Goal: Task Accomplishment & Management: Complete application form

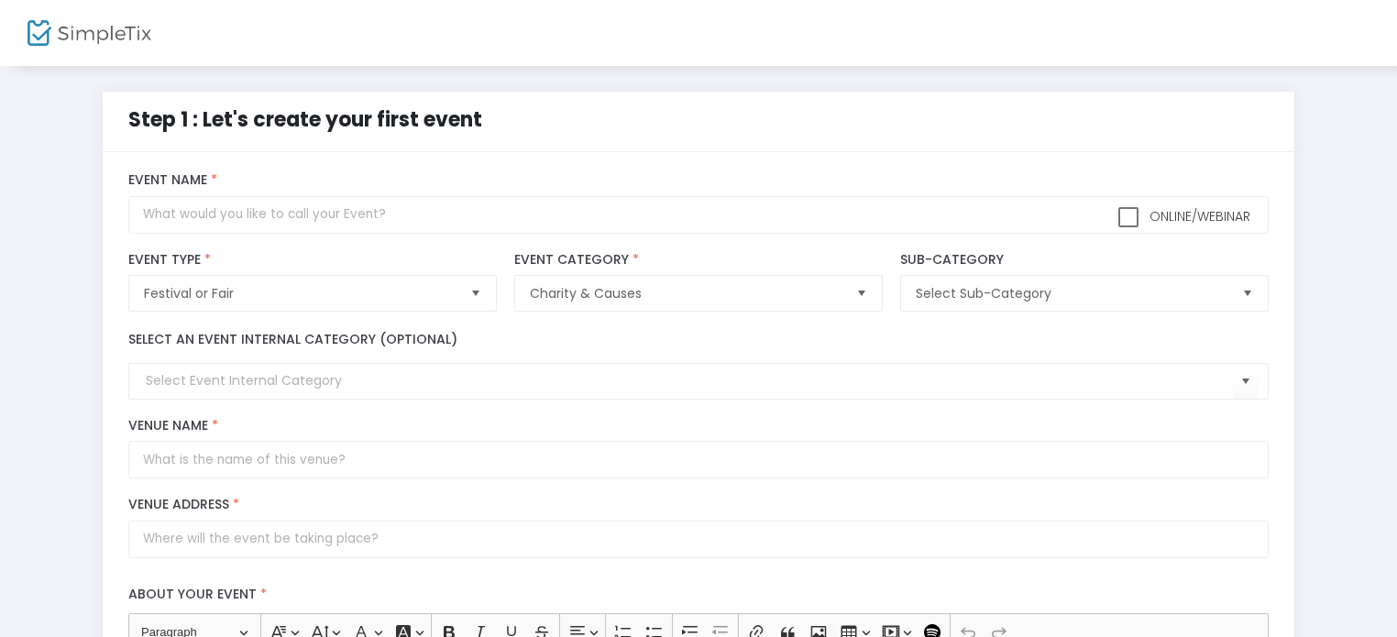
click at [537, 168] on div "Online/Webinar Event Name *" at bounding box center [699, 202] width 1158 height 79
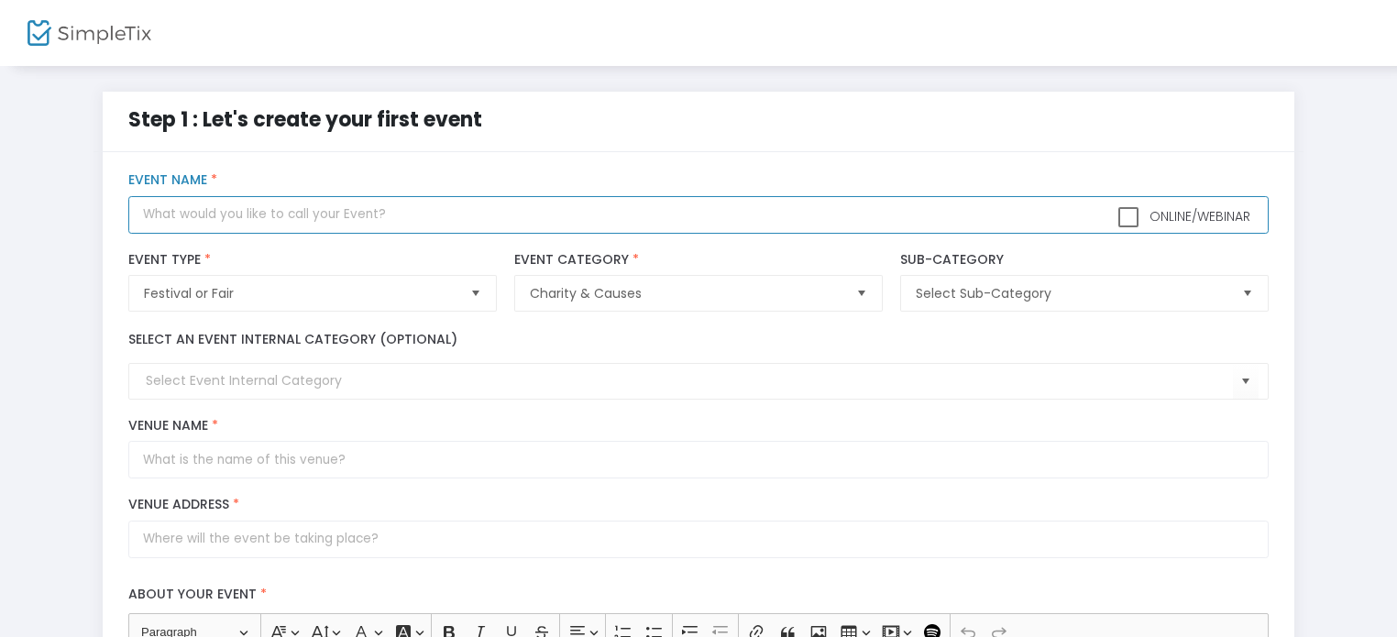
click at [542, 207] on input "text" at bounding box center [698, 215] width 1140 height 38
type input "2026 Cleveland [DATE]"
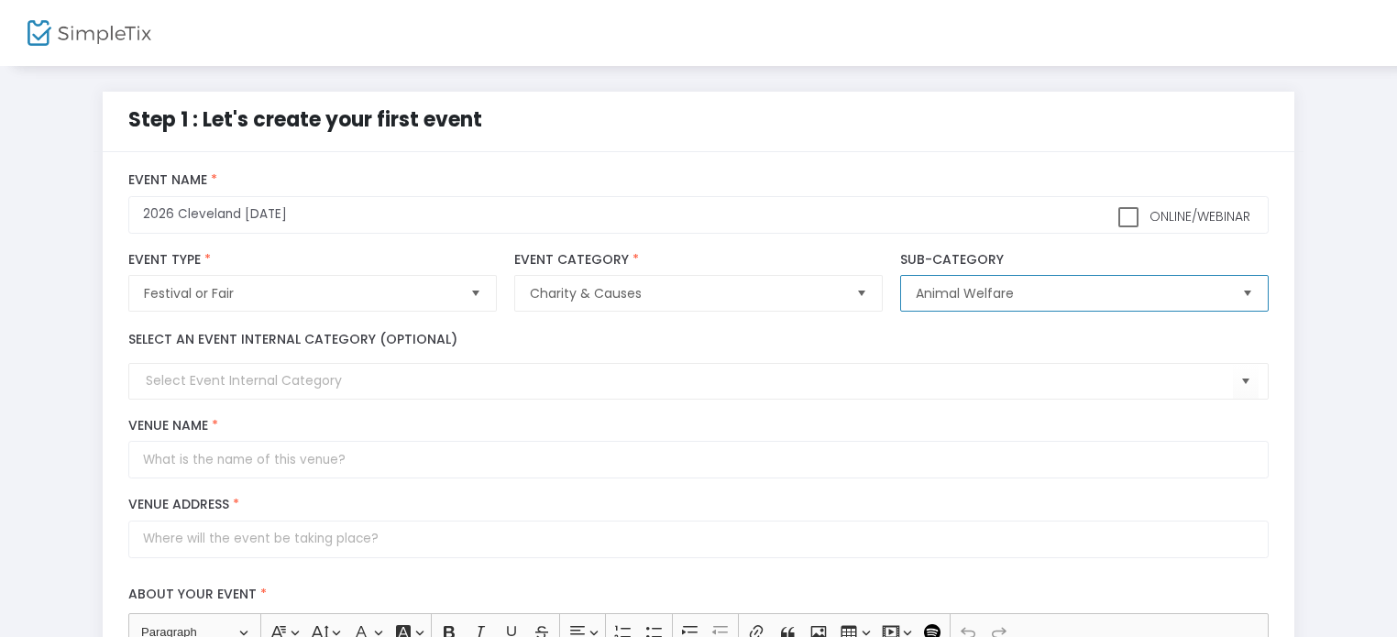
click at [934, 287] on span "Animal Welfare" at bounding box center [1071, 293] width 311 height 18
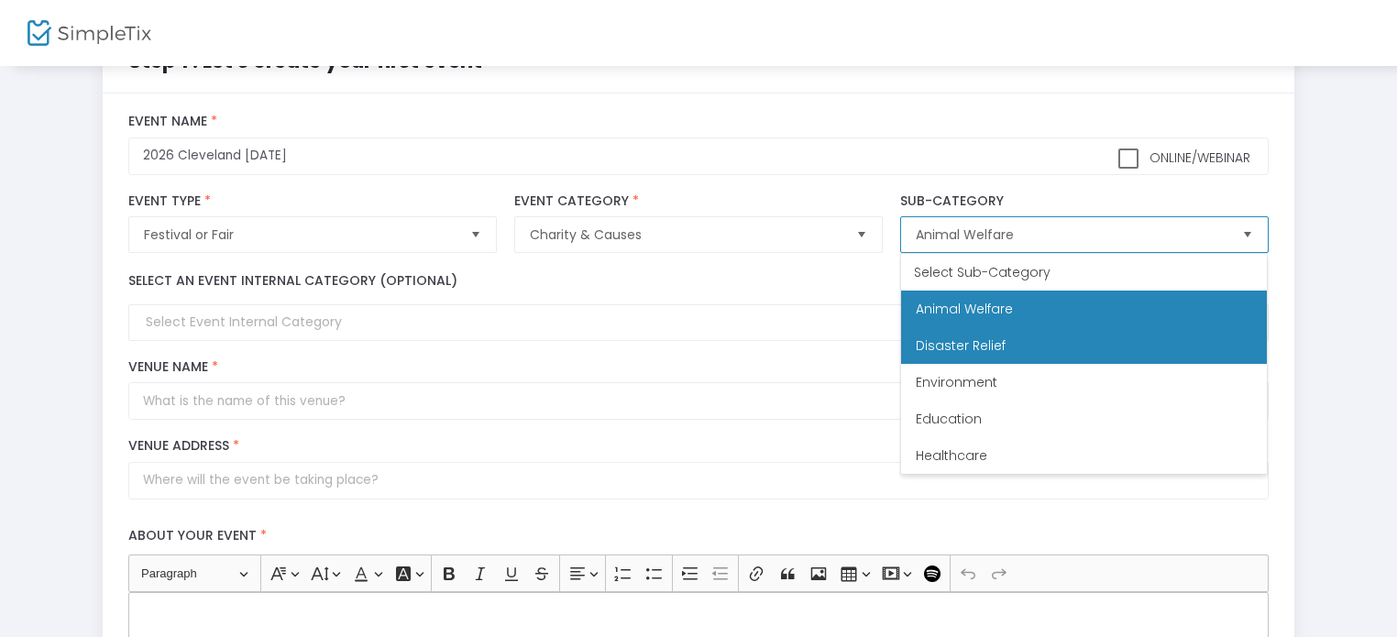
scroll to position [92, 0]
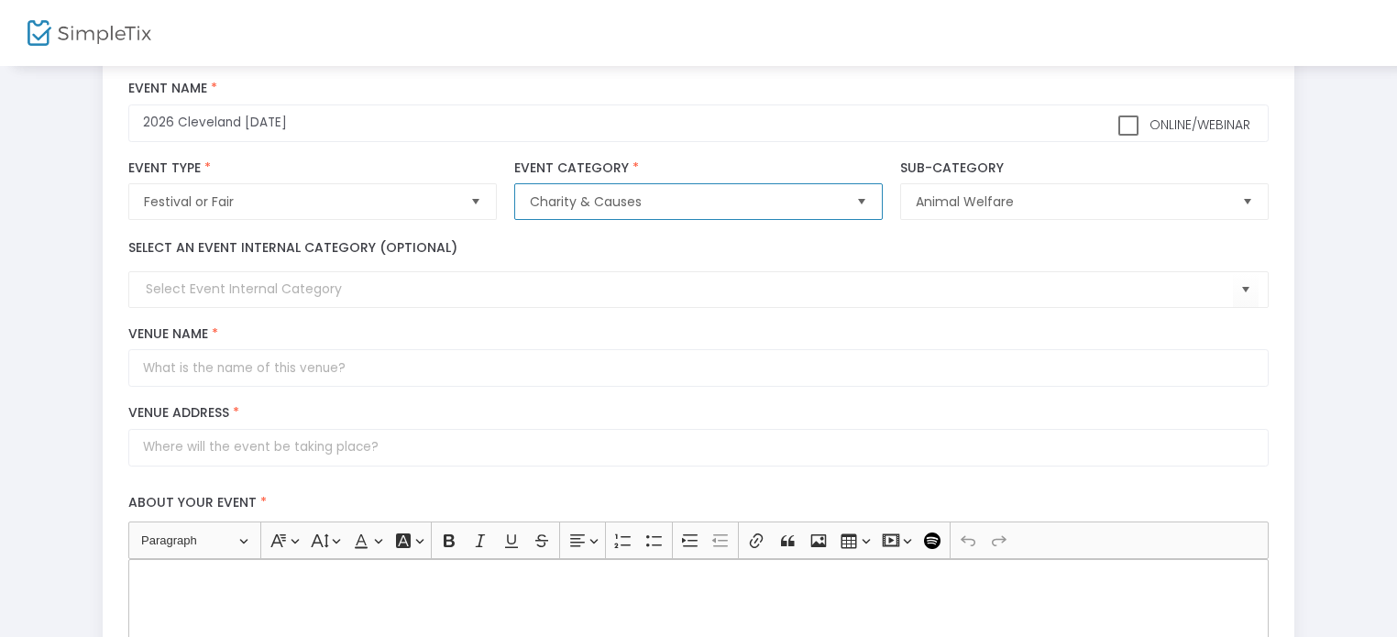
click at [789, 197] on span "Charity & Causes" at bounding box center [685, 202] width 311 height 18
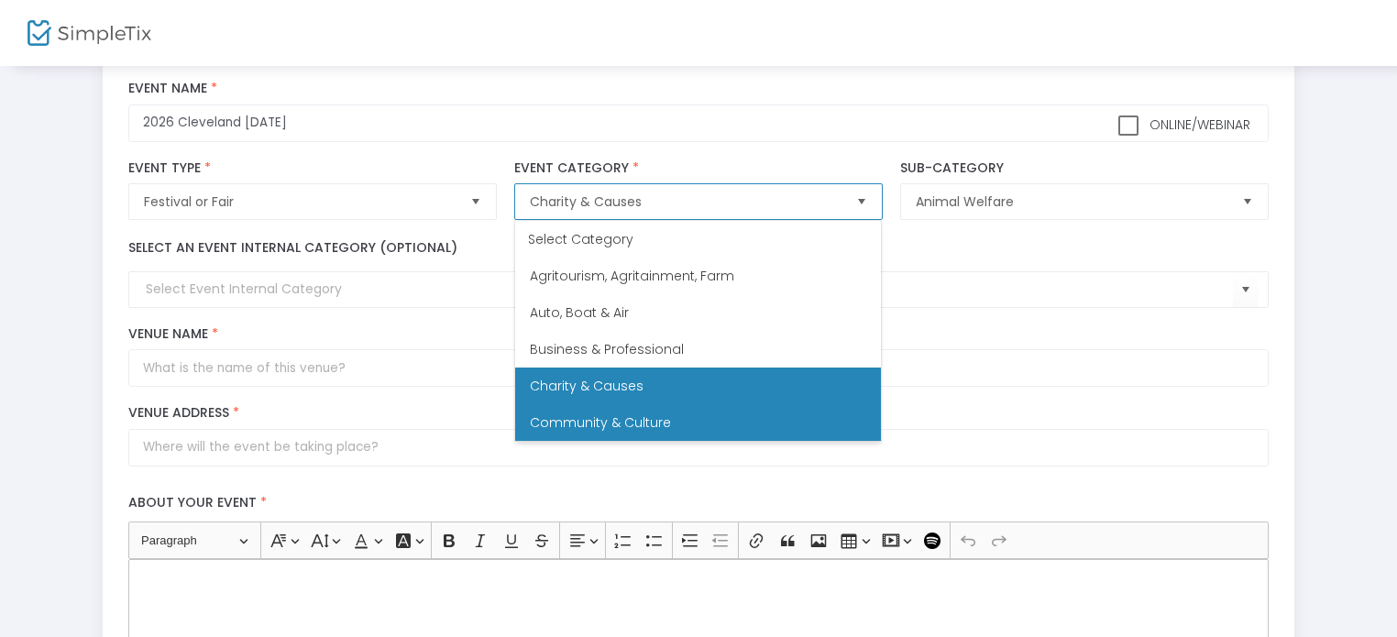
click at [711, 424] on li "Community & Culture" at bounding box center [698, 422] width 366 height 37
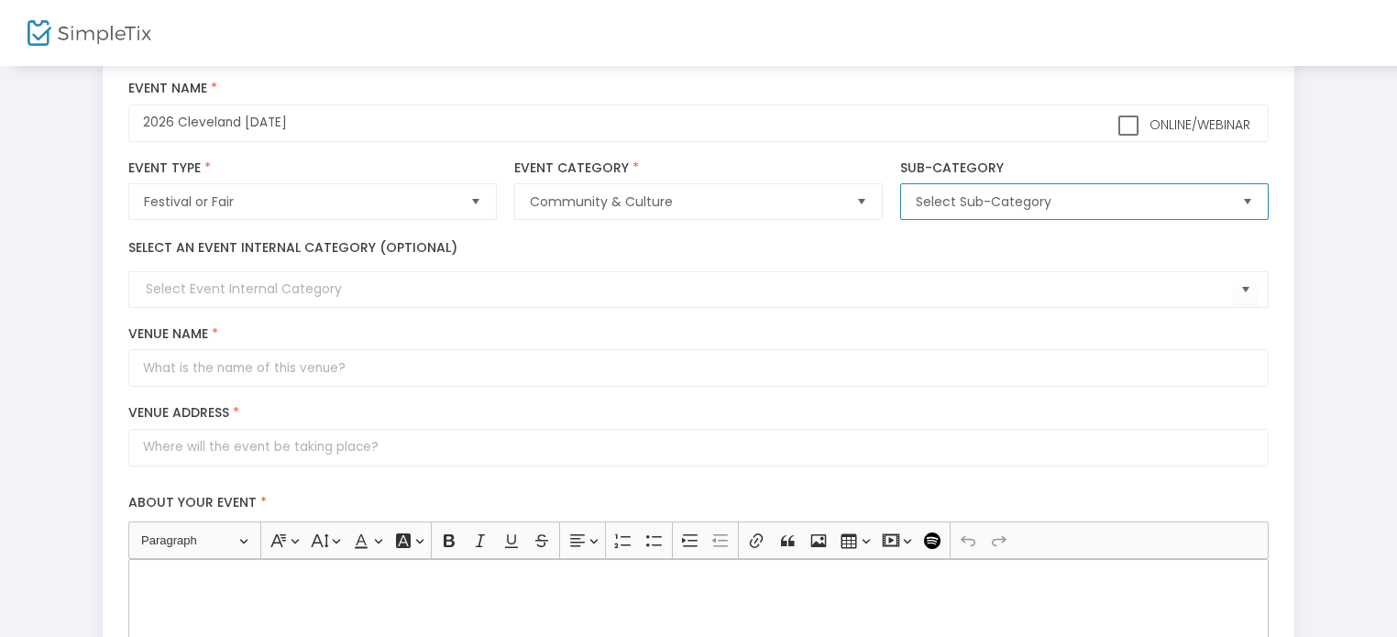
click at [967, 188] on span "Select Sub-Category" at bounding box center [1071, 201] width 325 height 35
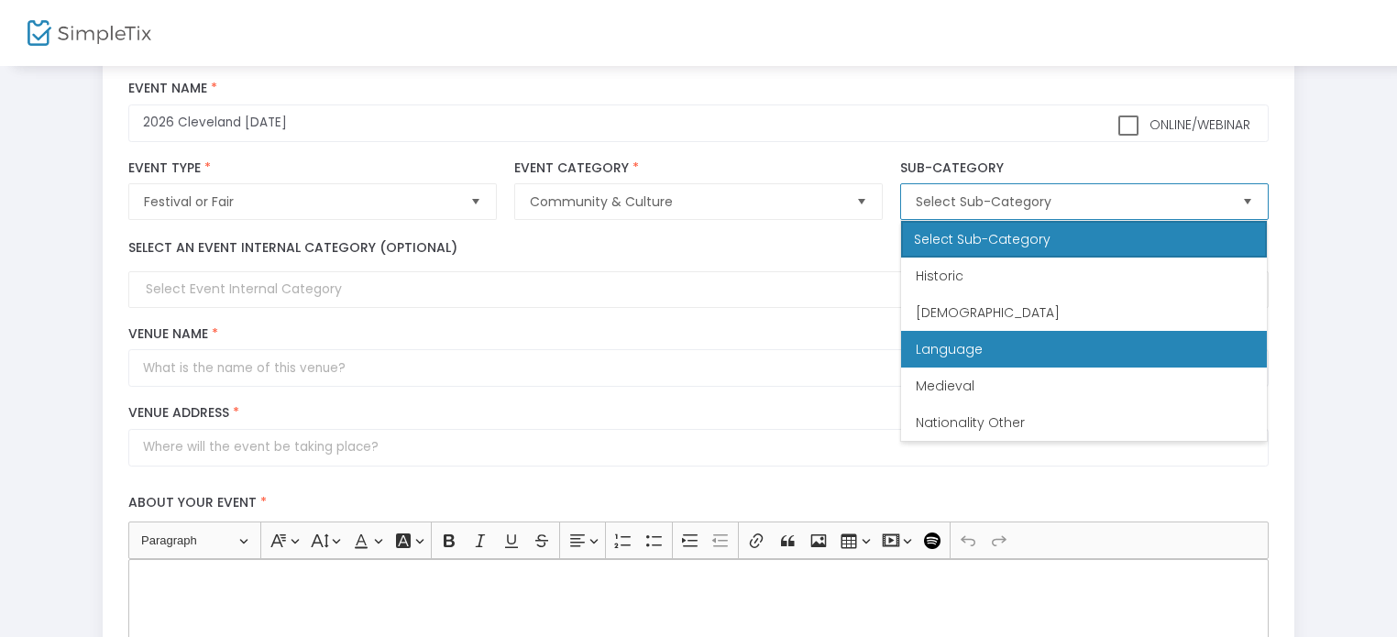
scroll to position [0, 0]
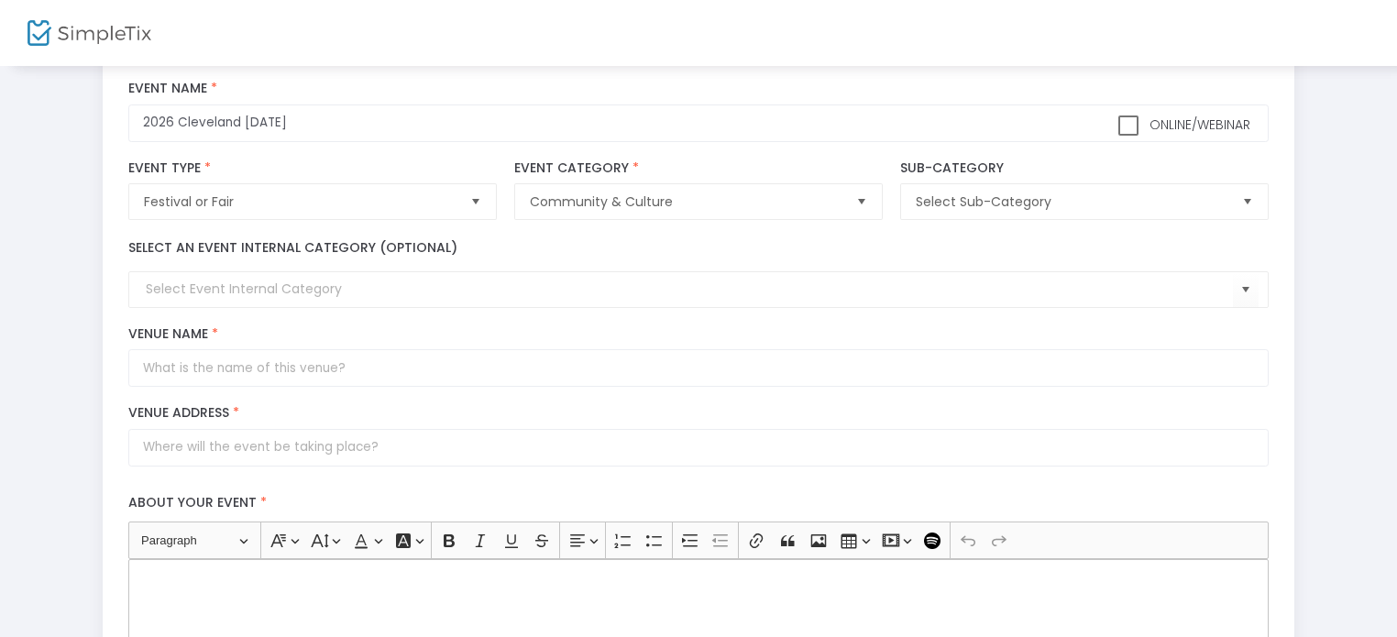
click at [821, 250] on div "Select an event internal category (optional)" at bounding box center [699, 273] width 1158 height 70
click at [324, 296] on input at bounding box center [689, 289] width 1086 height 19
click at [1247, 289] on span "Select" at bounding box center [1245, 290] width 30 height 30
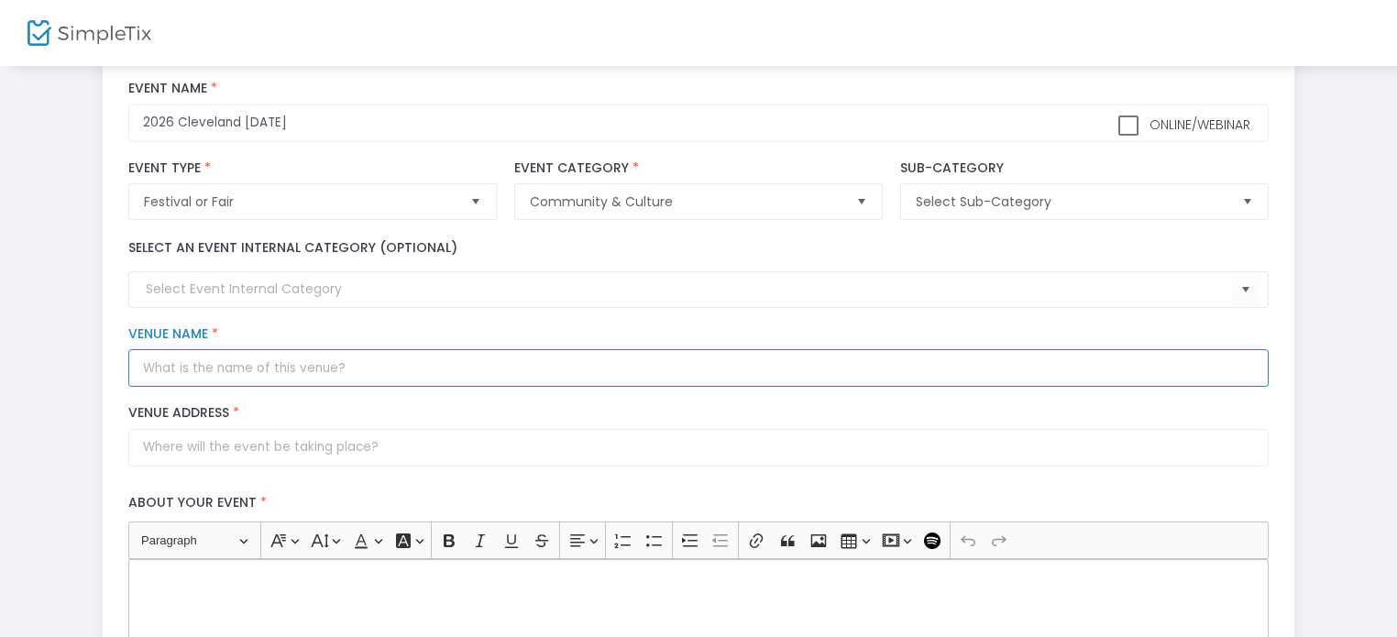
click at [479, 377] on input "Venue Name *" at bounding box center [698, 368] width 1140 height 38
click at [477, 384] on input "[GEOGRAPHIC_DATA]" at bounding box center [698, 368] width 1140 height 38
click at [304, 355] on input "[GEOGRAPHIC_DATA]" at bounding box center [698, 368] width 1140 height 38
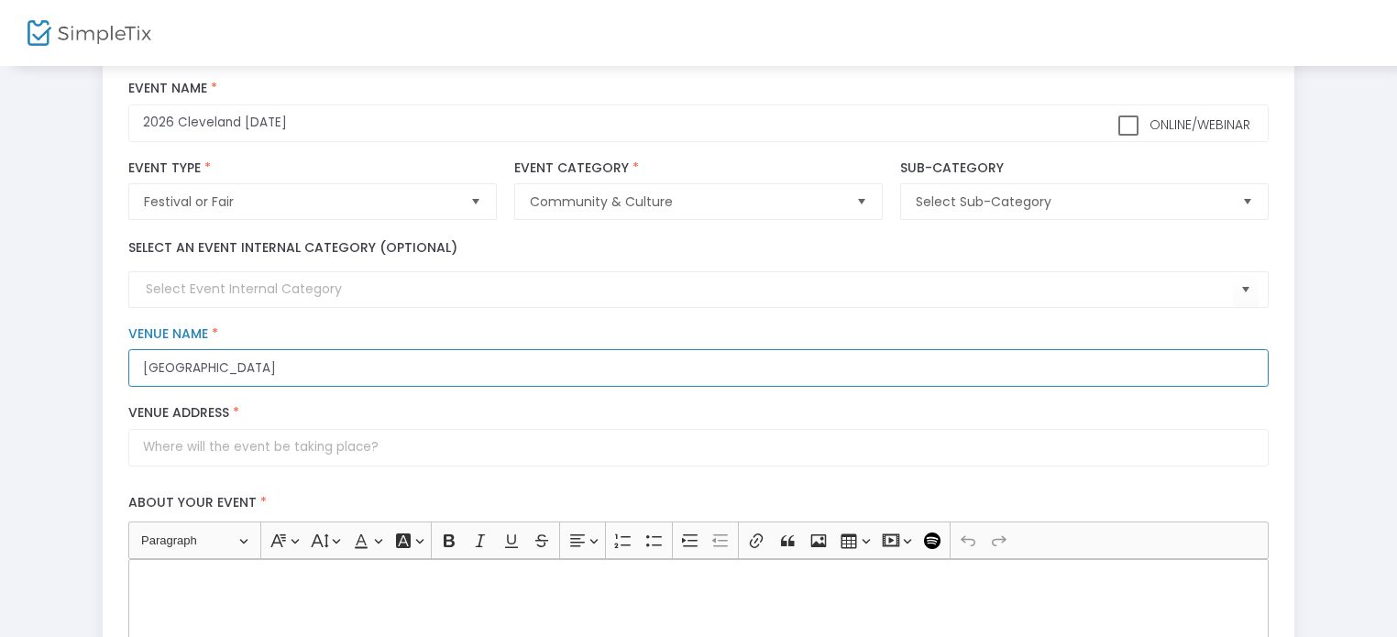
click at [304, 355] on input "[GEOGRAPHIC_DATA]" at bounding box center [698, 368] width 1140 height 38
paste input "ng"
type input "[GEOGRAPHIC_DATA]"
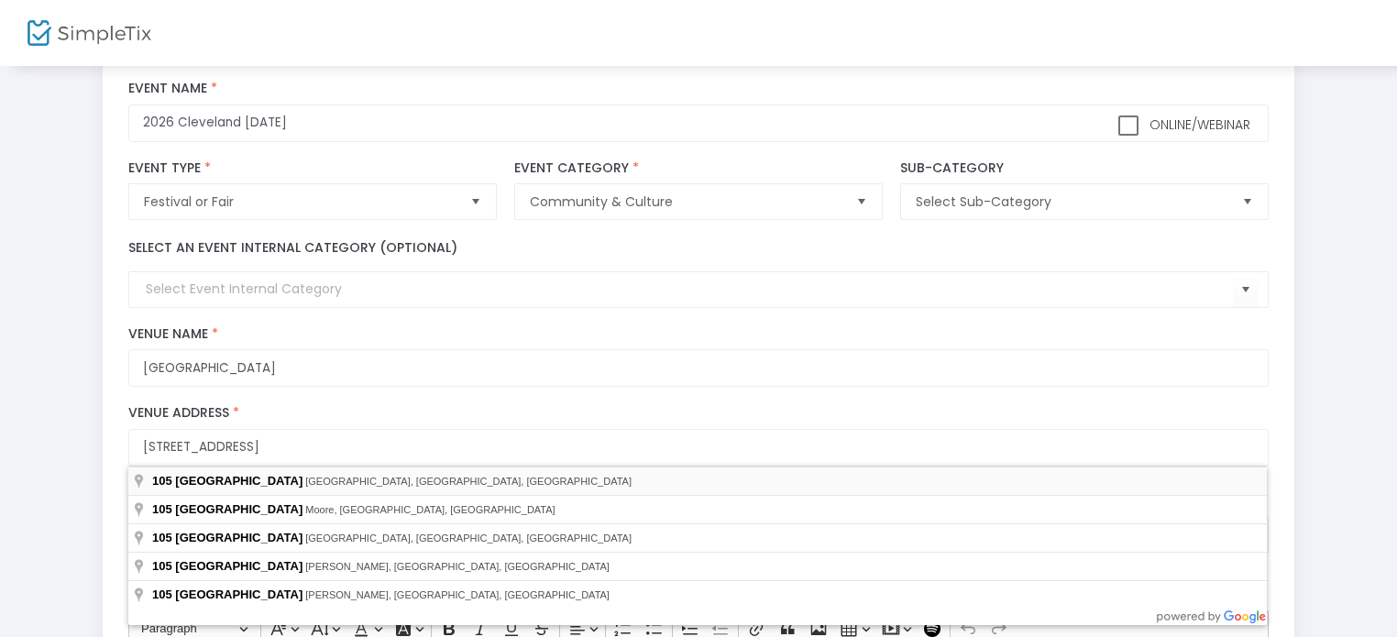
type input "[STREET_ADDRESS]"
type input "[GEOGRAPHIC_DATA]"
type input "74020"
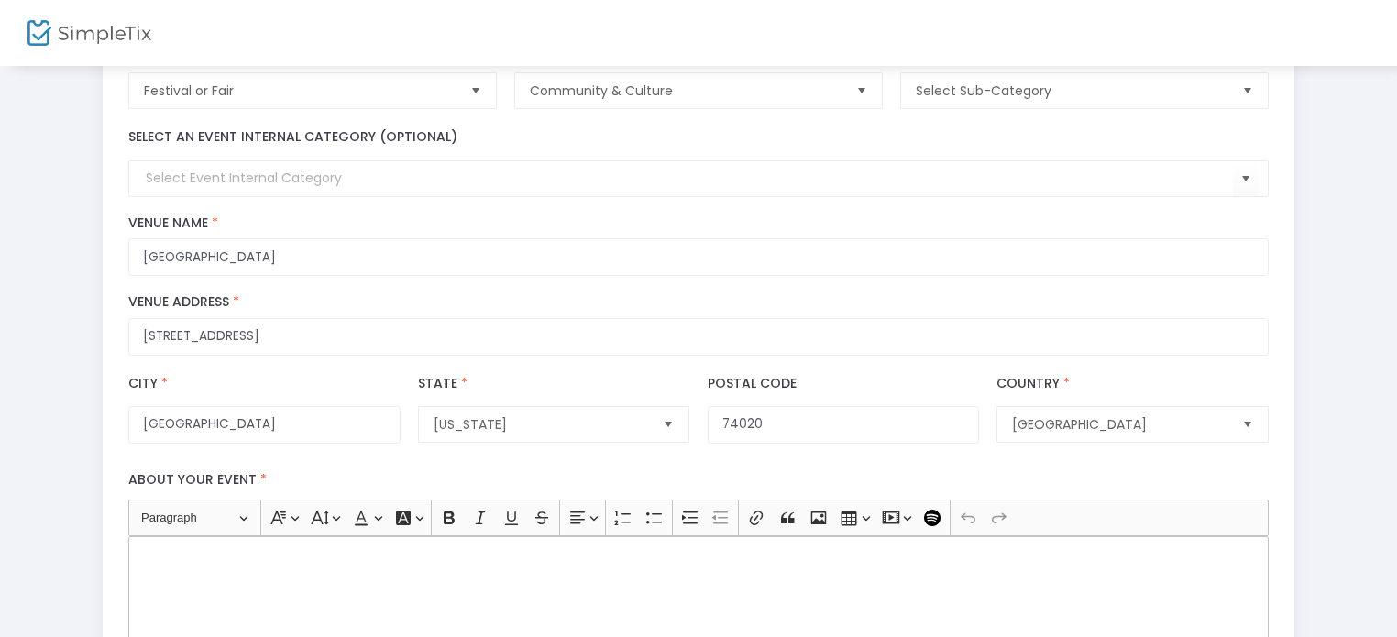
scroll to position [367, 0]
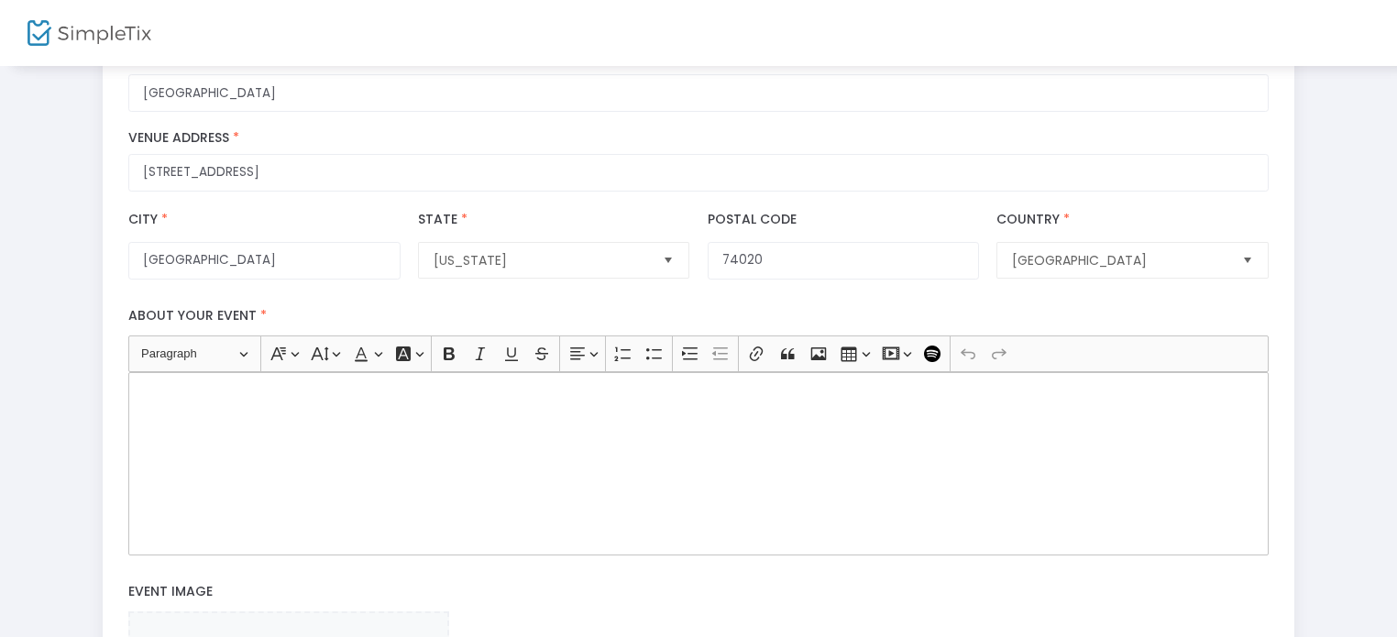
click at [387, 434] on div "Rich Text Editor, main" at bounding box center [698, 463] width 1140 height 183
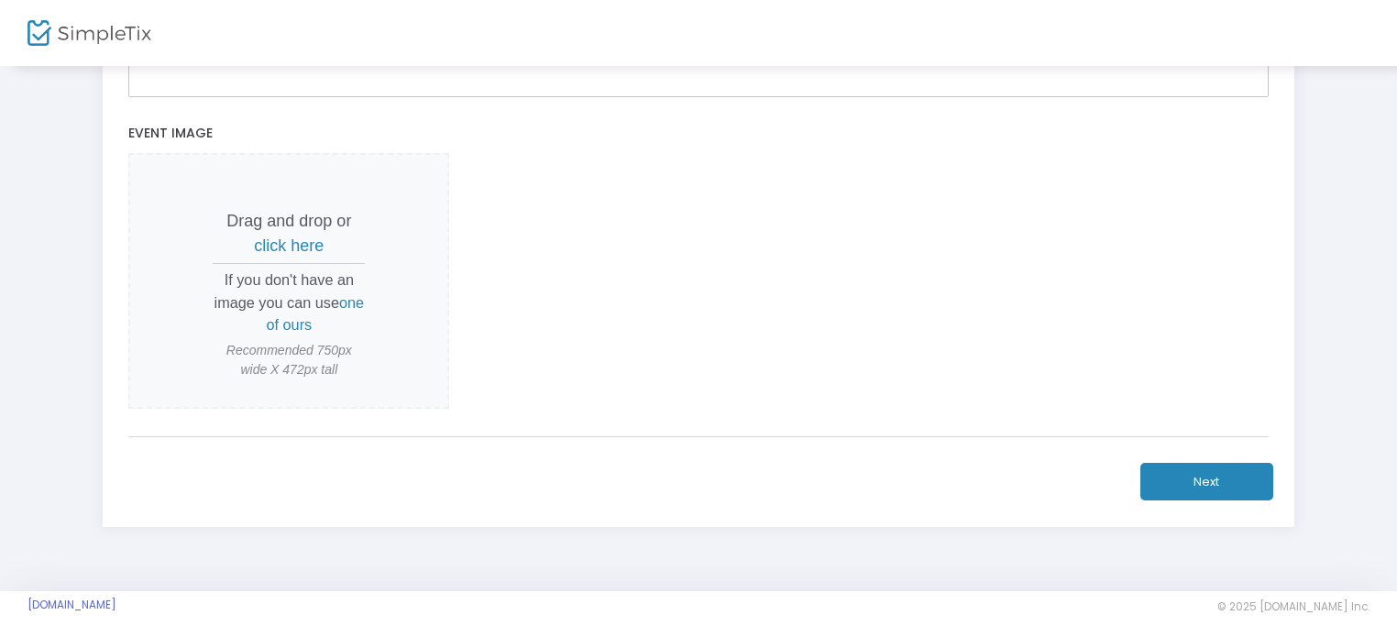
scroll to position [831, 0]
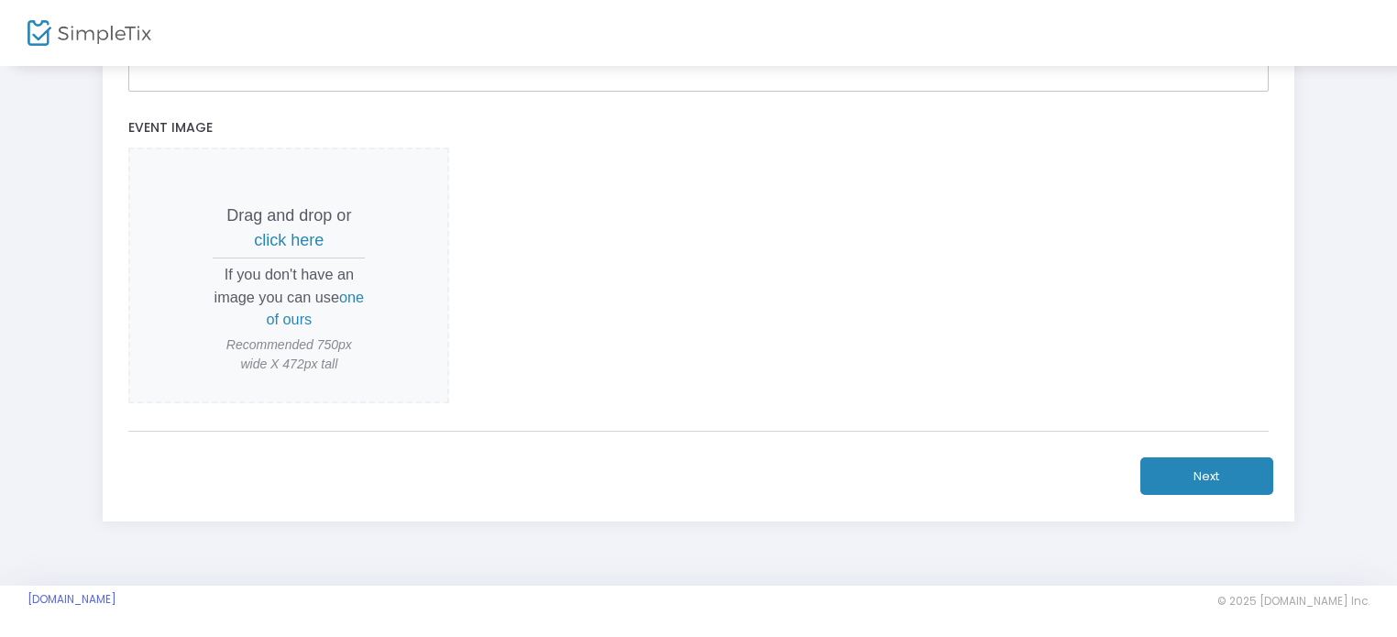
click at [1249, 485] on button "Next" at bounding box center [1206, 476] width 133 height 38
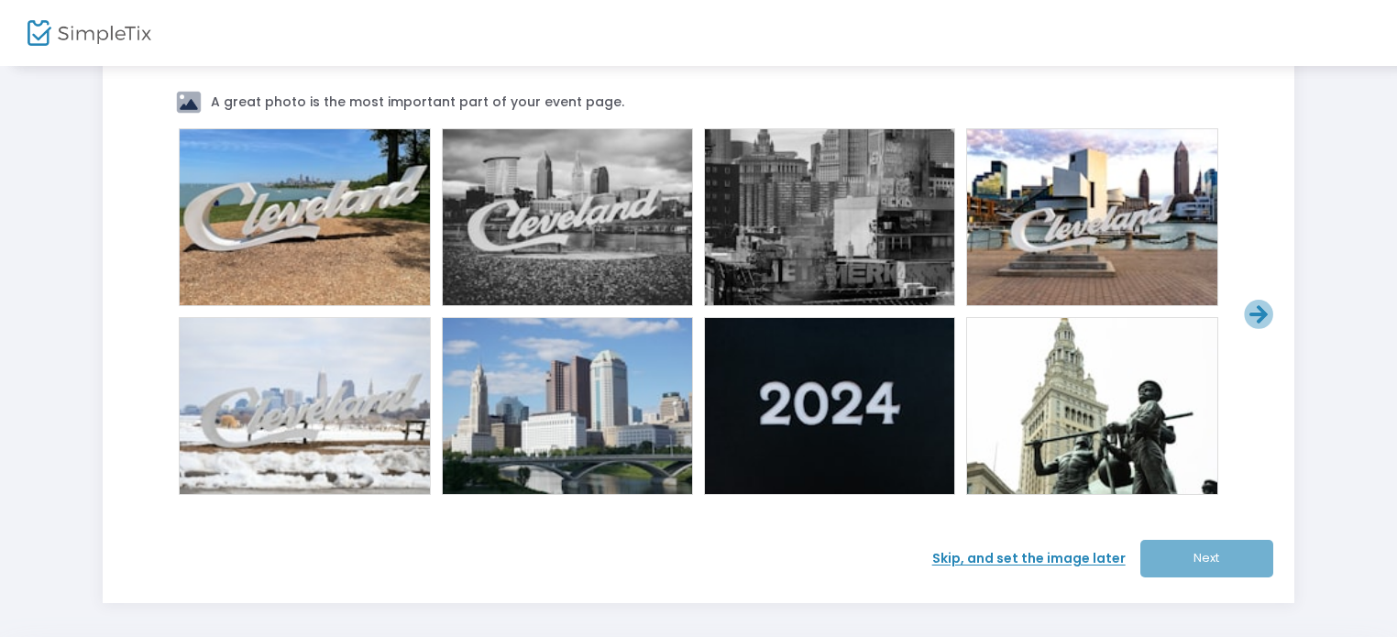
scroll to position [162, 0]
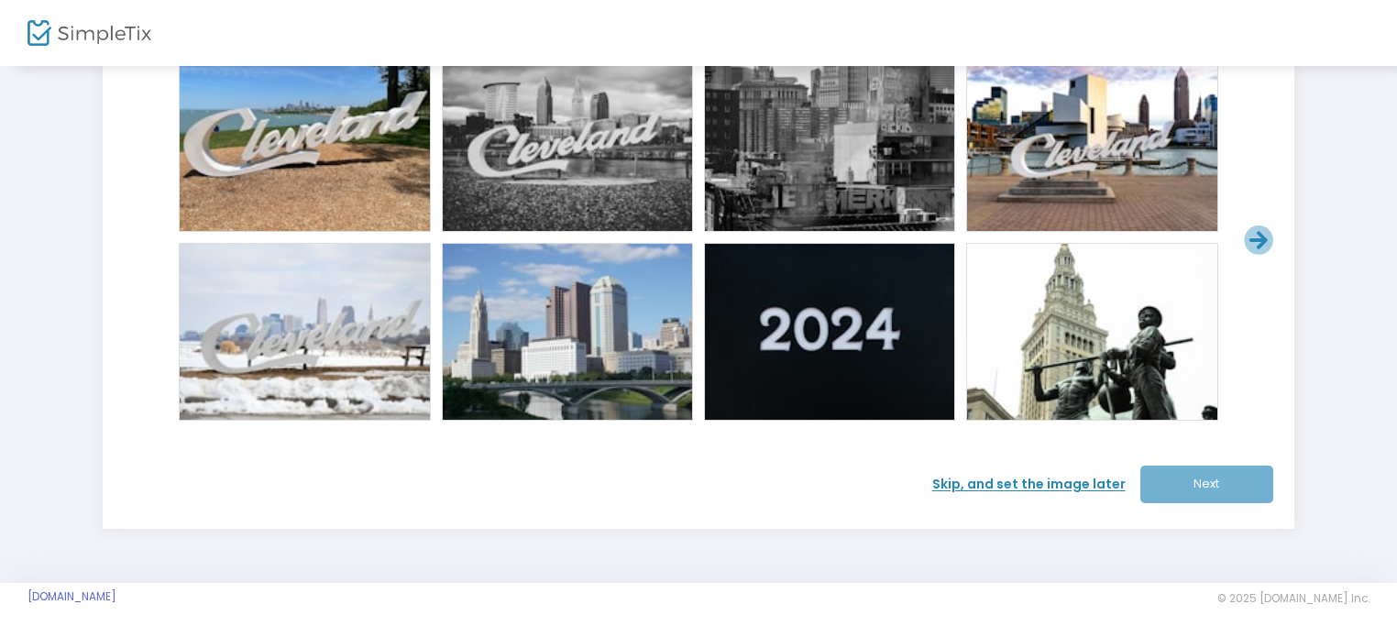
click at [1090, 483] on span "Skip, and set the image later" at bounding box center [1036, 484] width 208 height 19
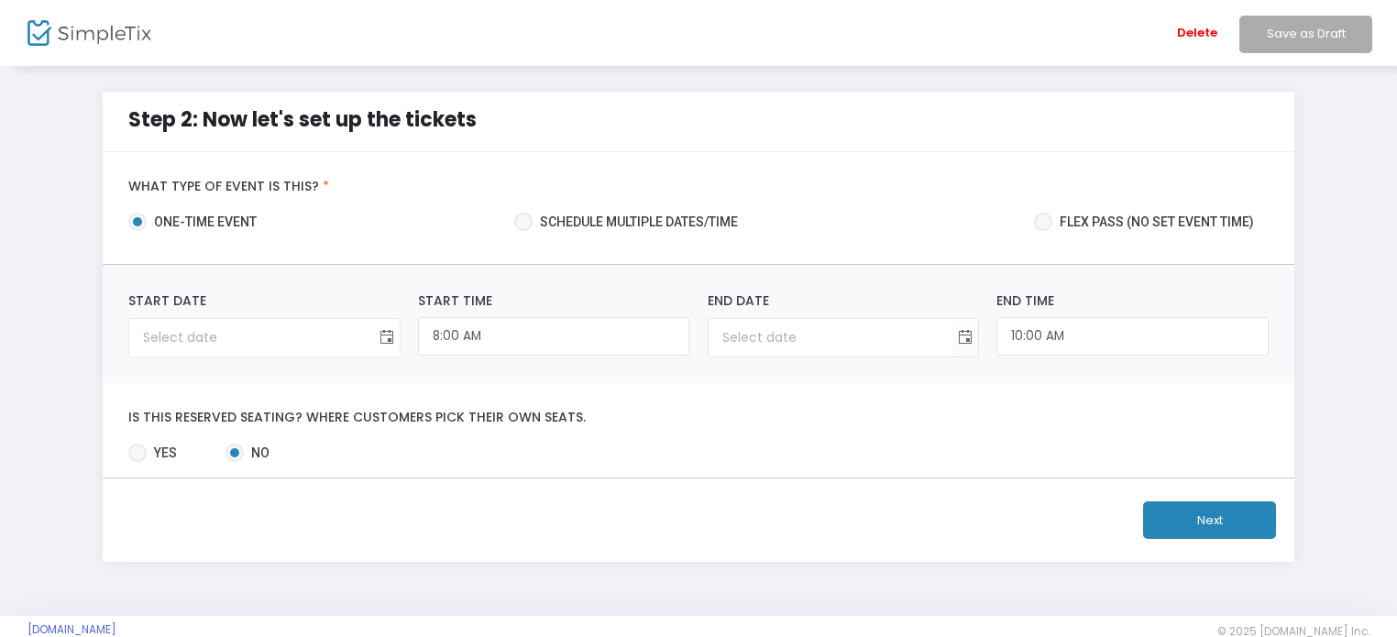
click at [395, 336] on span "Toggle calendar" at bounding box center [386, 338] width 30 height 30
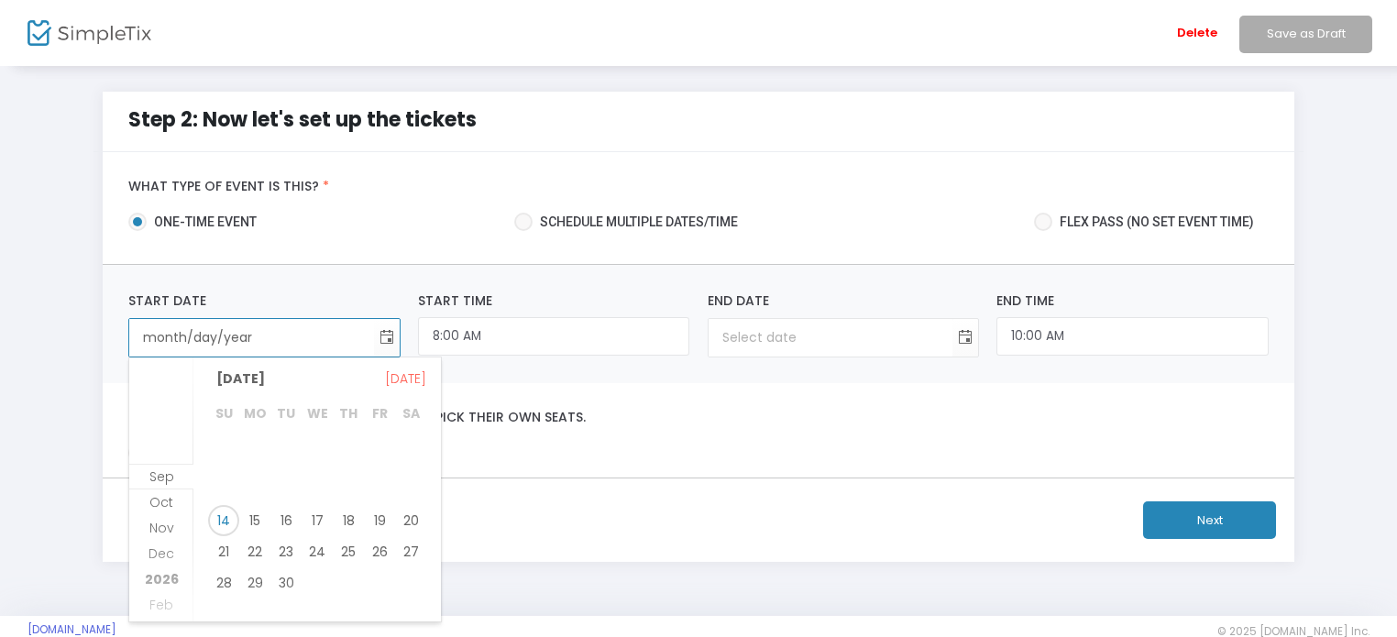
click at [289, 327] on input "month/day/year" at bounding box center [251, 338] width 244 height 38
type input "9/13/2"
type input "12:00 AM"
type input "9/13/2"
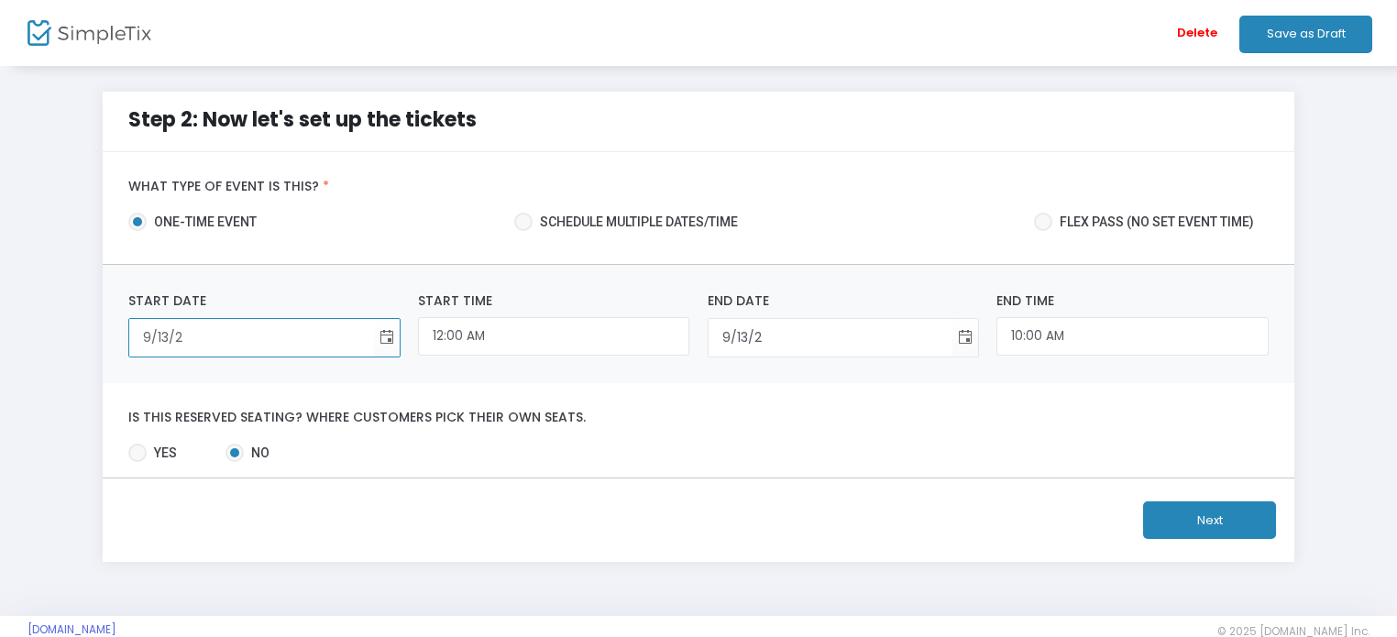
type input "[DATE]"
type input "9/13/202"
type input "[DATE]"
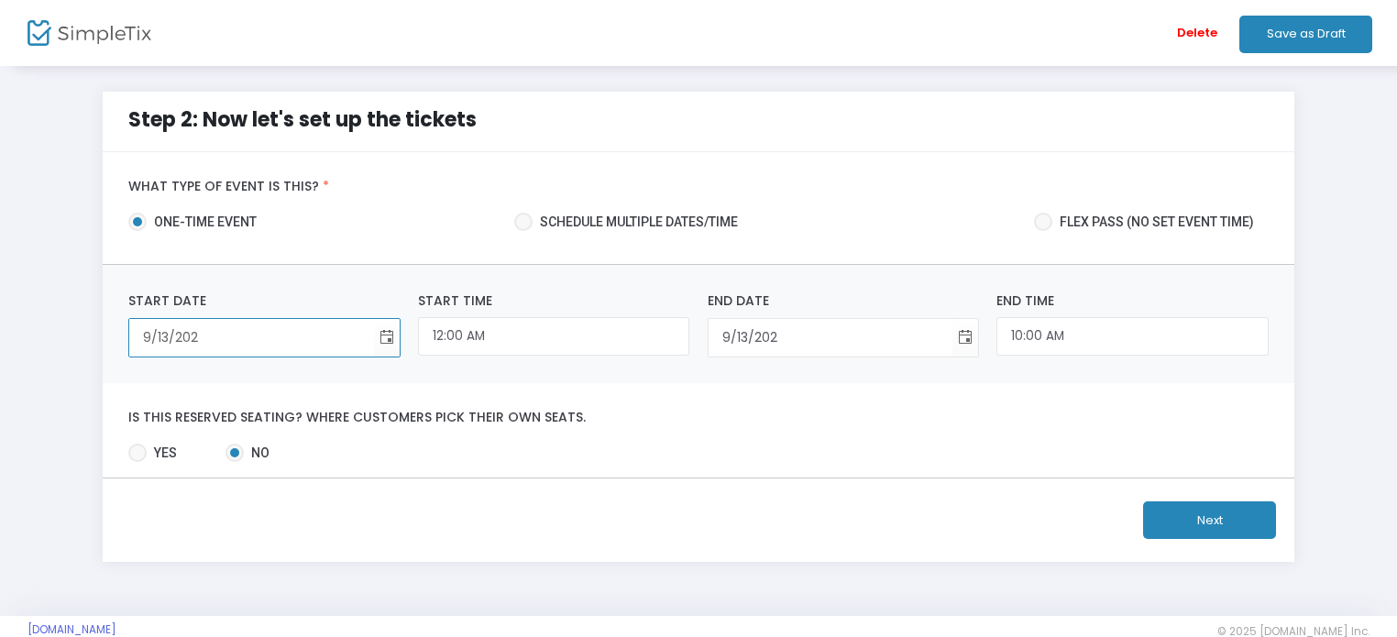
type input "[DATE]"
click at [389, 334] on span "Toggle calendar" at bounding box center [386, 338] width 30 height 30
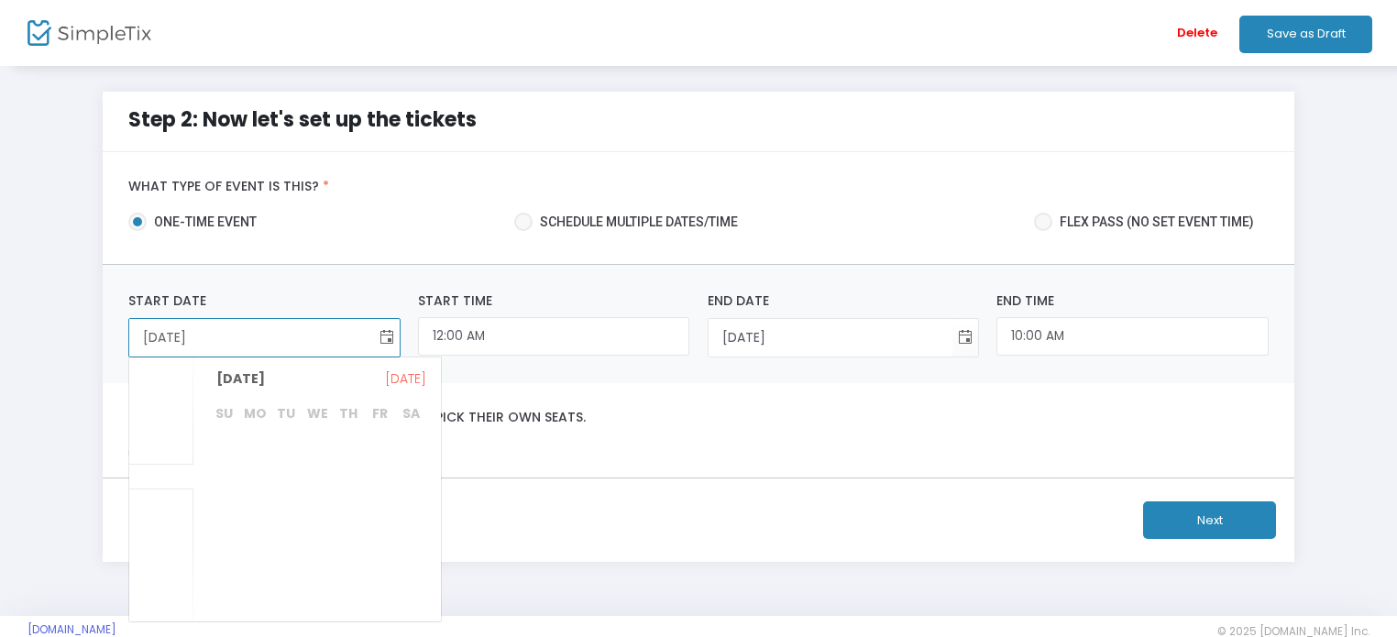
scroll to position [2837, 0]
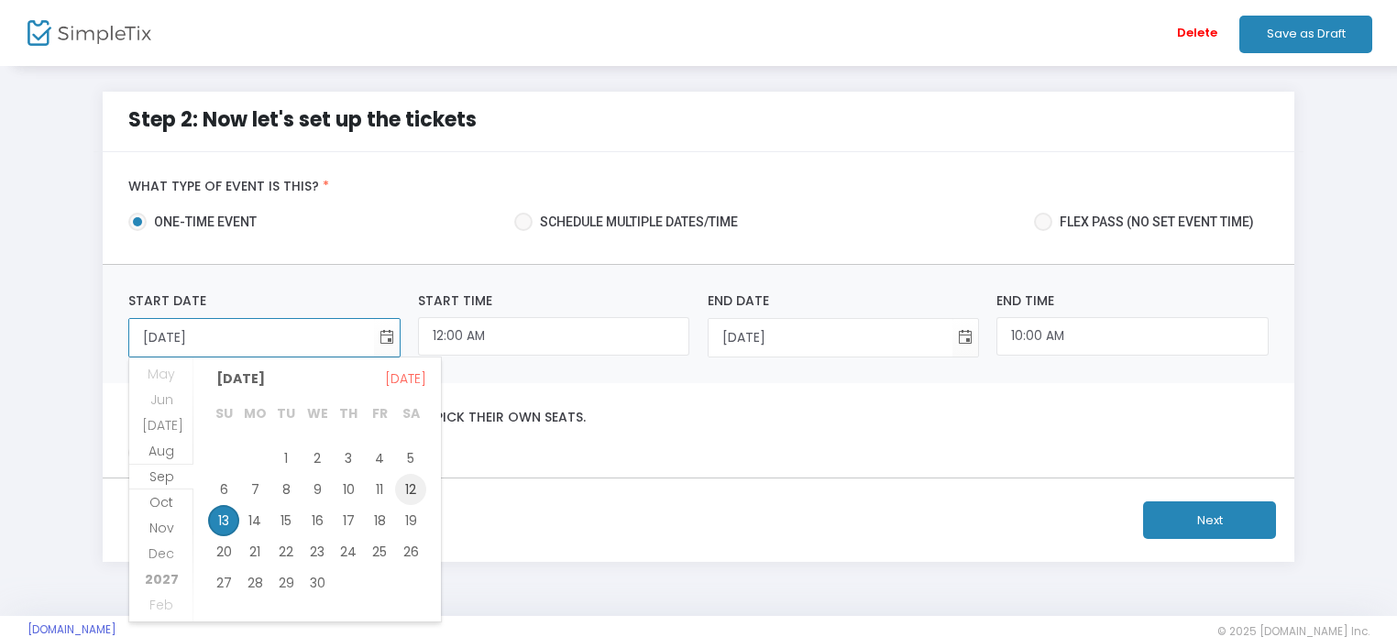
click at [403, 495] on span "12" at bounding box center [410, 489] width 31 height 31
type input "[DATE]"
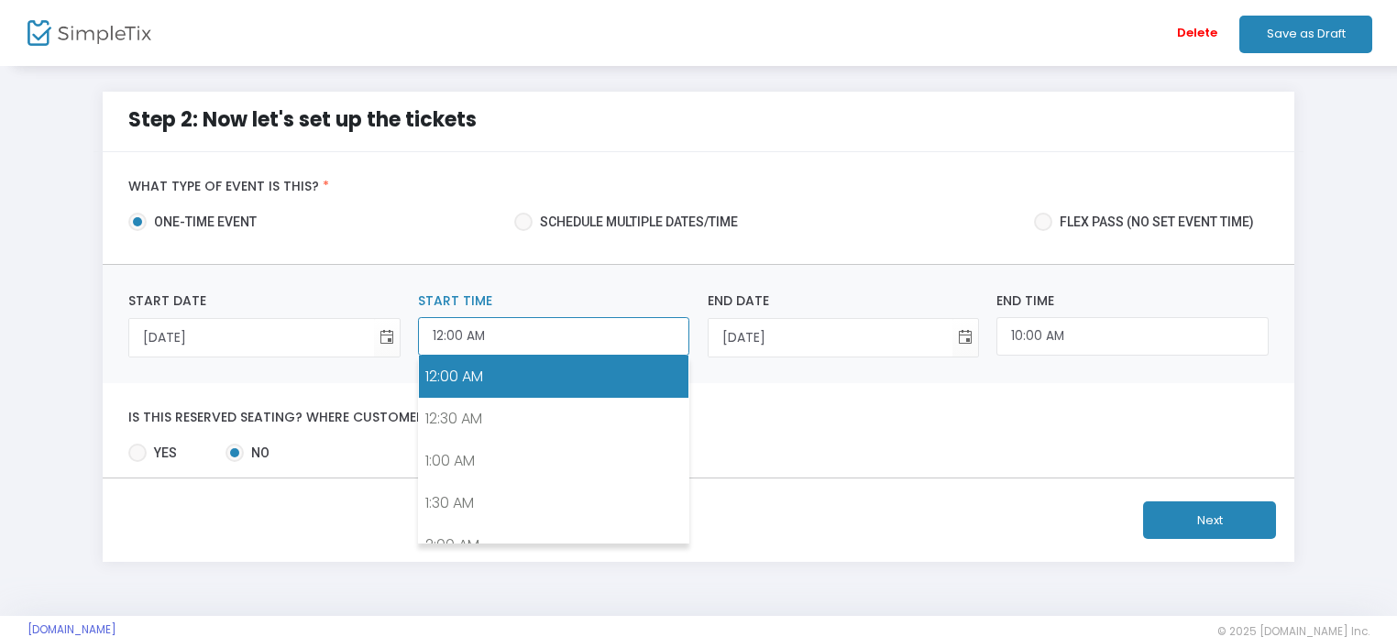
click at [495, 336] on input "12:00 AM" at bounding box center [553, 336] width 271 height 39
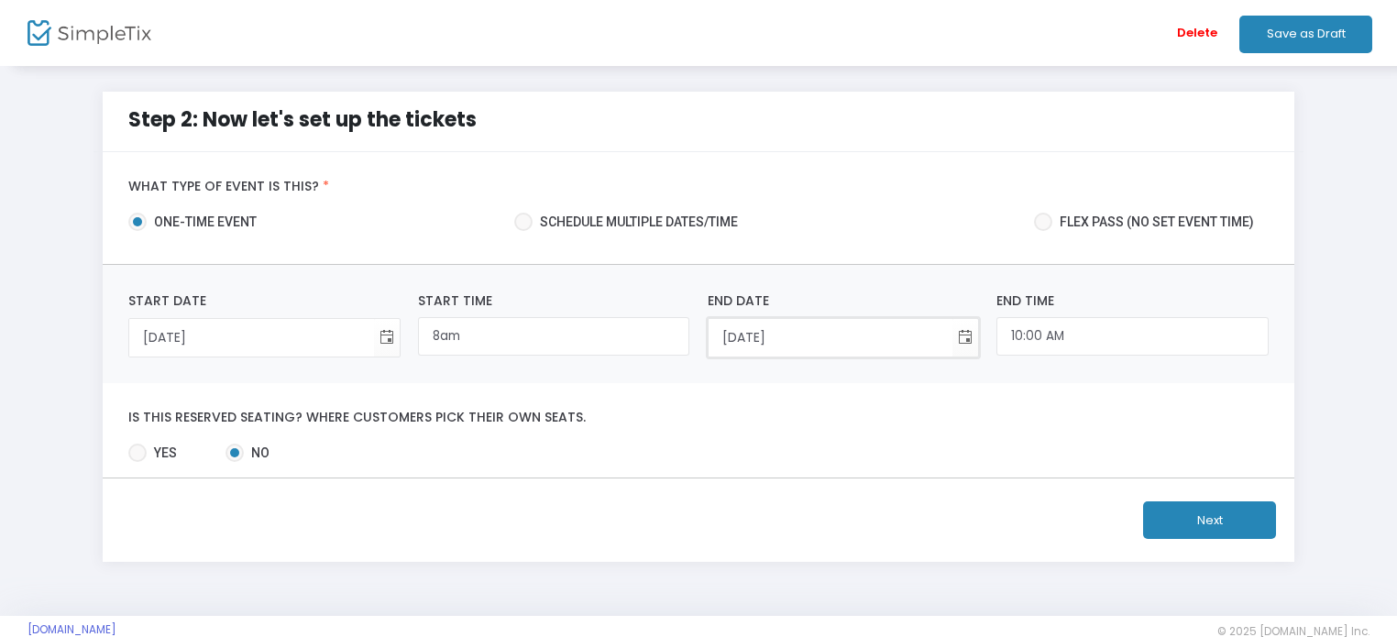
type input "8:00 AM"
type input "5pm"
click at [142, 457] on span at bounding box center [137, 453] width 18 height 18
click at [138, 462] on input "Yes" at bounding box center [137, 462] width 1 height 1
radio input "true"
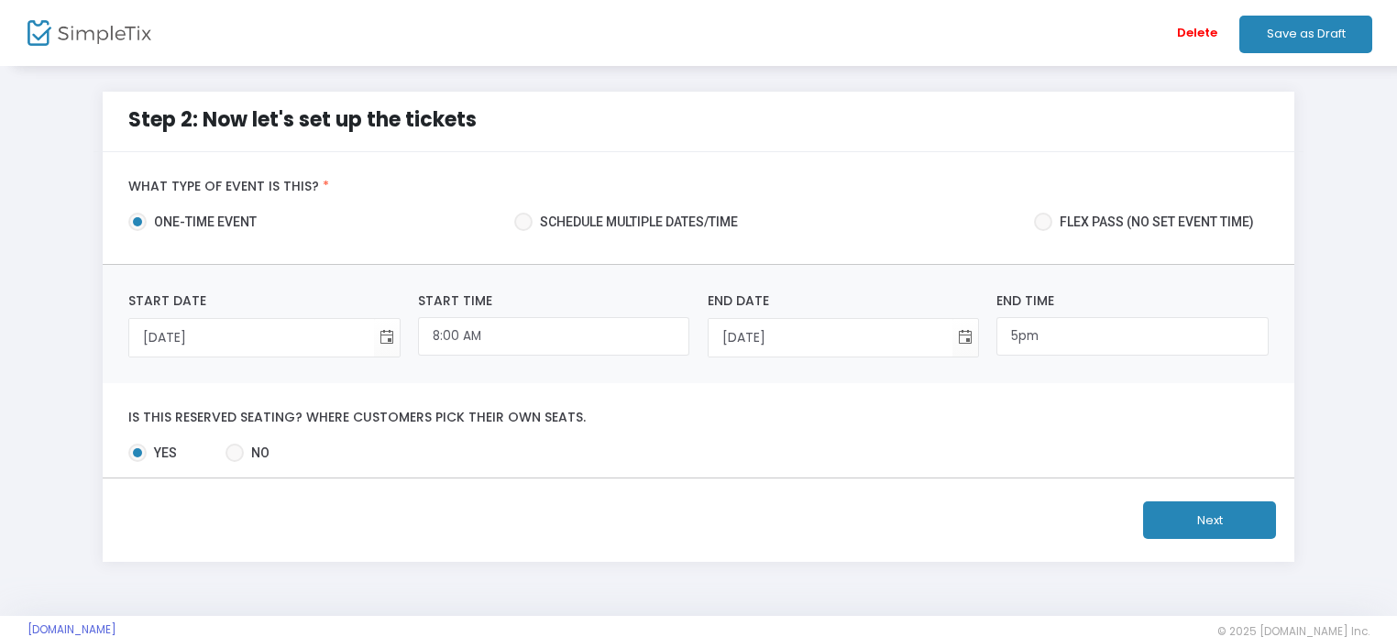
click at [1184, 515] on button "Next" at bounding box center [1209, 520] width 133 height 38
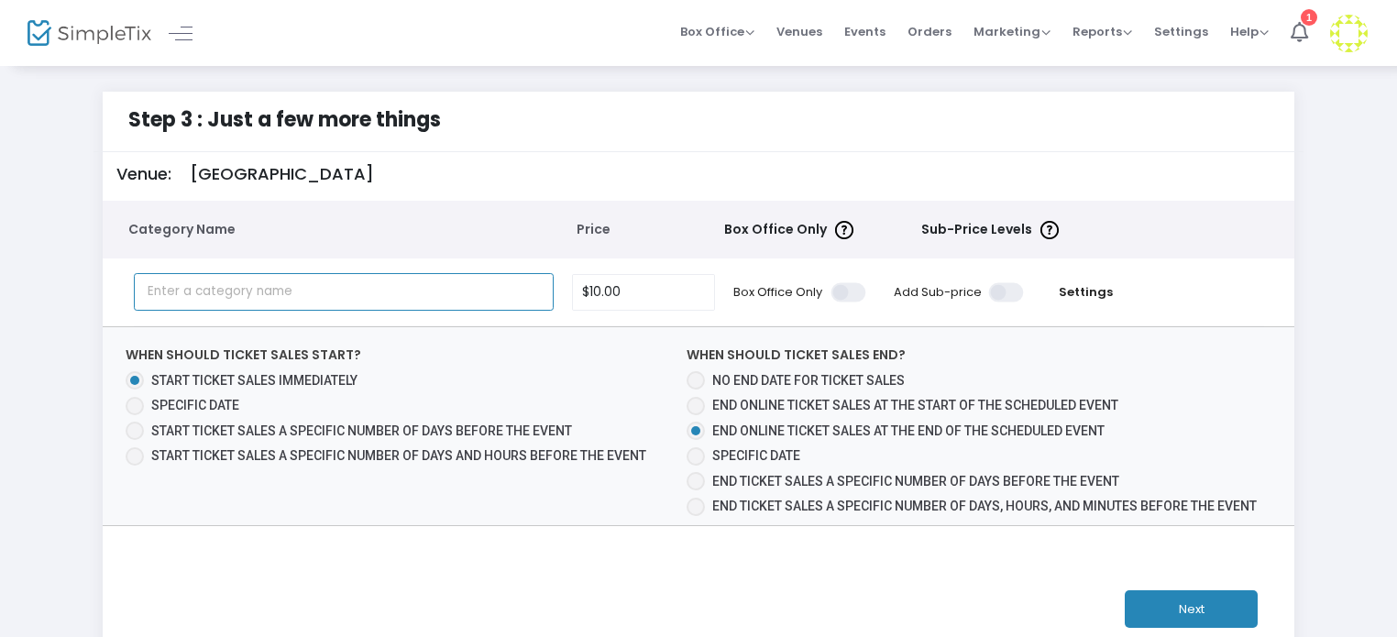
click at [373, 292] on input "text" at bounding box center [344, 292] width 421 height 38
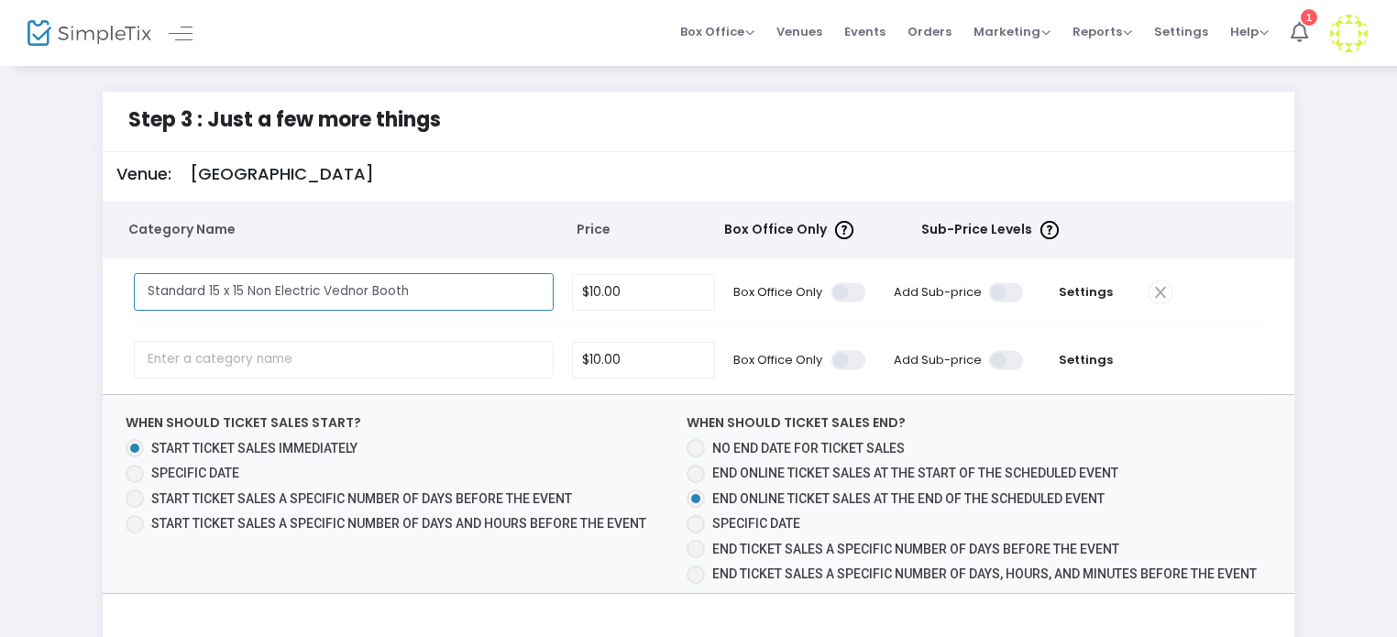
type input "Standard 15 x 15 Non Electric Vednor Booth"
type input "$15.00"
click at [323, 358] on input "text" at bounding box center [344, 360] width 421 height 38
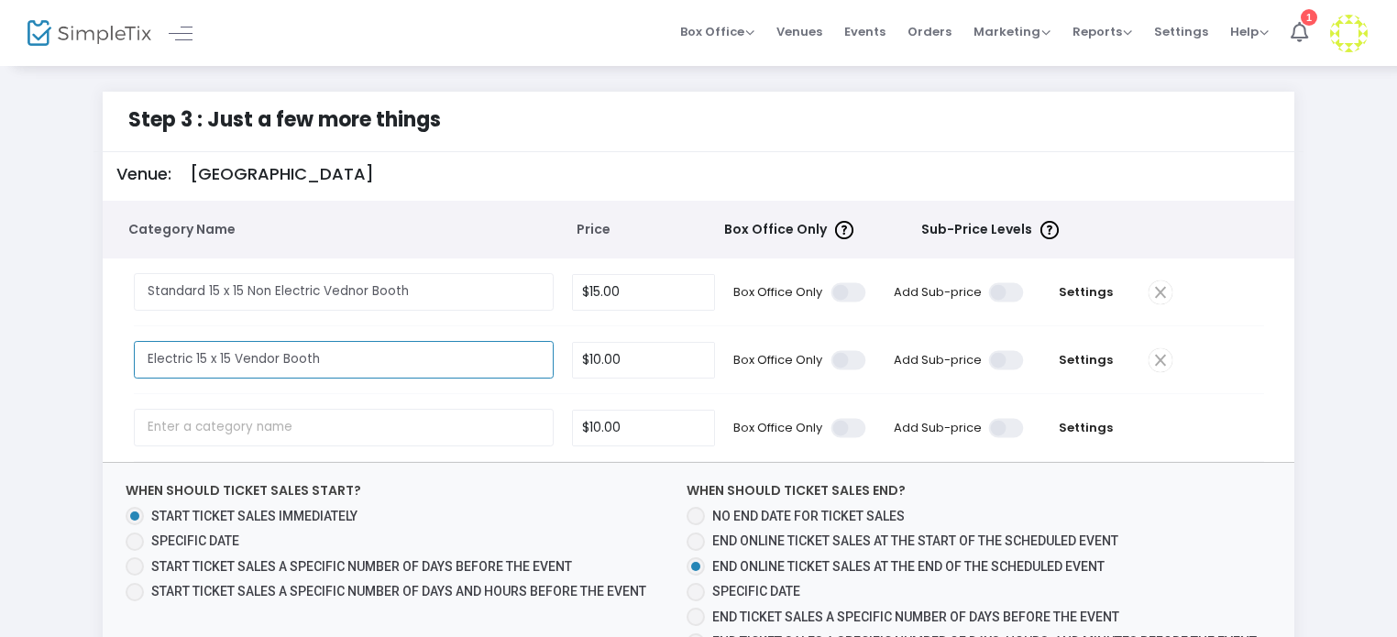
type input "Electric 15 x 15 Vendor Booth"
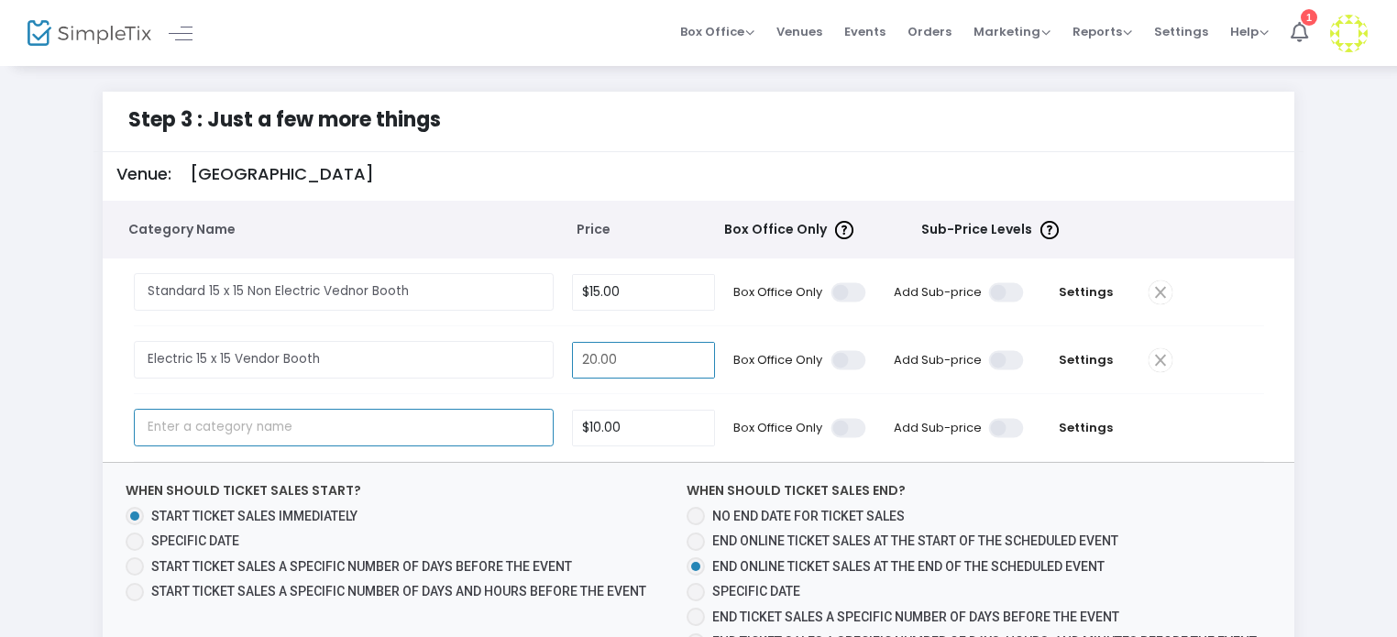
type input "$20.00"
click at [199, 439] on input "text" at bounding box center [344, 428] width 421 height 38
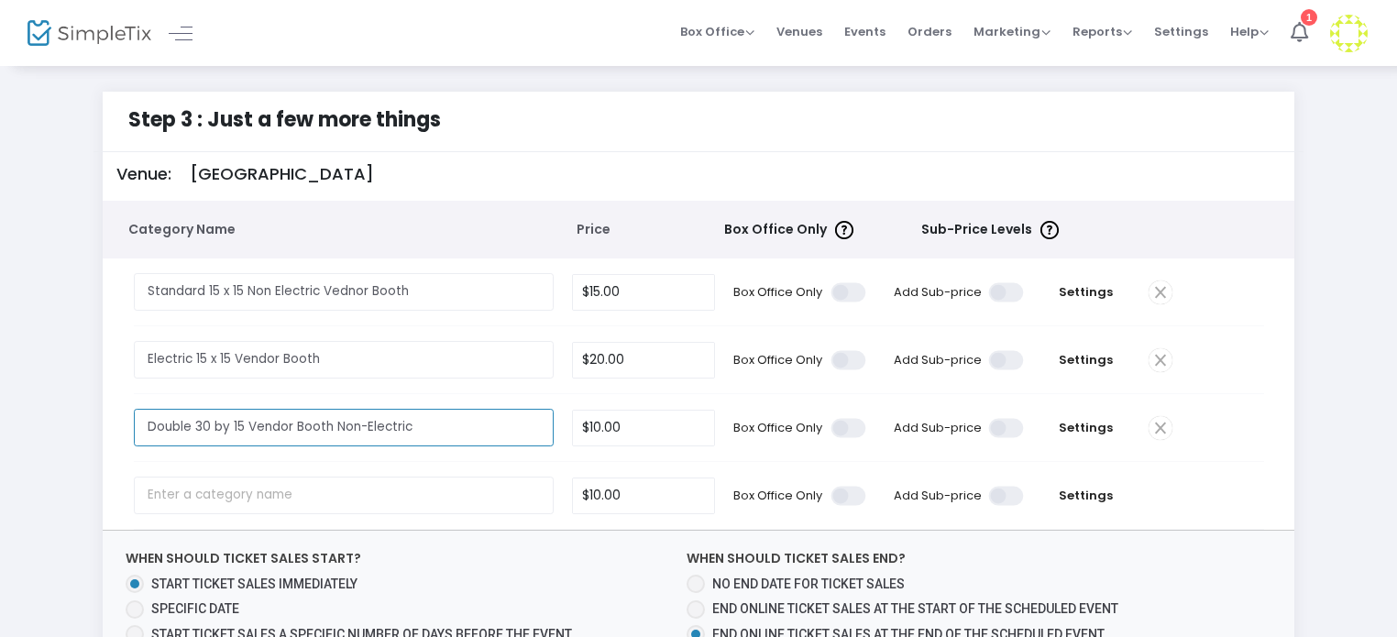
type input "Double 30 by 15 Vendor Booth Non-Electric"
type input "$30.00"
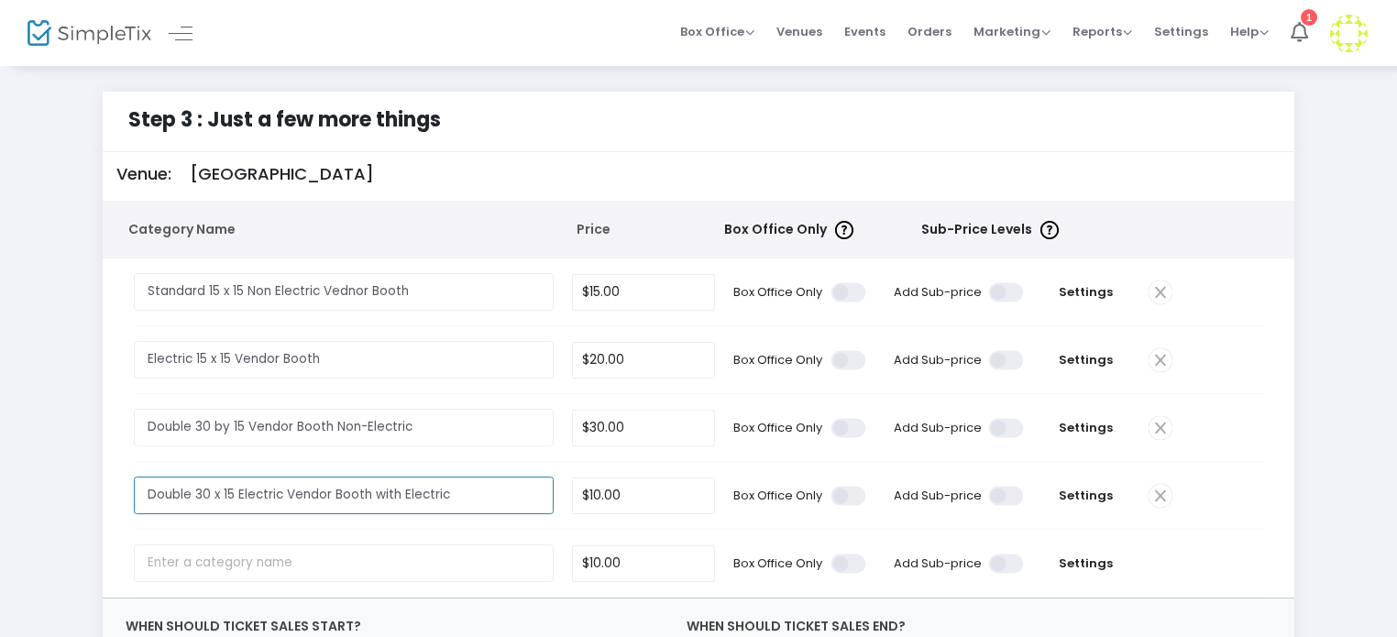
type input "Double 30 x 15 Electric Vendor Booth with Electric"
type input "$35.00"
click at [645, 357] on input "20" at bounding box center [643, 360] width 141 height 35
type input "$25.00"
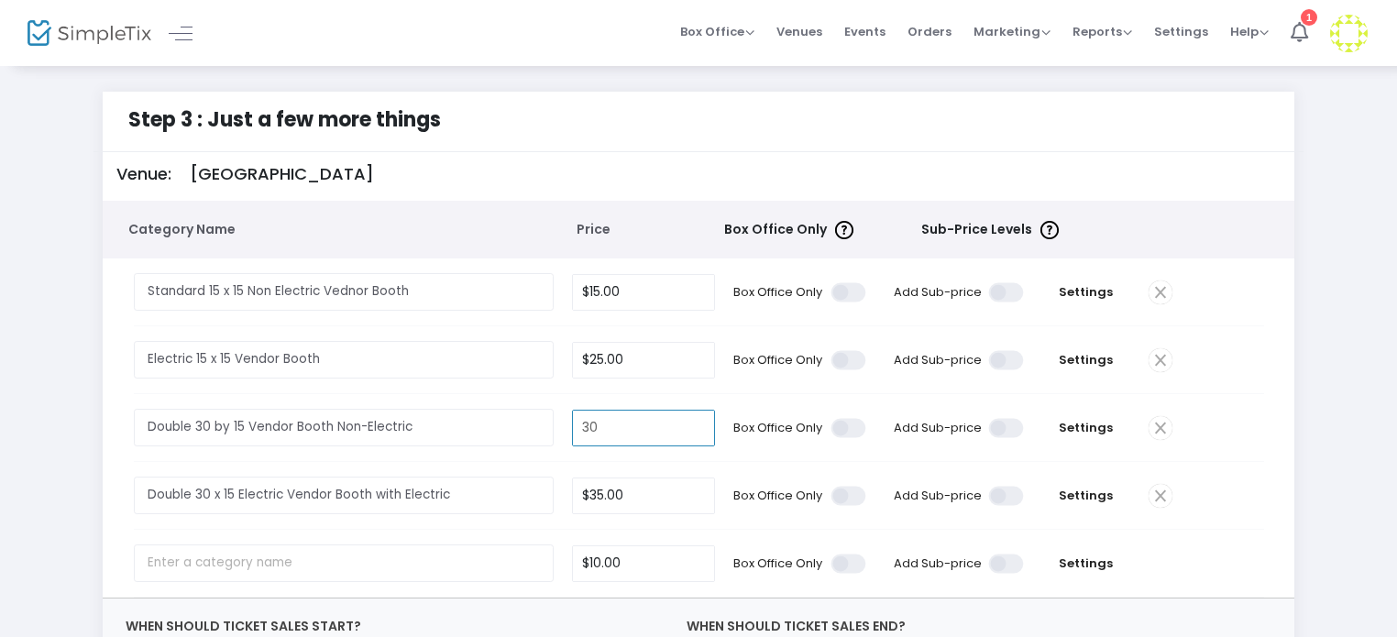
type input "$30.00"
type input "$40.00"
click at [653, 358] on input "25" at bounding box center [643, 360] width 141 height 35
type input "$25.00"
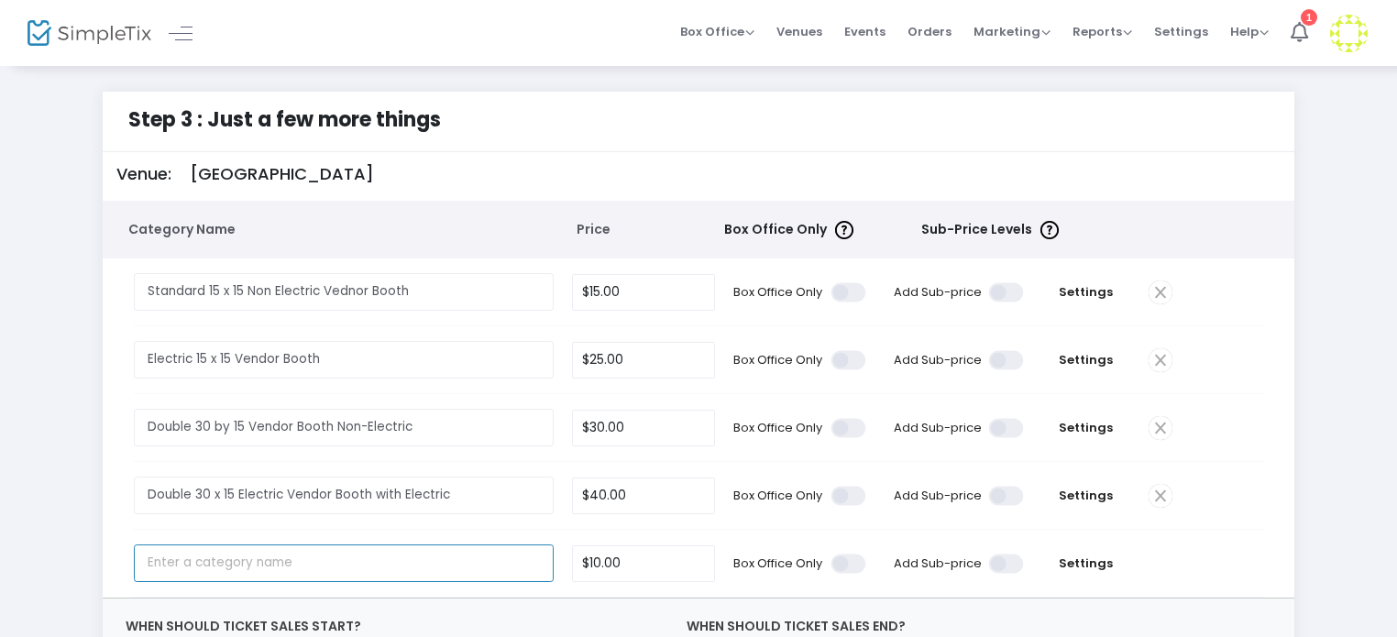
click at [521, 560] on input "text" at bounding box center [344, 564] width 421 height 38
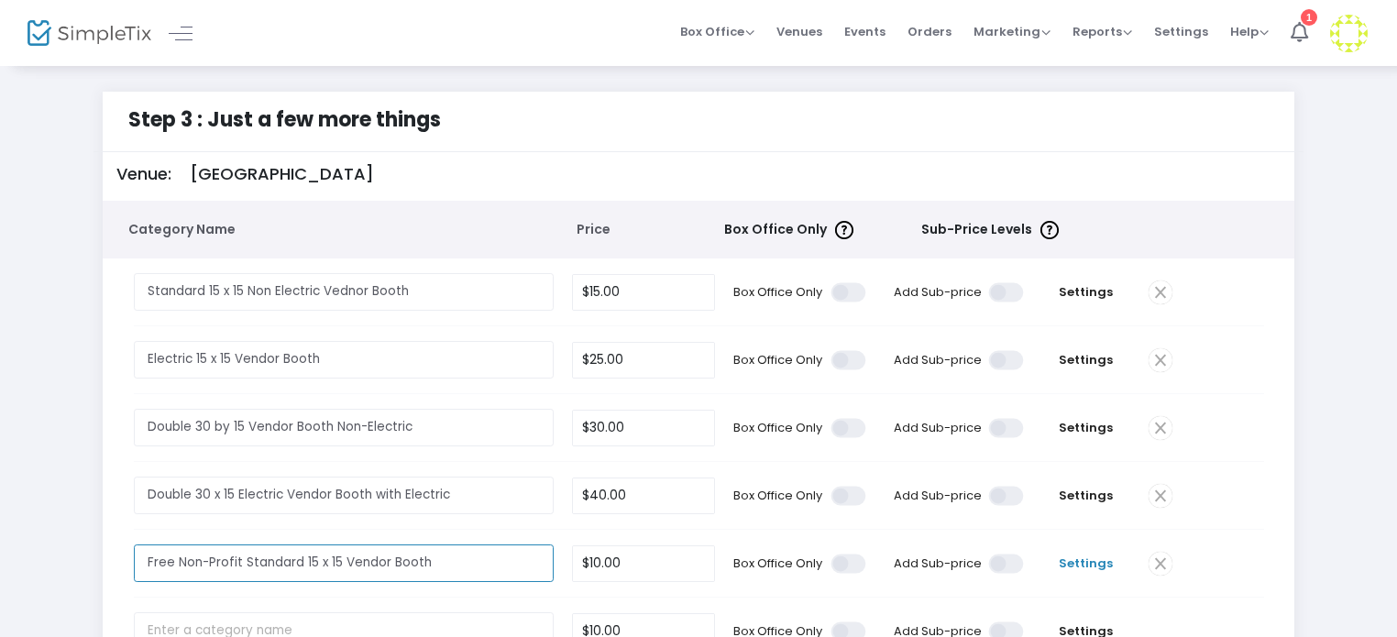
type input "Free Non-Profit Standard 15 x 15 Vendor Booth"
click at [1080, 564] on span "Settings" at bounding box center [1086, 564] width 88 height 18
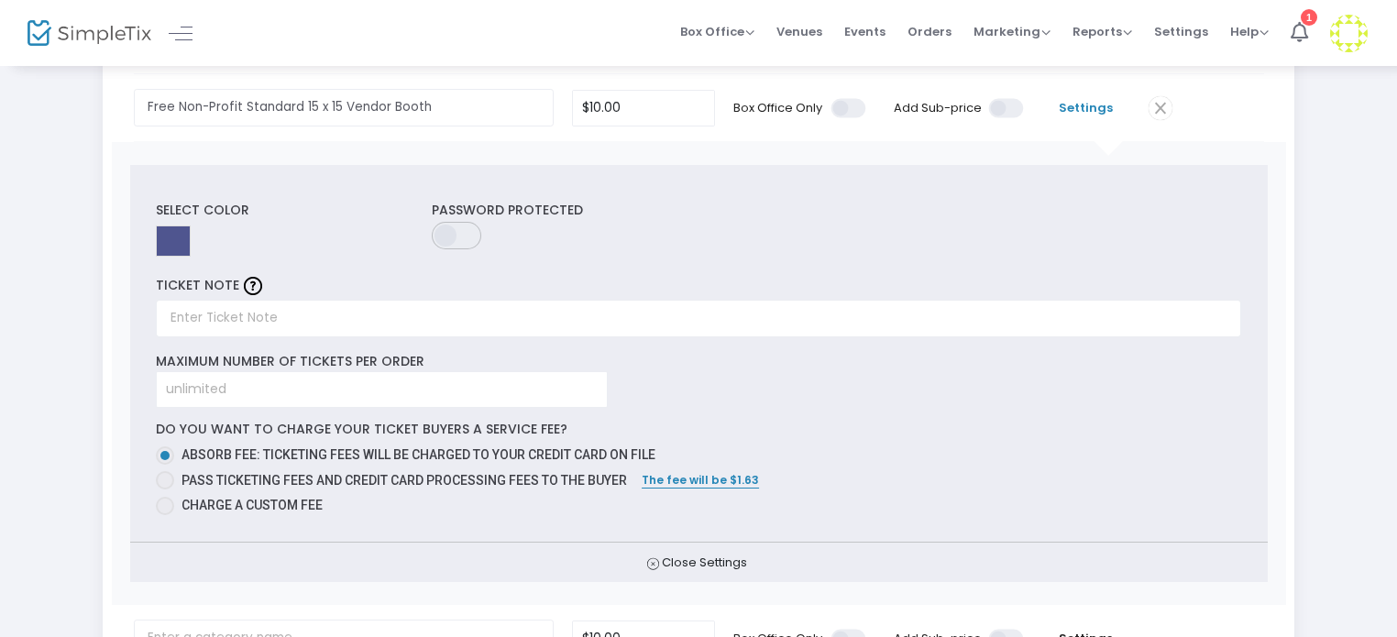
scroll to position [469, 0]
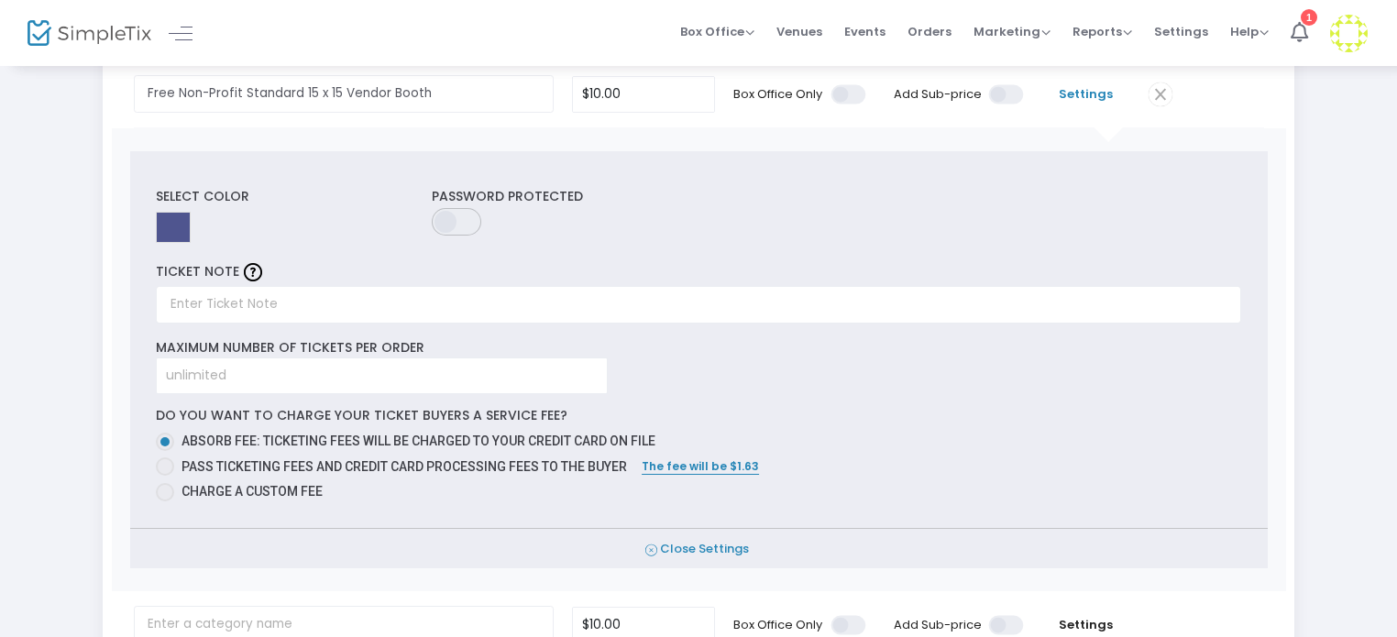
click at [655, 548] on icon at bounding box center [651, 550] width 12 height 17
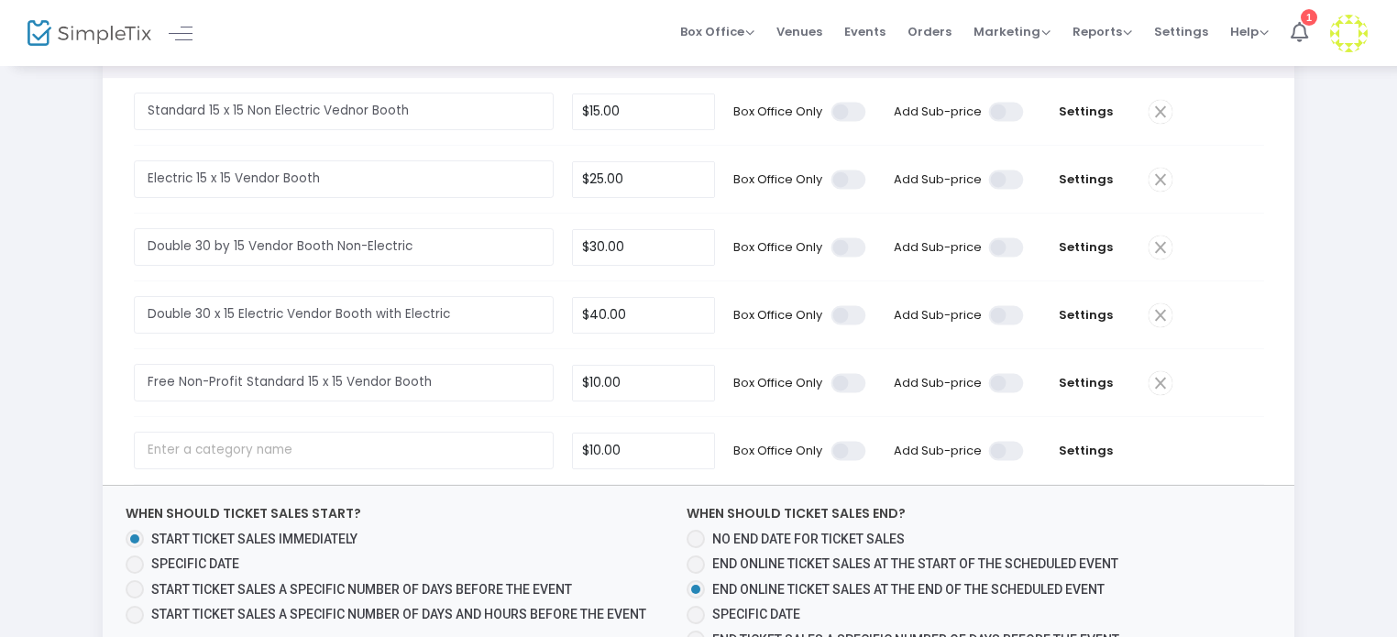
scroll to position [108, 0]
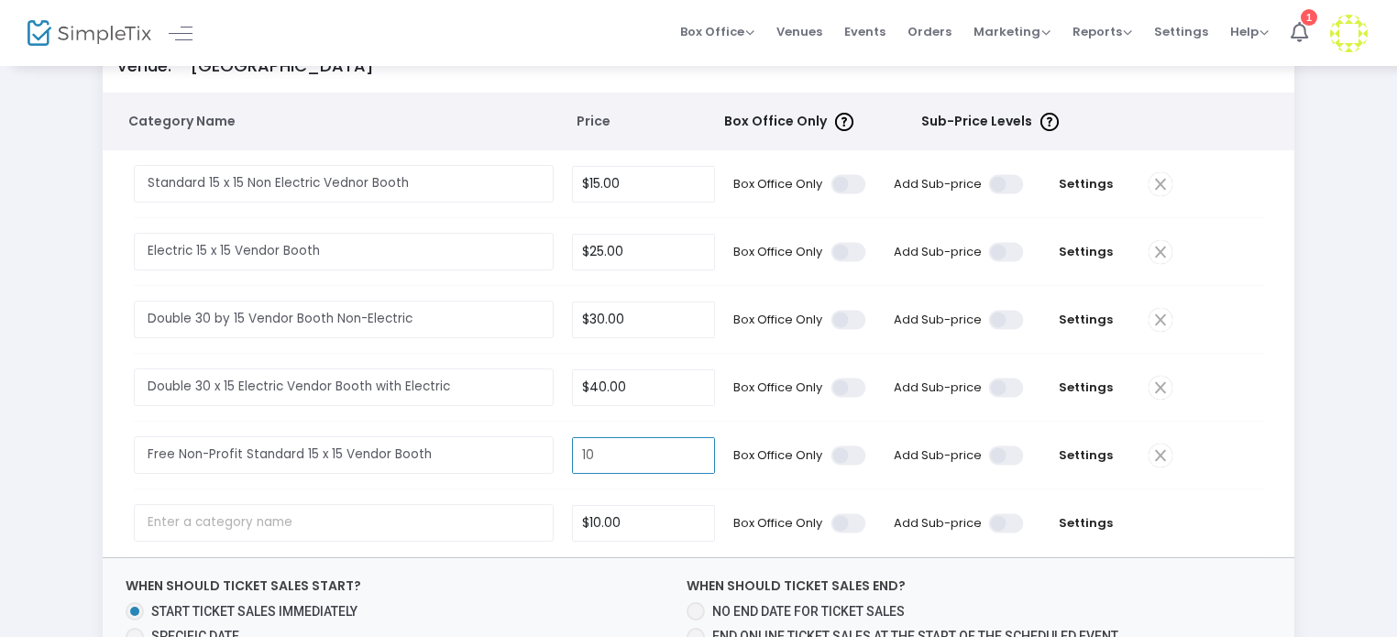
click at [683, 461] on input "10" at bounding box center [643, 455] width 141 height 35
type input "."
click at [683, 461] on input "0" at bounding box center [643, 455] width 141 height 35
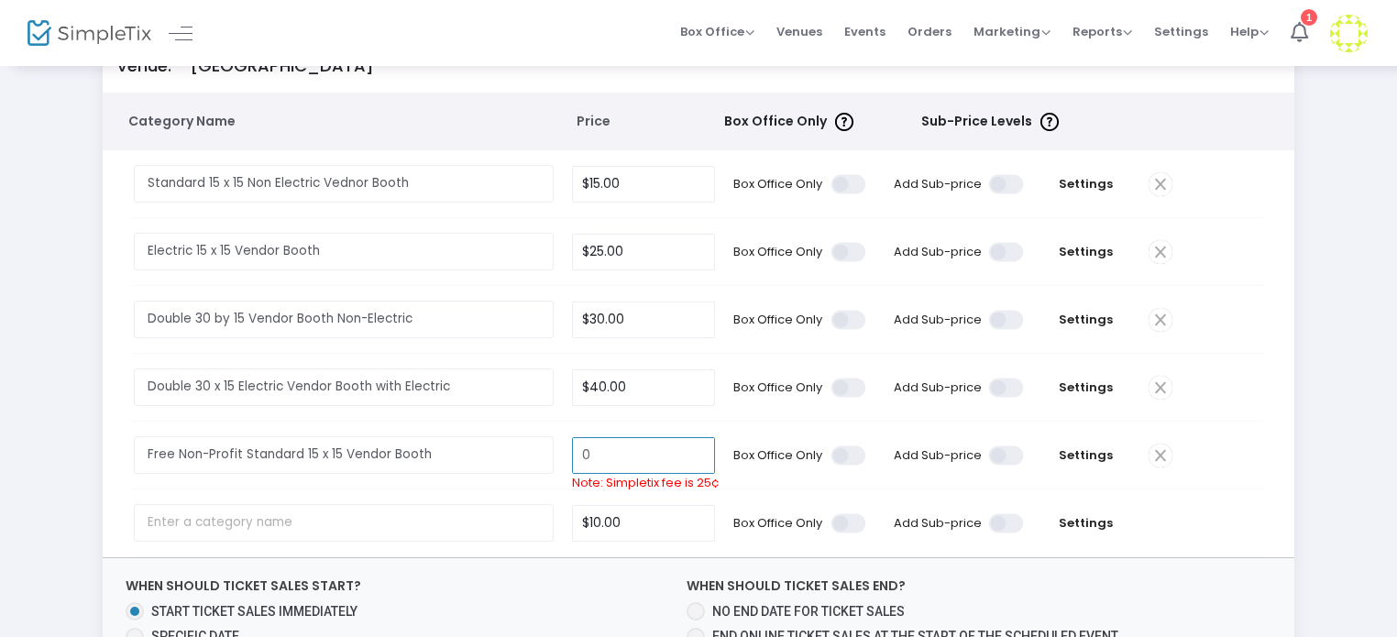
type input "."
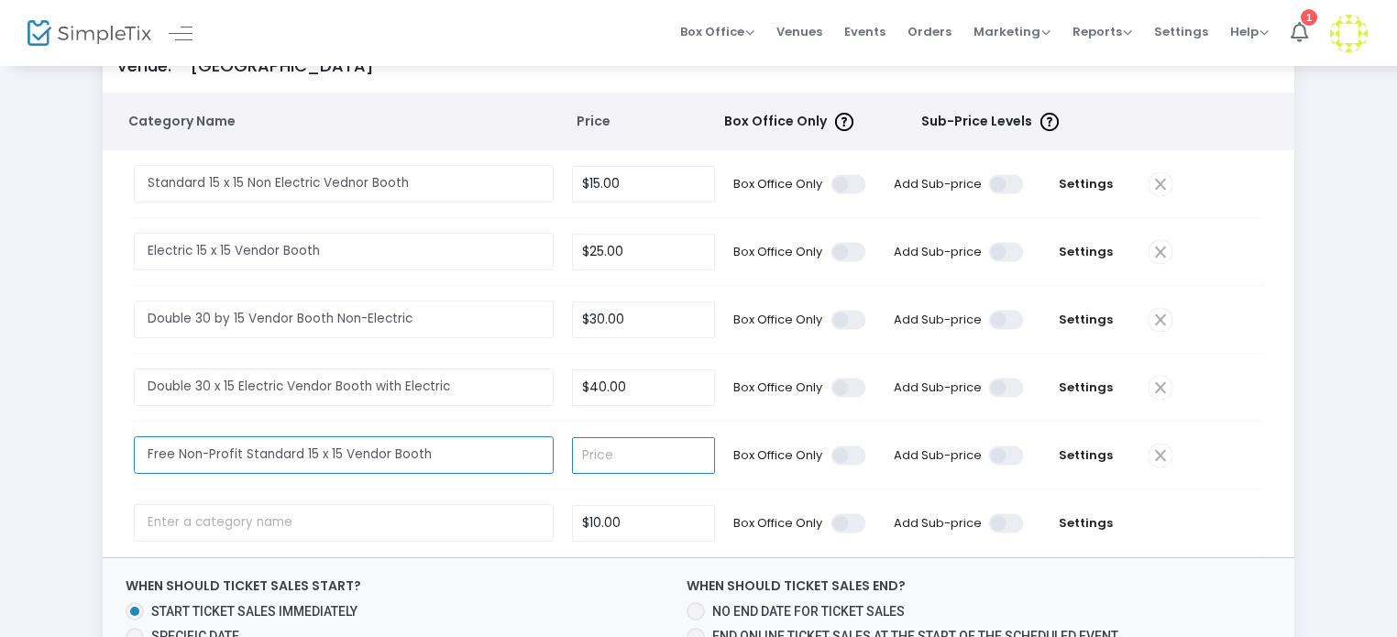
type input "$0.00"
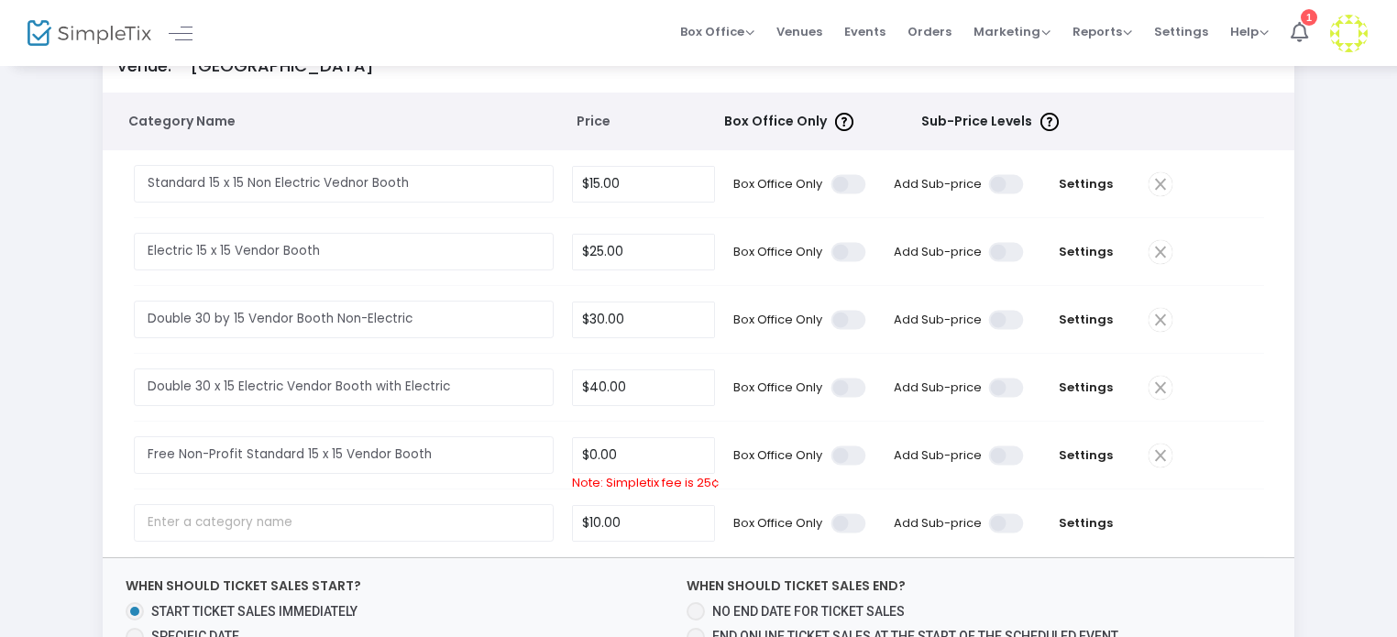
click at [521, 490] on td at bounding box center [349, 523] width 430 height 67
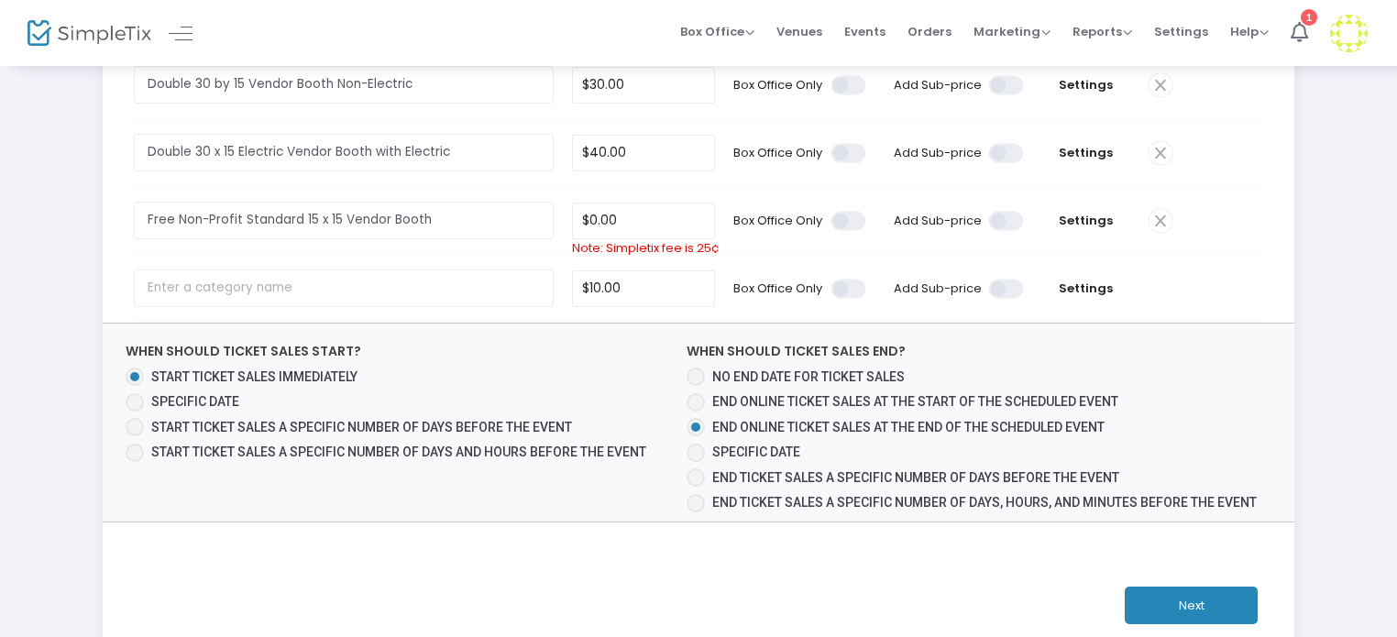
scroll to position [345, 0]
drag, startPoint x: 1369, startPoint y: 473, endPoint x: 1370, endPoint y: 286, distance: 187.0
click at [1392, 257] on div "Step 3 : Just a few more things Venue: [GEOGRAPHIC_DATA] Category Name Price Bo…" at bounding box center [698, 211] width 1397 height 985
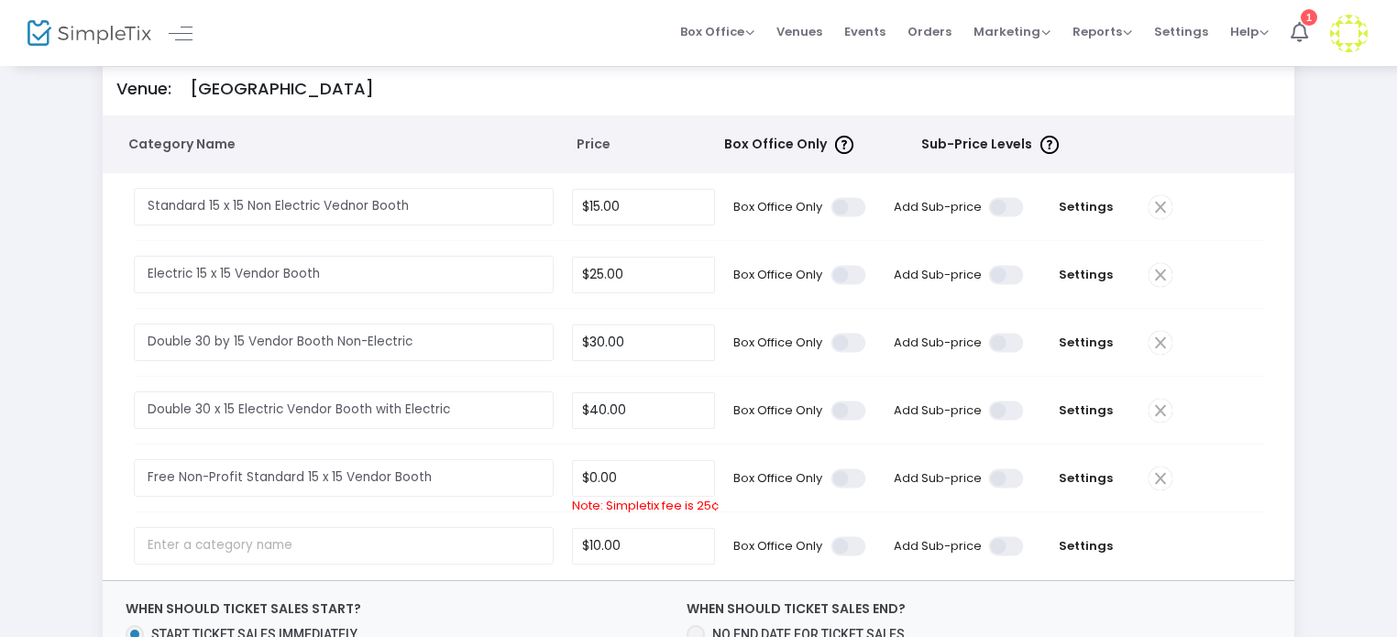
scroll to position [62, 0]
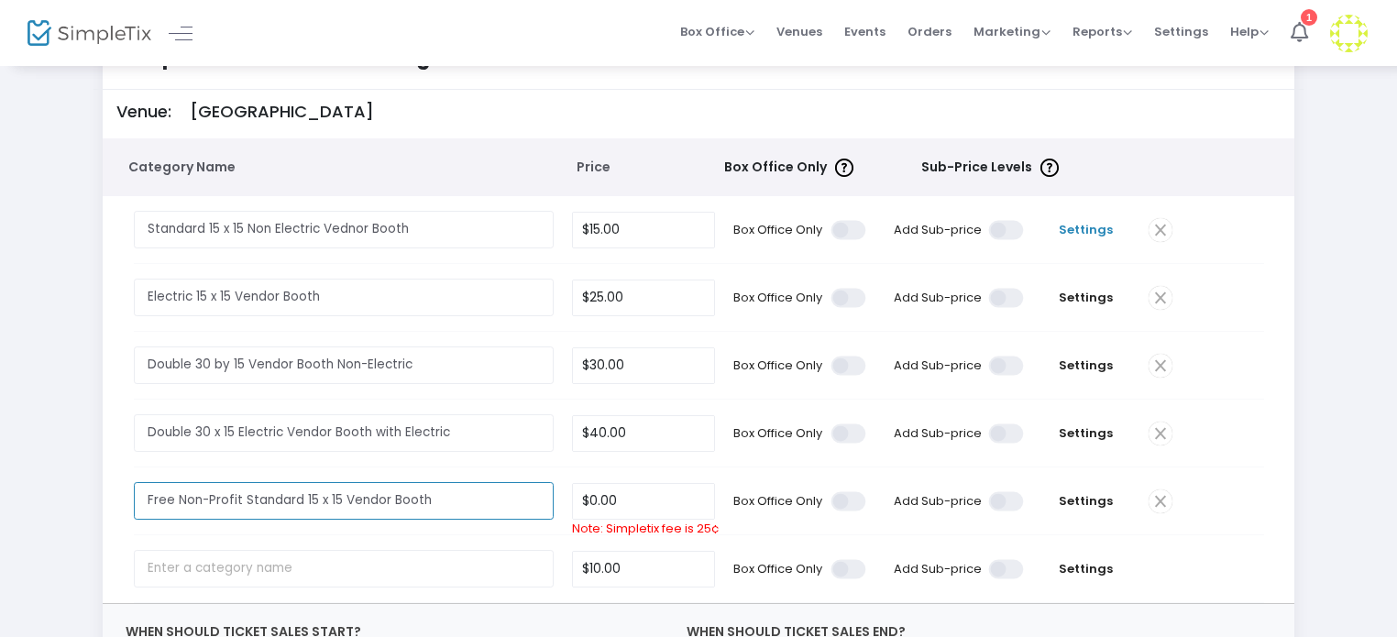
click at [1085, 227] on span "Settings" at bounding box center [1086, 230] width 88 height 18
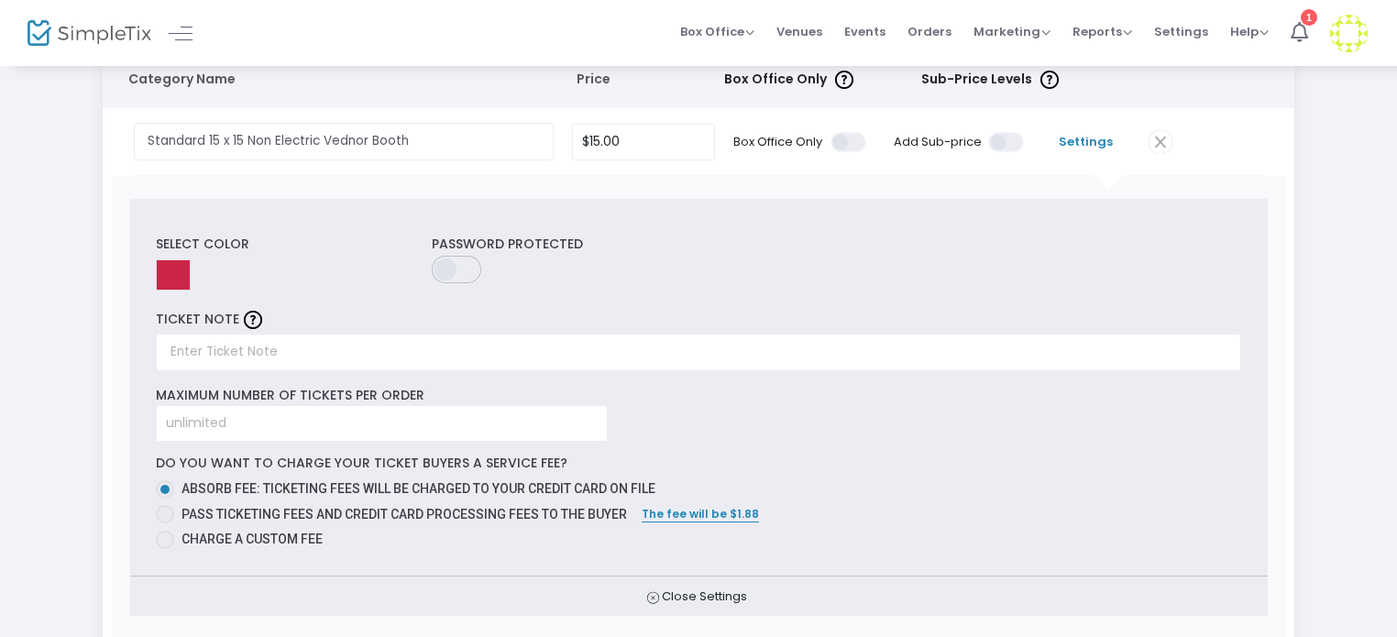
scroll to position [153, 0]
click at [166, 512] on span at bounding box center [165, 511] width 18 height 18
click at [165, 521] on input "Pass ticketing fees and credit card processing fees to the buyer" at bounding box center [164, 521] width 1 height 1
radio input "true"
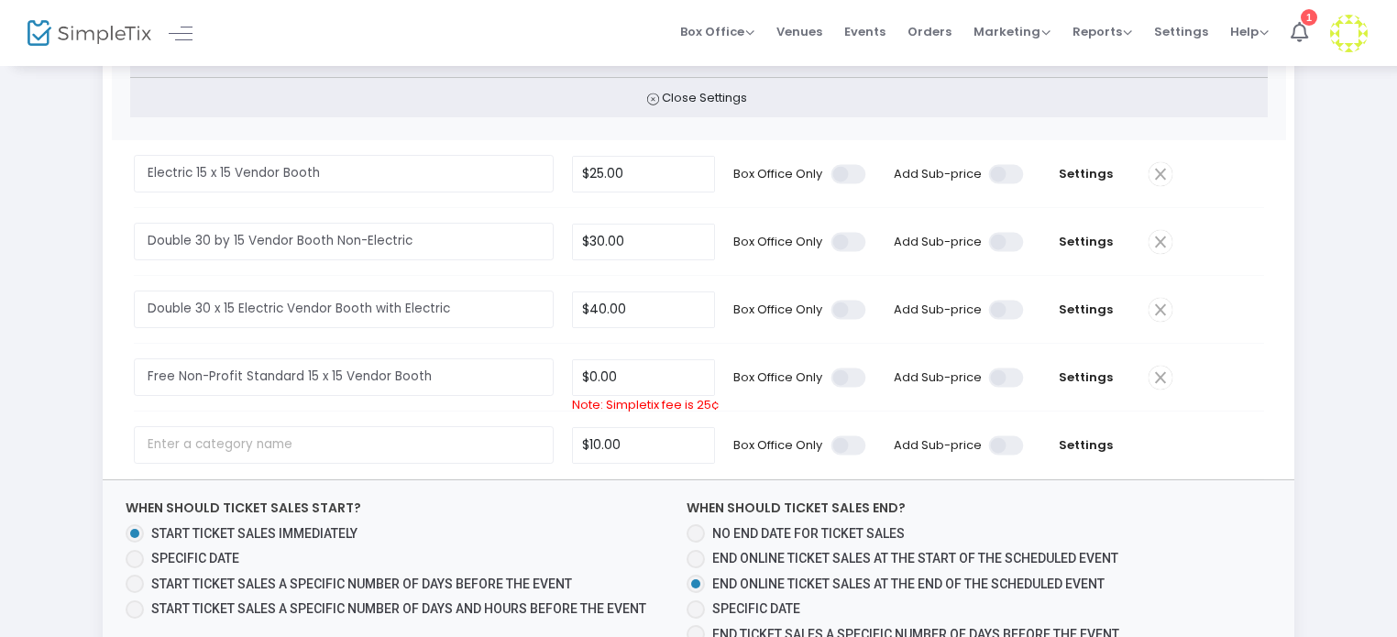
scroll to position [653, 0]
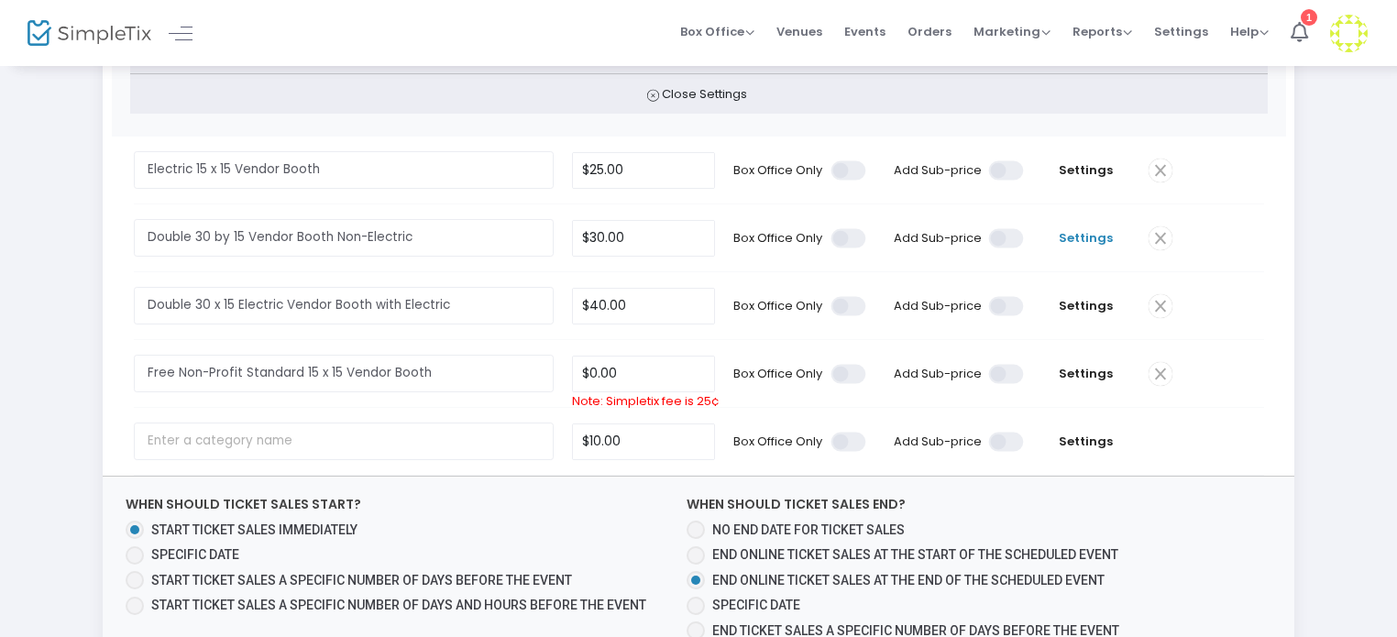
click at [1075, 236] on span "Settings" at bounding box center [1086, 238] width 88 height 18
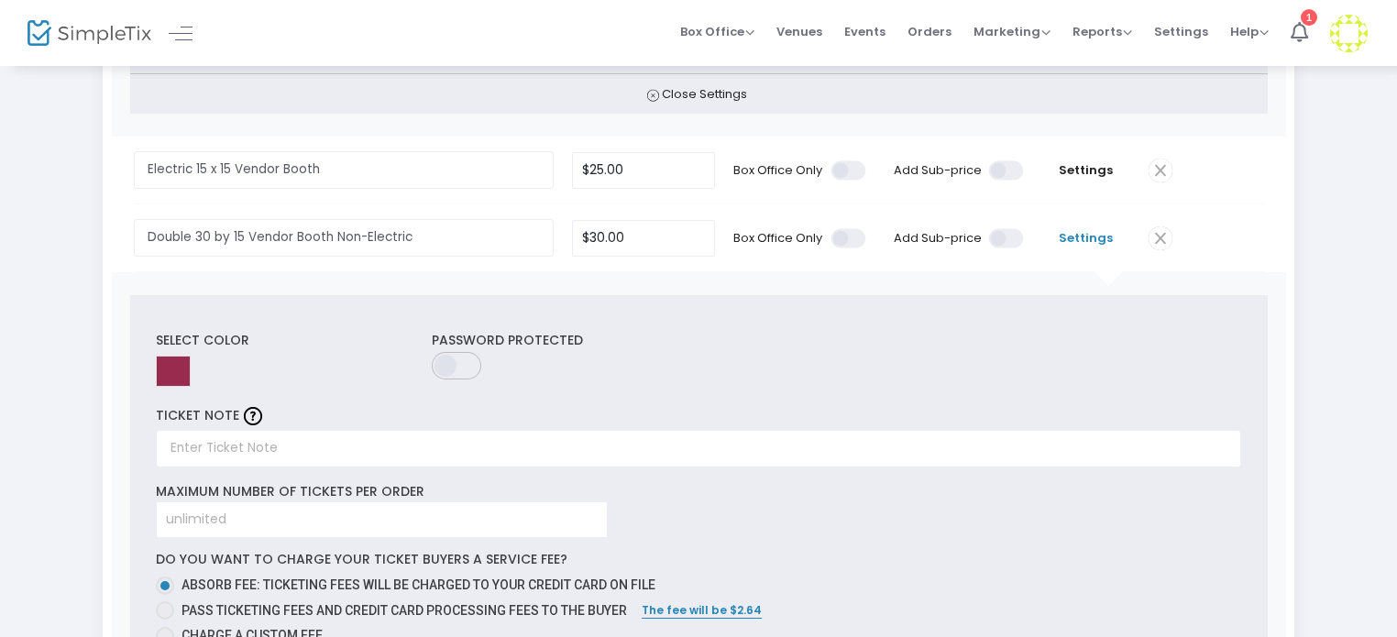
click at [325, 608] on span "Pass ticketing fees and credit card processing fees to the buyer" at bounding box center [400, 610] width 453 height 19
click at [165, 620] on input "Pass ticketing fees and credit card processing fees to the buyer" at bounding box center [164, 620] width 1 height 1
radio input "true"
click at [525, 593] on mat-radio-group "Absorb fee: Ticketing fees will be charged to your credit card on file Pass tic…" at bounding box center [698, 611] width 1085 height 70
click at [532, 589] on span "Absorb fee: Ticketing fees will be charged to your credit card on file" at bounding box center [419, 585] width 474 height 15
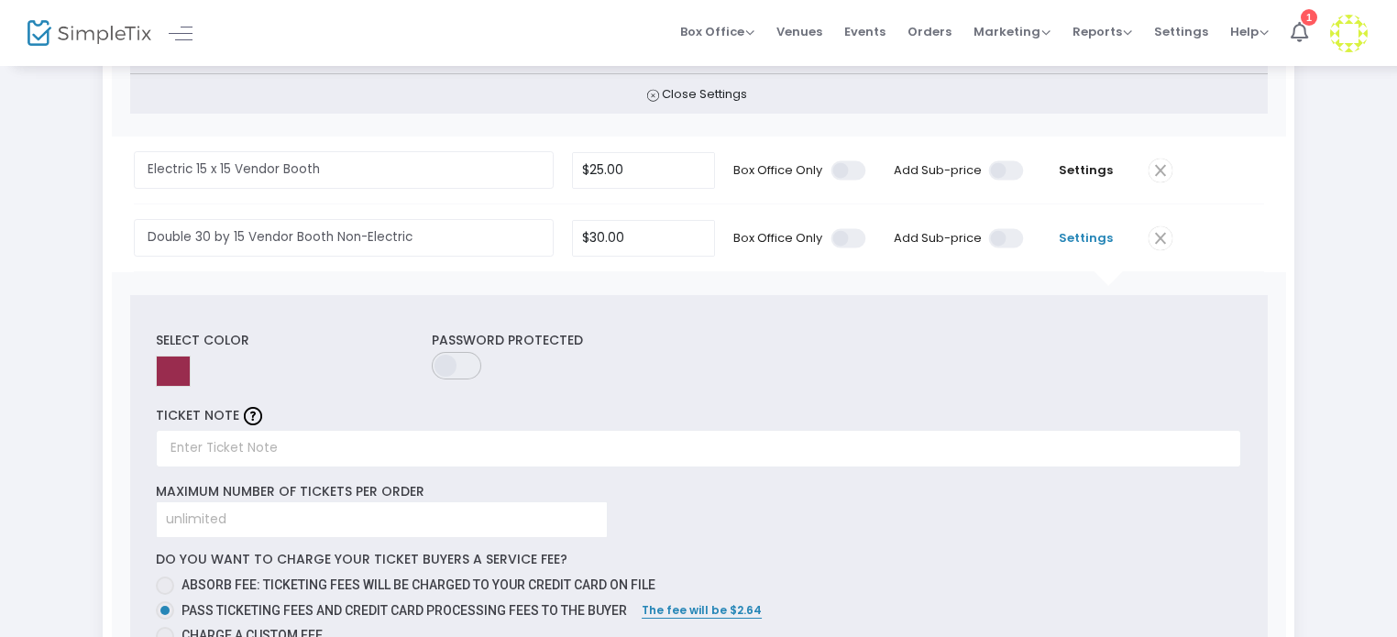
click at [165, 595] on input "Absorb fee: Ticketing fees will be charged to your credit card on file" at bounding box center [164, 595] width 1 height 1
radio input "true"
click at [1088, 175] on span "Settings" at bounding box center [1086, 170] width 88 height 18
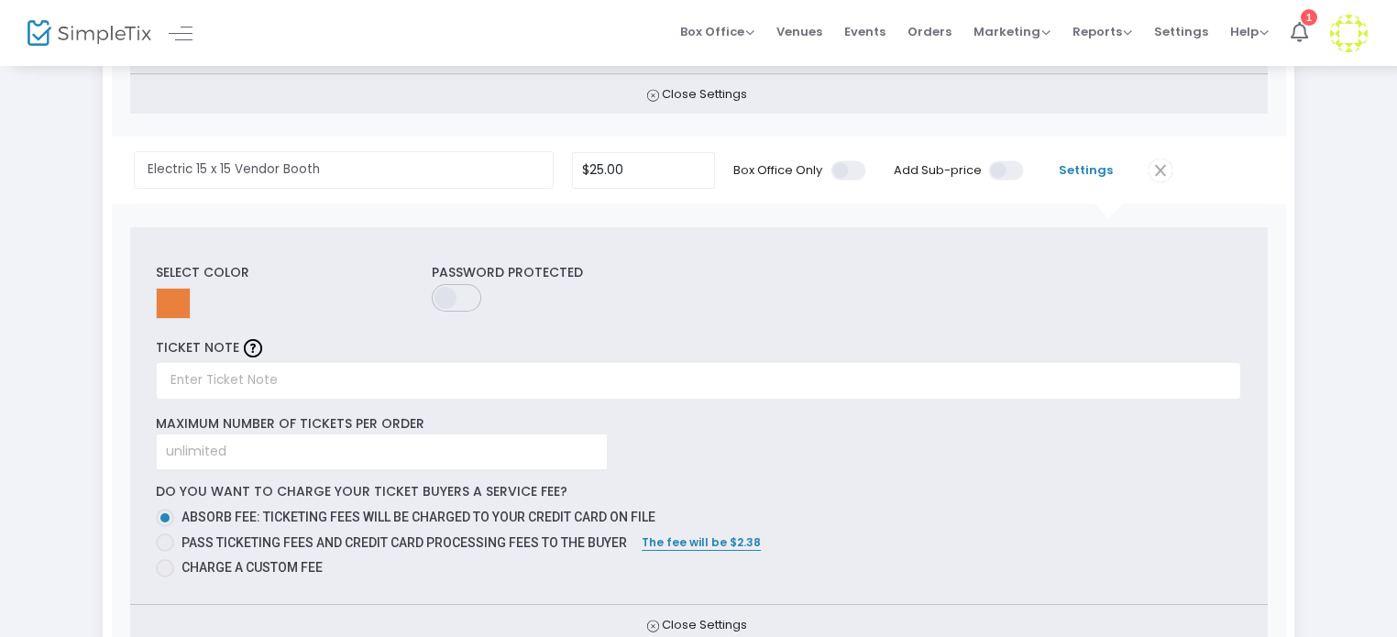
click at [1151, 154] on td at bounding box center [1202, 170] width 125 height 67
click at [1149, 157] on td at bounding box center [1202, 170] width 125 height 67
click at [1169, 165] on span at bounding box center [1161, 171] width 24 height 24
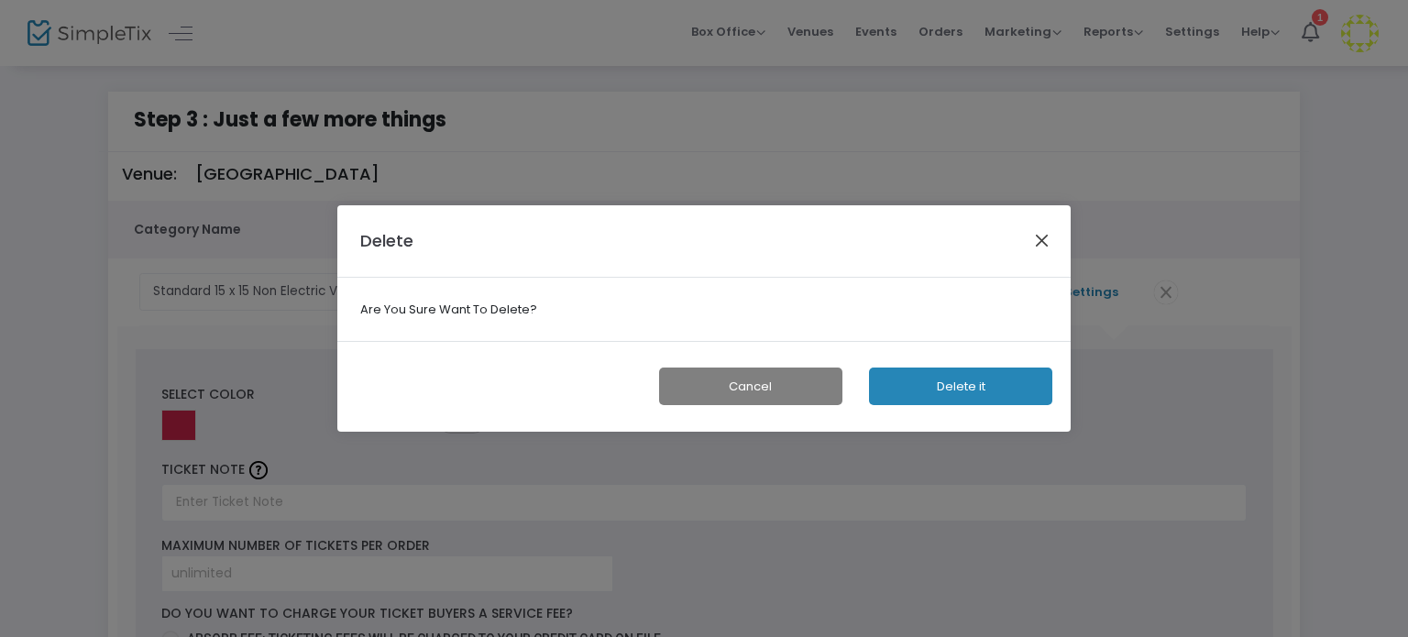
click at [1045, 248] on button "Close" at bounding box center [1042, 241] width 24 height 24
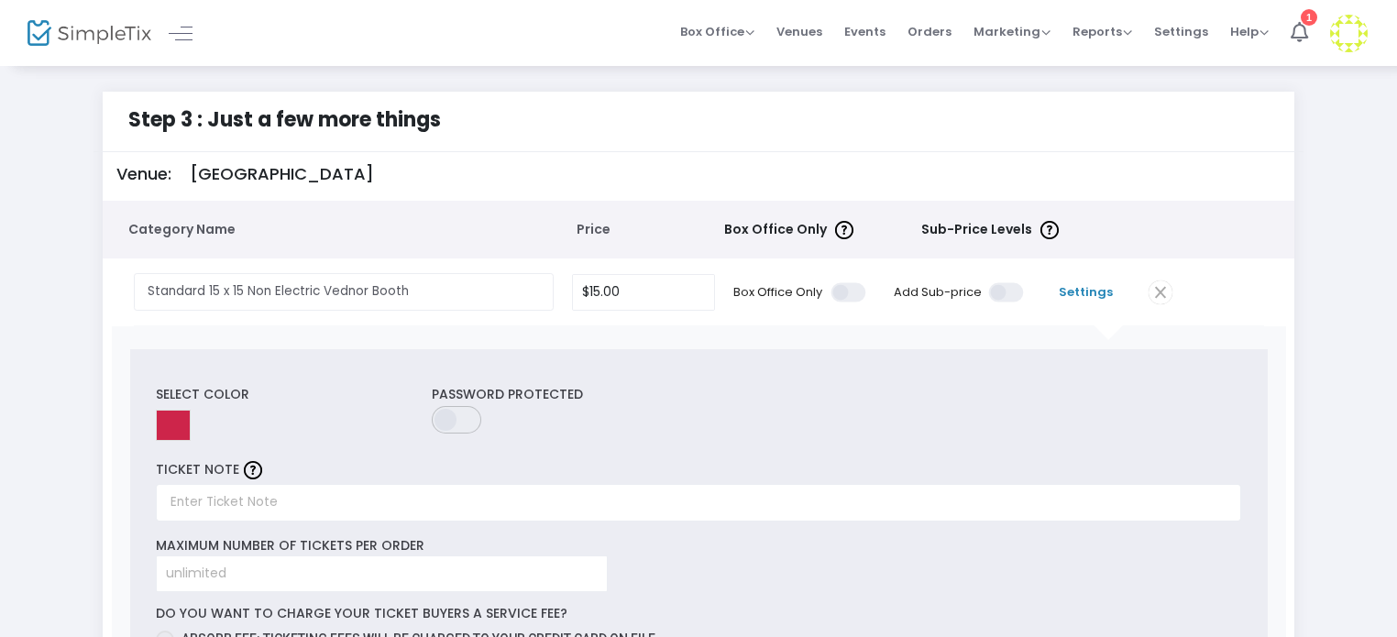
click at [1078, 288] on span "Settings" at bounding box center [1086, 292] width 88 height 18
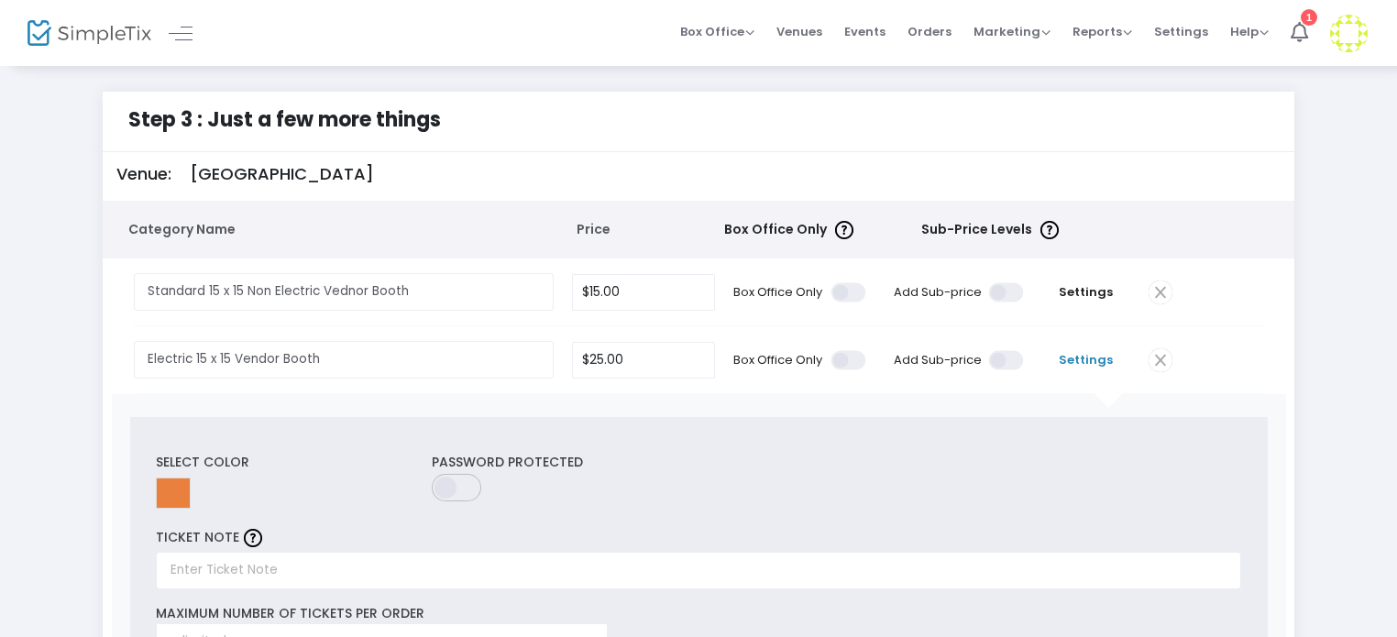
click at [1085, 403] on div "Select Color Password Protected TICKET NOTE Maximum Number of Tickets per order…" at bounding box center [699, 625] width 1174 height 463
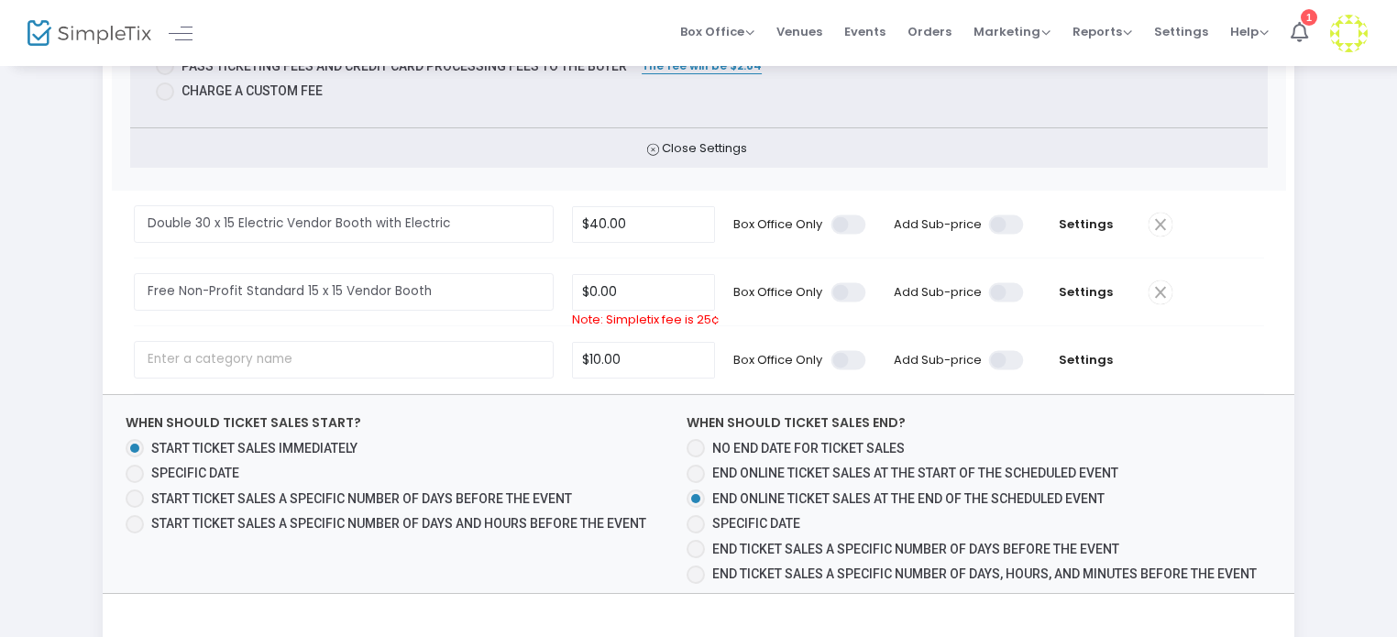
scroll to position [1211, 0]
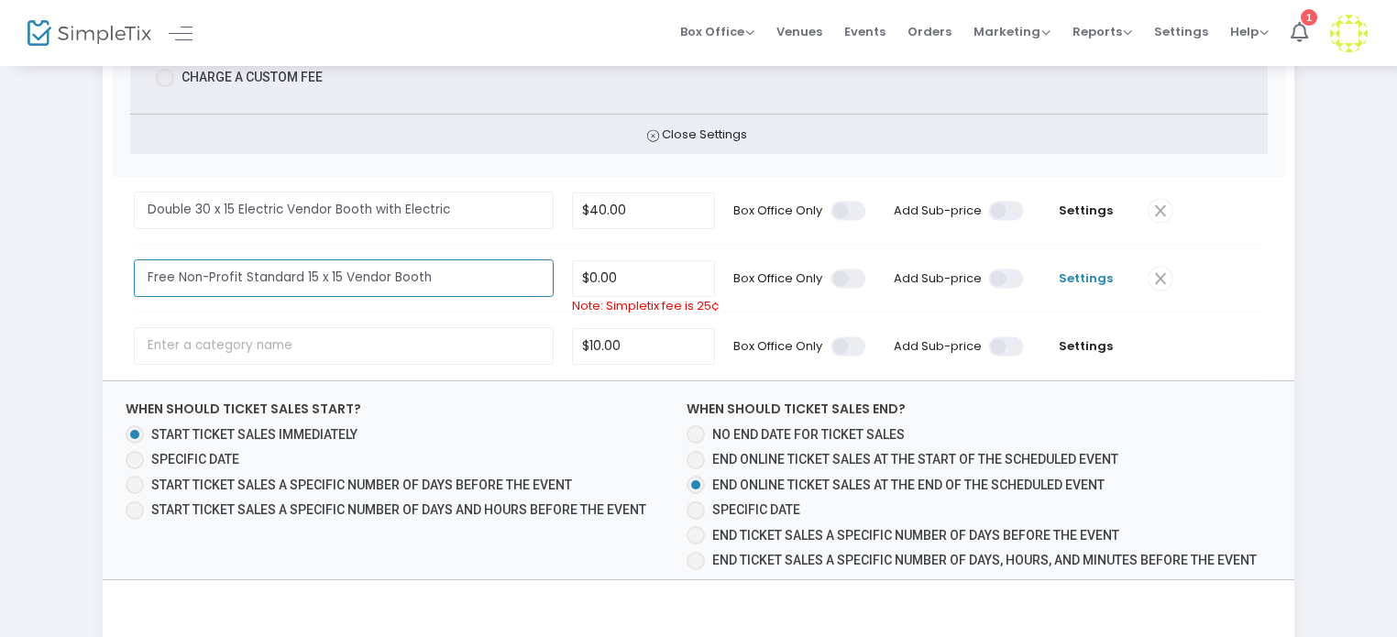
click at [1089, 270] on span "Settings" at bounding box center [1086, 279] width 88 height 18
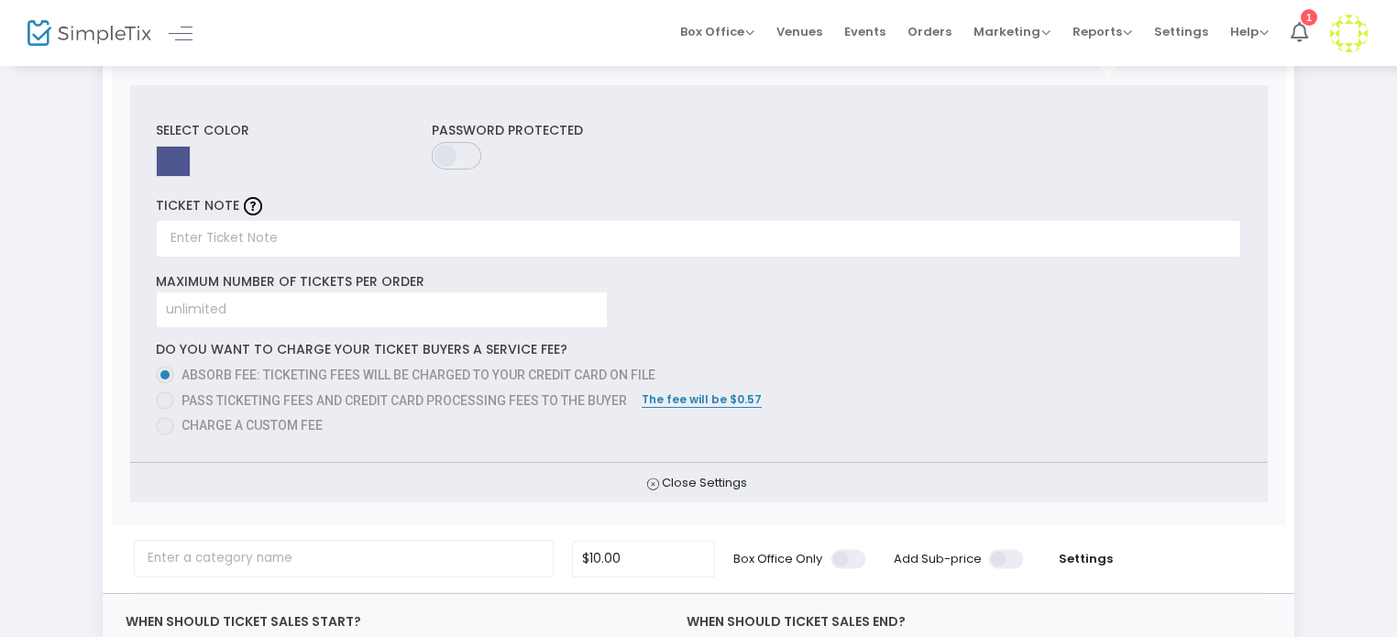
scroll to position [1470, 0]
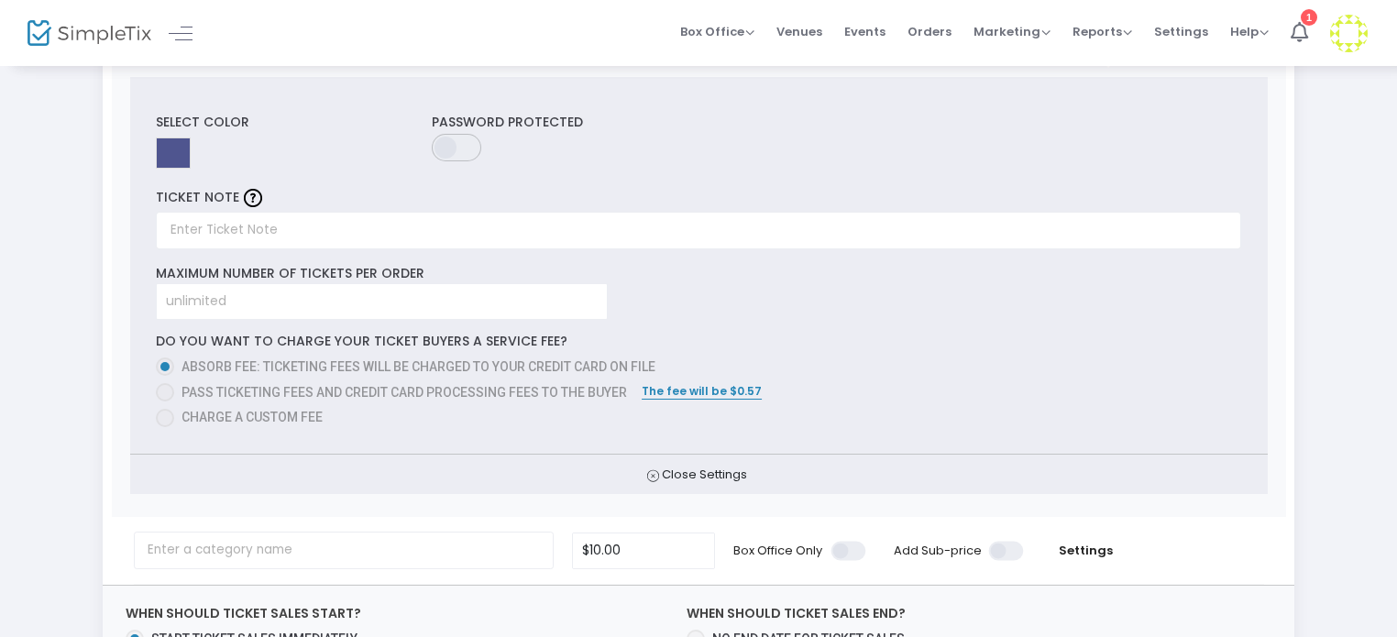
click at [167, 386] on span at bounding box center [165, 392] width 18 height 18
click at [198, 359] on span "Absorb fee: Ticketing fees will be charged to your credit card on file" at bounding box center [419, 366] width 474 height 15
click at [251, 212] on input "text" at bounding box center [698, 231] width 1085 height 38
click at [243, 226] on input "text" at bounding box center [698, 231] width 1085 height 38
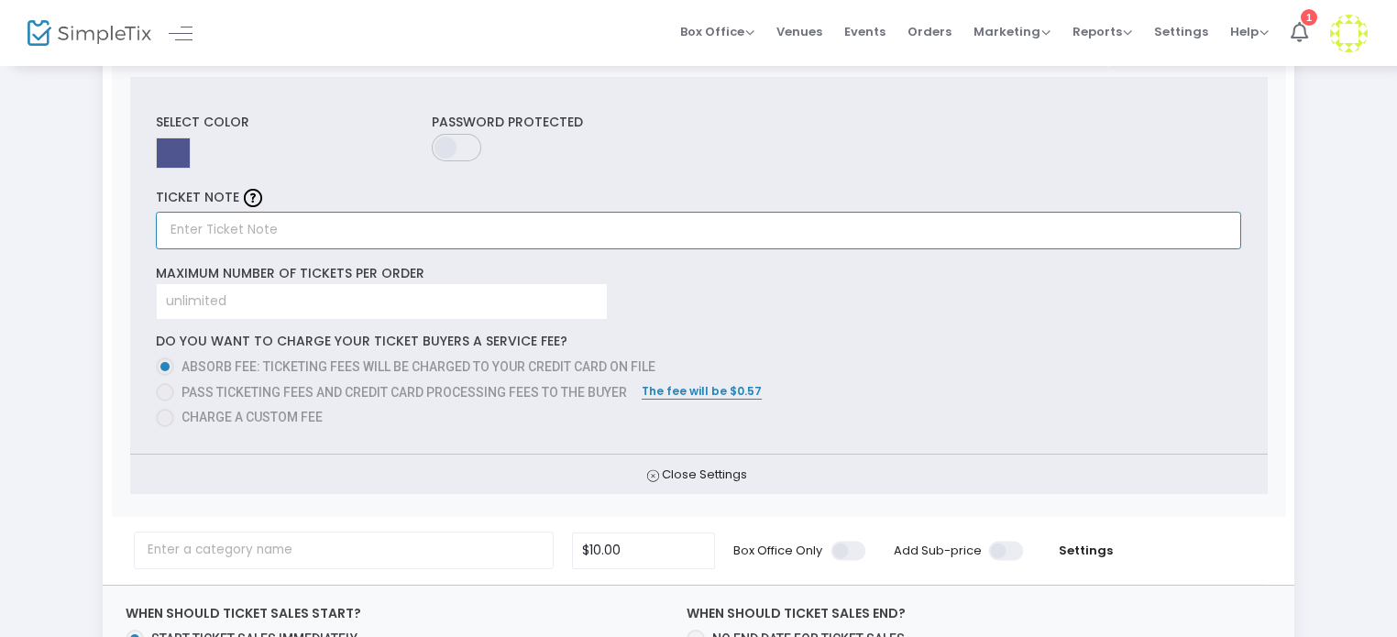
click at [243, 226] on input "text" at bounding box center [698, 231] width 1085 height 38
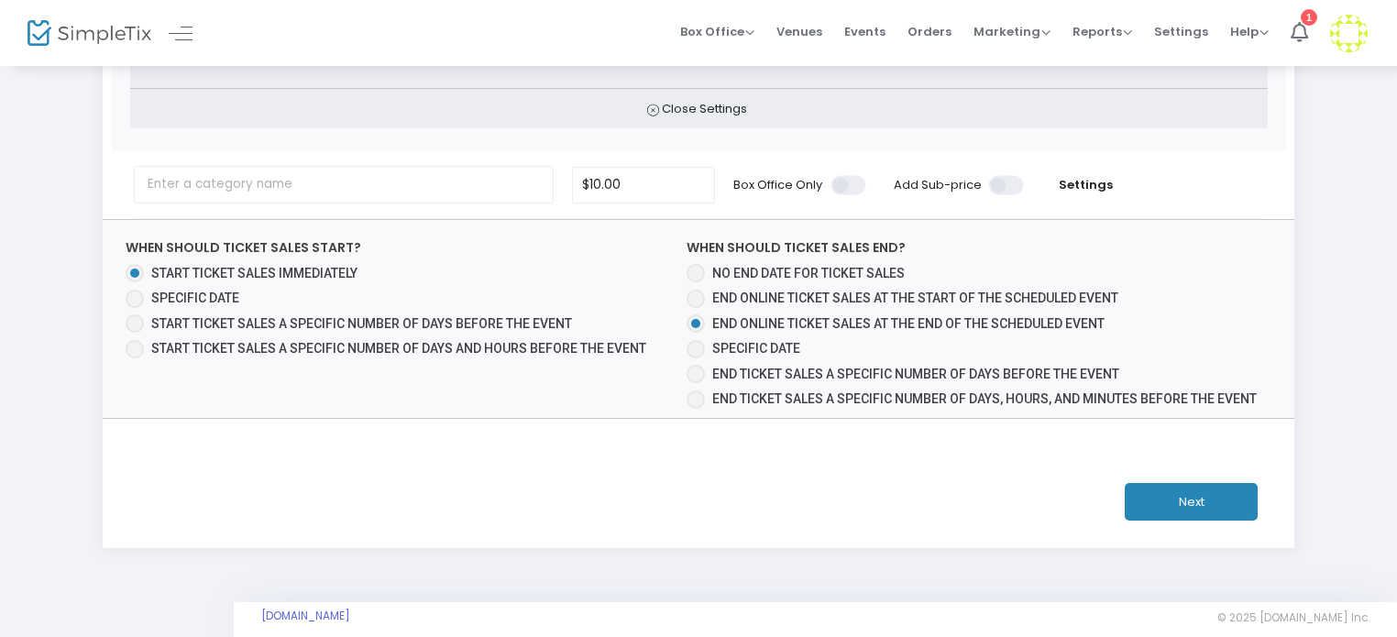
scroll to position [1847, 0]
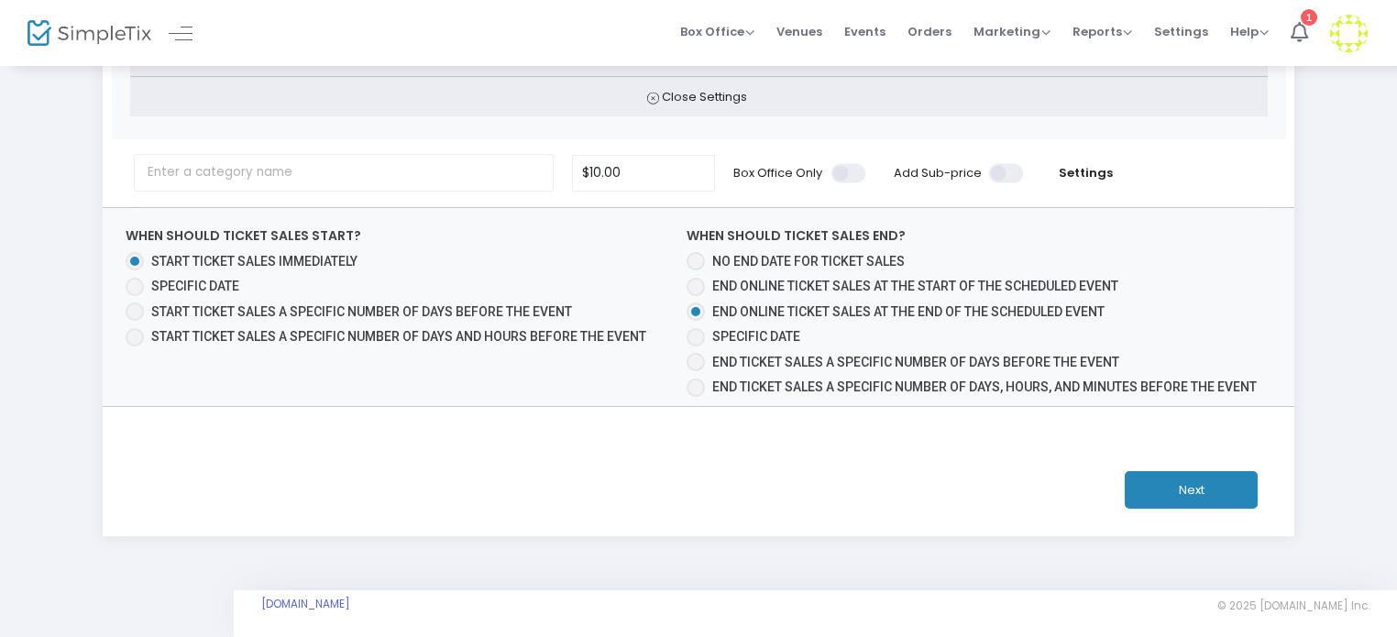
click at [1115, 471] on div "Next" at bounding box center [699, 490] width 1128 height 38
click at [1159, 478] on button "Next" at bounding box center [1191, 490] width 133 height 38
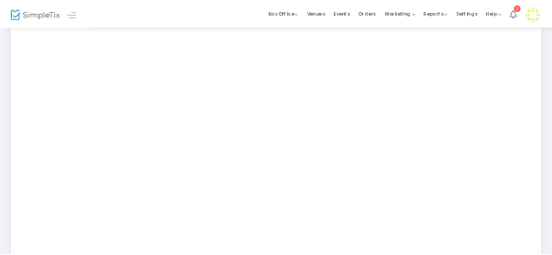
scroll to position [367, 0]
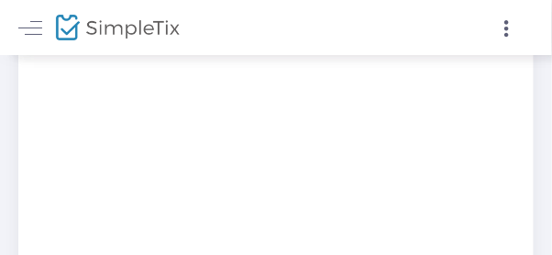
drag, startPoint x: 1298, startPoint y: 3, endPoint x: 336, endPoint y: 14, distance: 962.7
click at [336, 14] on div at bounding box center [402, 27] width 253 height 55
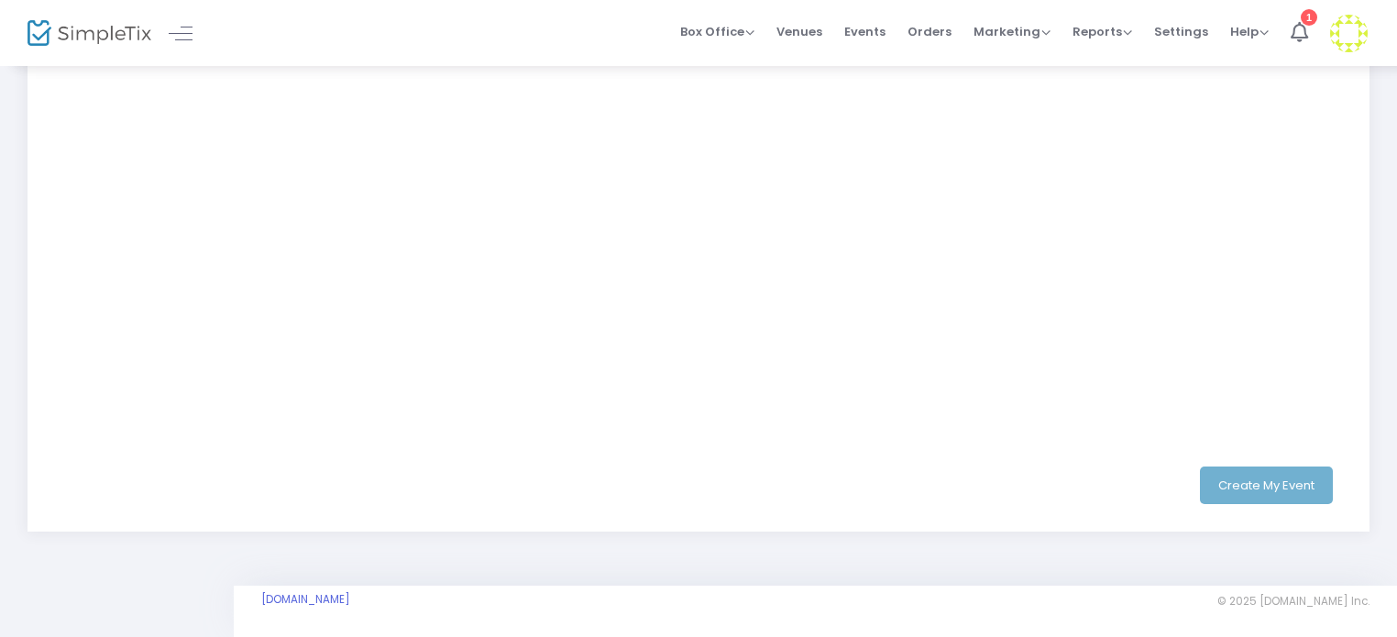
scroll to position [556, 0]
click at [1305, 485] on div "Create My Event" at bounding box center [699, 483] width 1278 height 38
click at [1304, 479] on div "Create My Event" at bounding box center [699, 483] width 1278 height 38
click at [1267, 489] on div "Create My Event" at bounding box center [699, 483] width 1278 height 38
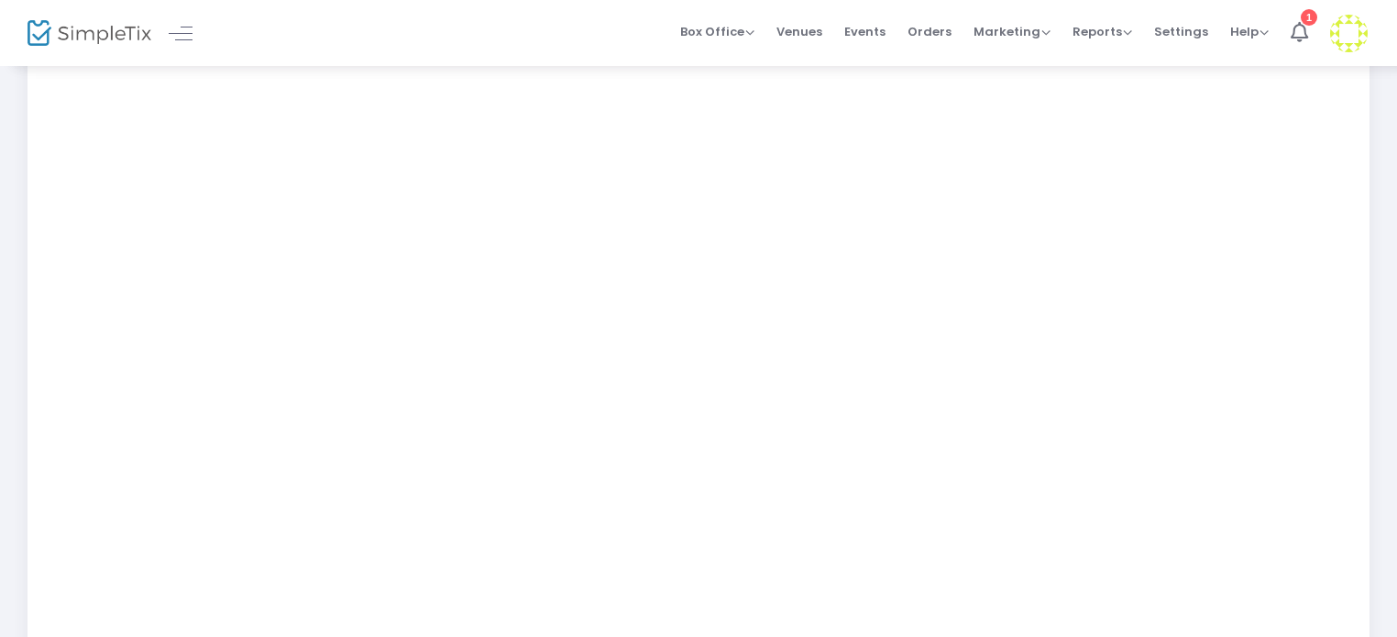
scroll to position [337, 0]
click at [1379, 293] on div "Step 3 : Just a few more things Notes: Focal point required Chart should be pub…" at bounding box center [698, 264] width 1397 height 1075
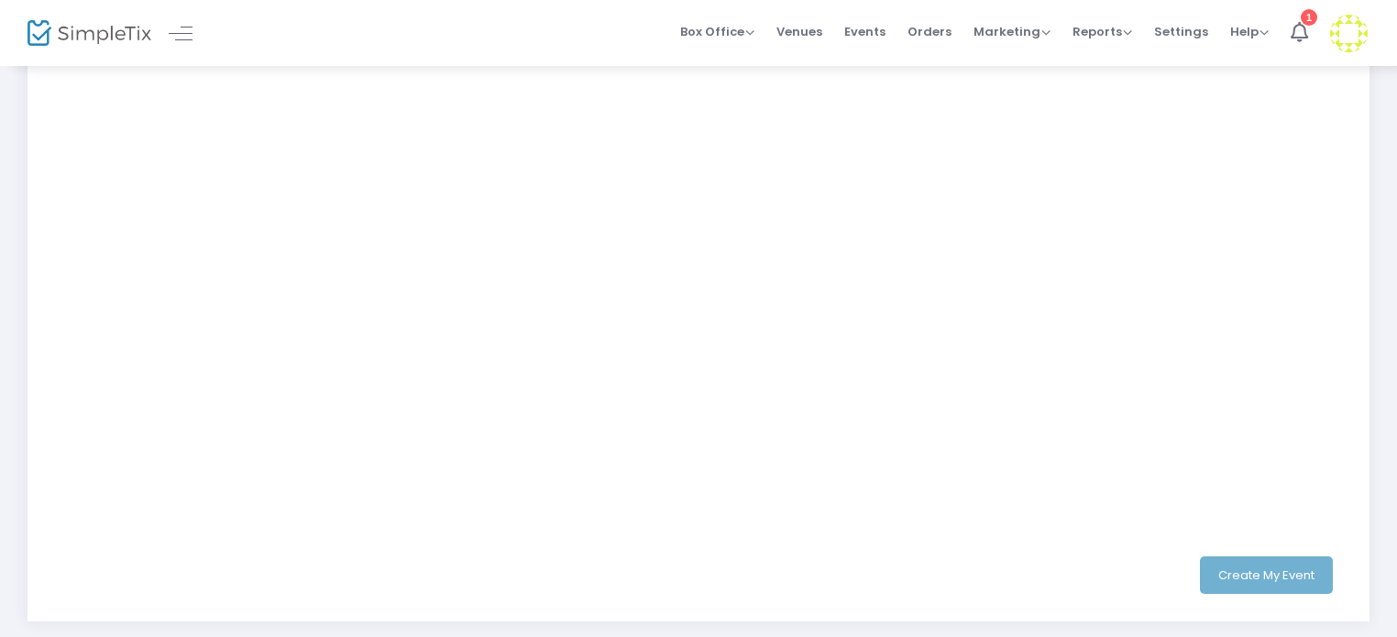
scroll to position [556, 0]
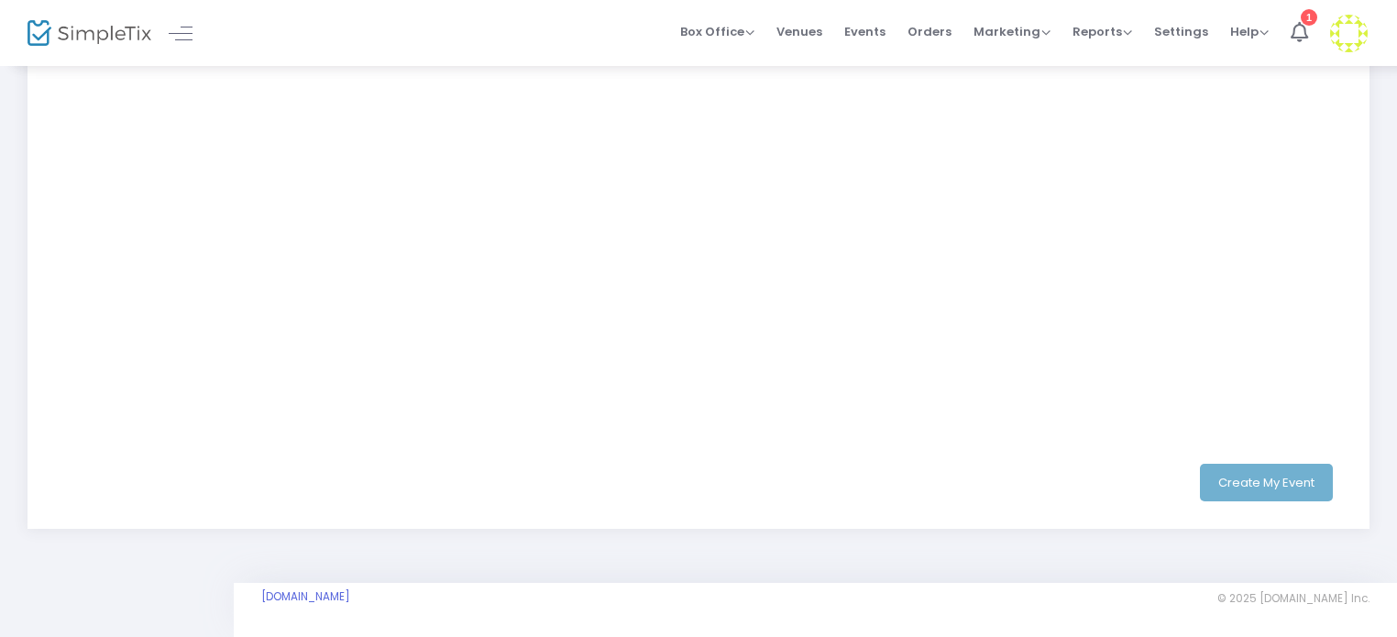
click at [1306, 481] on div "Create My Event" at bounding box center [699, 483] width 1278 height 38
click at [1276, 468] on div "Create My Event" at bounding box center [699, 483] width 1278 height 38
click at [1250, 474] on div "Create My Event" at bounding box center [699, 483] width 1278 height 38
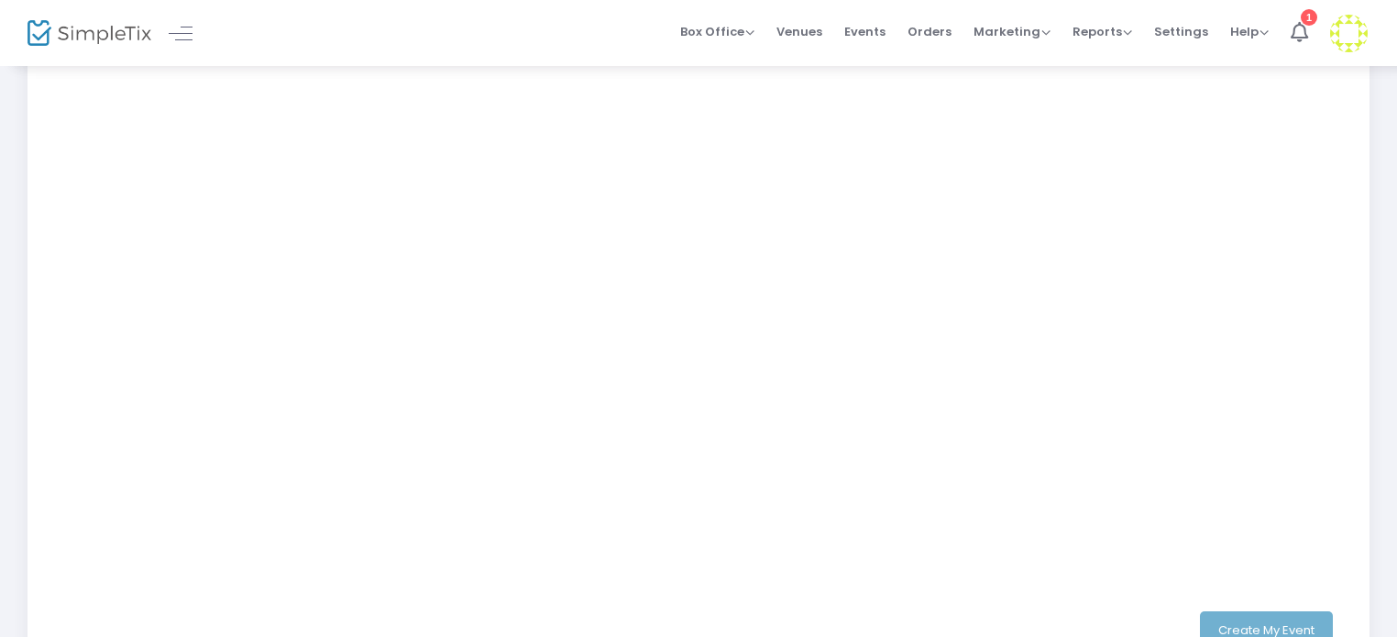
scroll to position [515, 0]
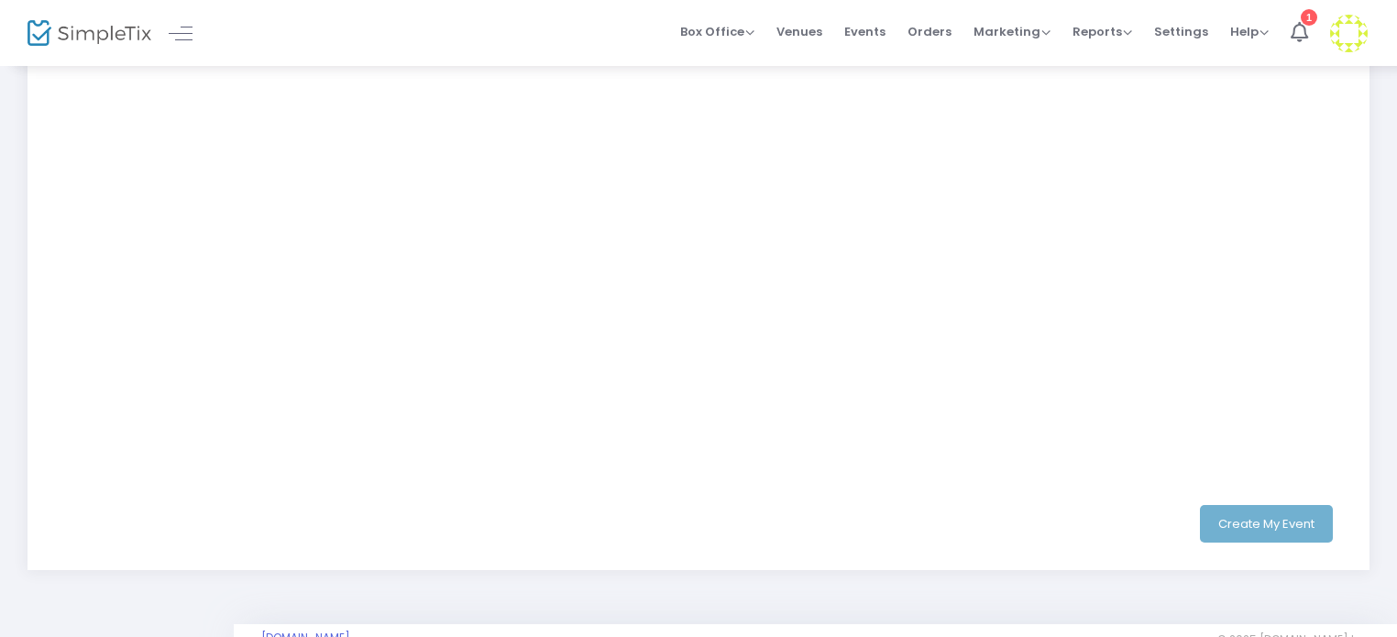
click at [1238, 513] on div "Create My Event" at bounding box center [699, 524] width 1278 height 38
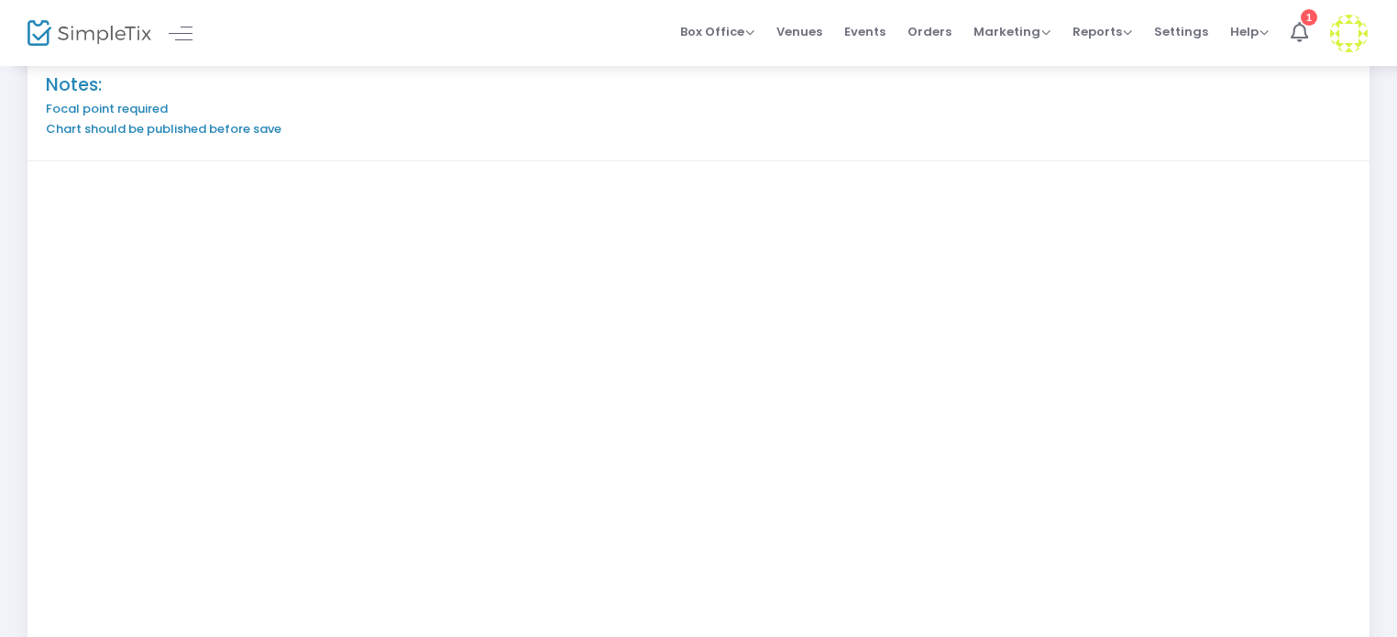
scroll to position [465, 0]
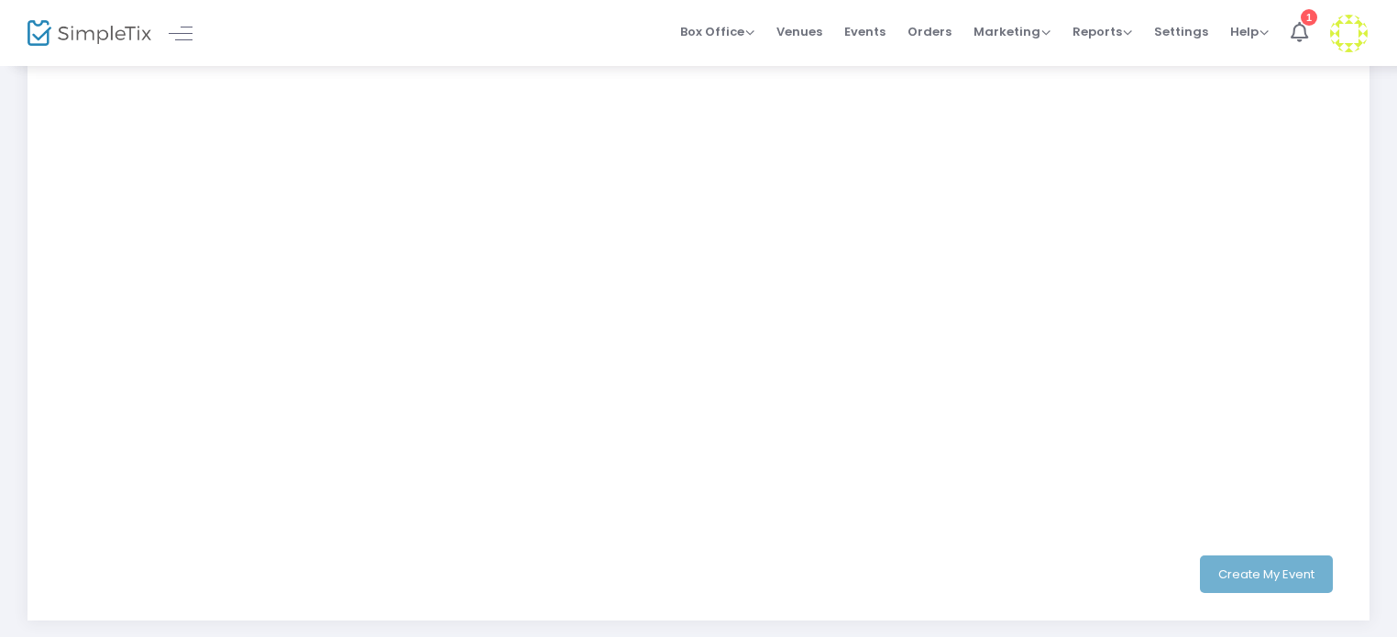
click at [1206, 556] on div "Create My Event" at bounding box center [699, 575] width 1278 height 38
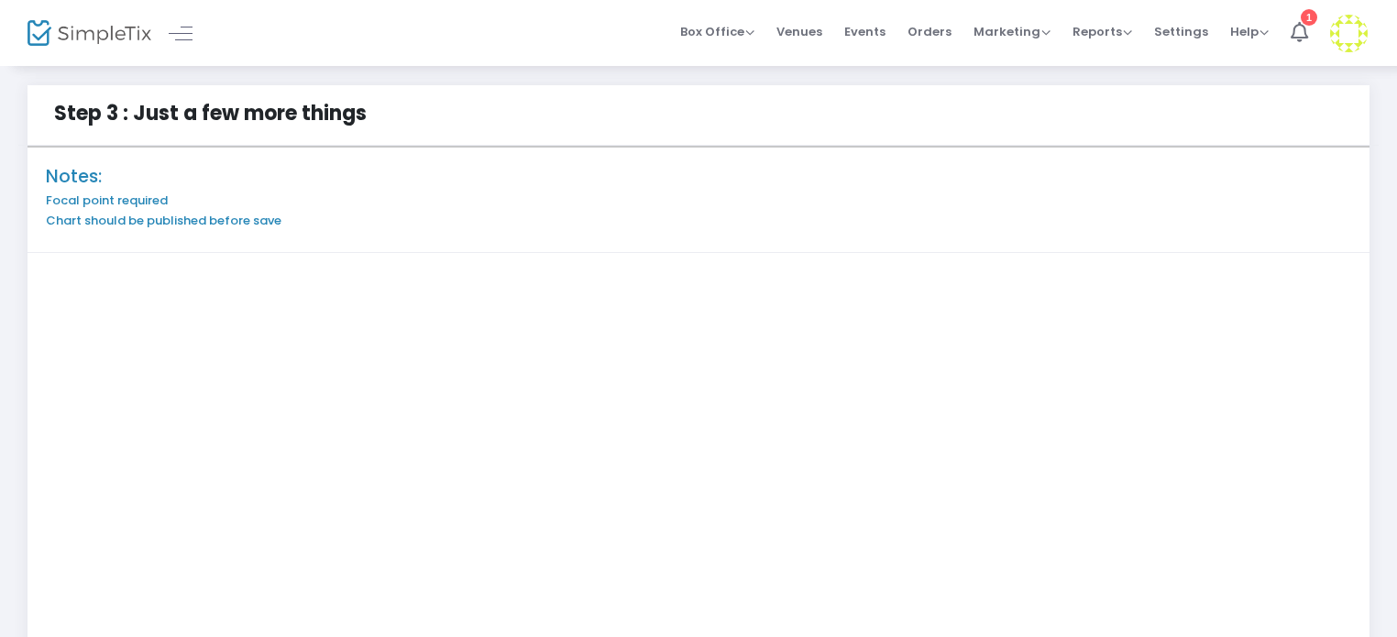
click at [699, 204] on h6 "Focal point required" at bounding box center [698, 200] width 1305 height 15
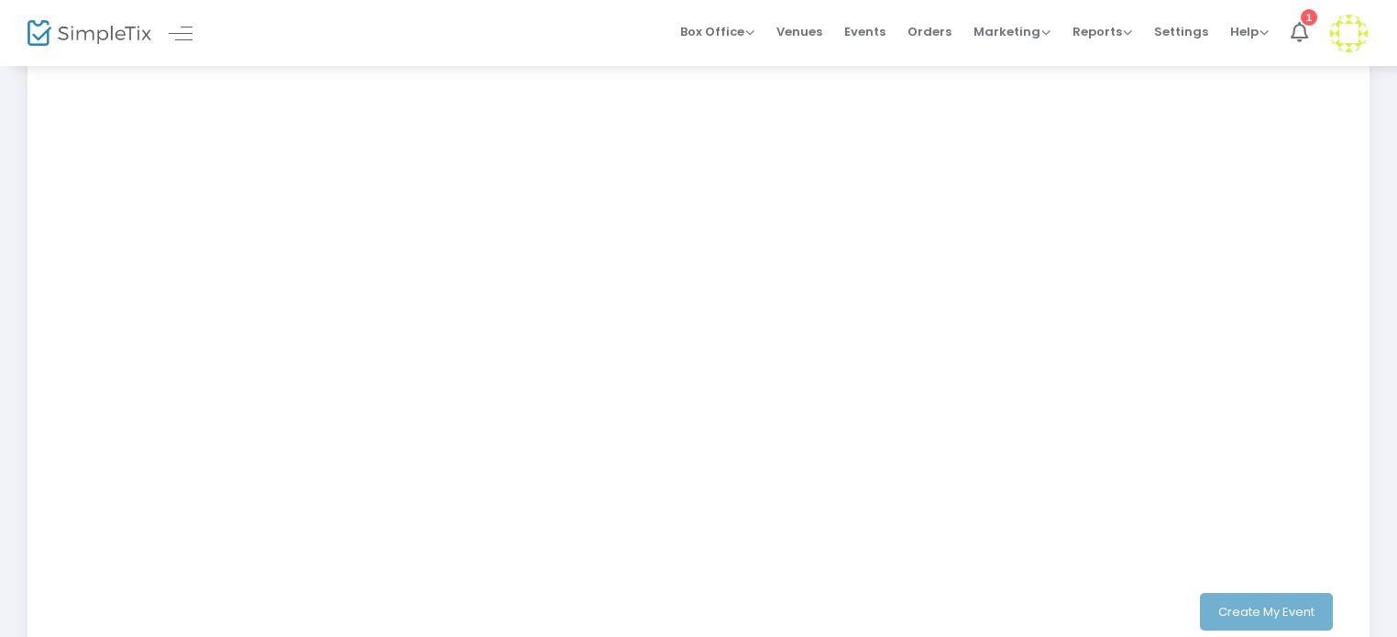
scroll to position [556, 0]
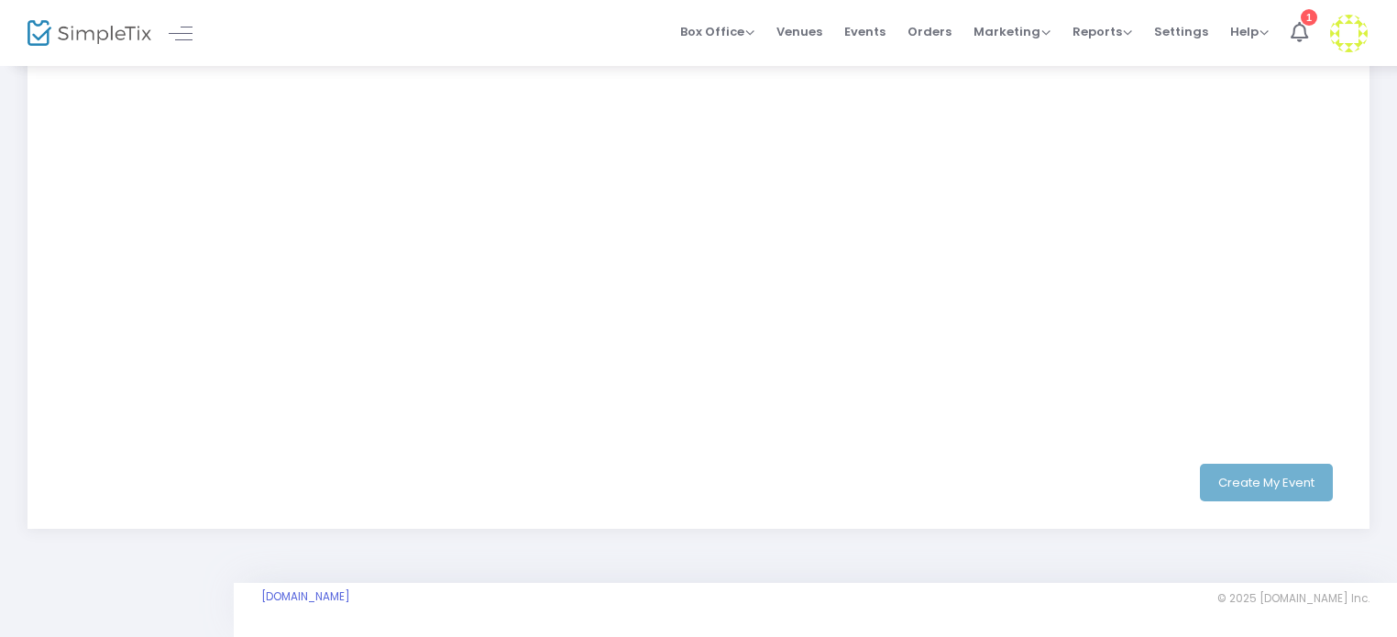
click at [1241, 490] on div "Create My Event" at bounding box center [699, 483] width 1278 height 38
click at [1229, 489] on div "Create My Event" at bounding box center [699, 483] width 1278 height 38
click at [1309, 489] on button "Create My Event" at bounding box center [1266, 483] width 133 height 38
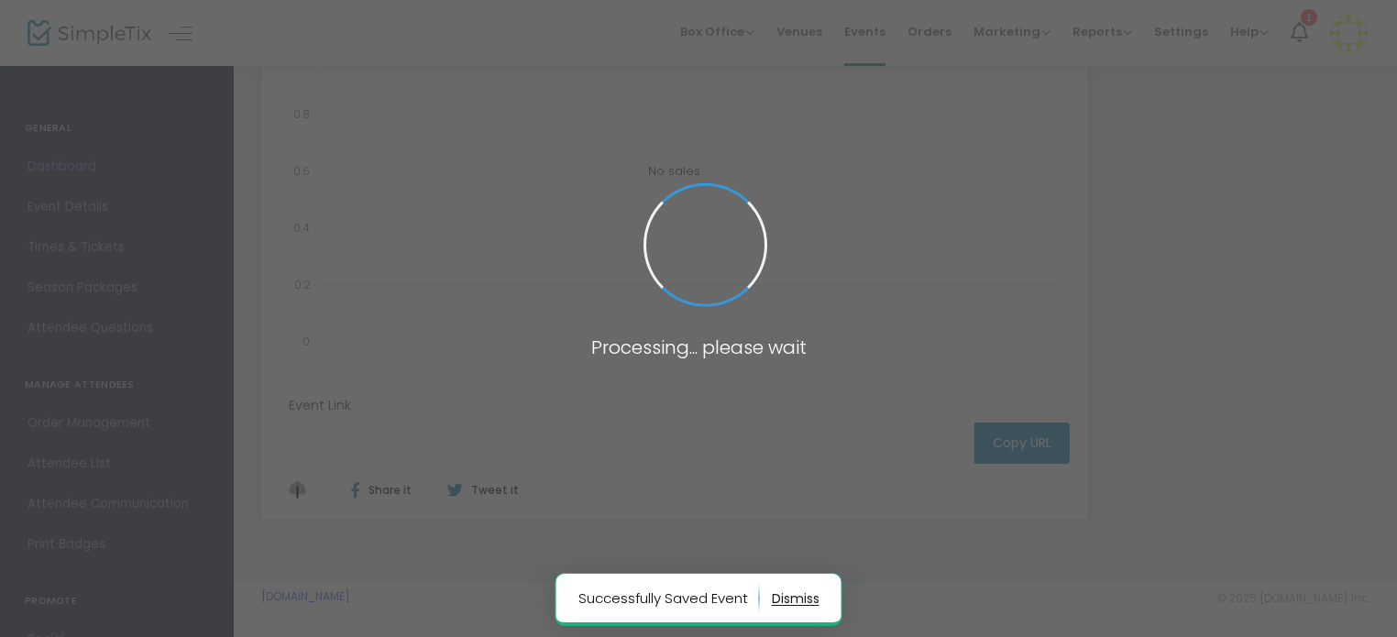
type input "[URL][DOMAIN_NAME][DATE]"
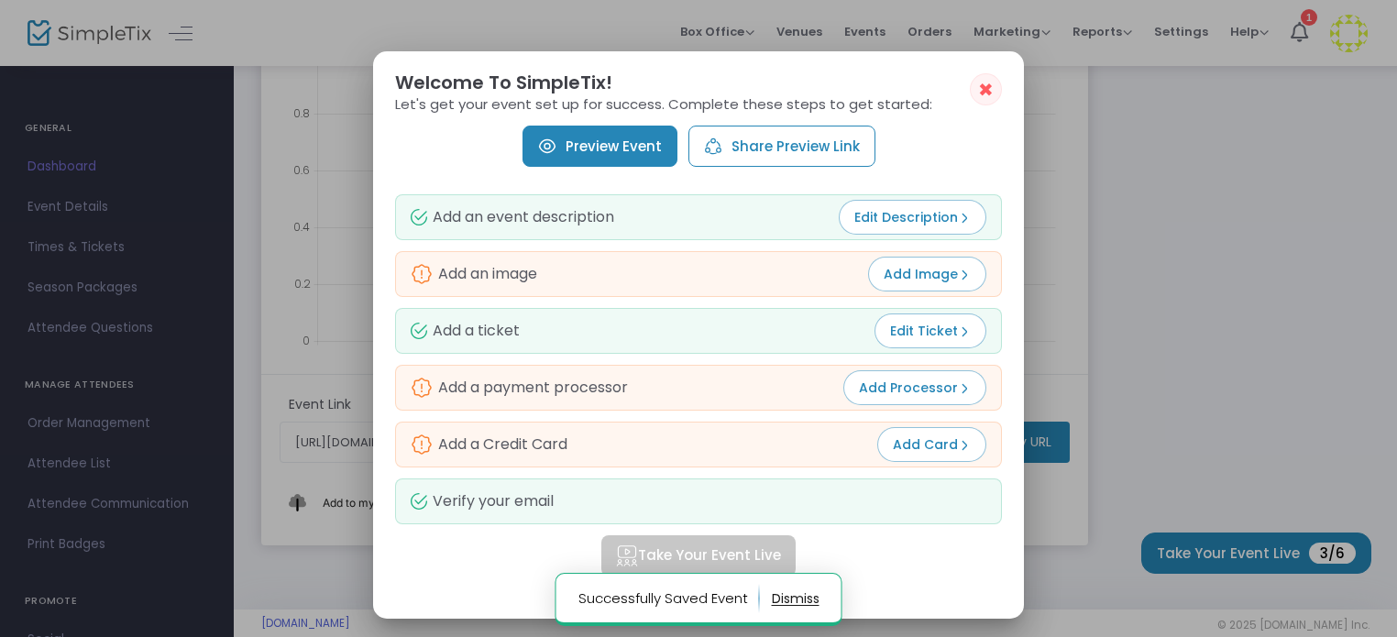
click at [895, 393] on span "Add Processor" at bounding box center [915, 388] width 112 height 18
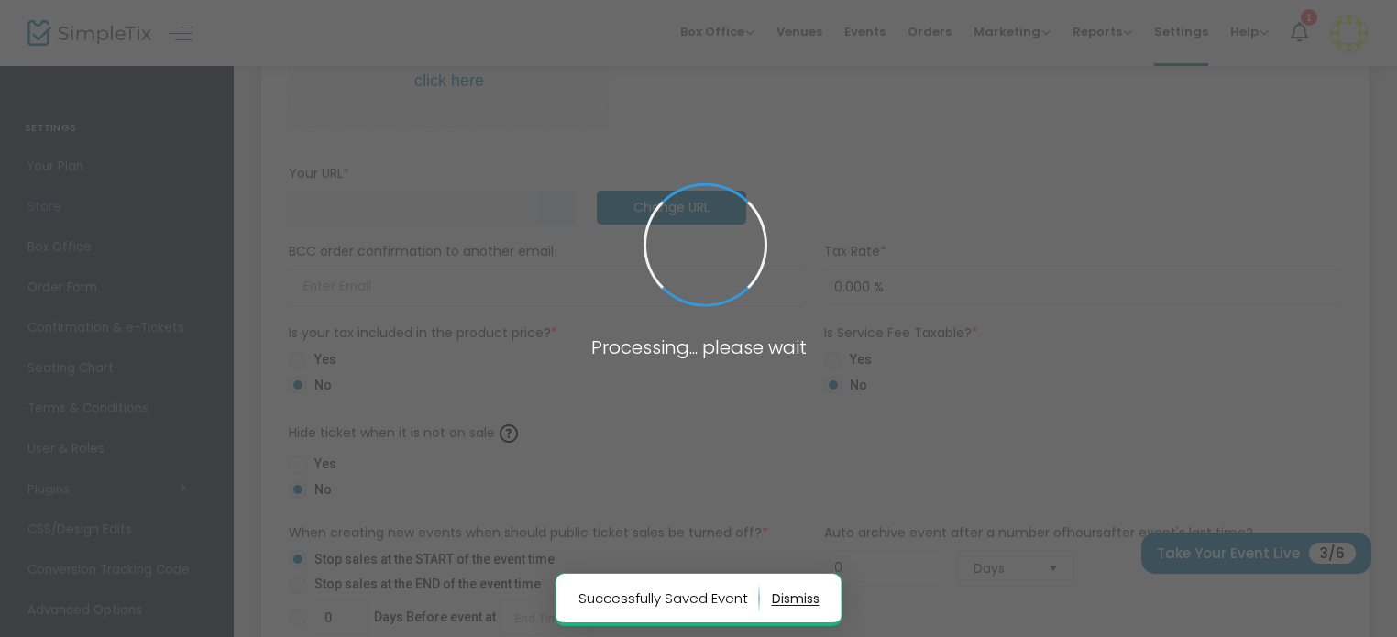
type input "[URL]"
radio input "true"
radio input "false"
radio input "true"
type input "[GEOGRAPHIC_DATA]"
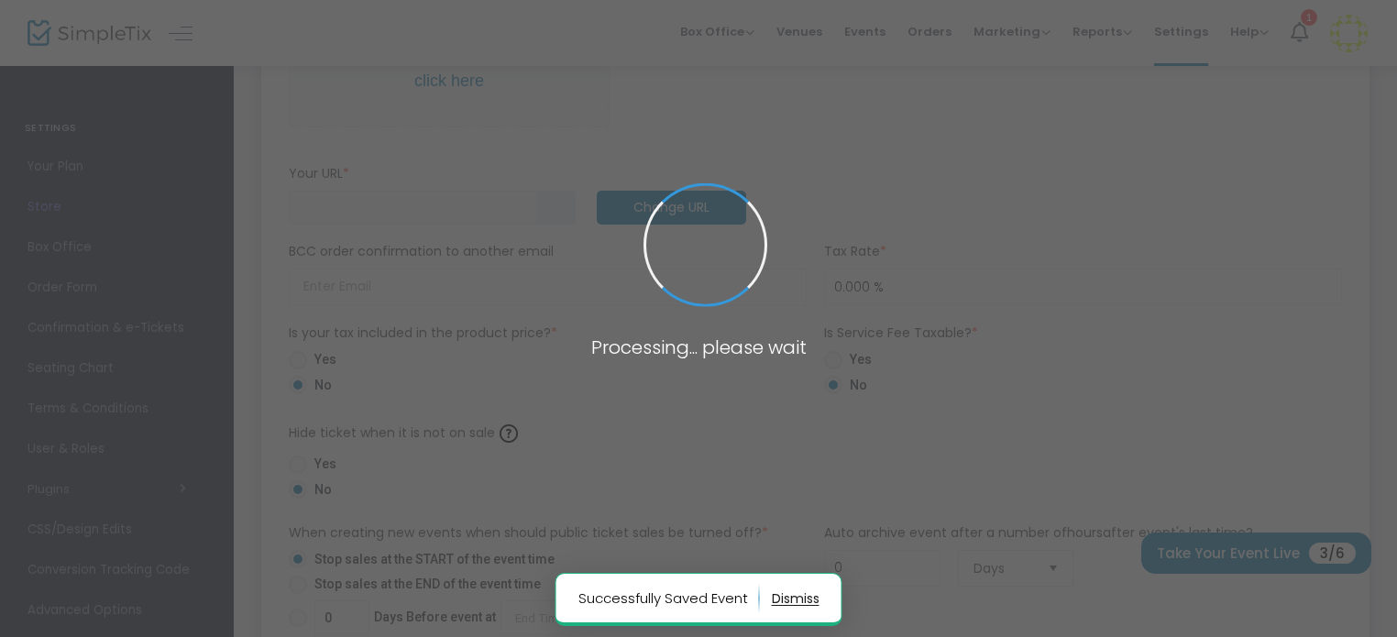
type input "9188506503"
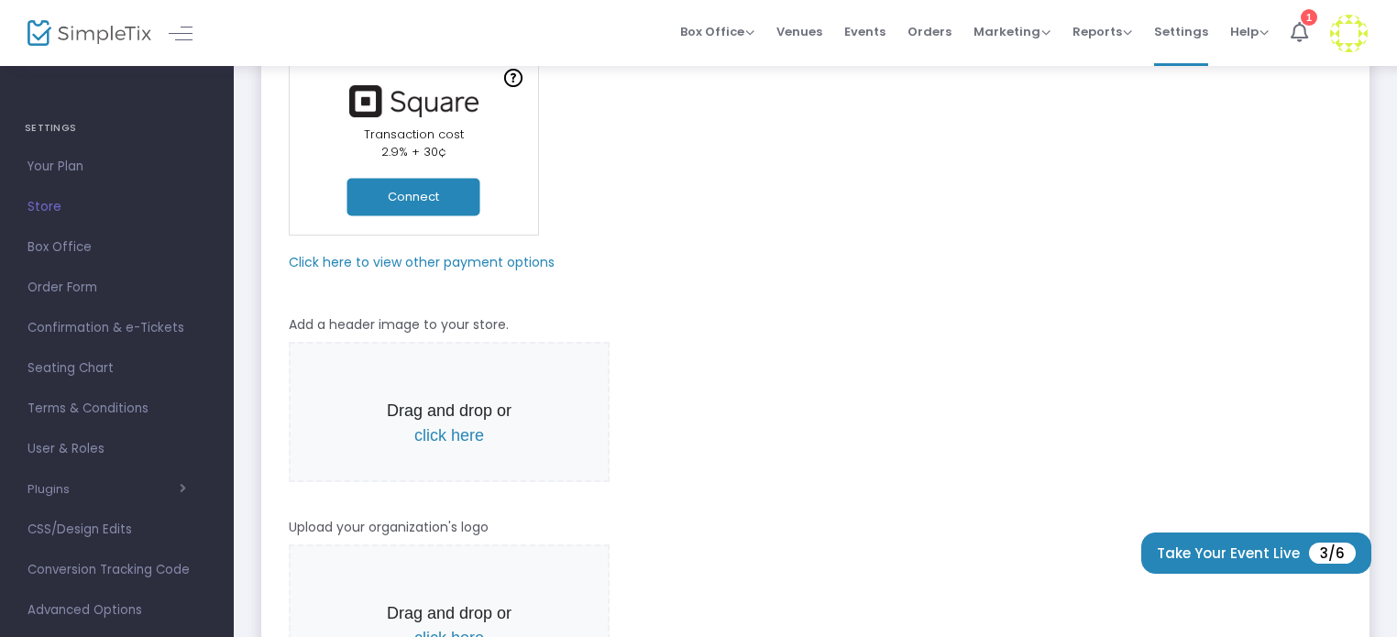
scroll to position [43, 0]
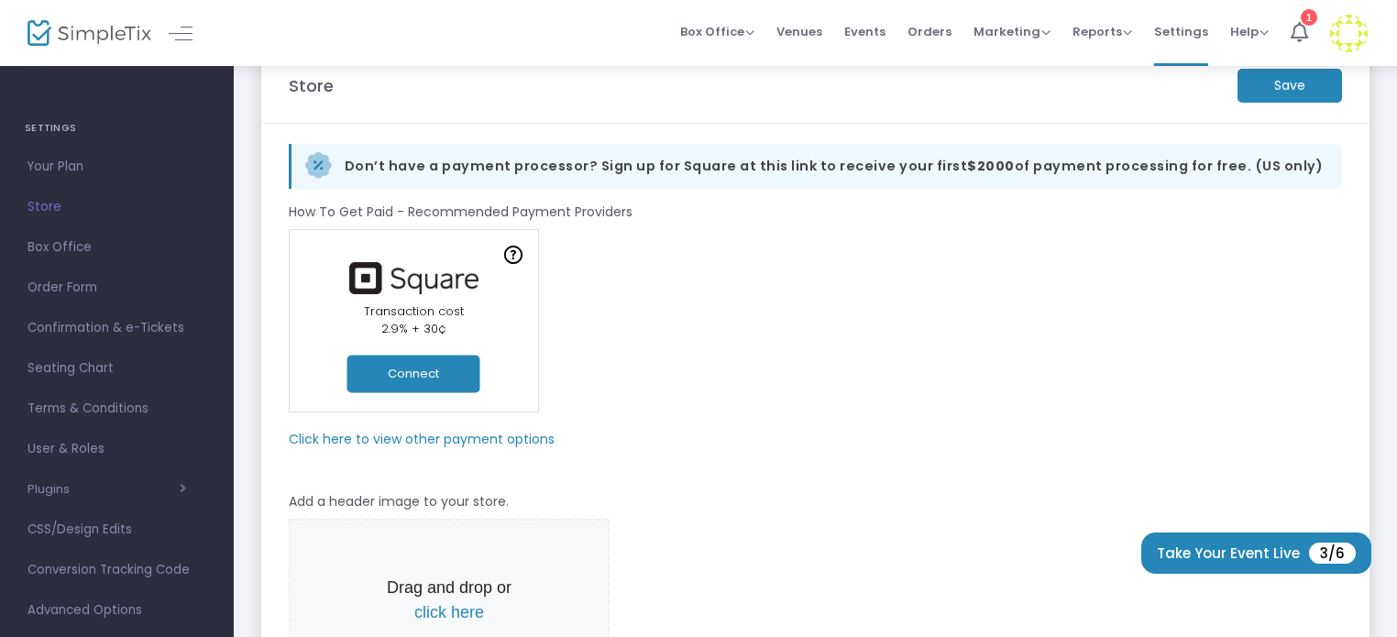
click at [413, 371] on button "Connect" at bounding box center [413, 374] width 133 height 38
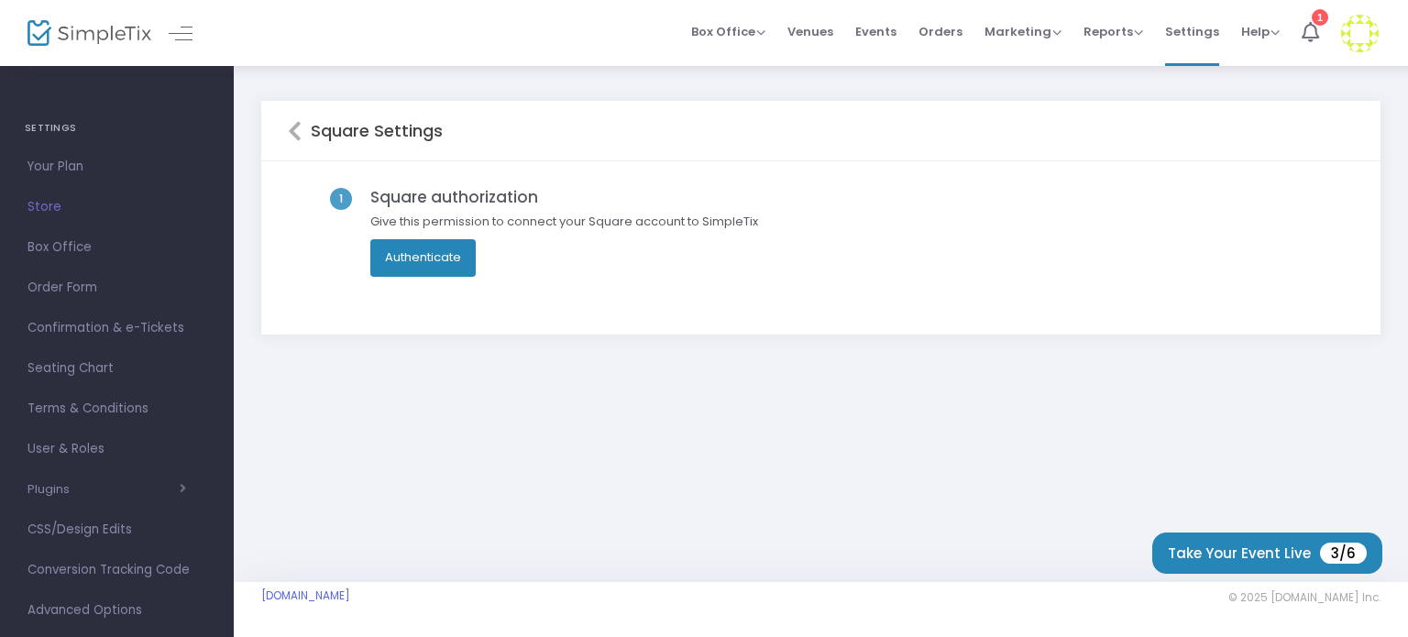
click at [425, 265] on button "Authenticate" at bounding box center [422, 257] width 105 height 37
click at [1313, 212] on div "1 Square authorization Give this permission to connect your Square account to S…" at bounding box center [821, 248] width 1067 height 121
click at [1195, 556] on button "Take Your Event Live 3/6" at bounding box center [1267, 553] width 230 height 41
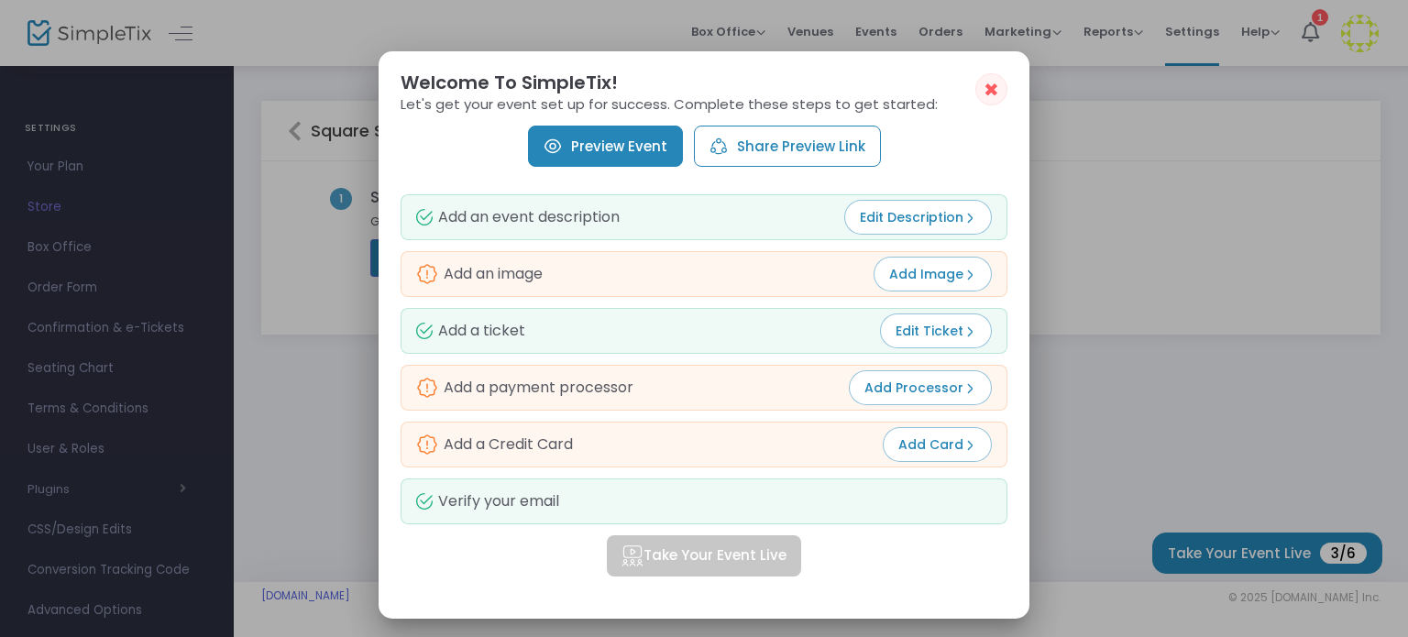
click at [876, 381] on span "Add Processor" at bounding box center [921, 388] width 112 height 18
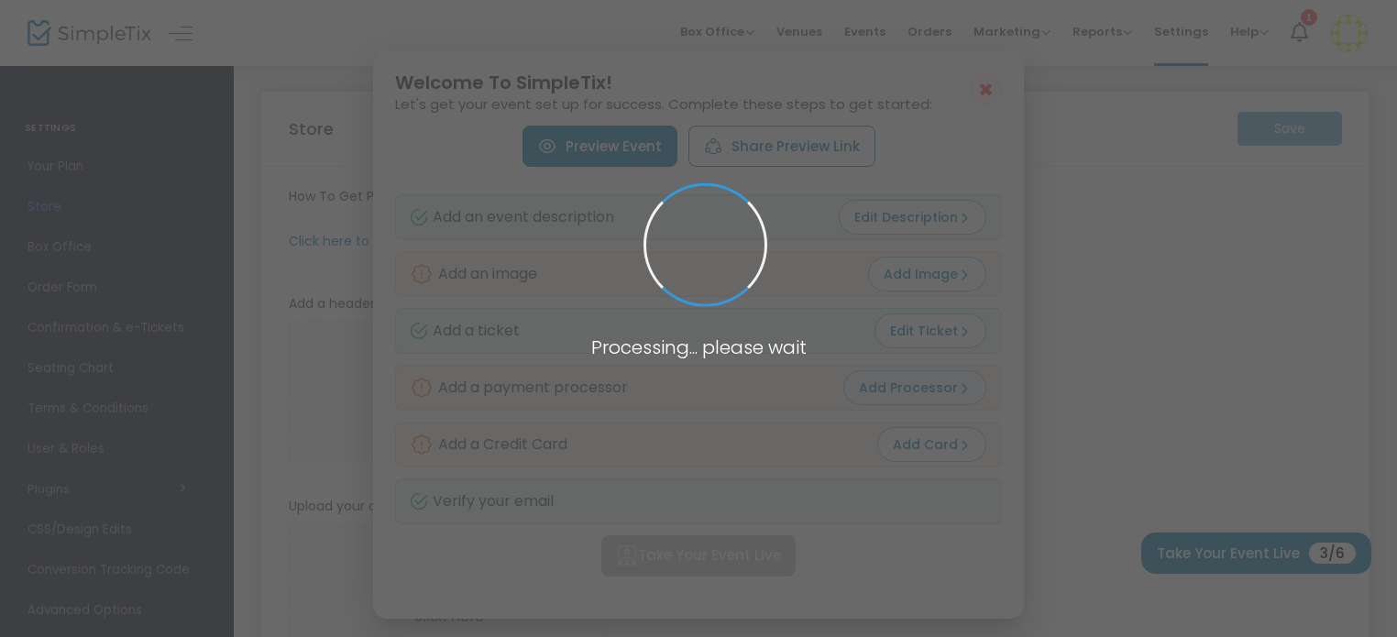
type input "[URL]"
radio input "true"
radio input "false"
radio input "true"
type input "Cleveland Main Street Association"
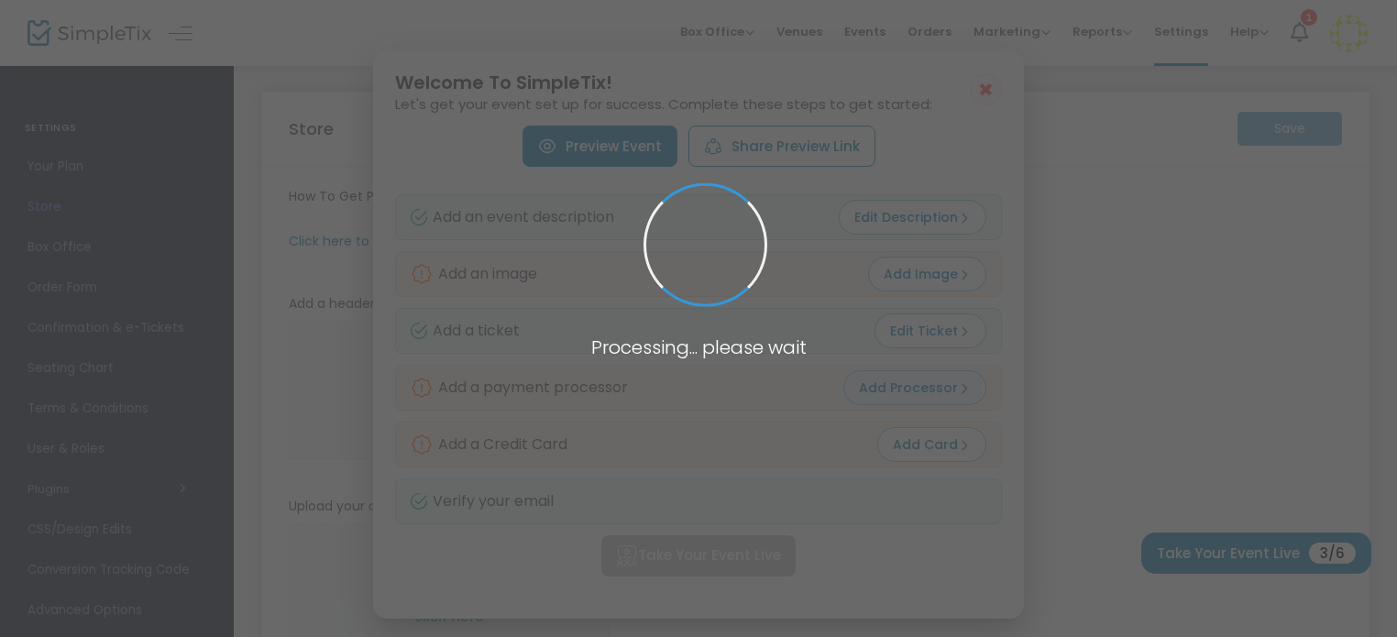
type input "[PHONE_NUMBER]"
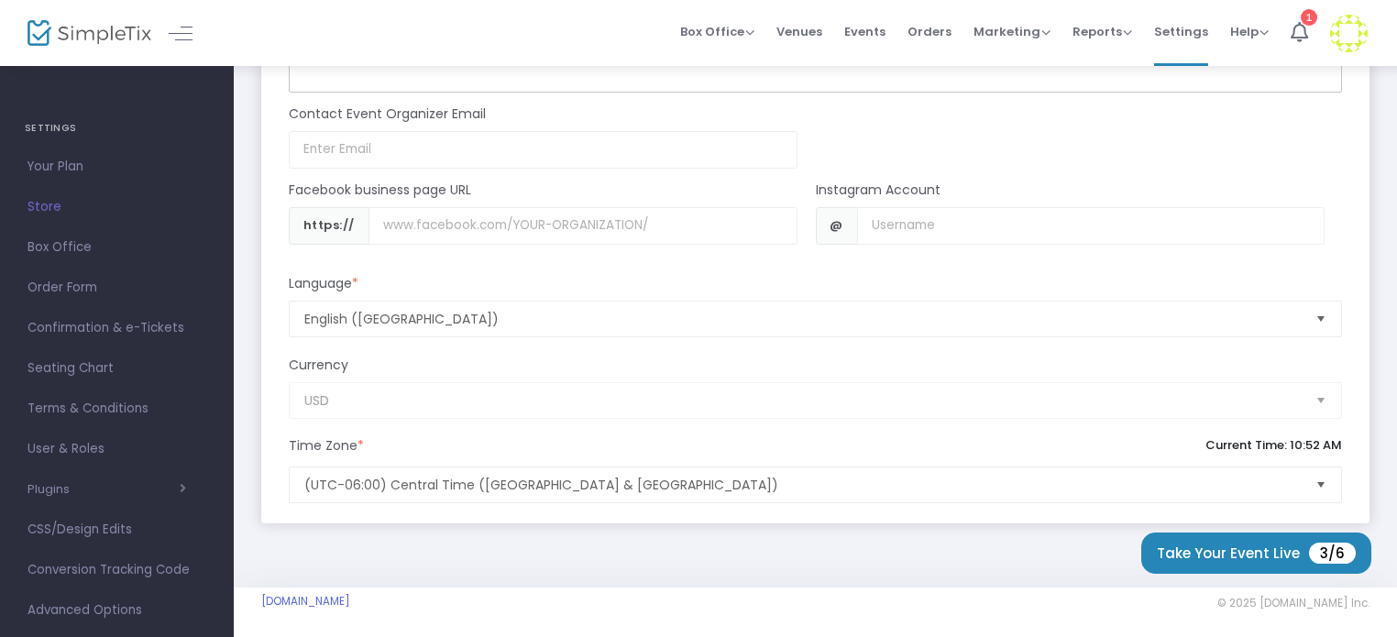
scroll to position [1657, 0]
click at [1239, 554] on button "Take Your Event Live 3/6" at bounding box center [1256, 553] width 230 height 41
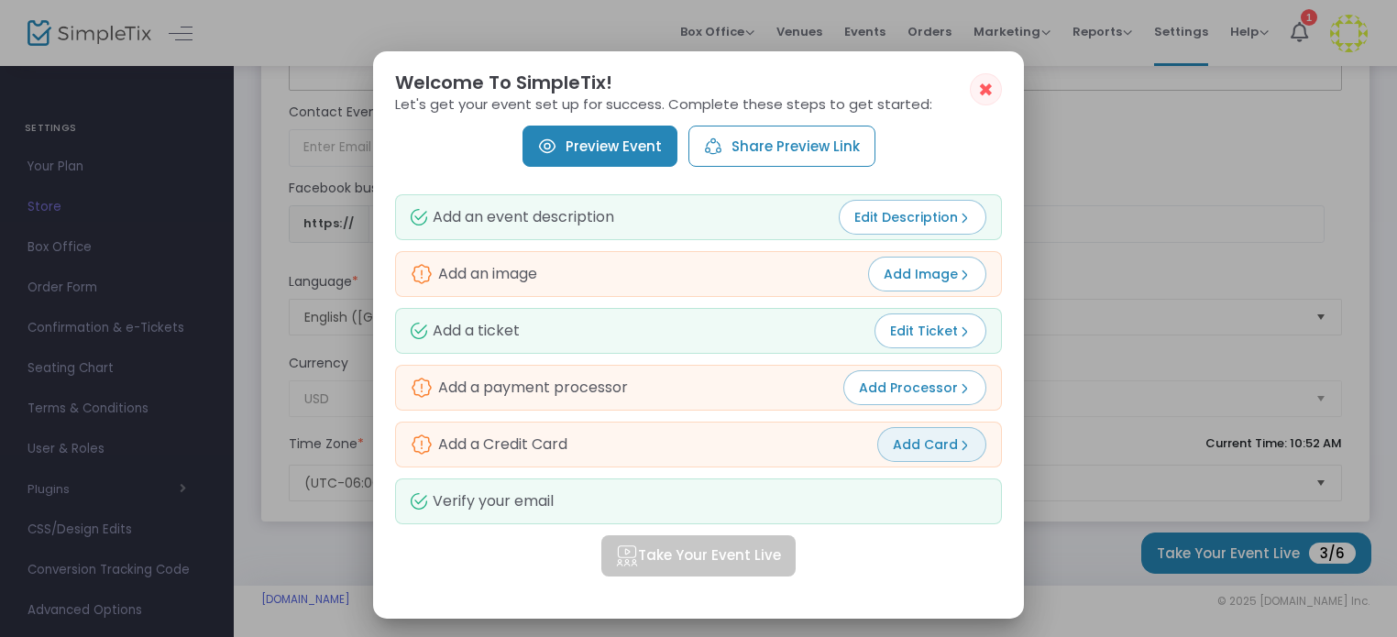
click at [896, 454] on button "Add Card" at bounding box center [931, 444] width 109 height 35
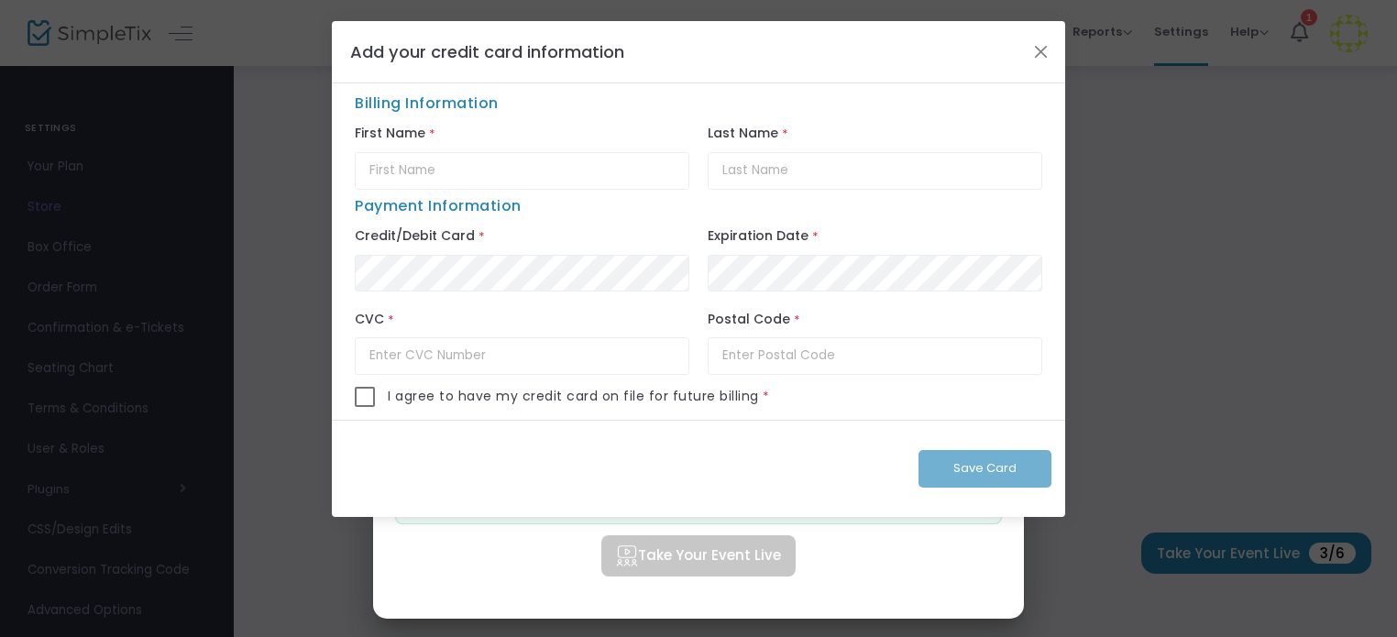
click at [1043, 36] on div "Add your credit card information" at bounding box center [698, 52] width 733 height 62
click at [1045, 47] on button "Close" at bounding box center [1042, 51] width 24 height 24
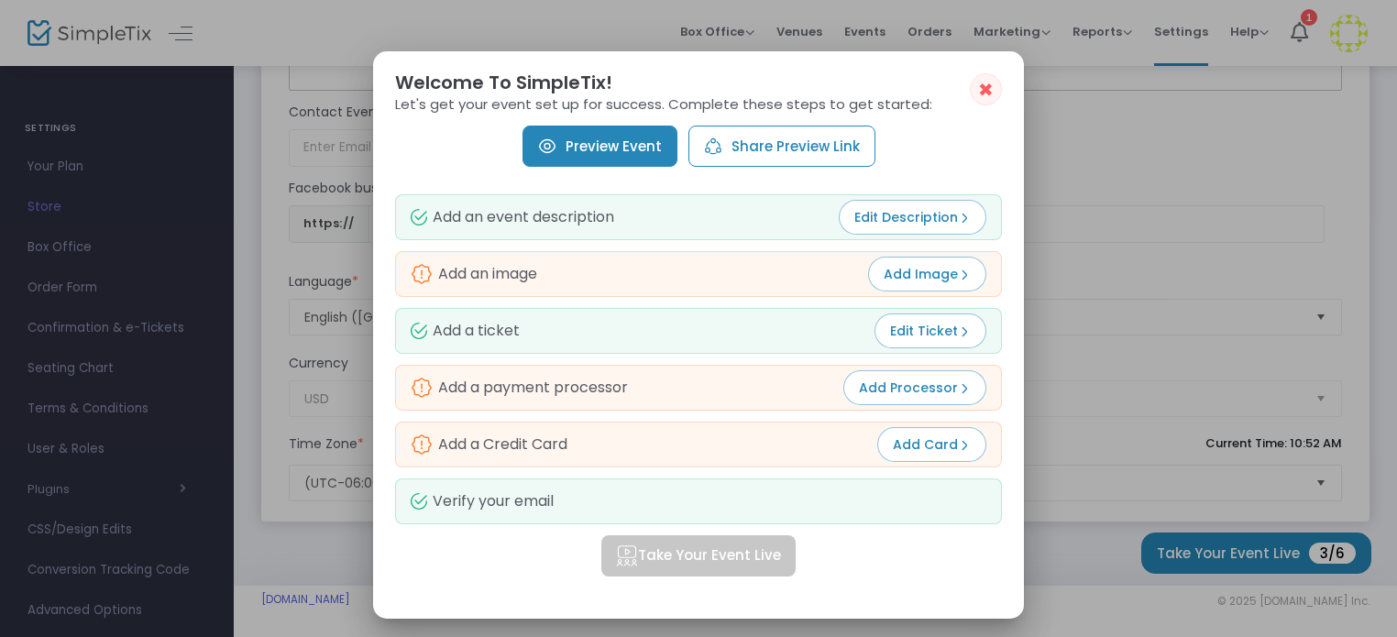
click at [624, 150] on link "Preview Event" at bounding box center [600, 146] width 155 height 41
click at [990, 88] on span "✖" at bounding box center [986, 90] width 16 height 22
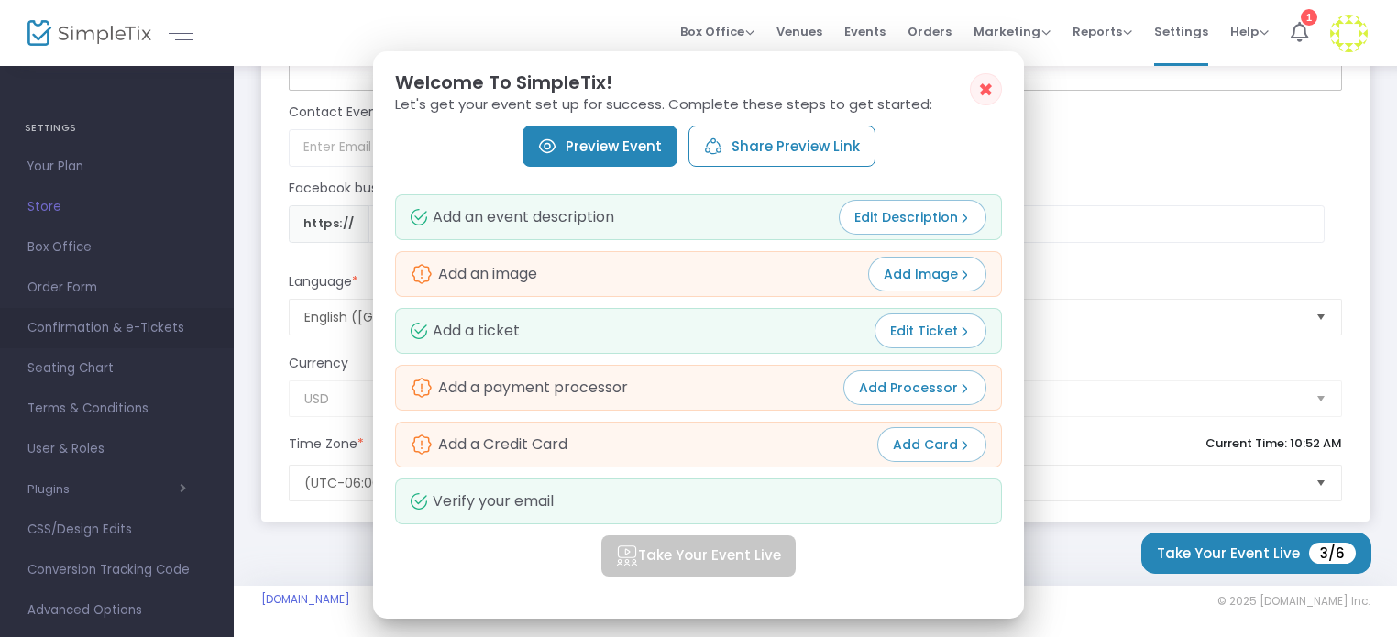
scroll to position [1657, 0]
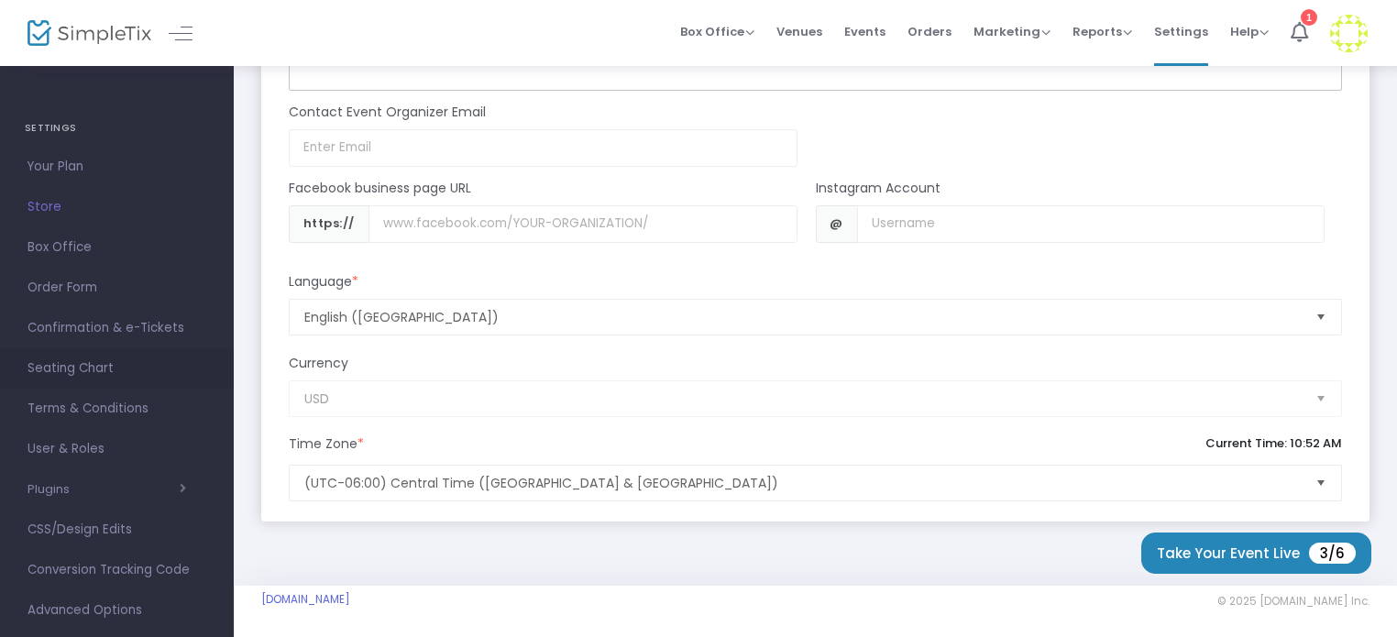
click at [125, 348] on link "Seating Chart" at bounding box center [117, 368] width 234 height 40
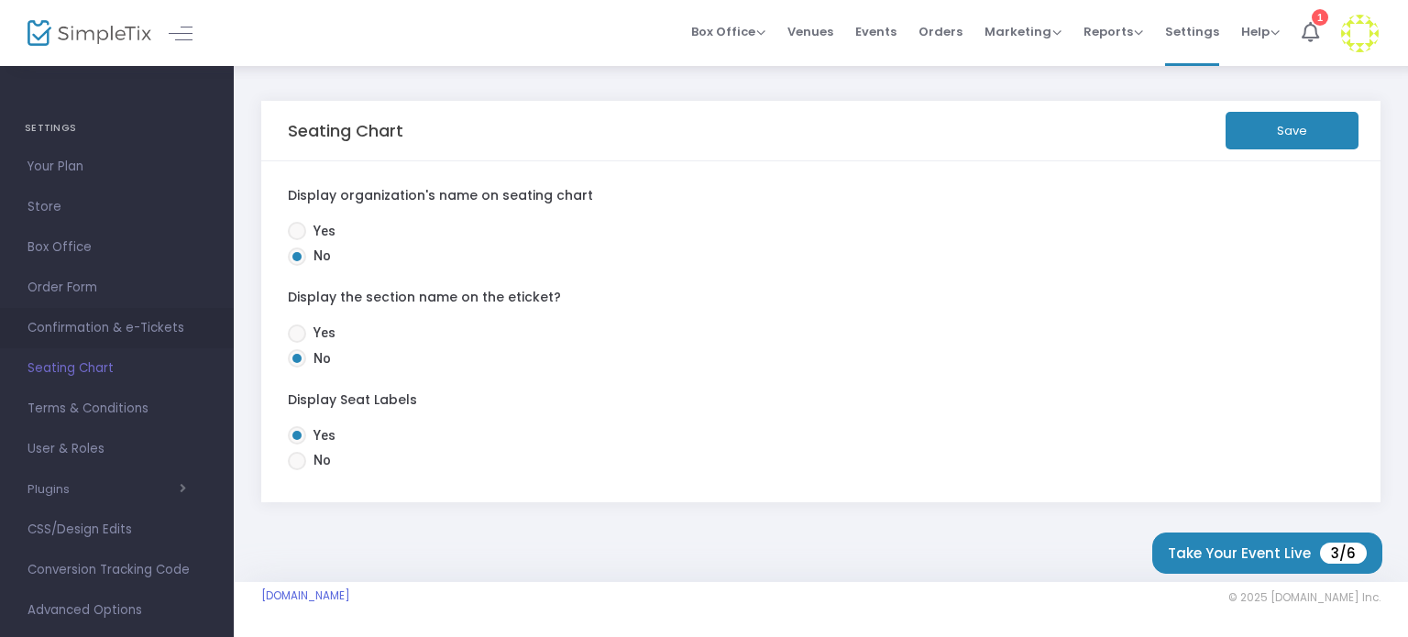
click at [69, 332] on span "Confirmation & e-Tickets" at bounding box center [117, 328] width 179 height 24
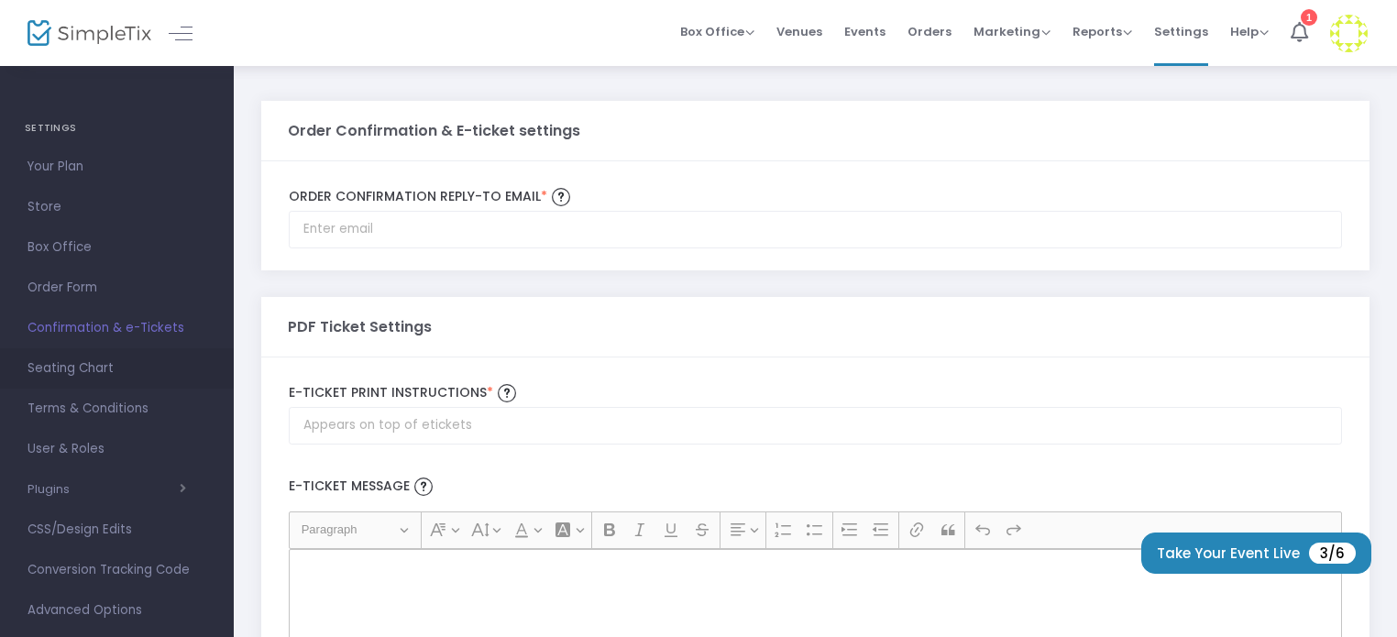
click at [62, 370] on span "Seating Chart" at bounding box center [117, 369] width 179 height 24
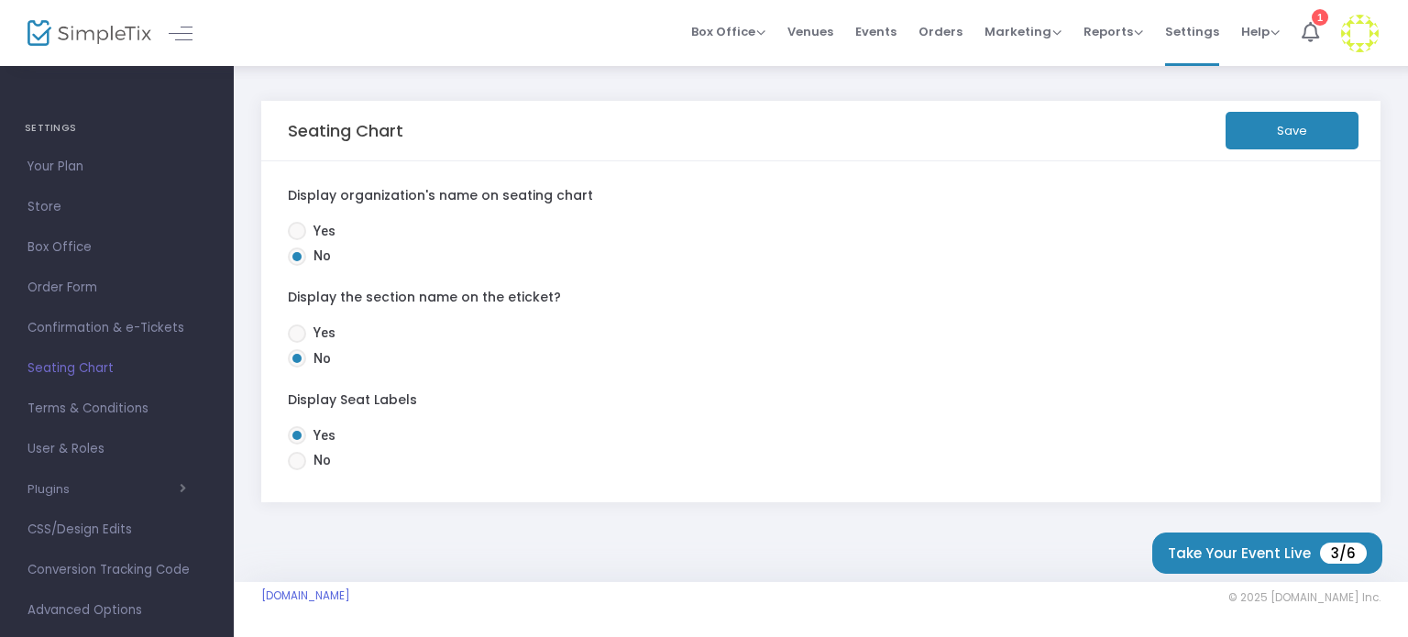
click at [301, 223] on span at bounding box center [297, 231] width 18 height 18
click at [297, 240] on input "Yes" at bounding box center [296, 240] width 1 height 1
radio input "true"
click at [298, 248] on span at bounding box center [297, 257] width 18 height 18
click at [297, 266] on input "No" at bounding box center [296, 266] width 1 height 1
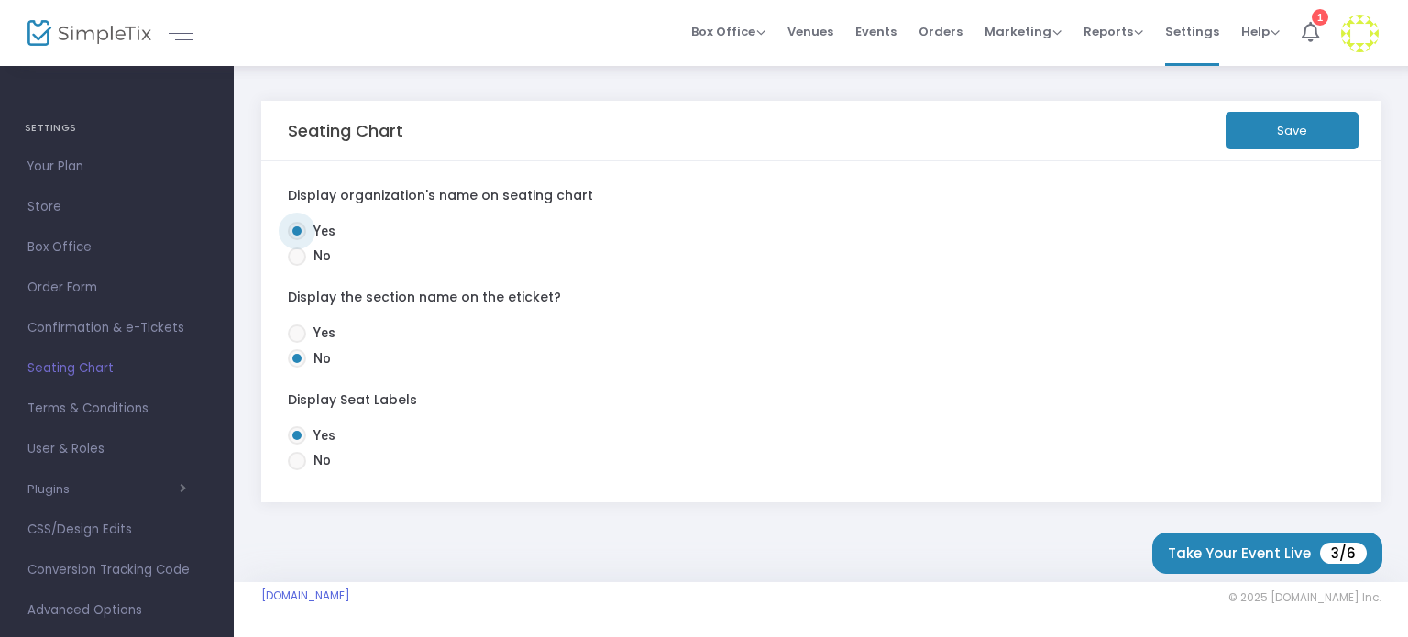
radio input "true"
click at [1259, 124] on button "Save" at bounding box center [1292, 131] width 133 height 38
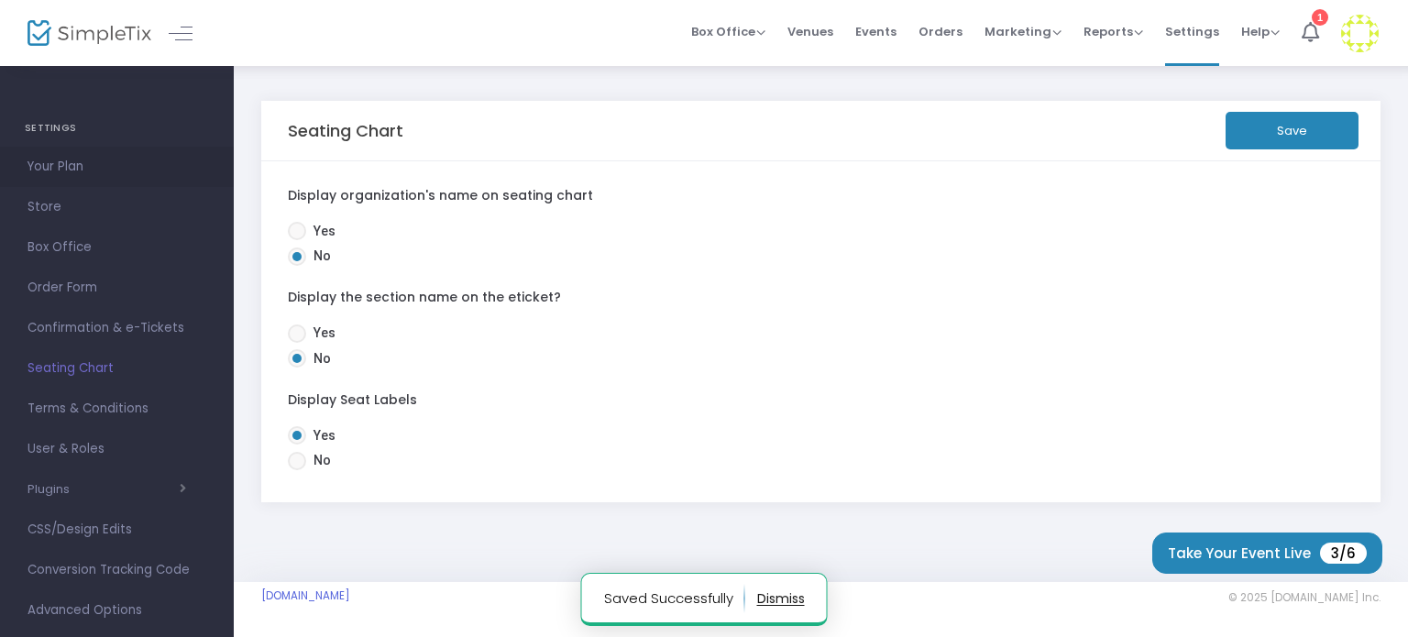
click at [59, 169] on span "Your Plan" at bounding box center [117, 167] width 179 height 24
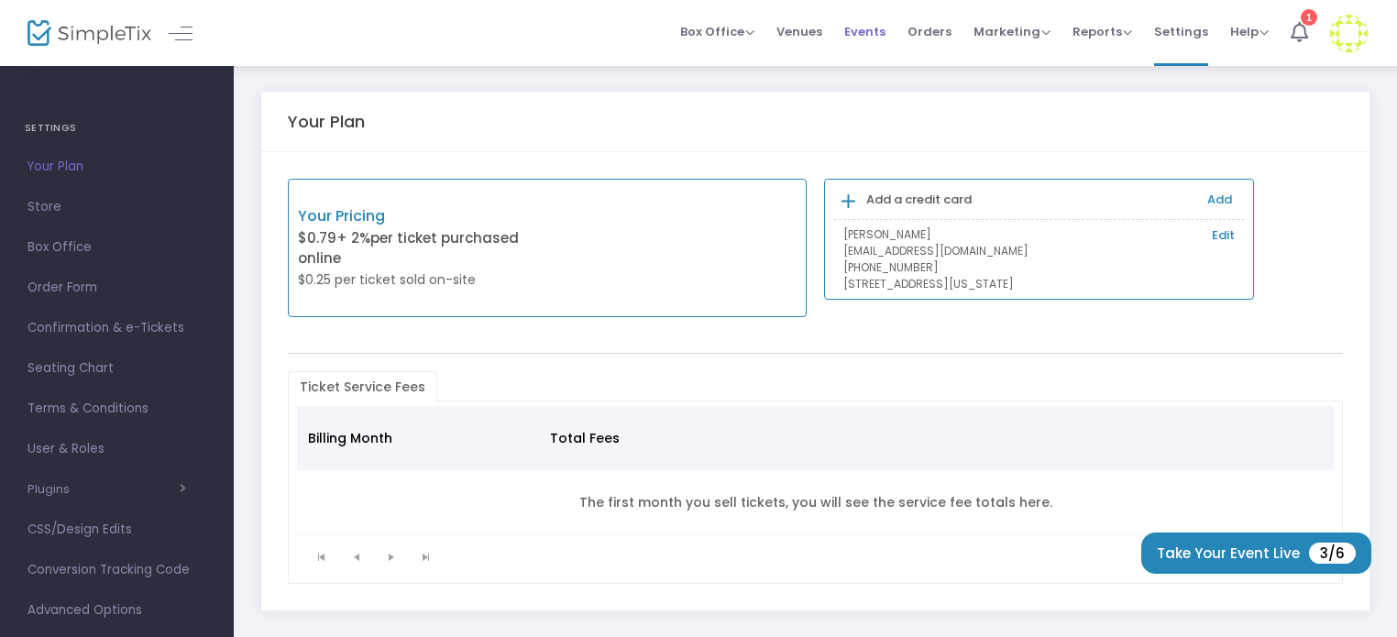
click at [879, 32] on span "Events" at bounding box center [864, 31] width 41 height 47
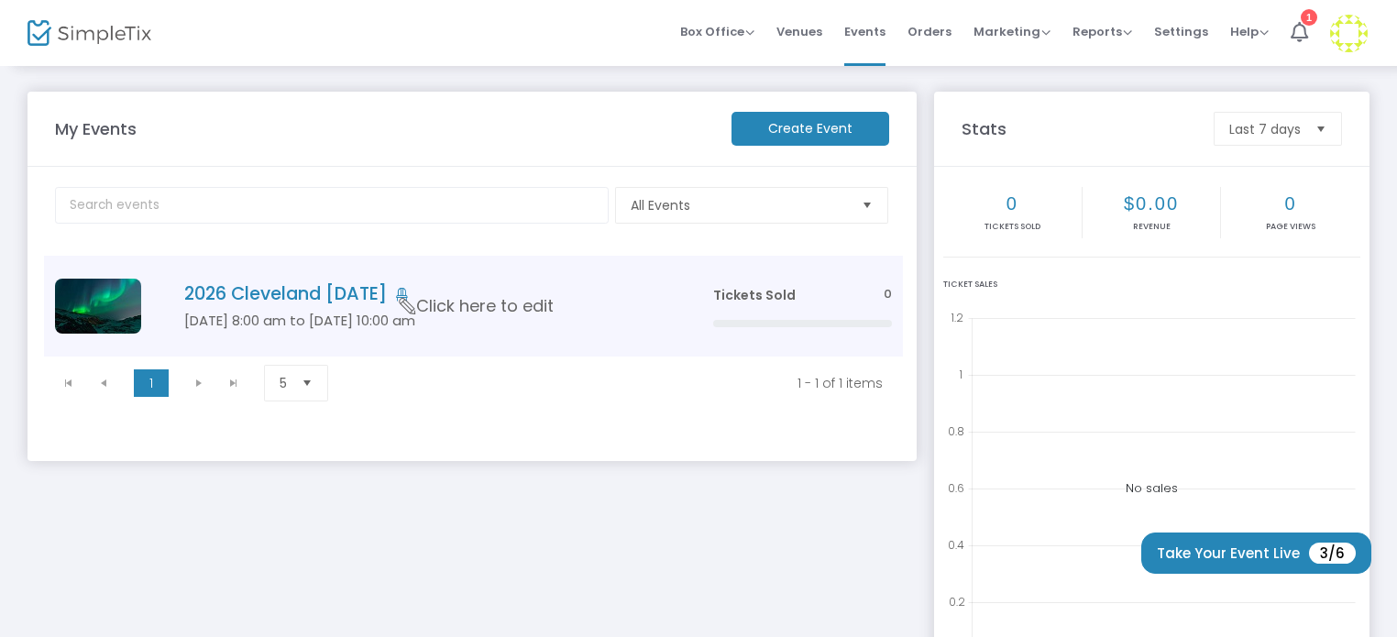
click at [402, 303] on icon "Data table" at bounding box center [408, 306] width 24 height 17
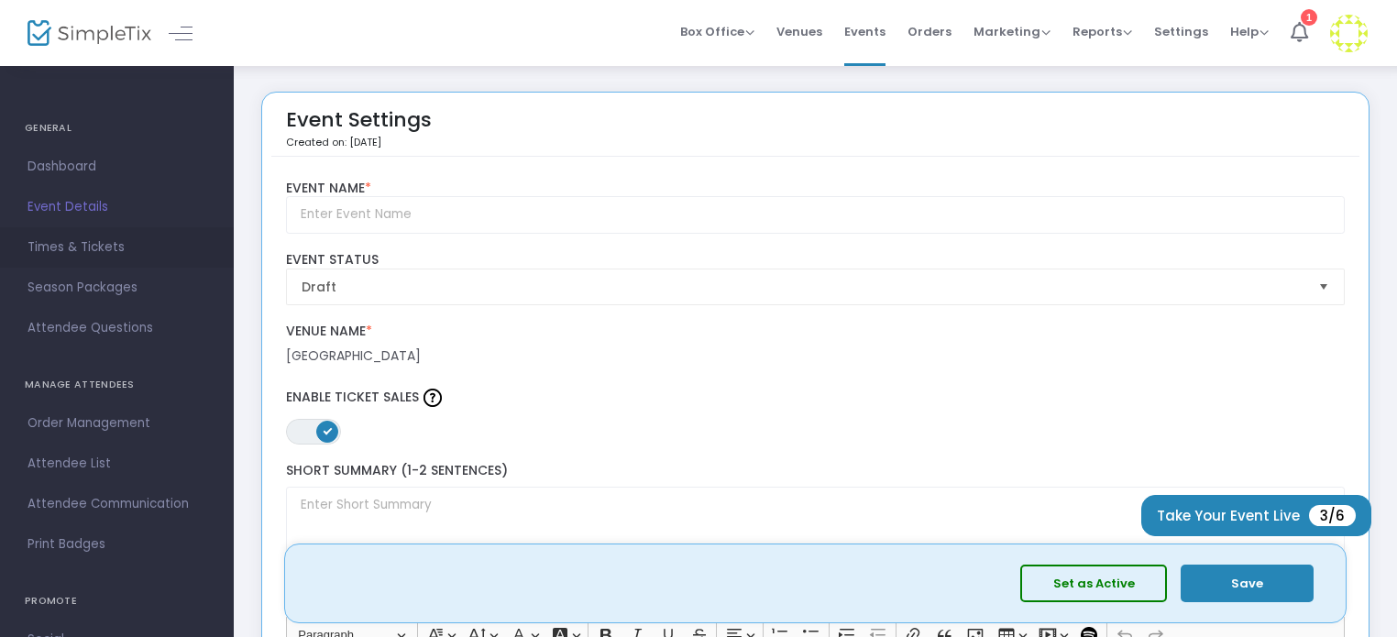
click at [94, 261] on link "Times & Tickets" at bounding box center [117, 247] width 234 height 40
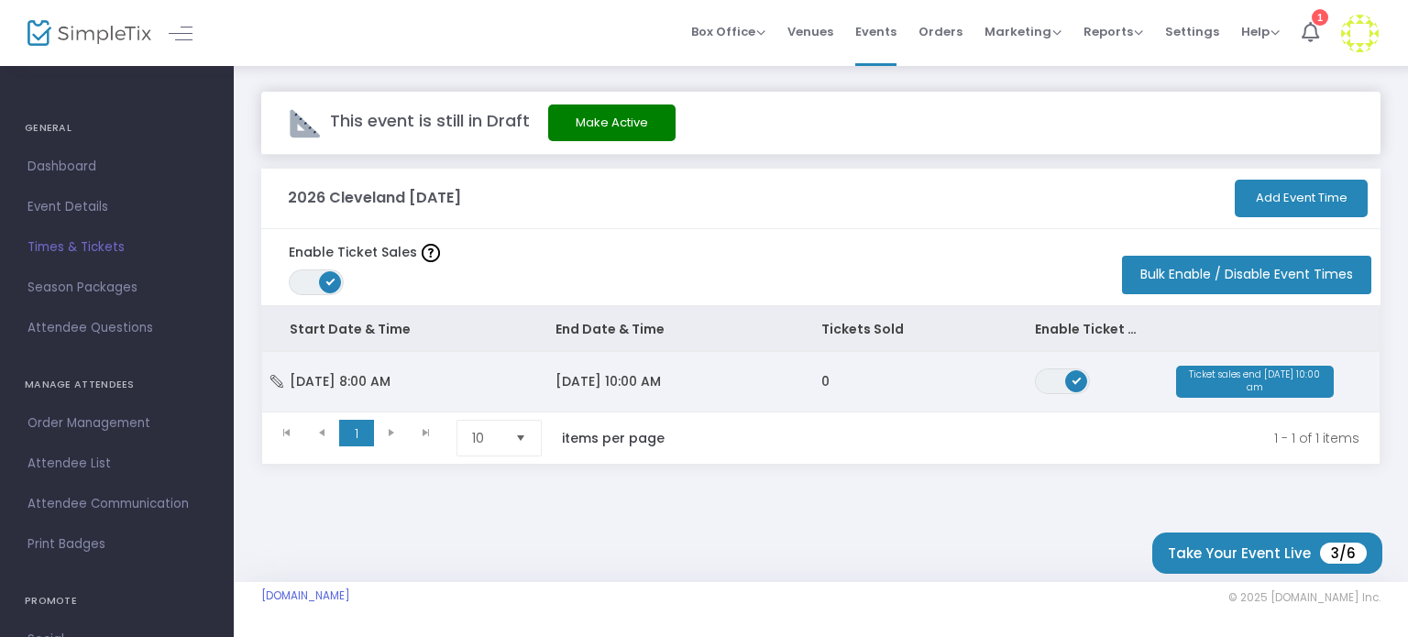
click at [978, 391] on td "0" at bounding box center [900, 382] width 213 height 60
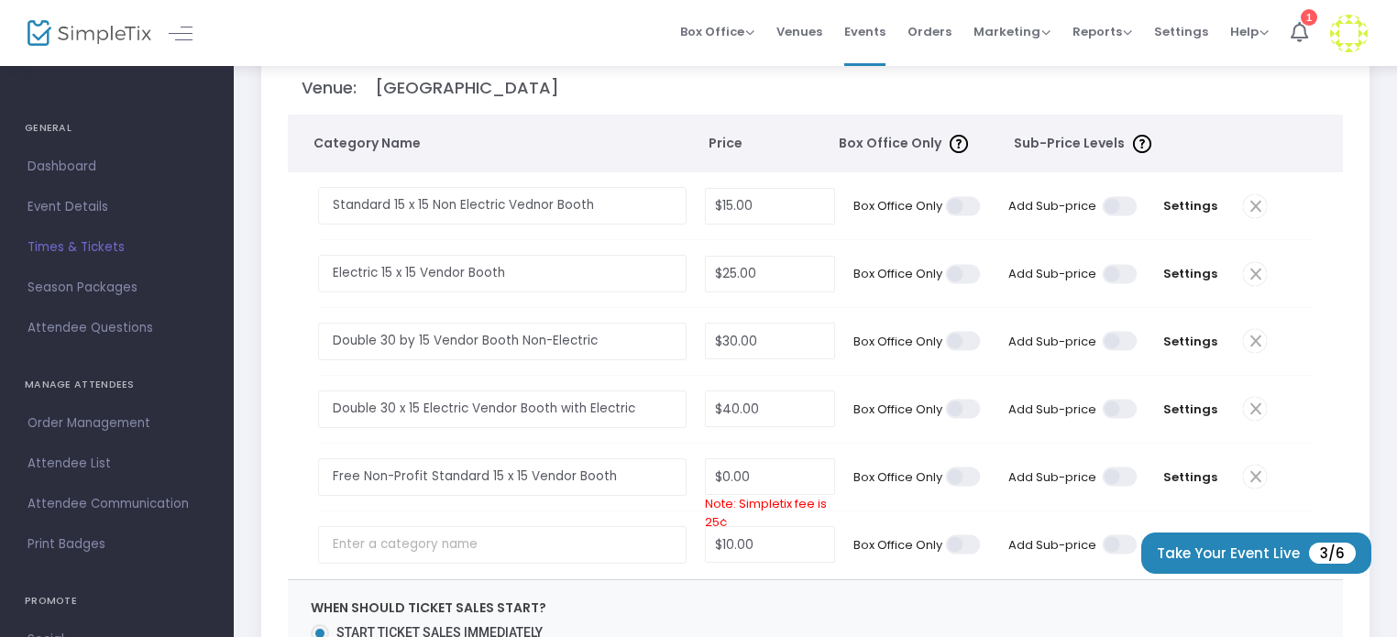
scroll to position [367, 0]
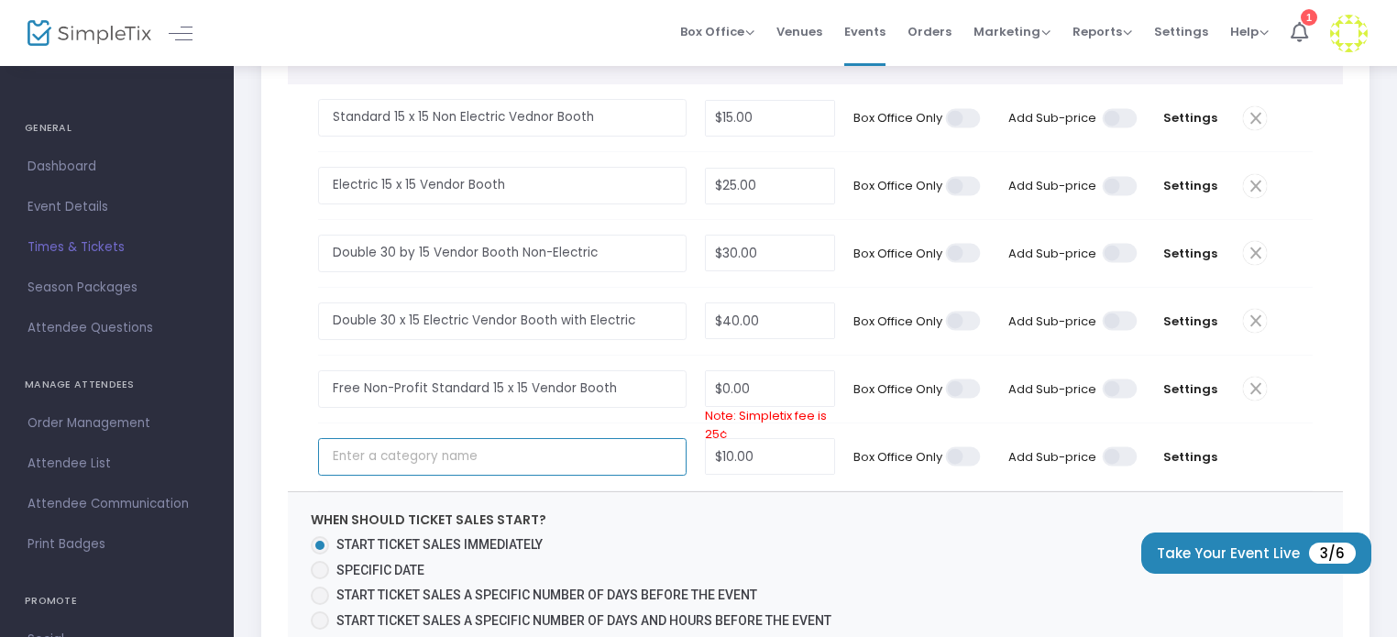
click at [413, 462] on input "text" at bounding box center [502, 457] width 369 height 38
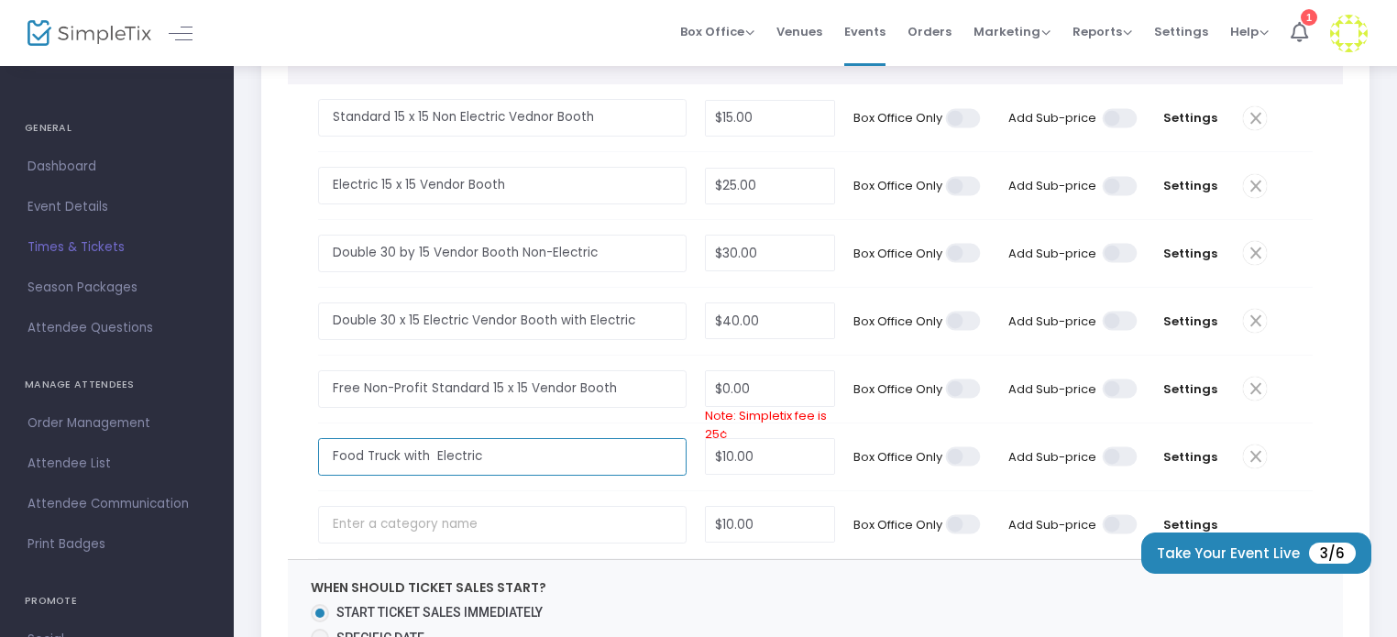
type input "Food Truck with Electric"
type input "40.00"
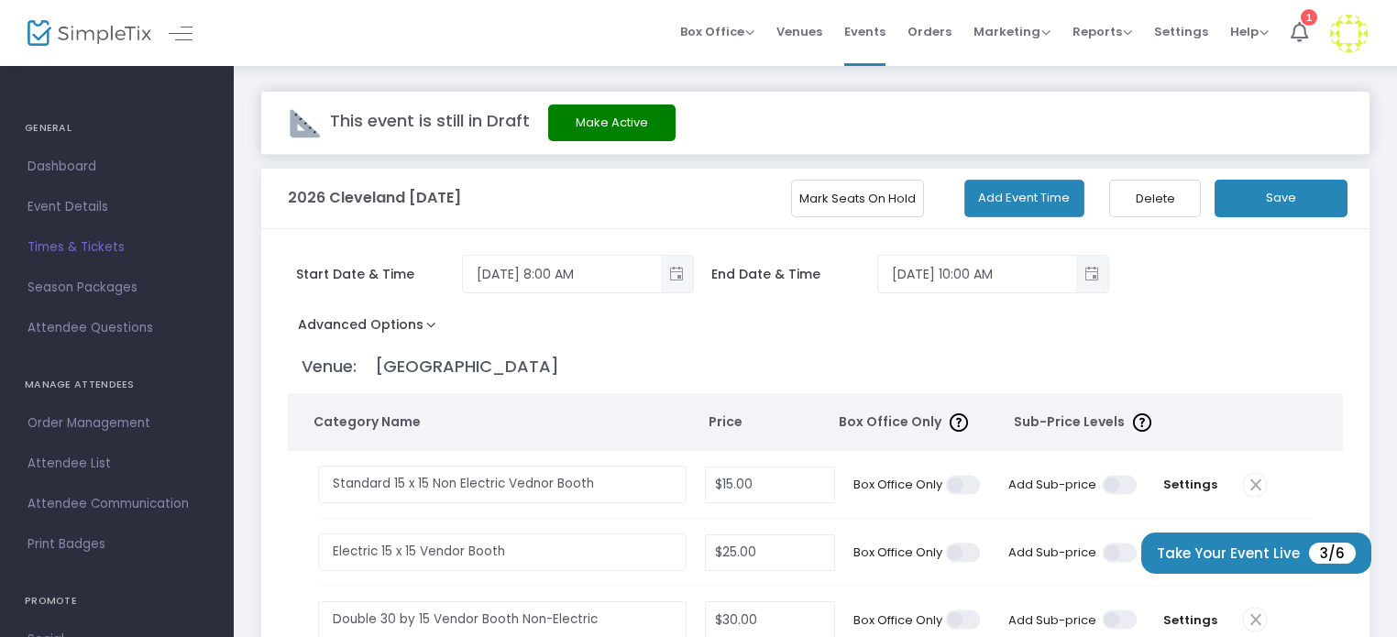
click at [1259, 195] on button "Save" at bounding box center [1281, 199] width 133 height 38
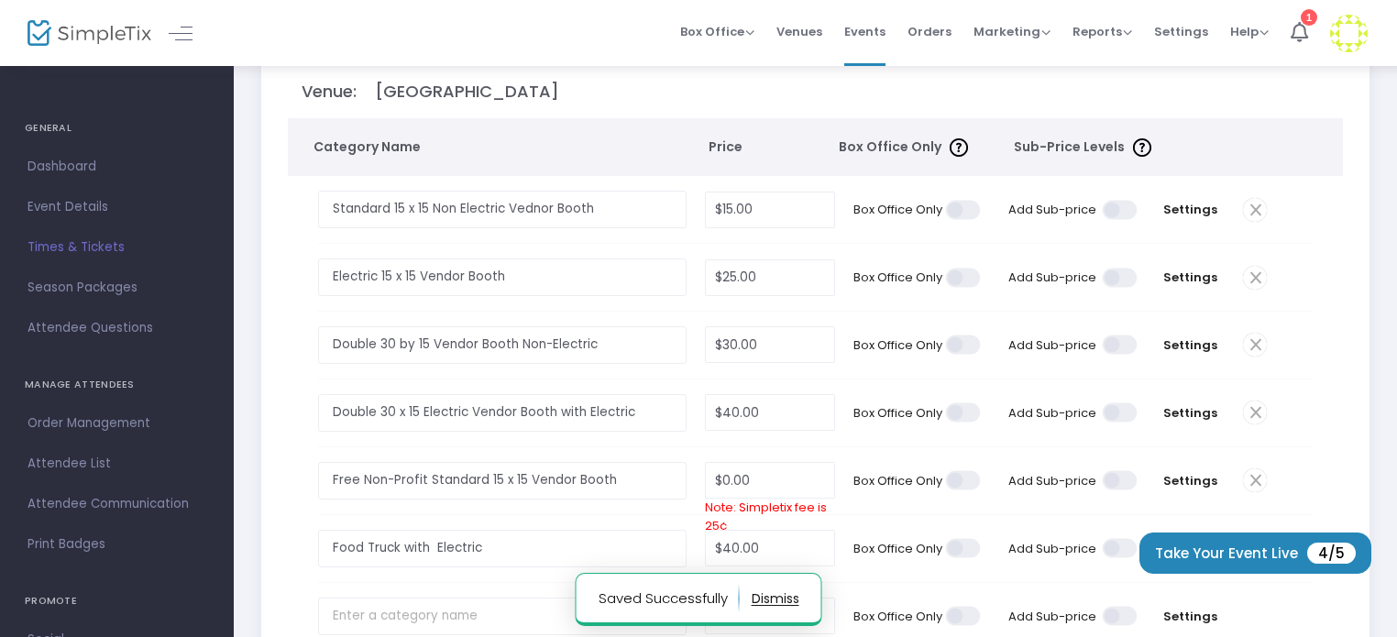
scroll to position [733, 0]
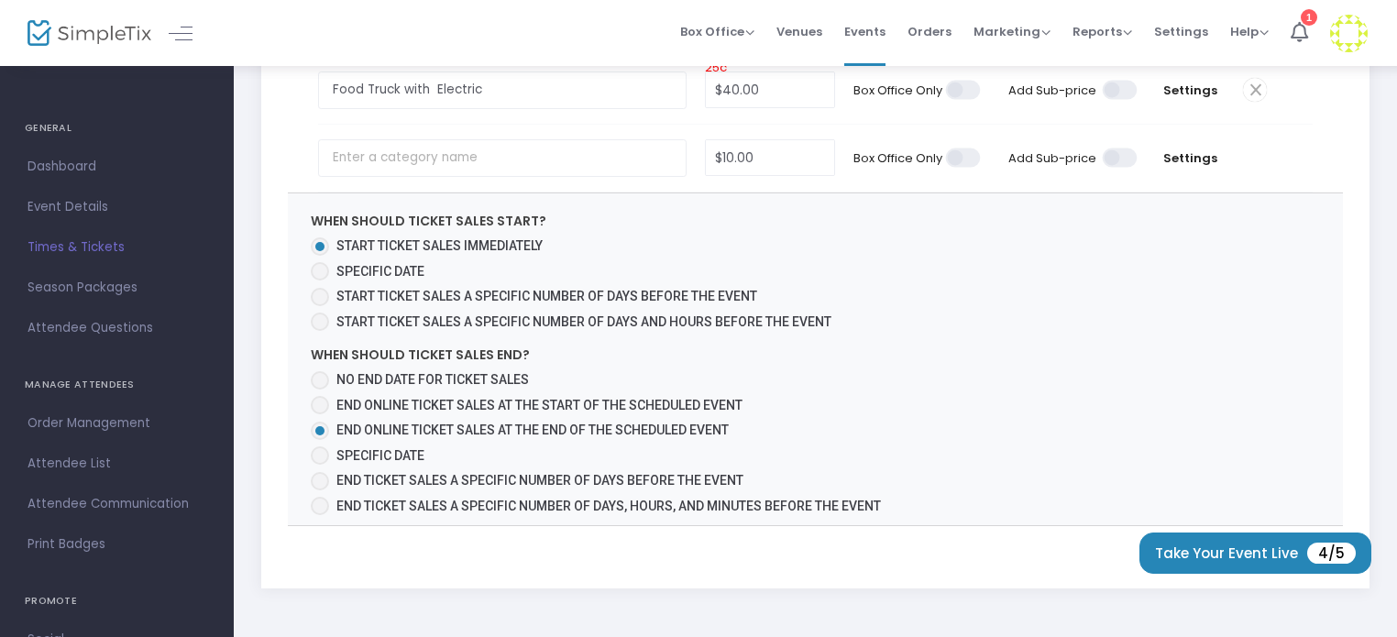
click at [347, 448] on span "Specific Date" at bounding box center [380, 455] width 88 height 15
click at [320, 465] on input "Specific Date" at bounding box center [319, 465] width 1 height 1
radio input "true"
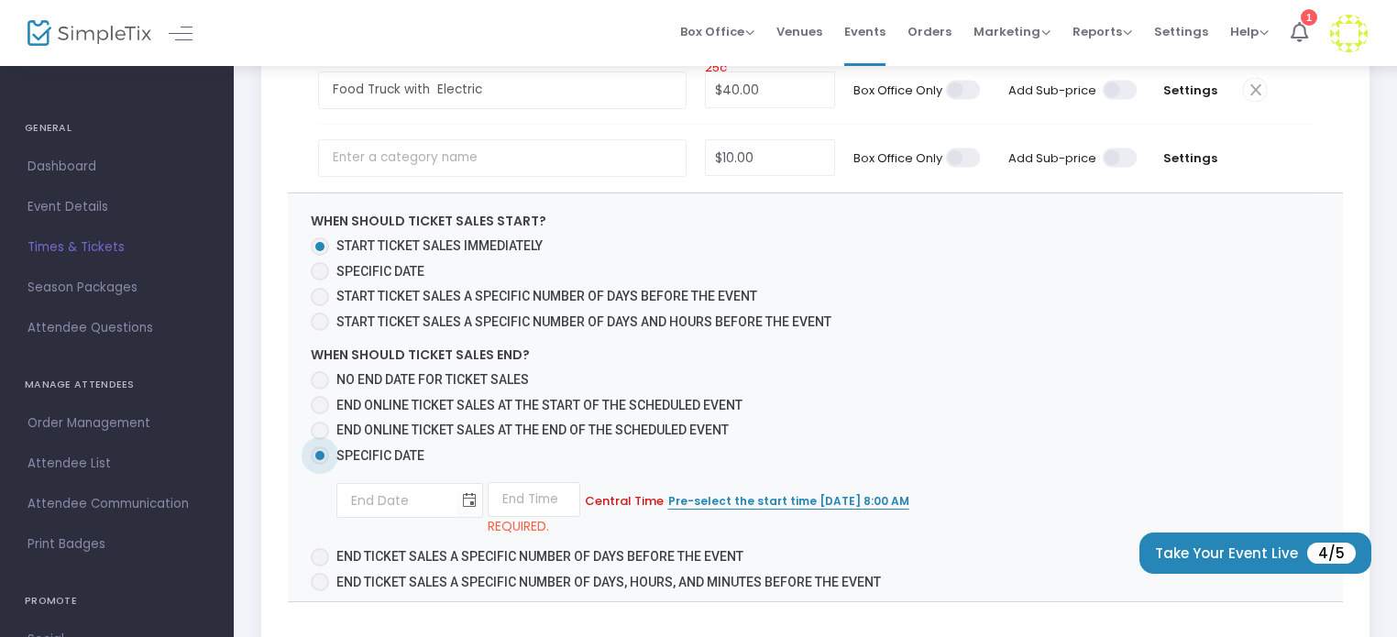
click at [381, 427] on span "End online ticket sales at the end of the scheduled event" at bounding box center [532, 430] width 392 height 15
click at [320, 440] on input "End online ticket sales at the end of the scheduled event" at bounding box center [319, 440] width 1 height 1
radio input "true"
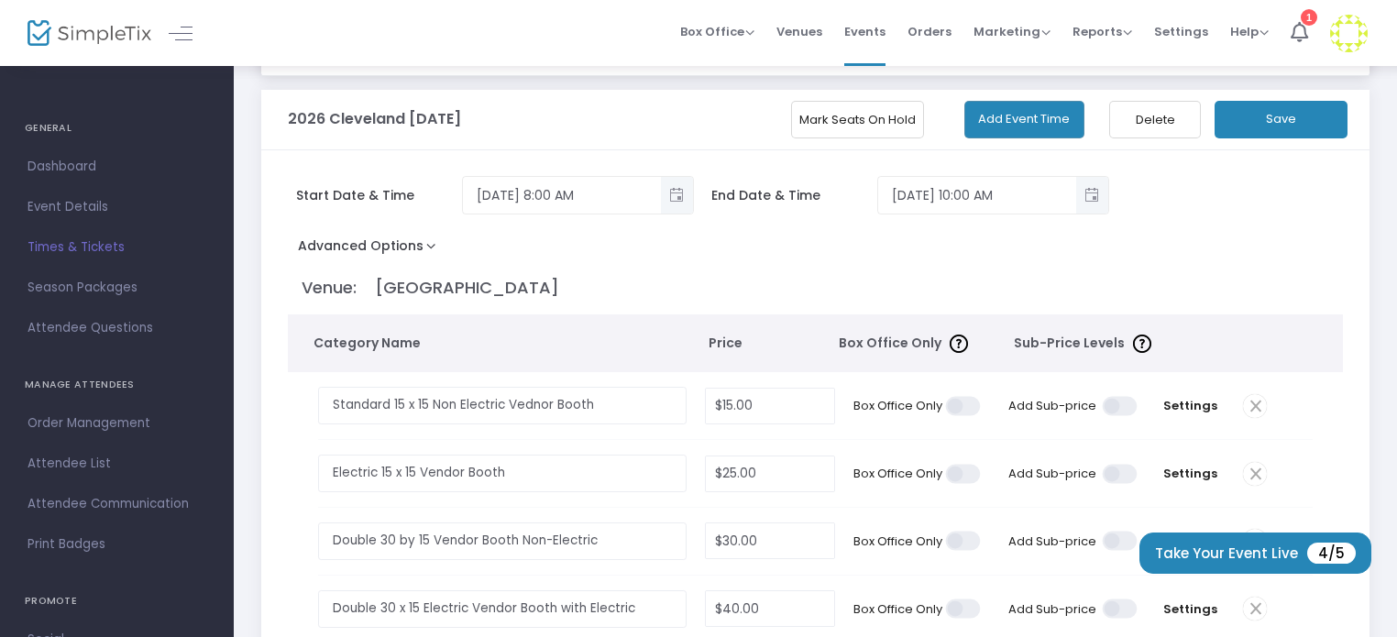
scroll to position [0, 0]
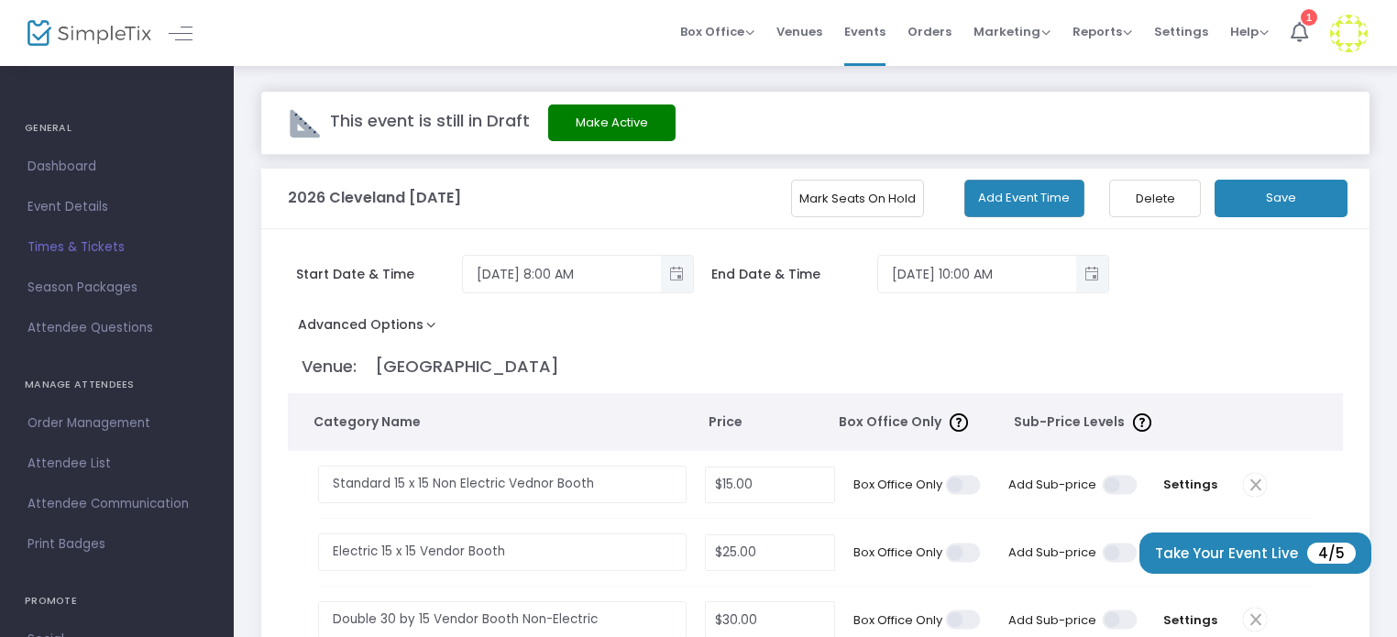
click at [1234, 207] on button "Save" at bounding box center [1281, 199] width 133 height 38
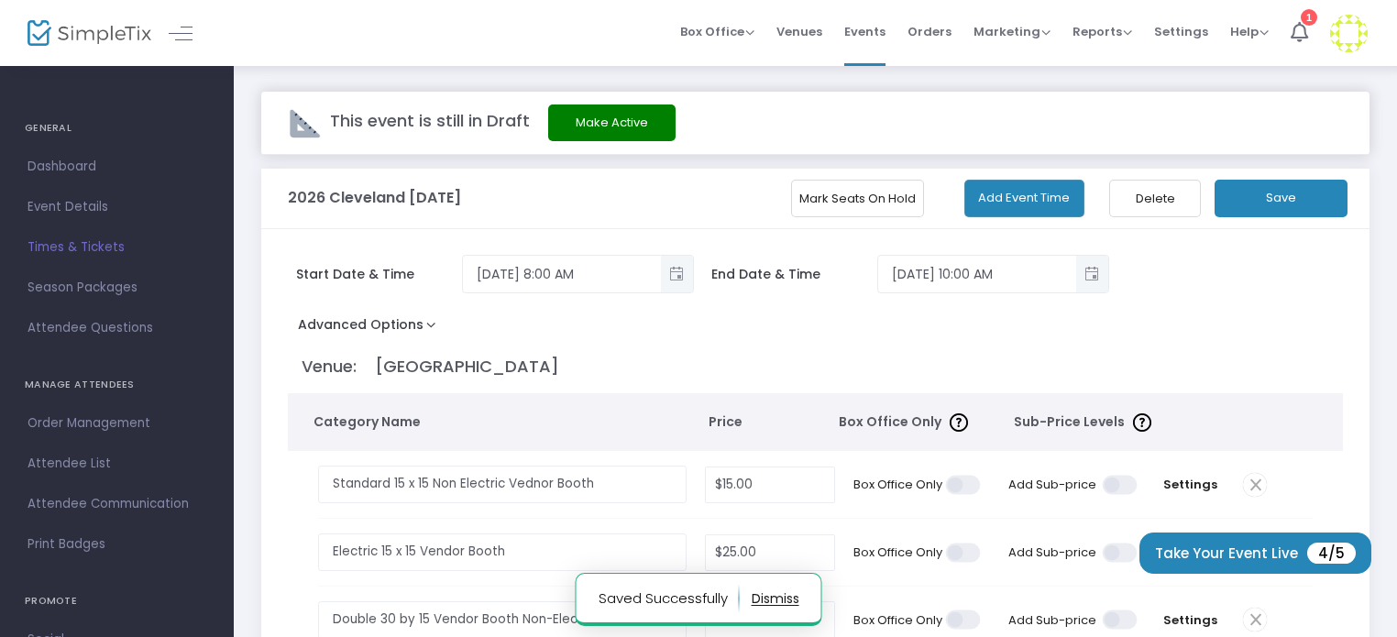
click at [94, 244] on span "Times & Tickets" at bounding box center [117, 248] width 179 height 24
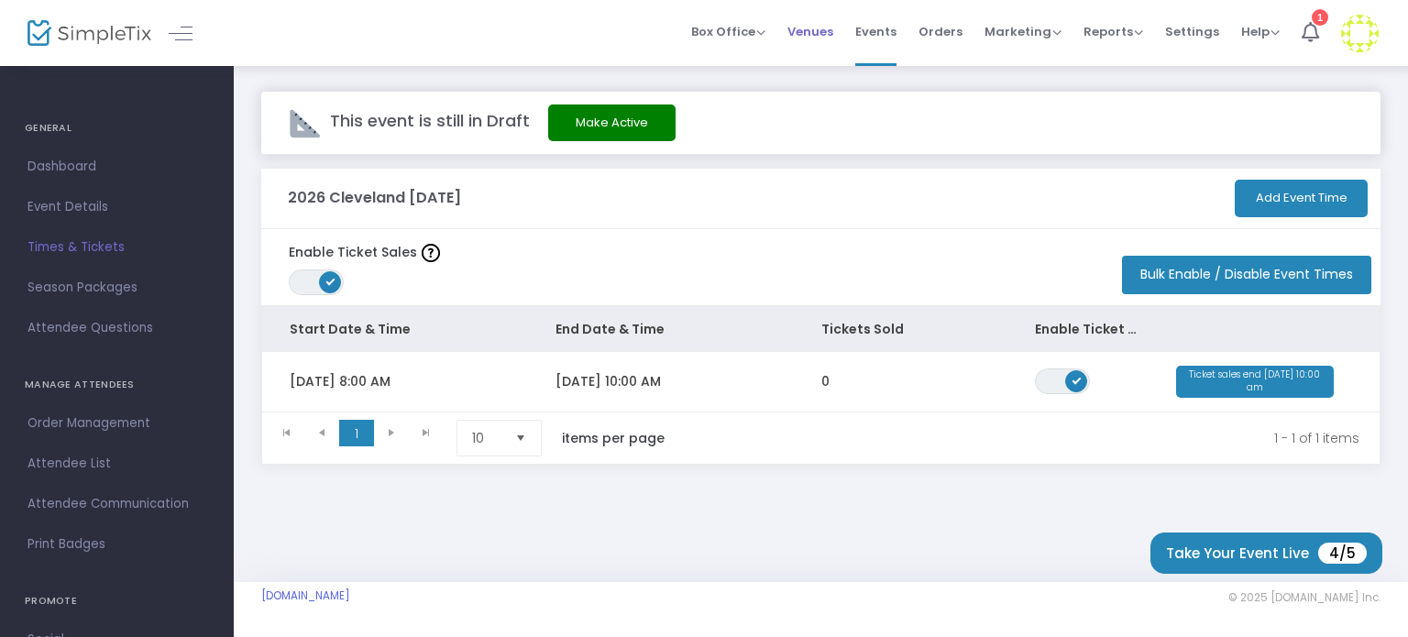
click at [799, 23] on span "Venues" at bounding box center [811, 31] width 46 height 47
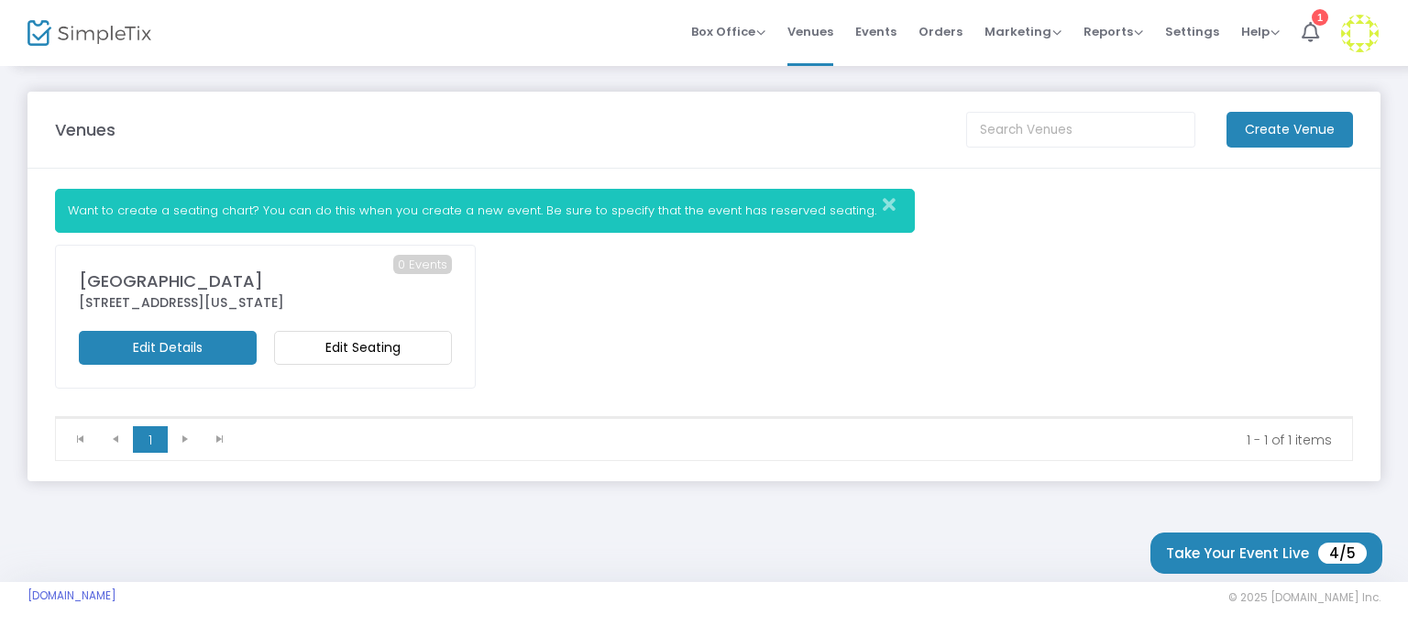
click at [346, 347] on m-button "Edit Seating" at bounding box center [363, 348] width 178 height 34
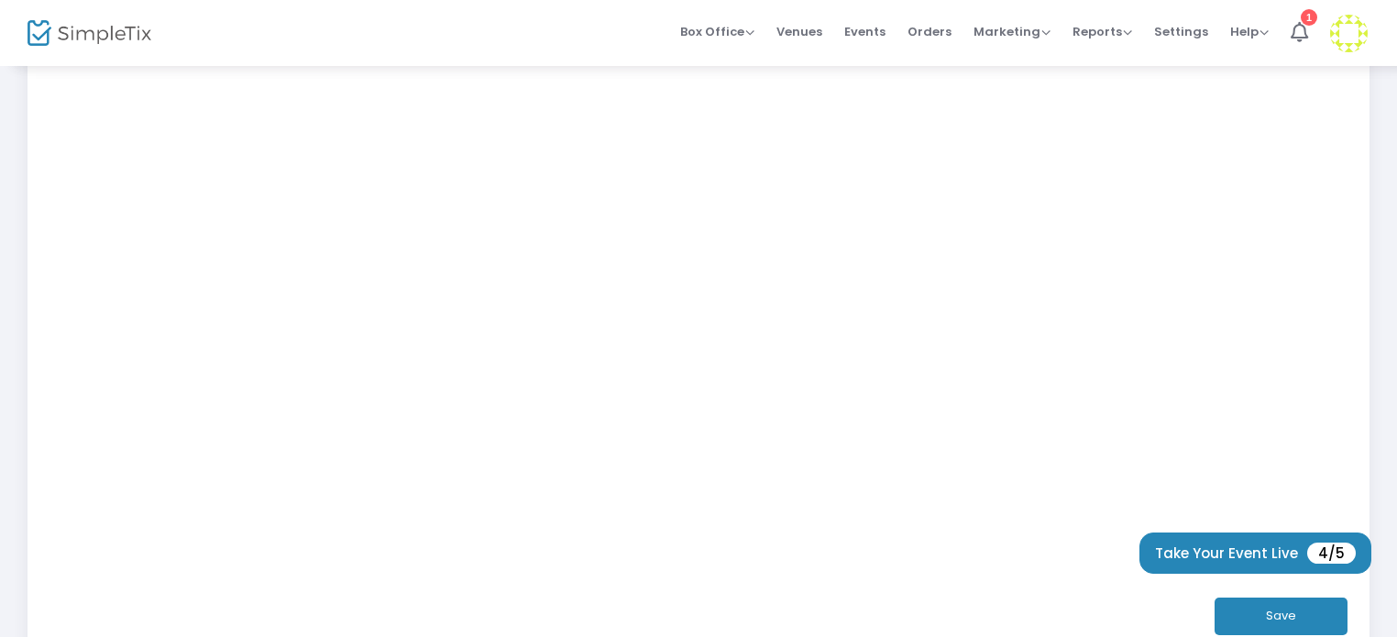
scroll to position [433, 0]
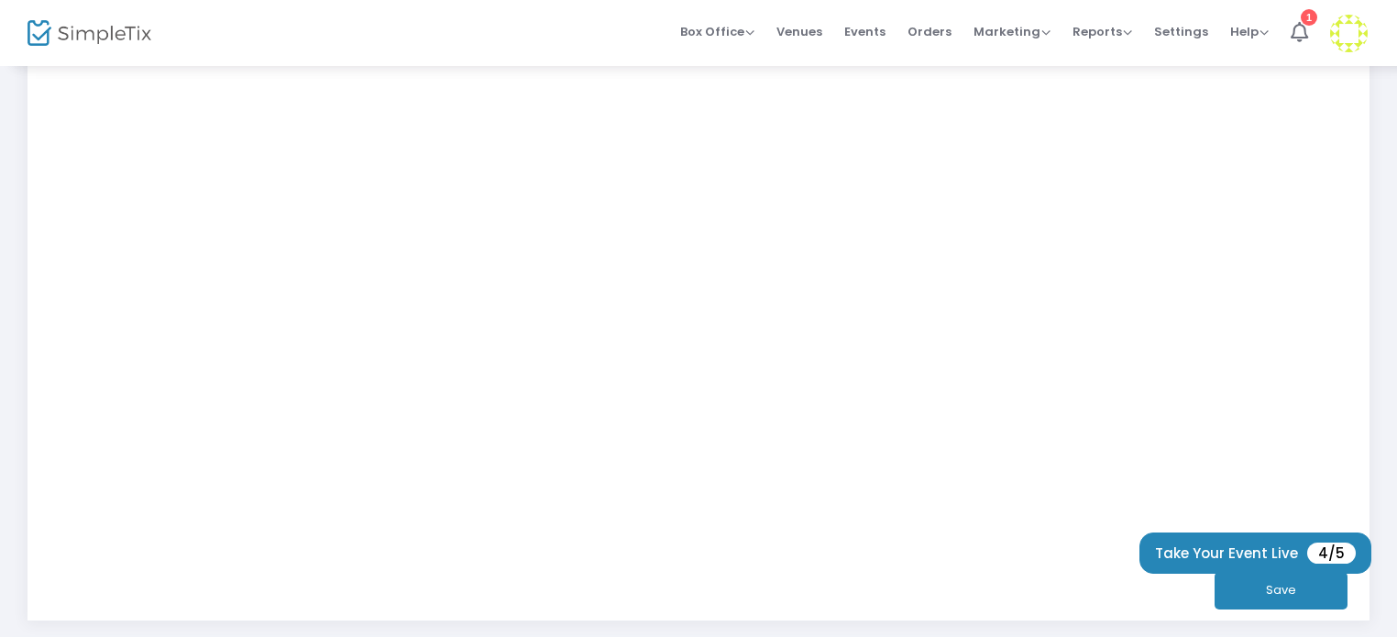
click at [1249, 610] on div "Save" at bounding box center [699, 590] width 1290 height 60
click at [1250, 608] on button "Save" at bounding box center [1281, 591] width 133 height 38
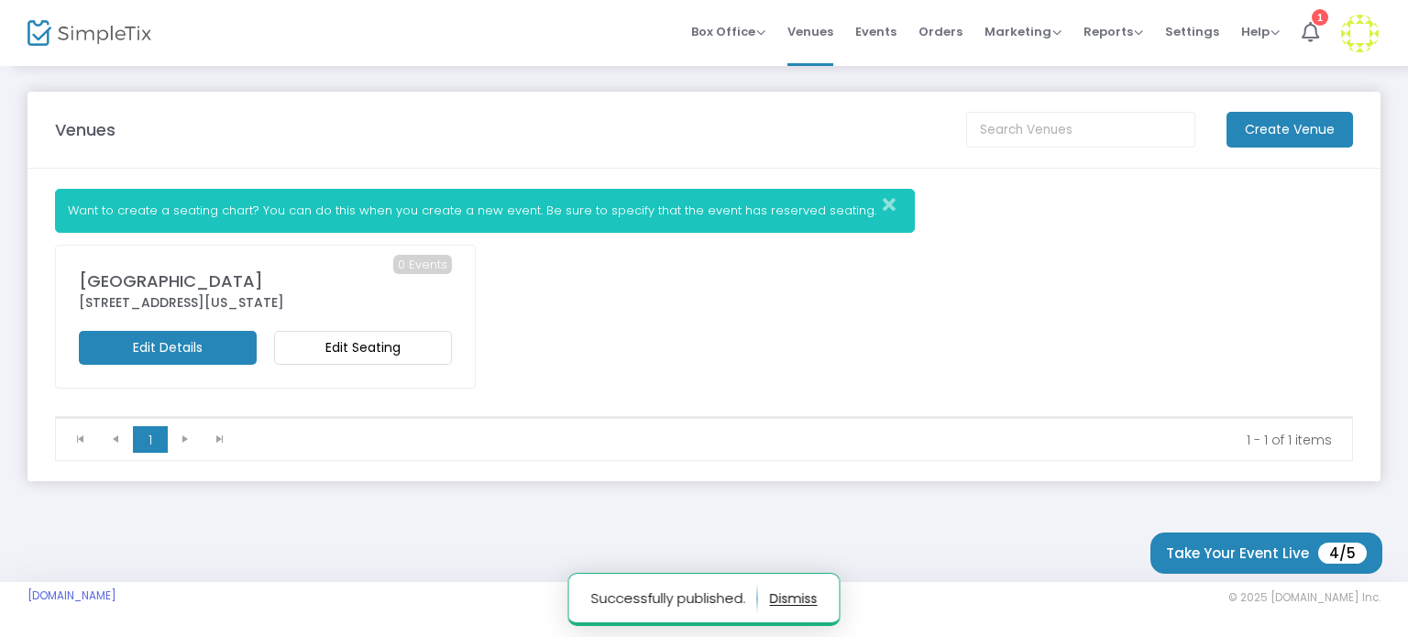
click at [397, 345] on m-button "Edit Seating" at bounding box center [363, 348] width 178 height 34
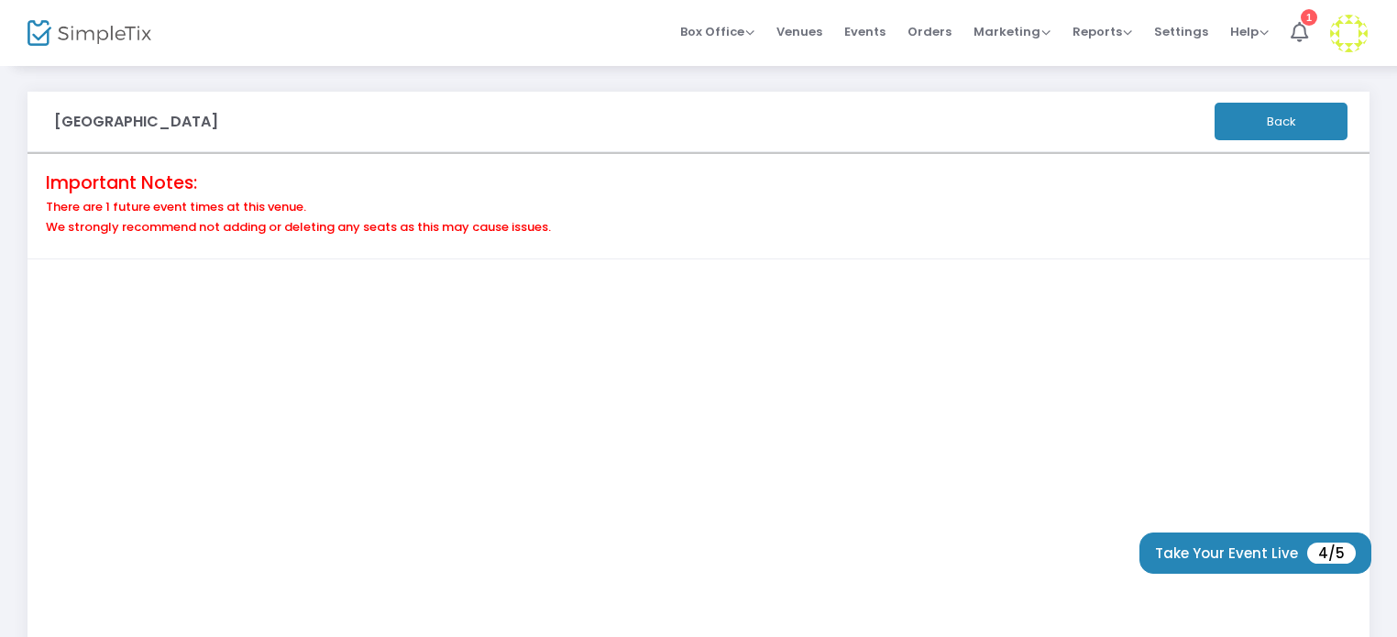
click at [1256, 107] on button "Back" at bounding box center [1281, 122] width 133 height 38
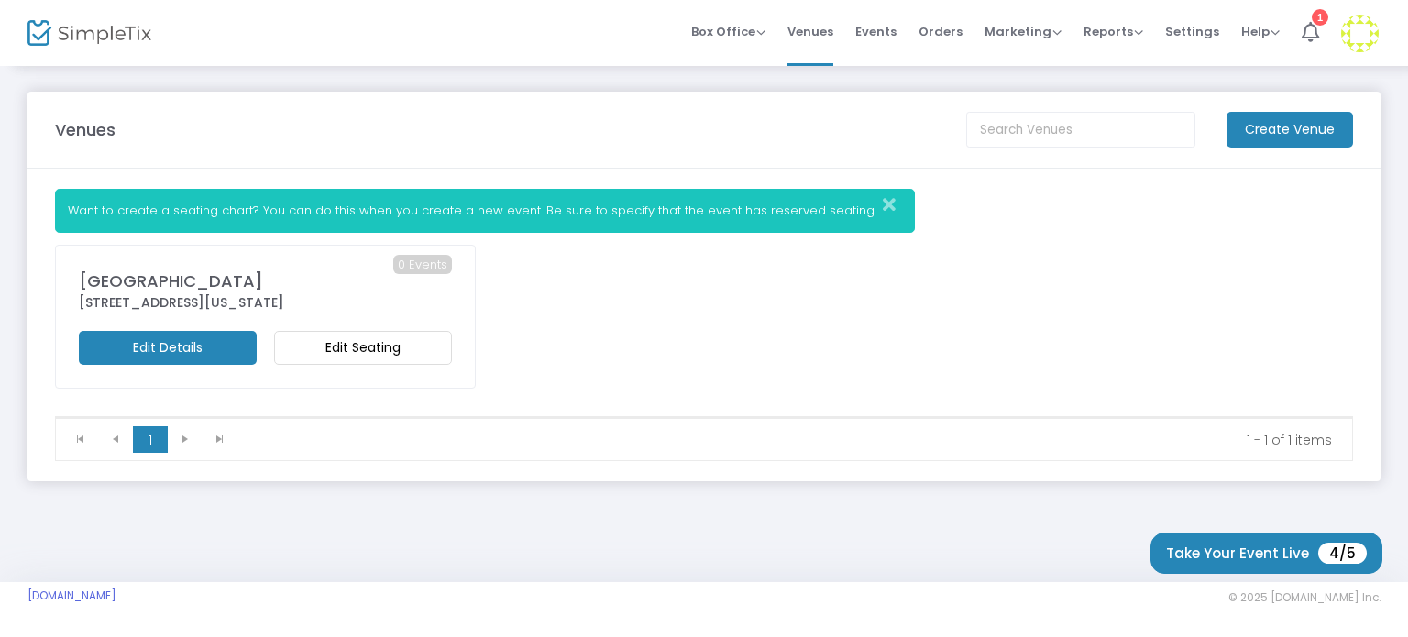
click at [211, 339] on m-button "Edit Details" at bounding box center [168, 348] width 178 height 34
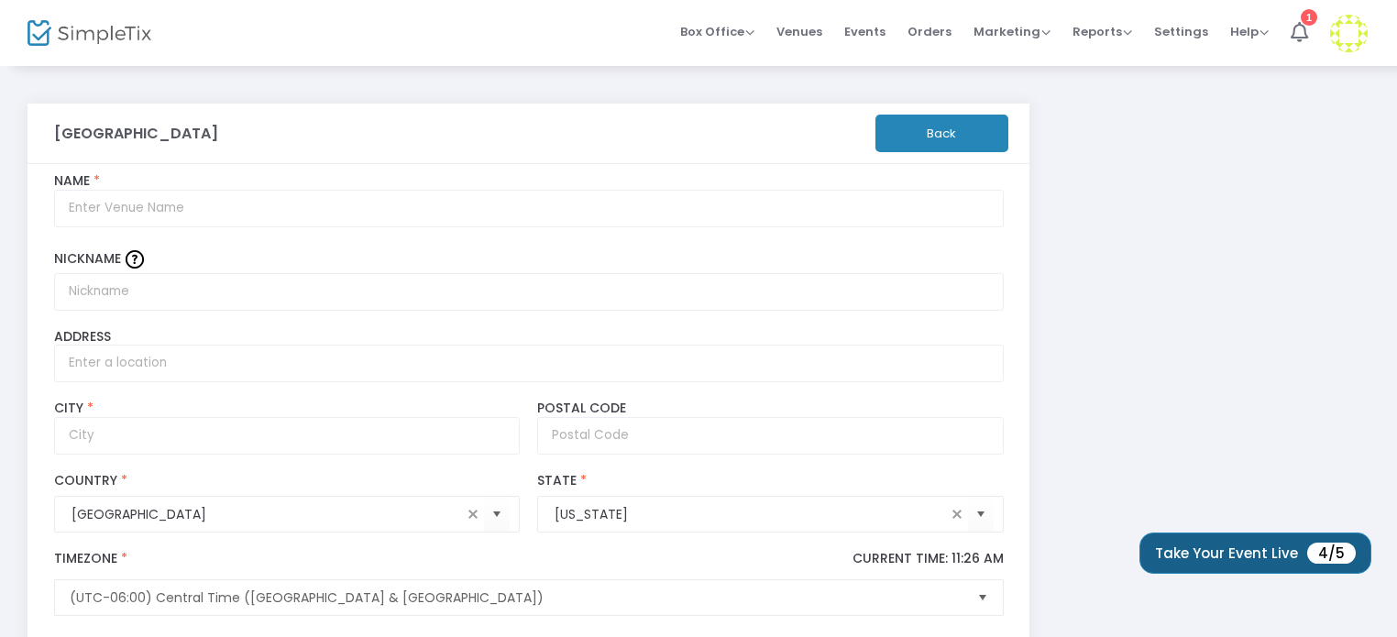
click at [1233, 540] on button "Take Your Event Live 4/5" at bounding box center [1256, 553] width 232 height 41
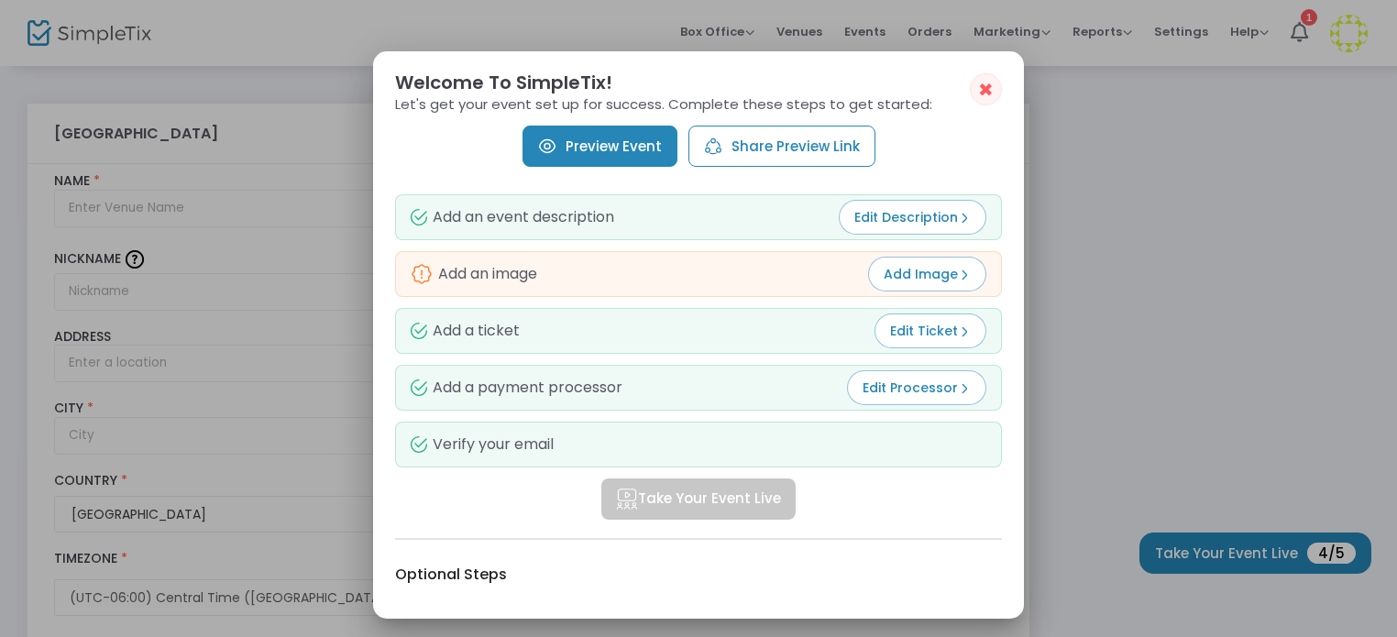
click at [788, 343] on div "Add a ticket Edit Ticket" at bounding box center [698, 331] width 607 height 46
click at [942, 351] on div "Add a ticket Edit Ticket" at bounding box center [698, 331] width 607 height 46
click at [942, 336] on span "Edit Ticket" at bounding box center [930, 331] width 81 height 18
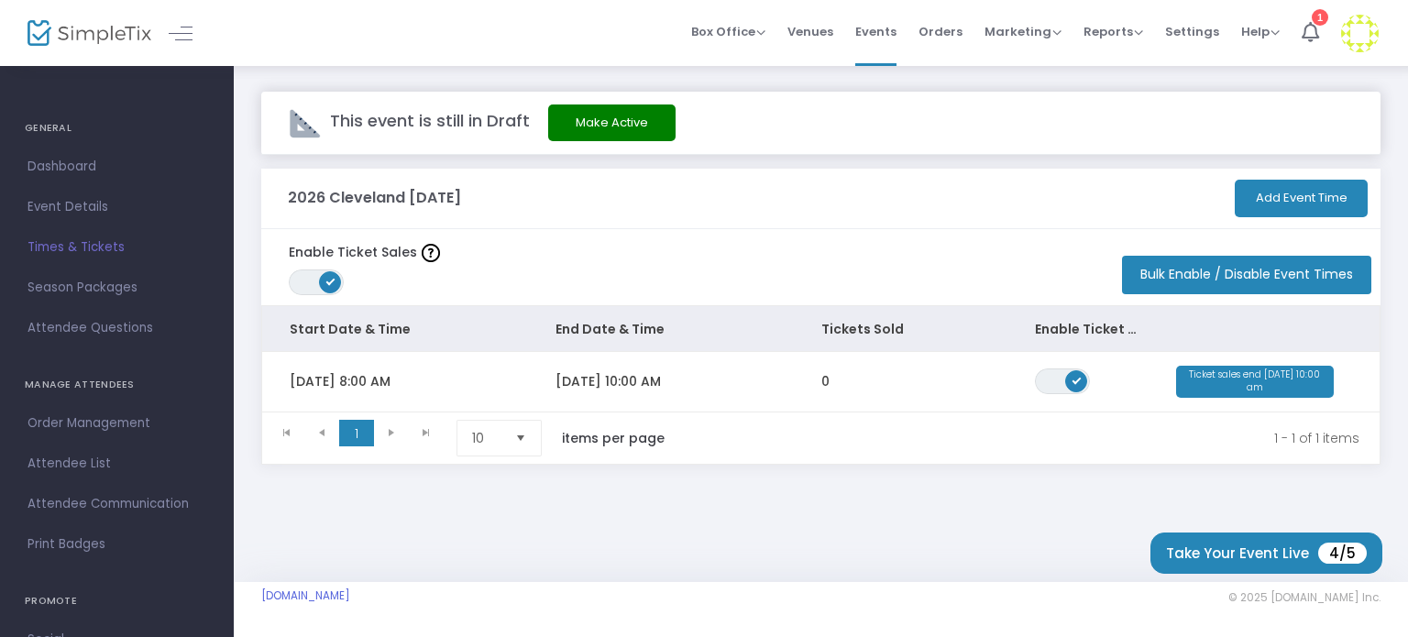
click at [781, 435] on kendo-pager-info "1 - 1 of 1 items" at bounding box center [1031, 438] width 656 height 37
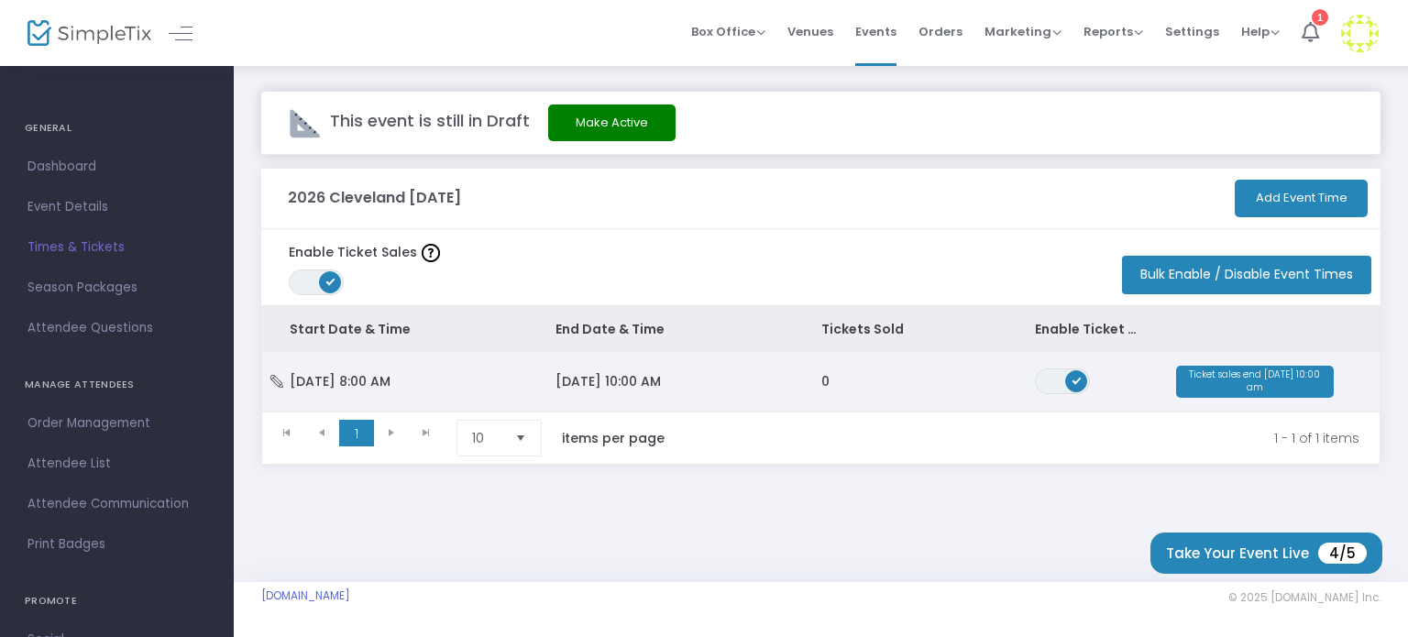
click at [1161, 382] on td "ON OFF" at bounding box center [1088, 382] width 160 height 60
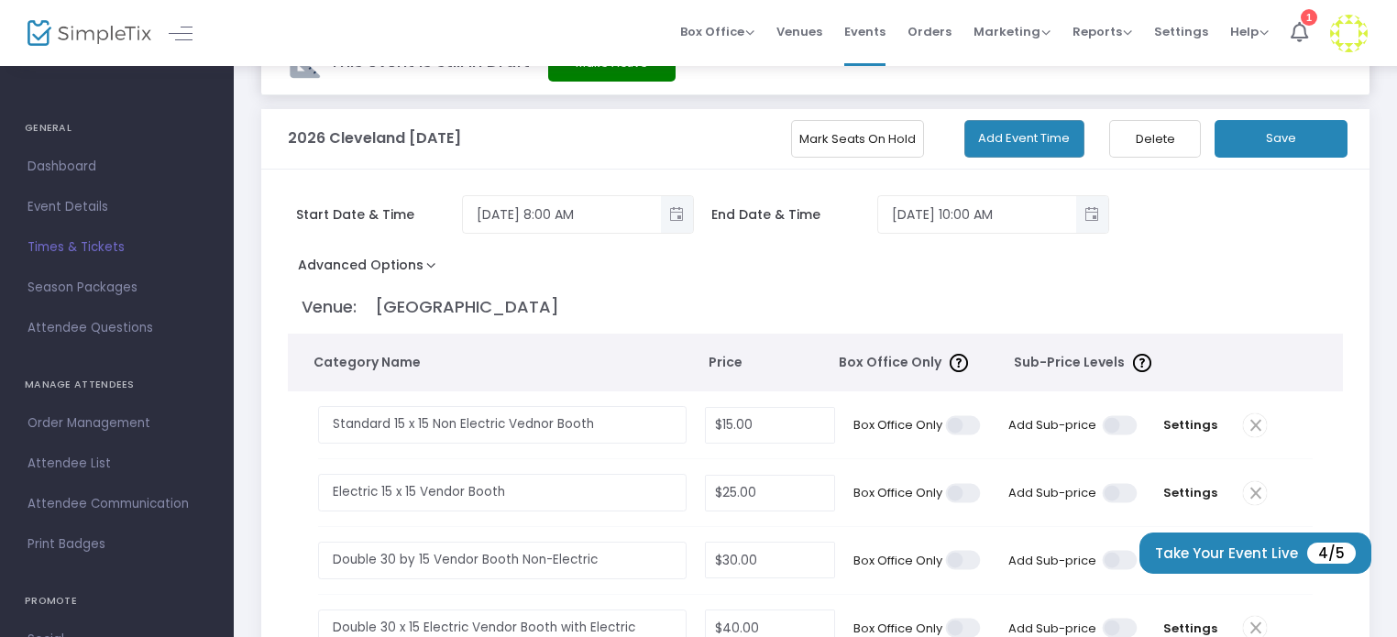
scroll to position [92, 0]
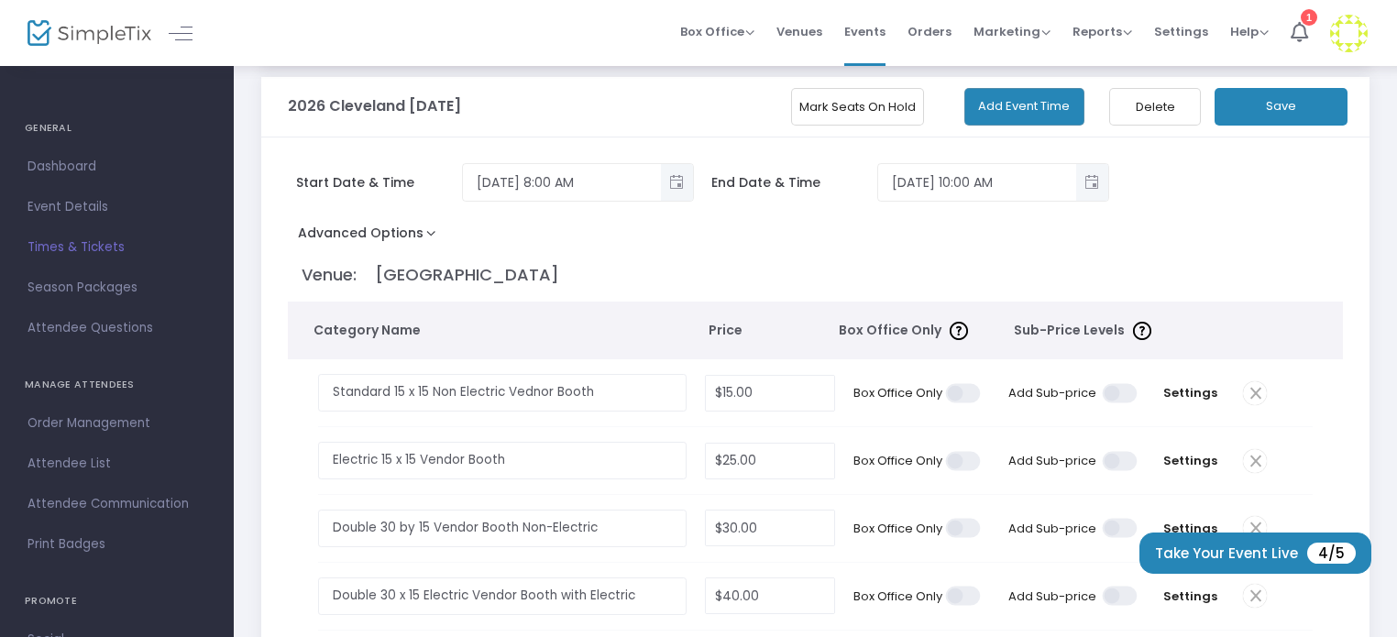
click at [1250, 523] on span at bounding box center [1255, 528] width 24 height 24
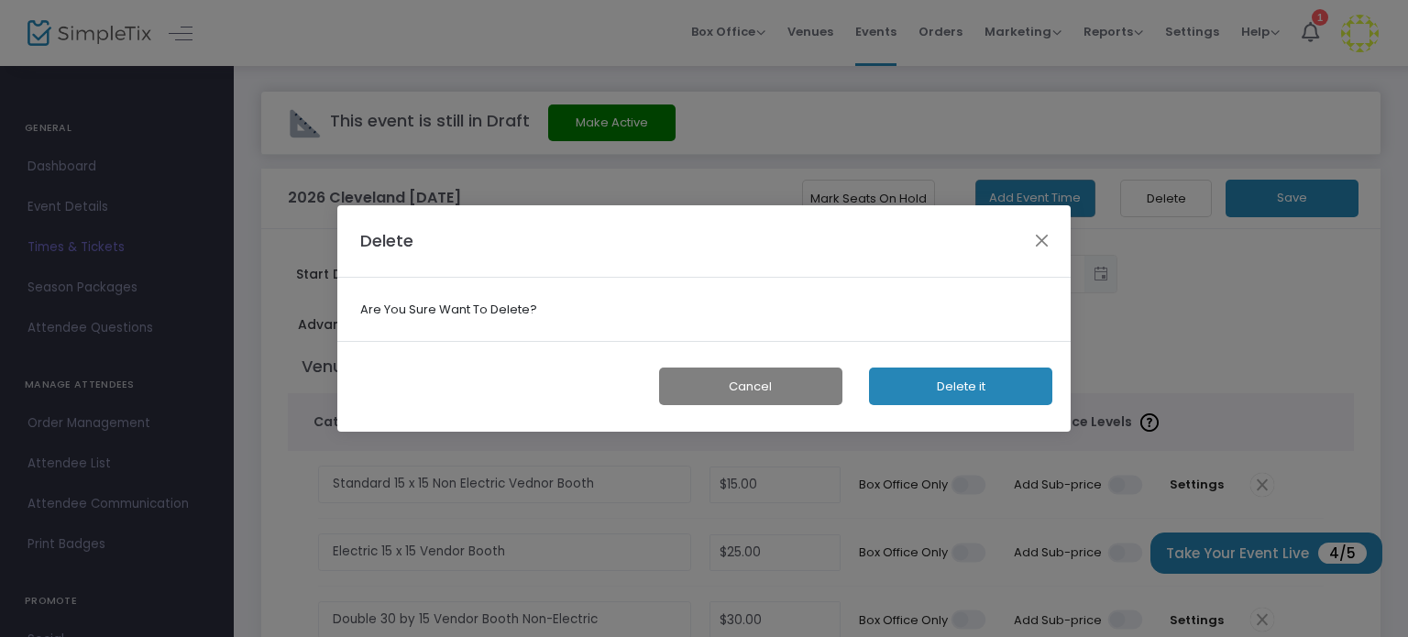
click at [1019, 386] on button "Delete it" at bounding box center [960, 387] width 183 height 38
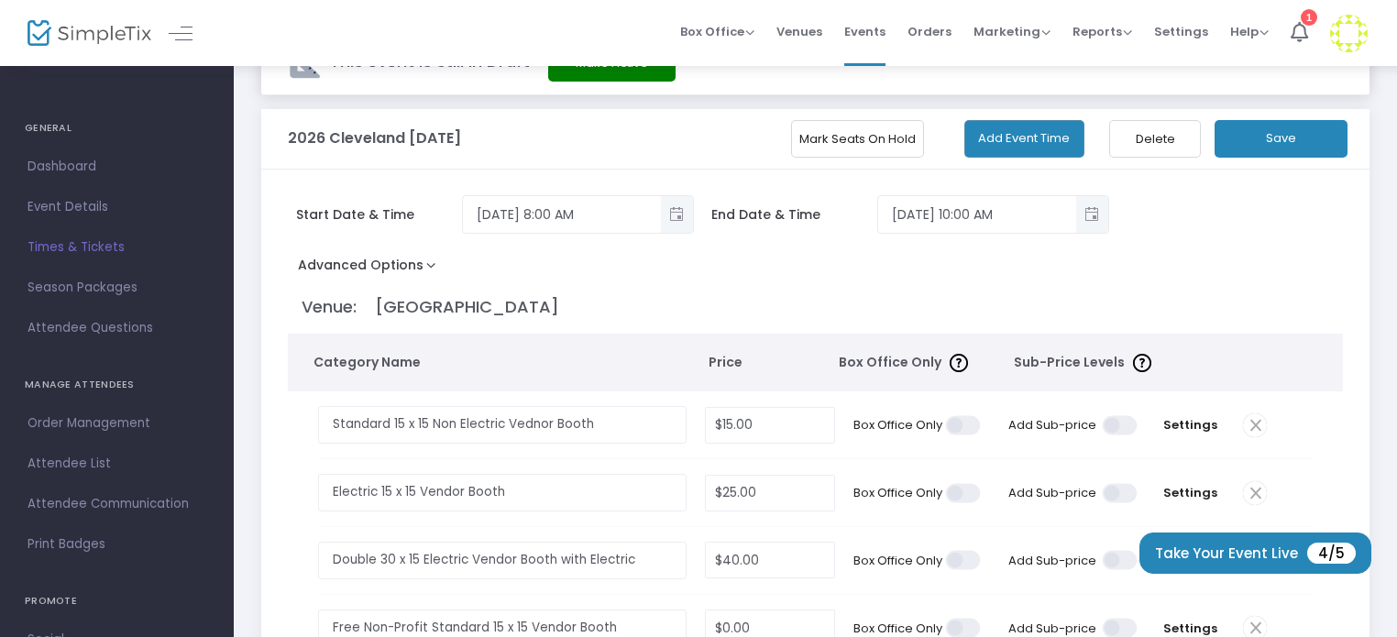
scroll to position [183, 0]
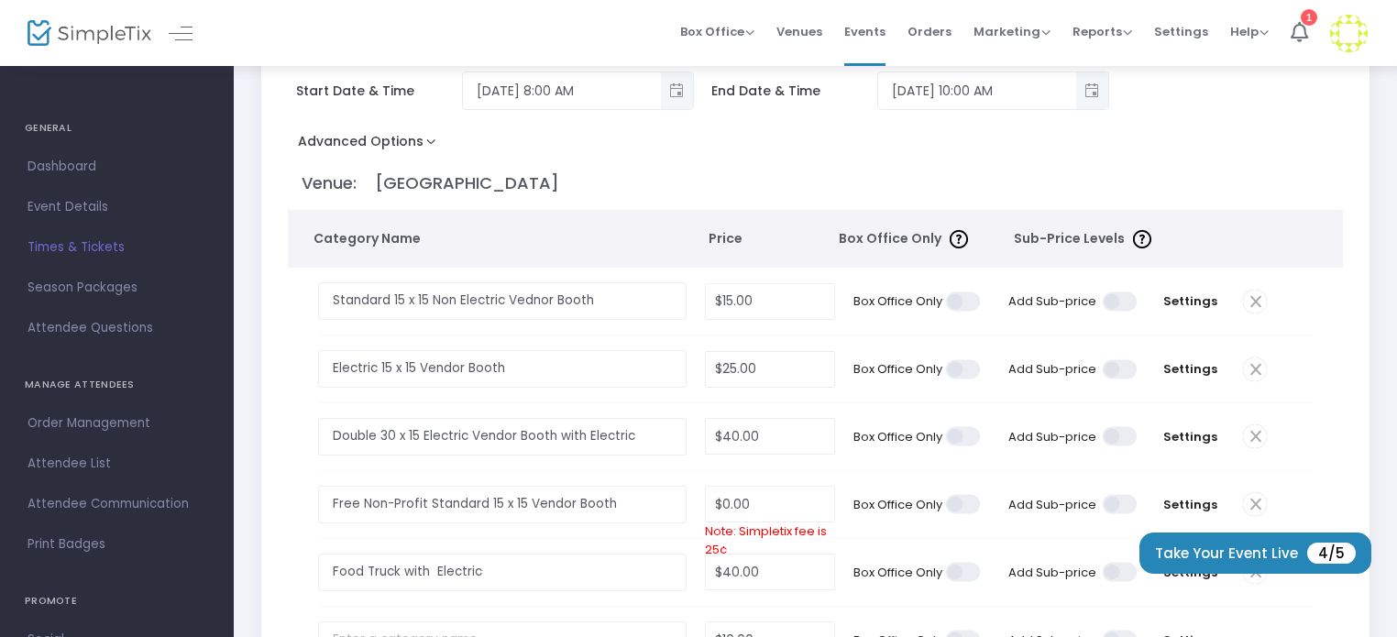
click at [1250, 435] on span at bounding box center [1255, 436] width 24 height 24
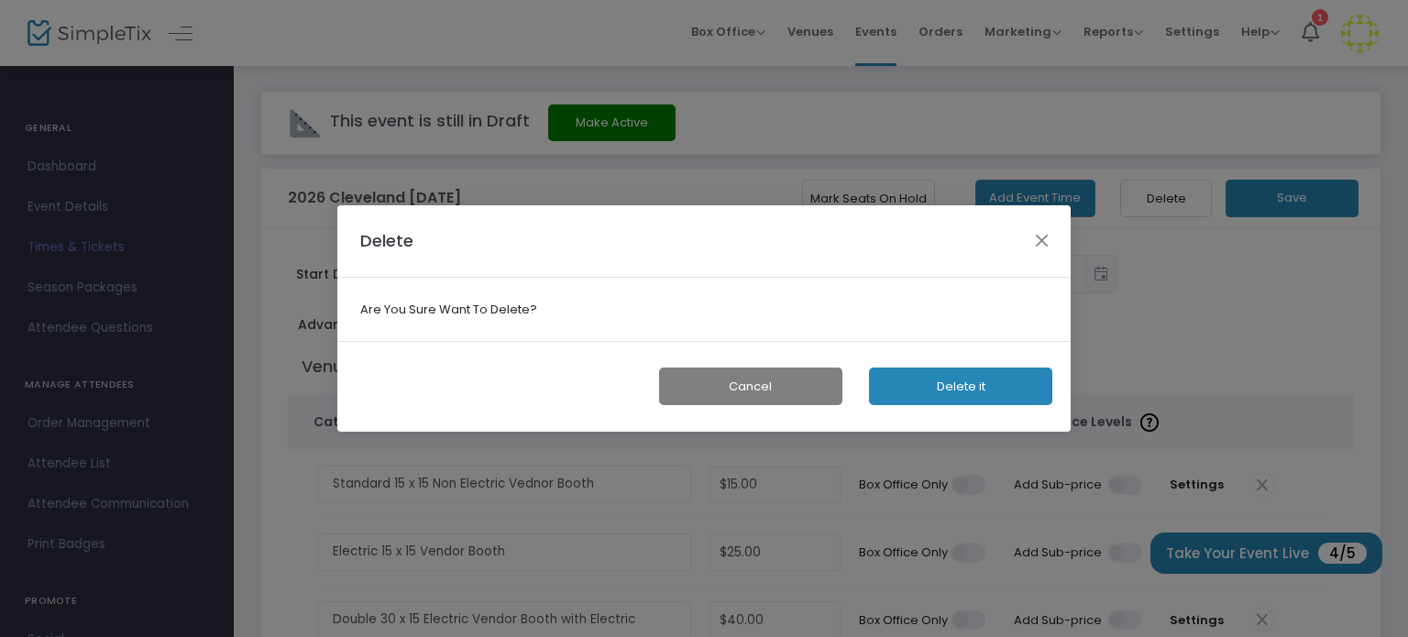
click at [979, 380] on button "Delete it" at bounding box center [960, 387] width 183 height 38
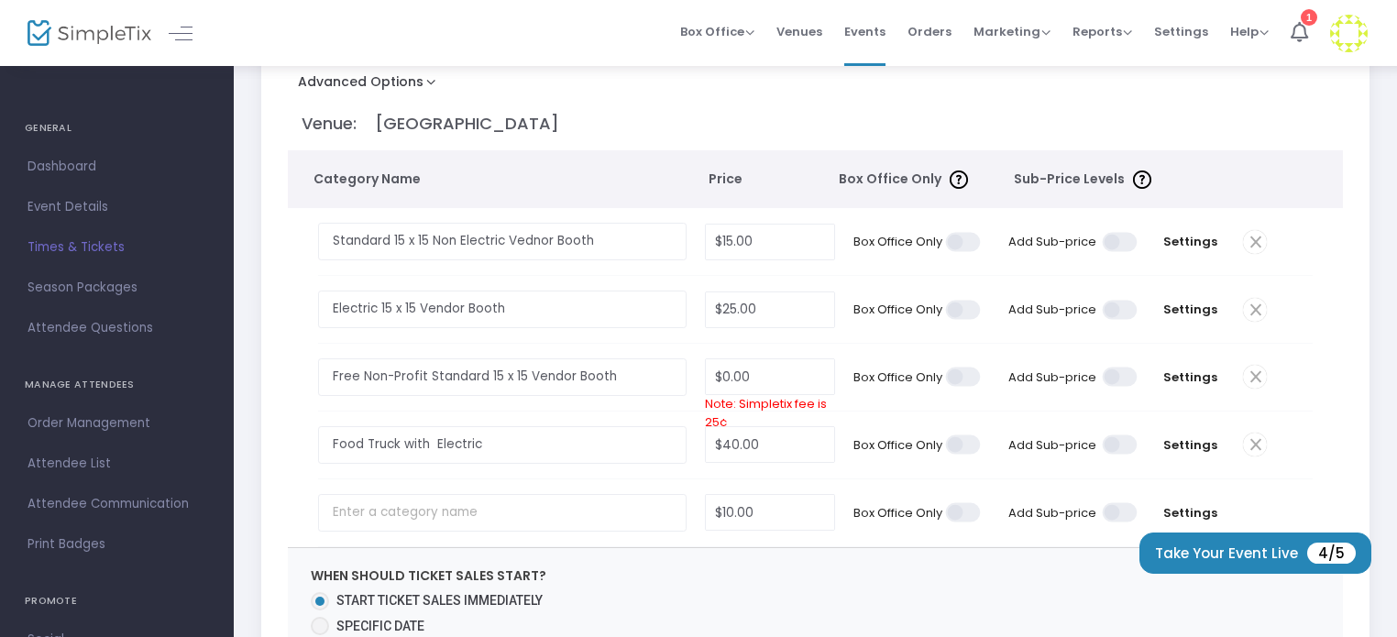
scroll to position [275, 0]
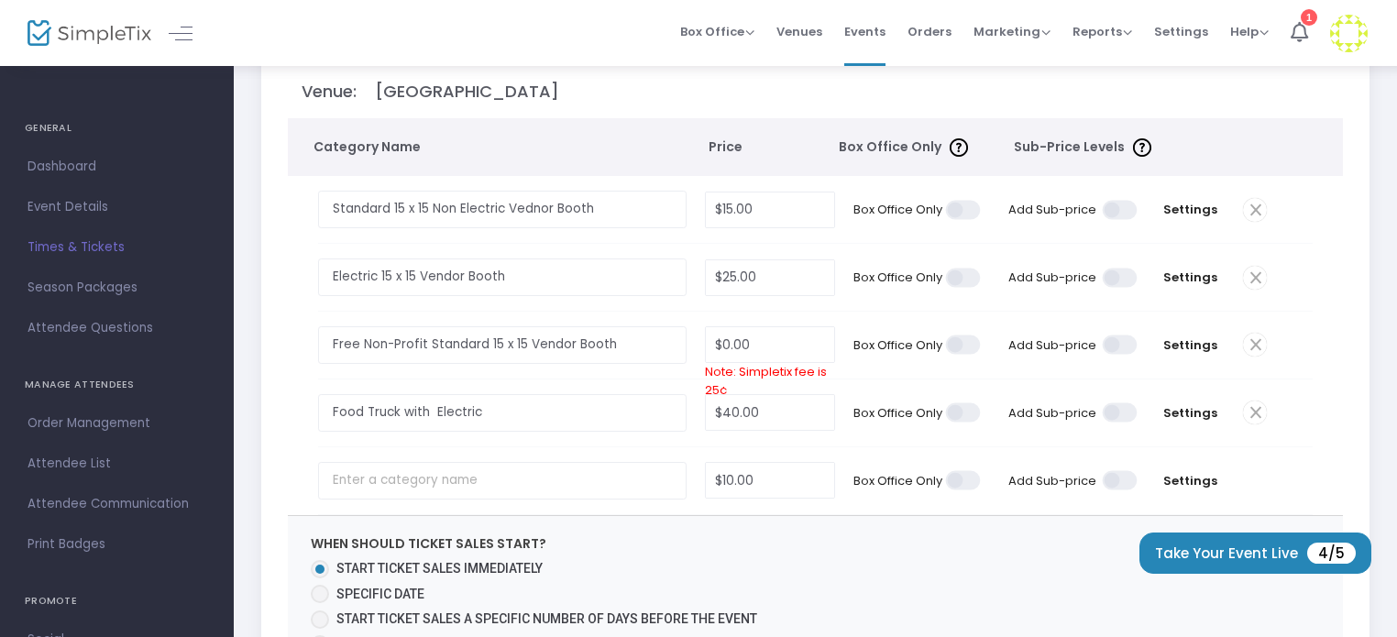
click at [1248, 338] on span at bounding box center [1255, 345] width 24 height 24
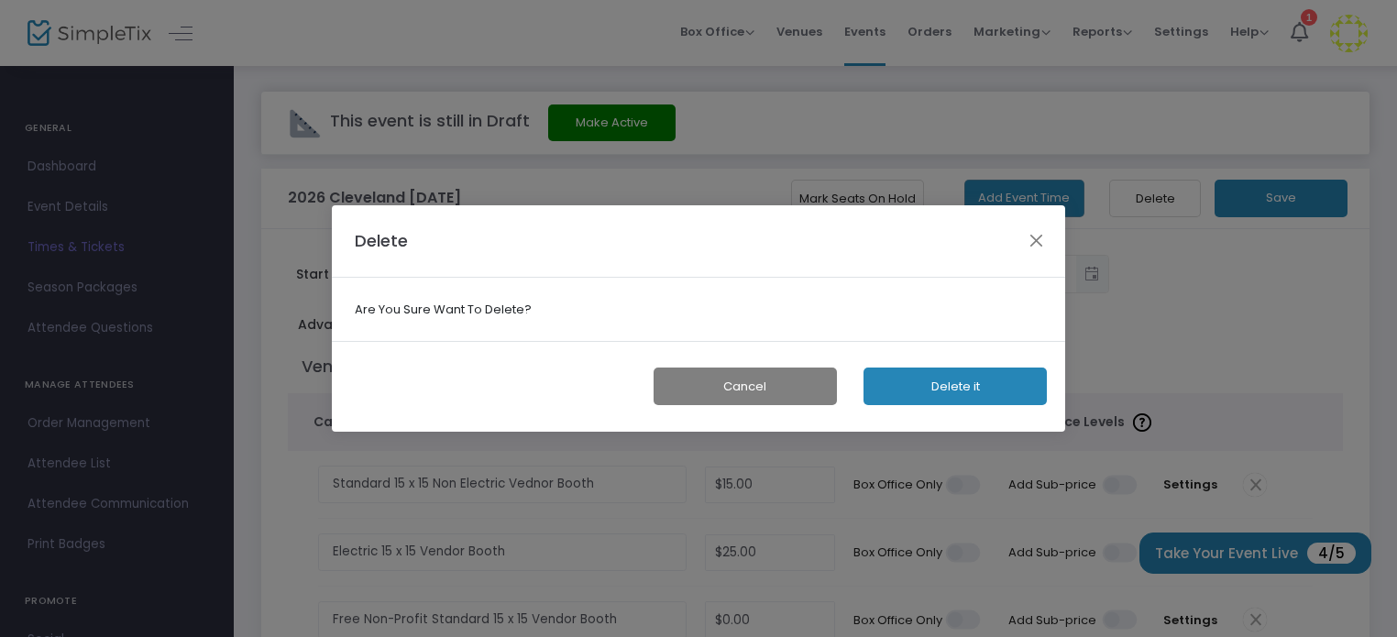
scroll to position [0, 0]
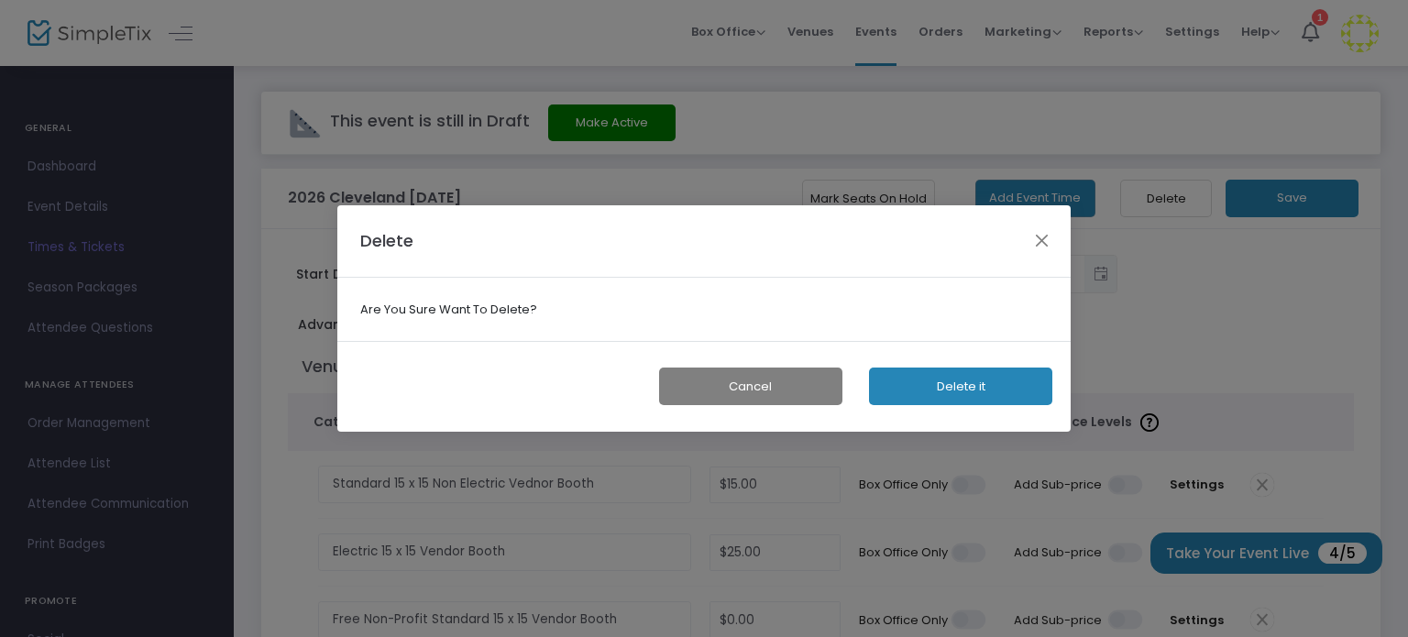
click at [1011, 388] on button "Delete it" at bounding box center [960, 387] width 183 height 38
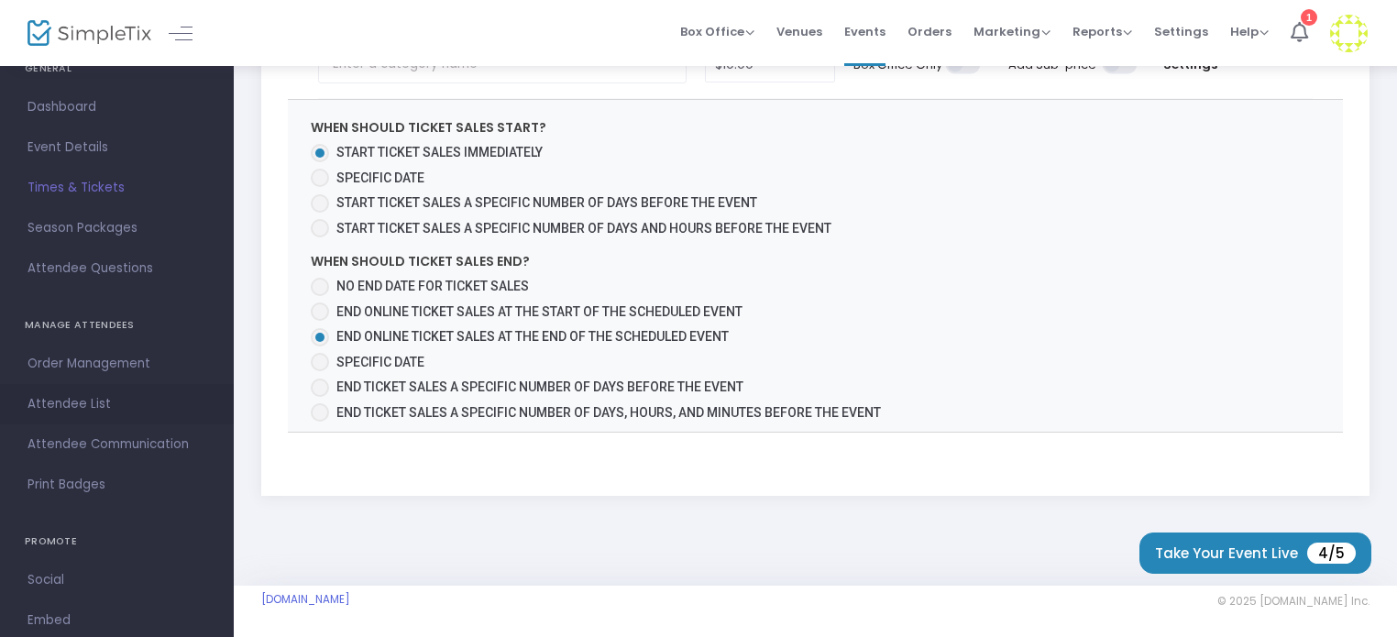
scroll to position [92, 0]
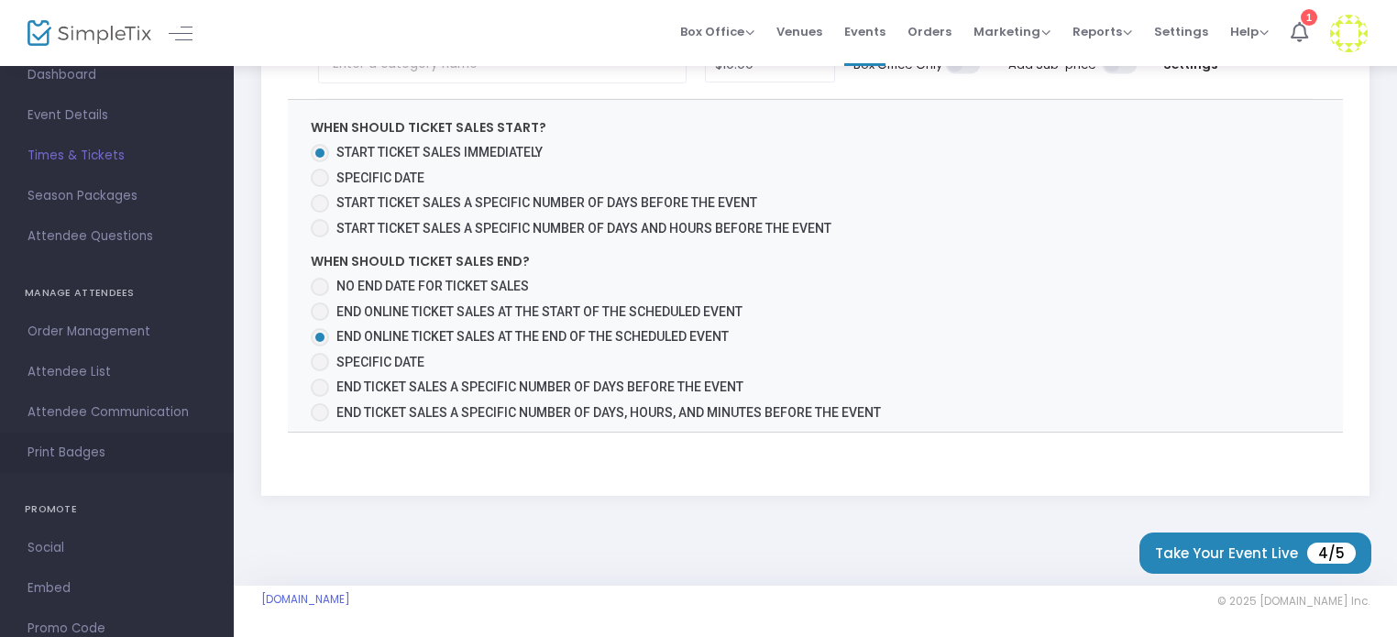
click at [60, 438] on link "Print Badges" at bounding box center [117, 453] width 234 height 40
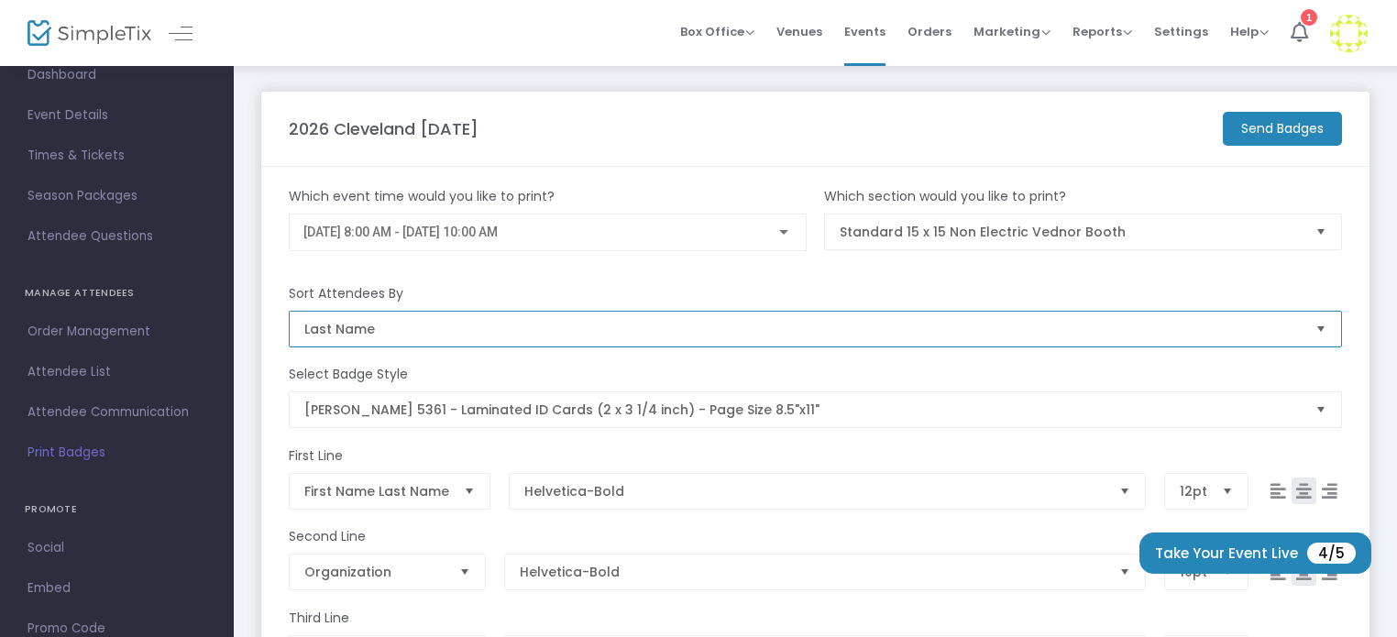
click at [418, 330] on span "Last Name" at bounding box center [802, 329] width 997 height 18
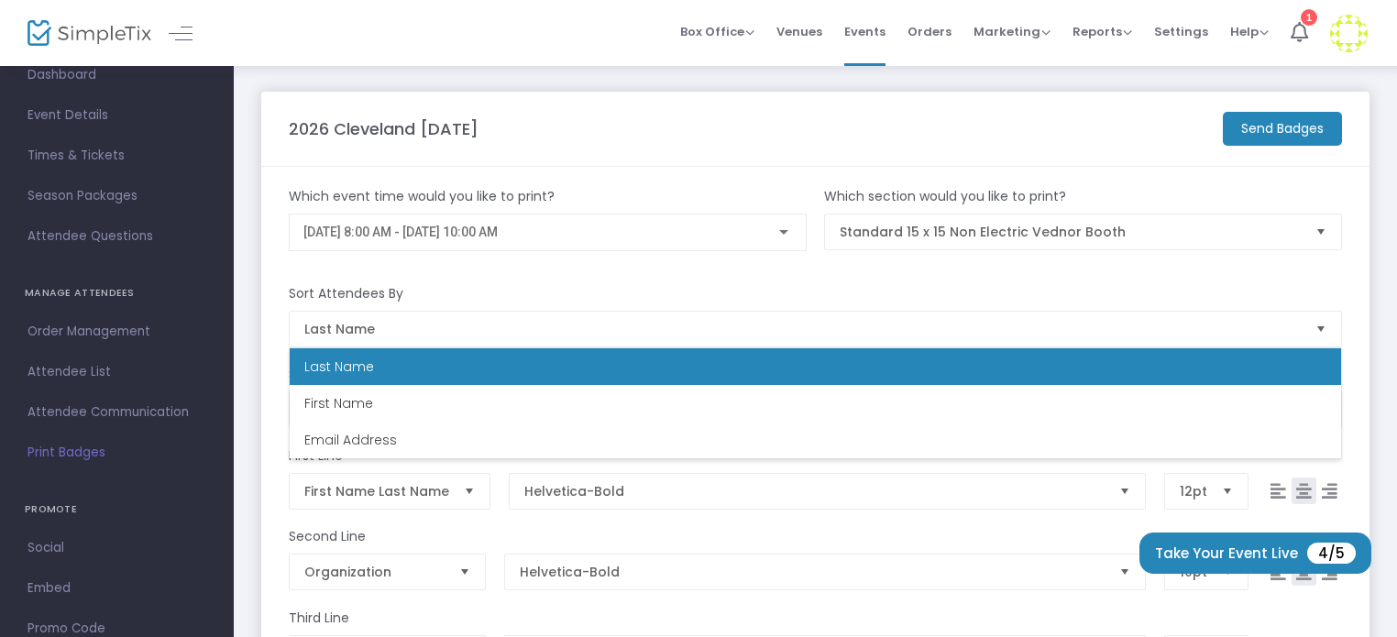
click at [473, 280] on m-panel-content "Which event time would you like to print? [DATE] 8:00 AM - [DATE] 10:00 AM Whic…" at bounding box center [815, 568] width 1108 height 802
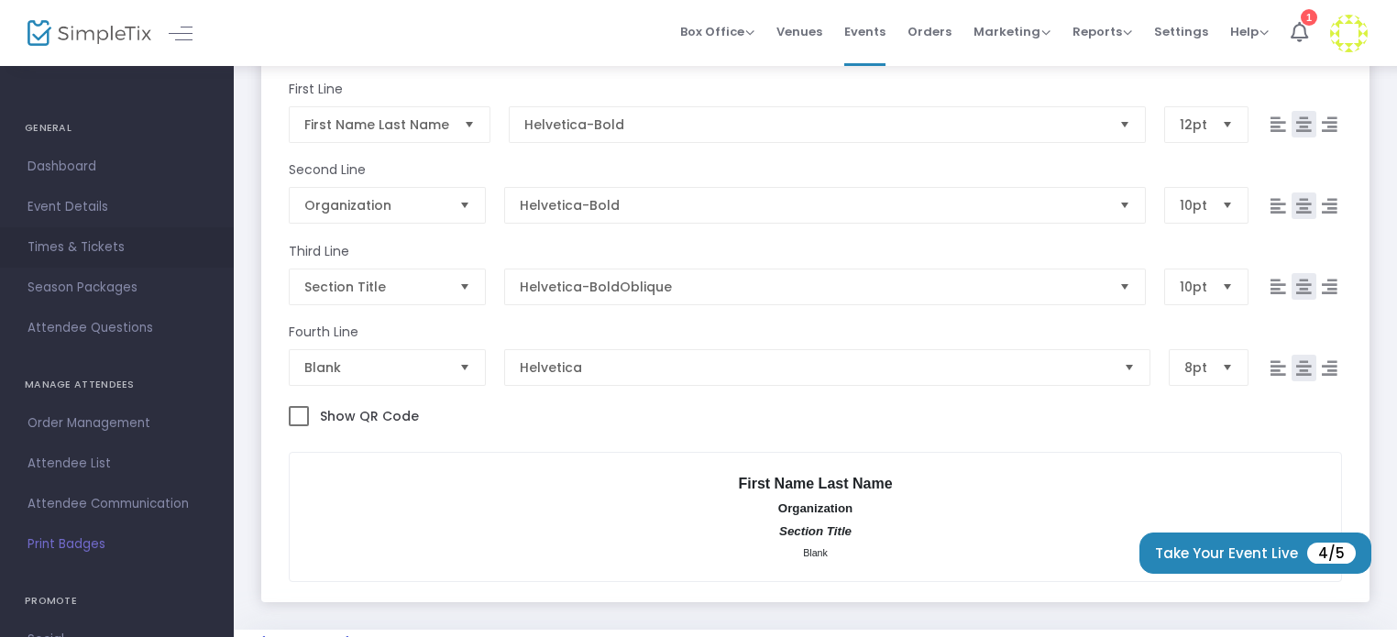
click at [67, 263] on link "Times & Tickets" at bounding box center [117, 247] width 234 height 40
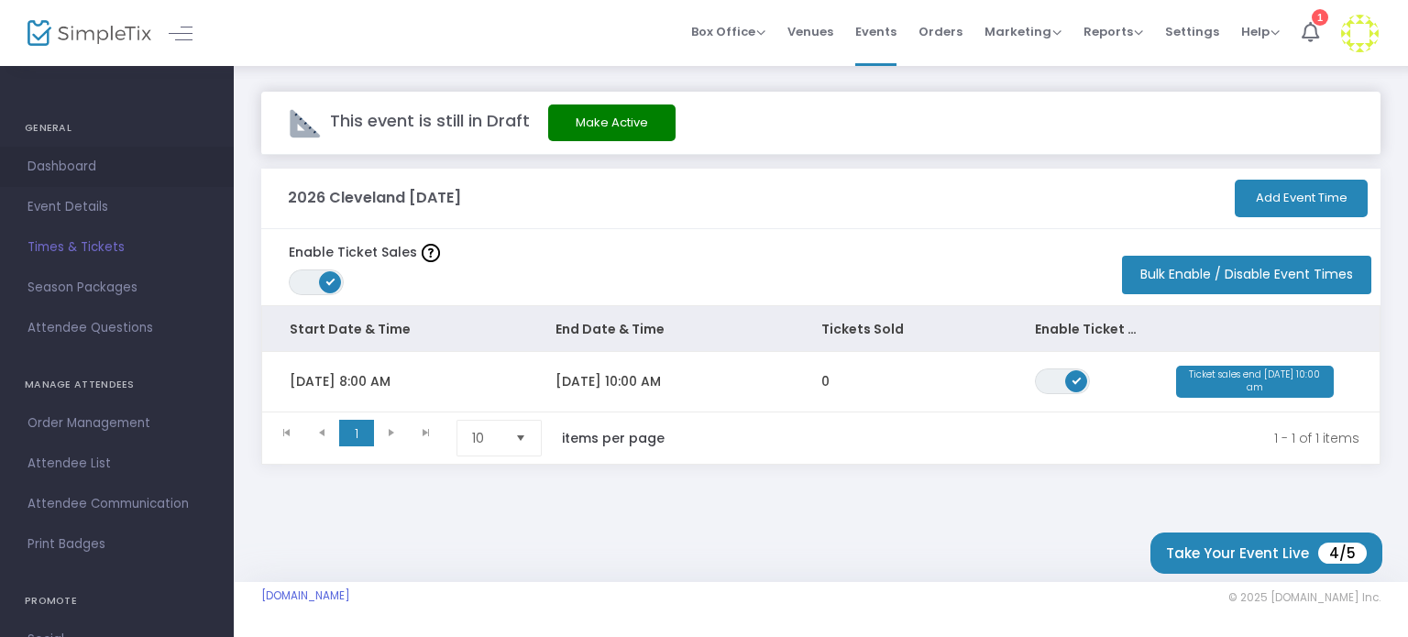
click at [84, 164] on span "Dashboard" at bounding box center [117, 167] width 179 height 24
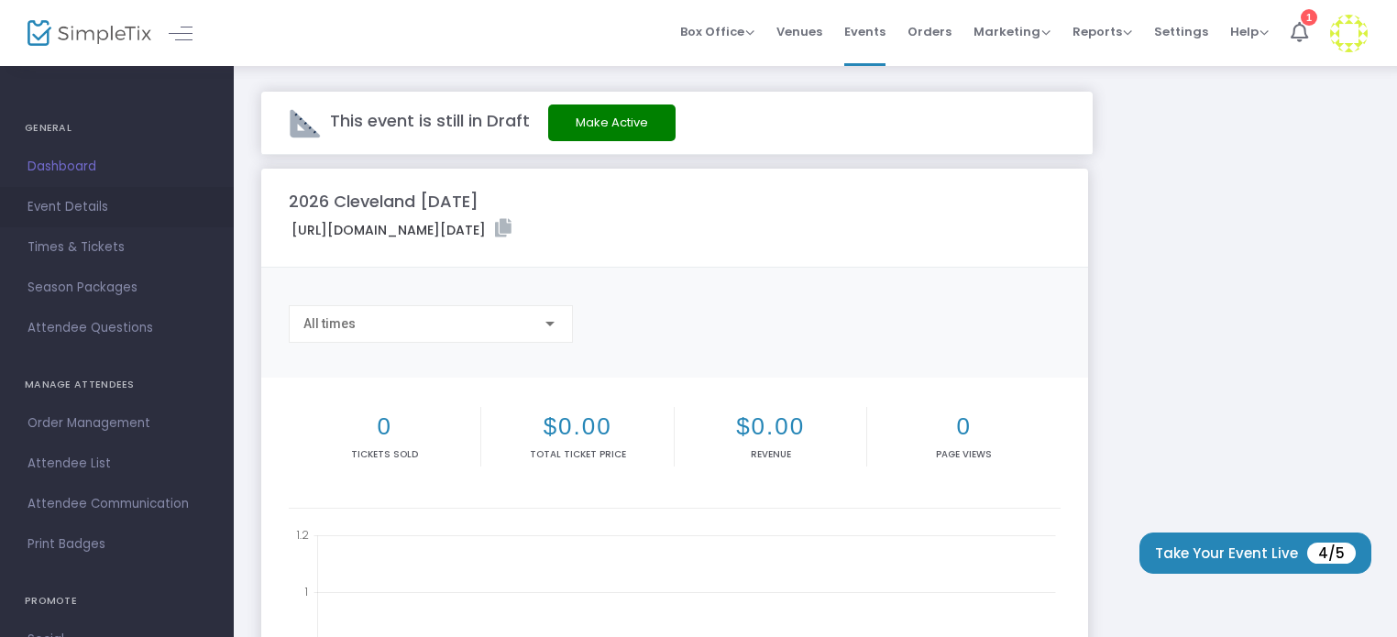
click at [102, 206] on span "Event Details" at bounding box center [117, 207] width 179 height 24
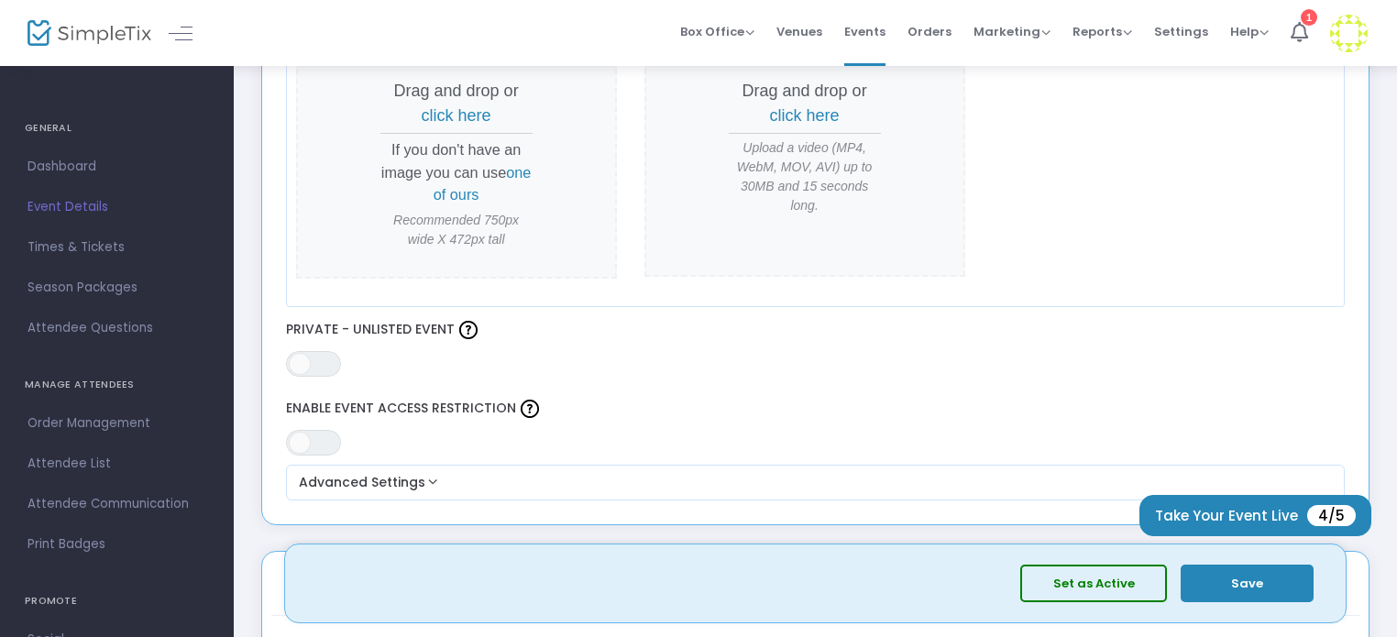
scroll to position [1008, 0]
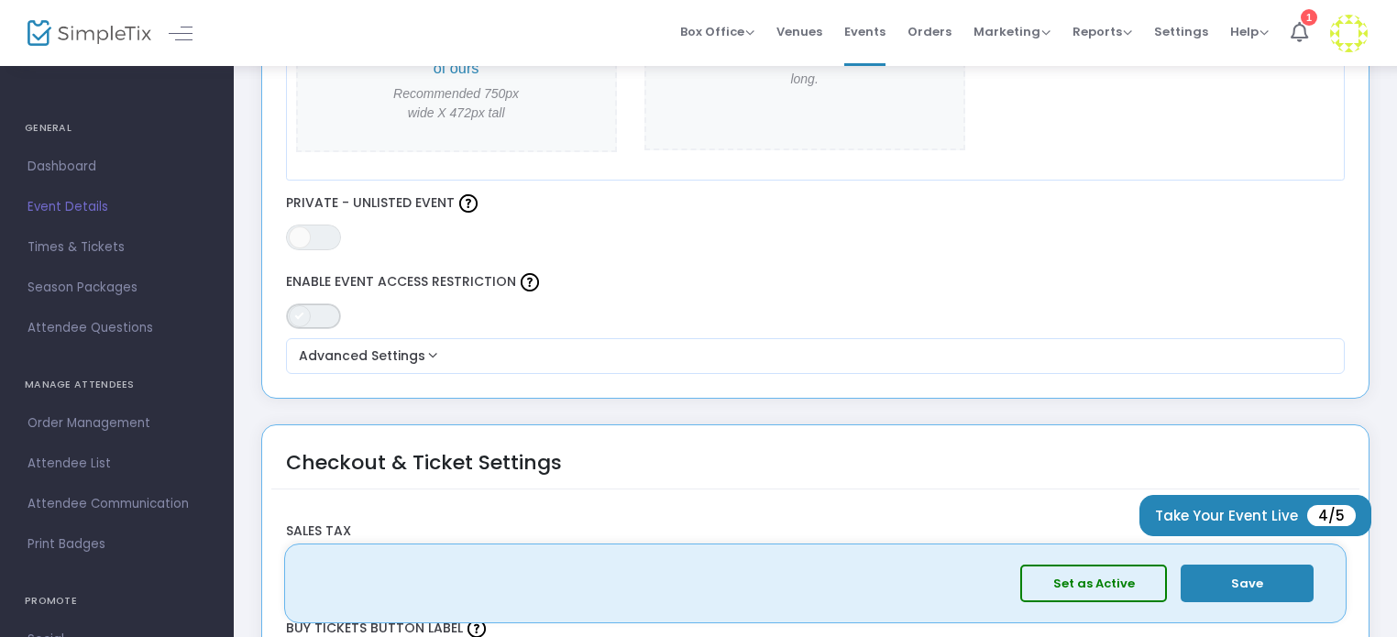
click at [317, 314] on span "ON OFF" at bounding box center [313, 316] width 55 height 26
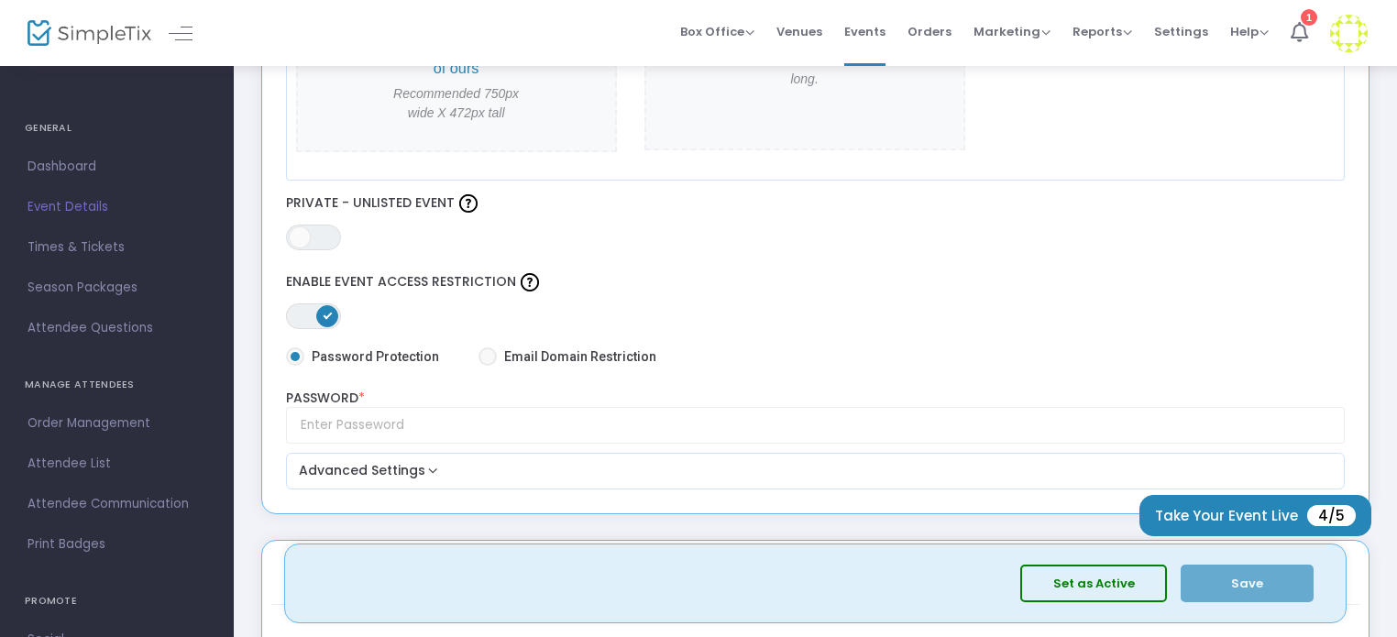
click at [317, 314] on span at bounding box center [327, 316] width 22 height 22
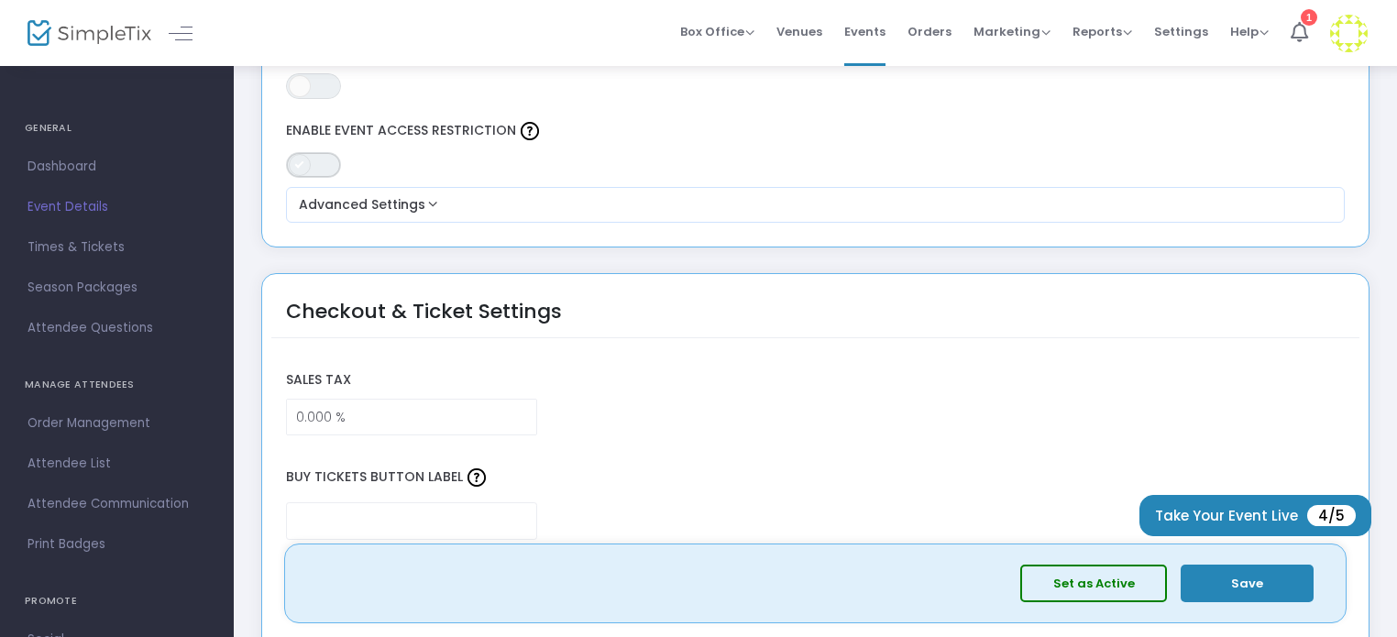
scroll to position [1192, 0]
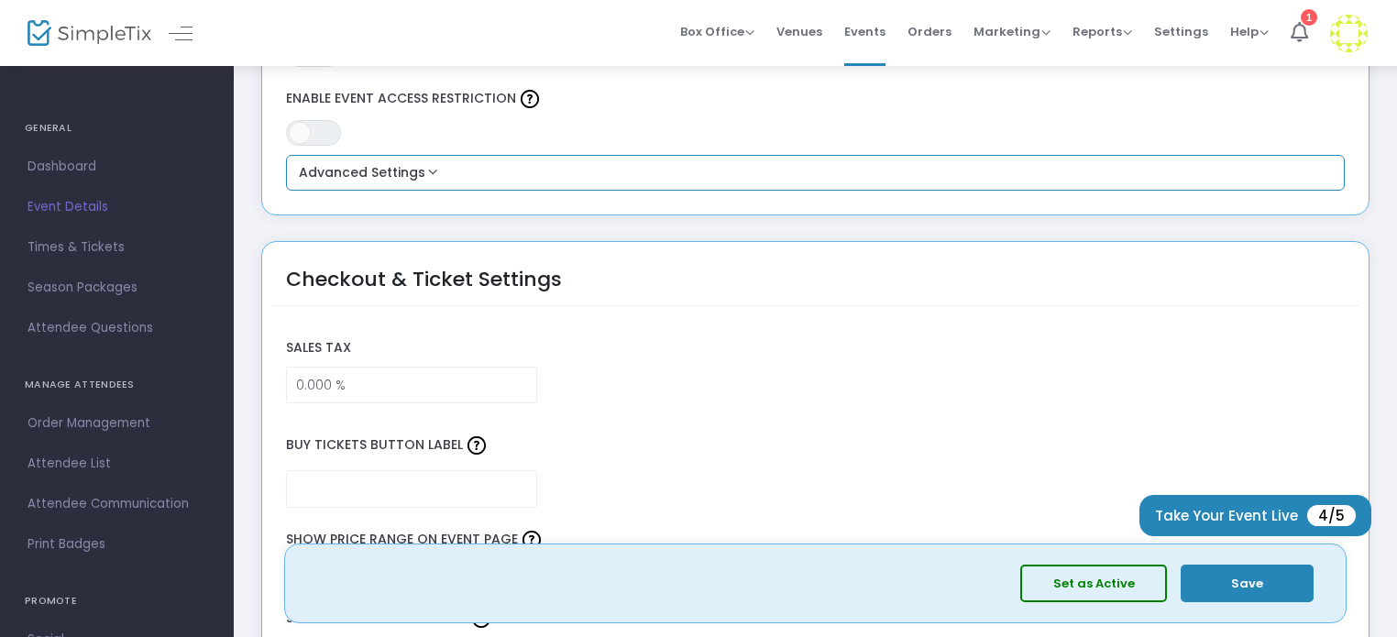
click at [385, 169] on button "Advanced Settings" at bounding box center [815, 173] width 1045 height 22
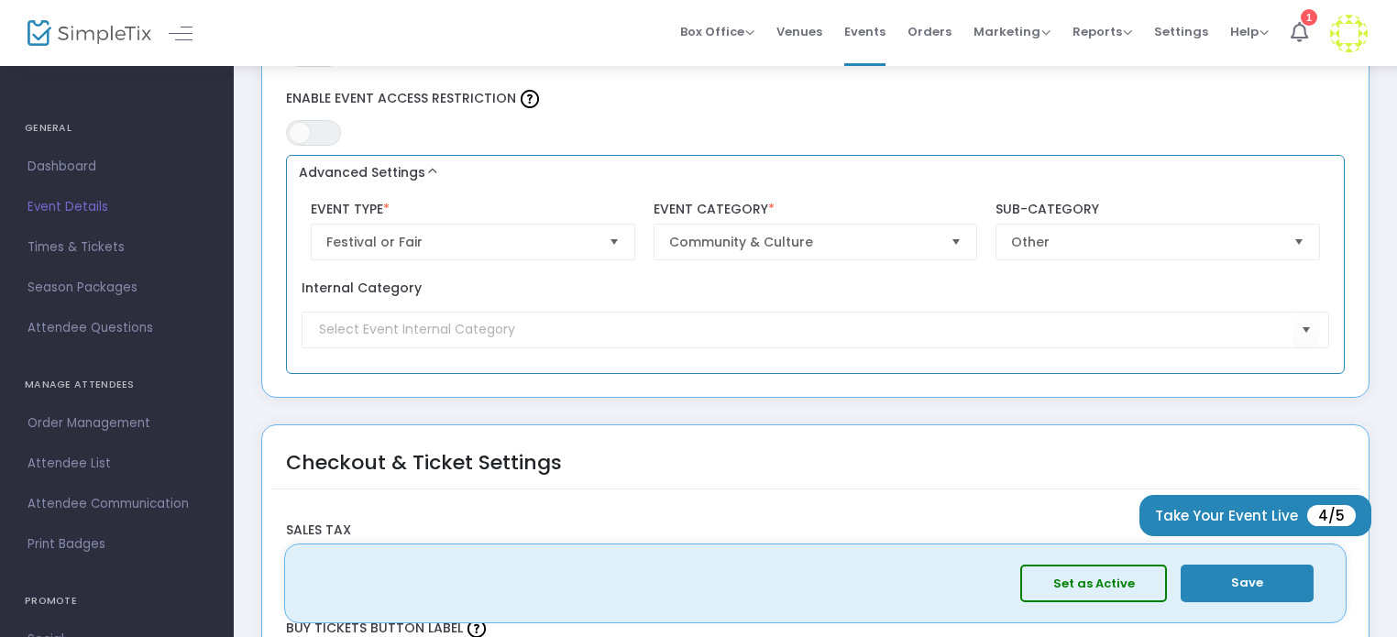
click at [385, 169] on button "Advanced Settings" at bounding box center [815, 173] width 1045 height 22
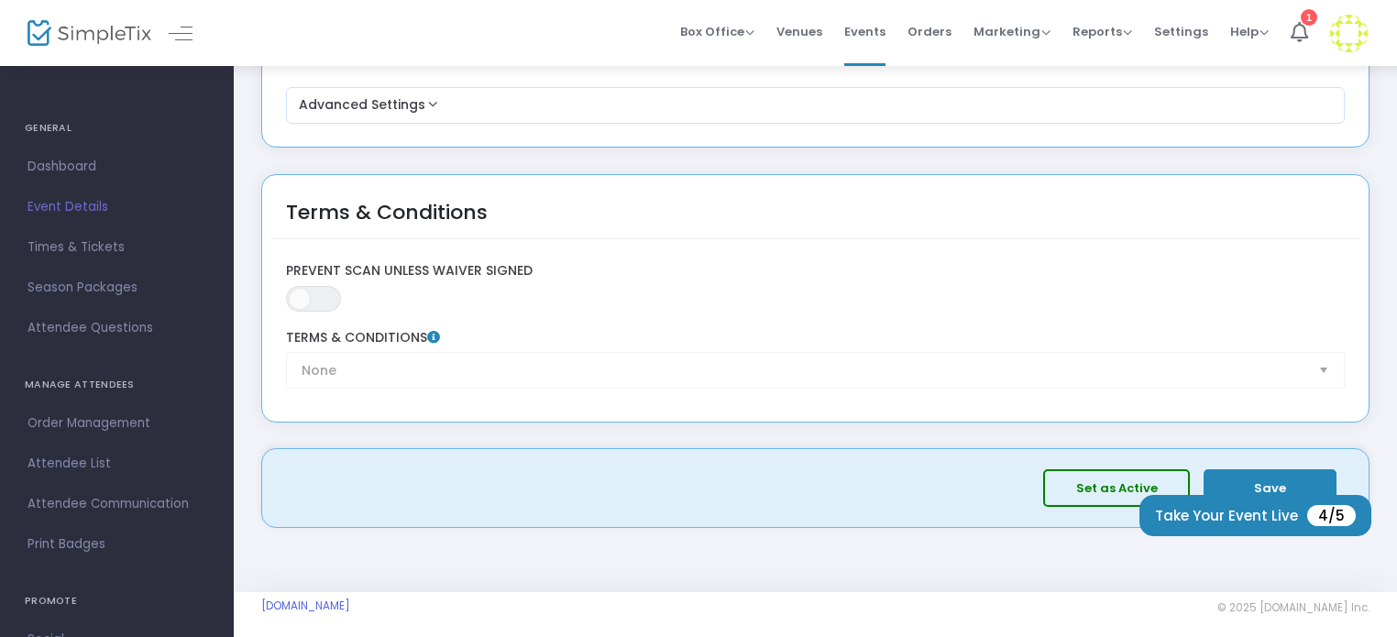
scroll to position [2665, 0]
click at [96, 252] on span "Times & Tickets" at bounding box center [117, 248] width 179 height 24
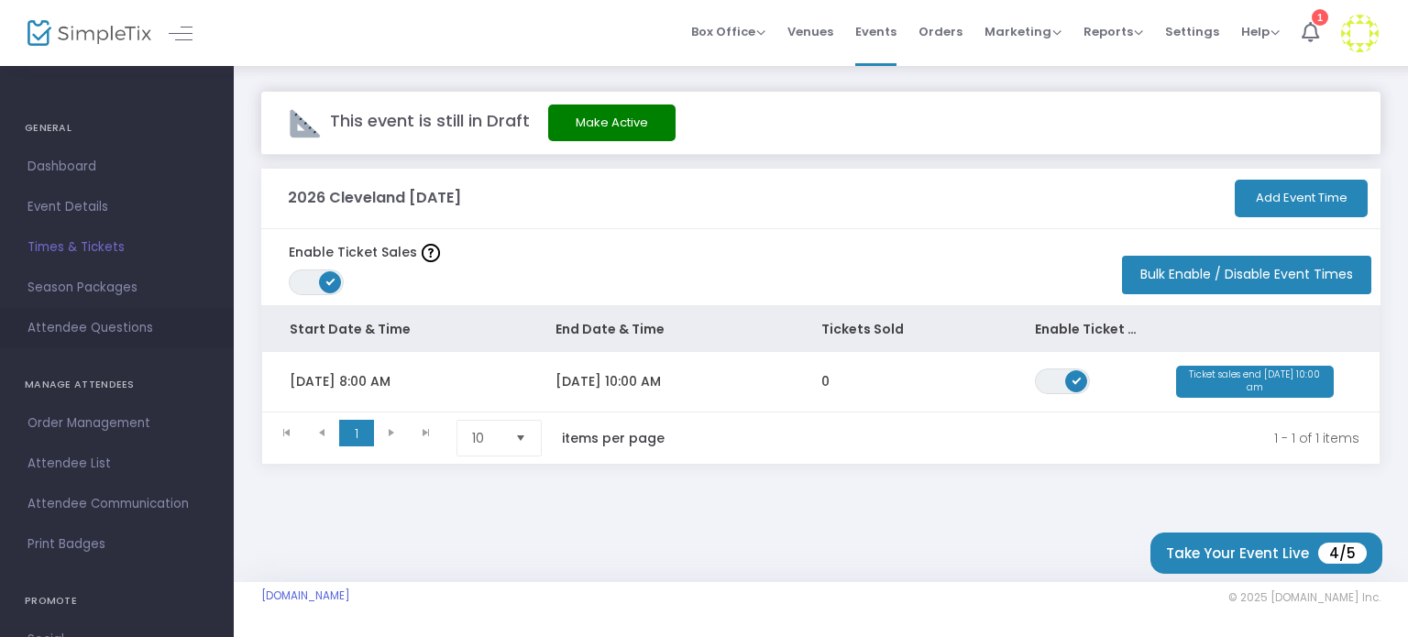
click at [83, 325] on span "Attendee Questions" at bounding box center [117, 328] width 179 height 24
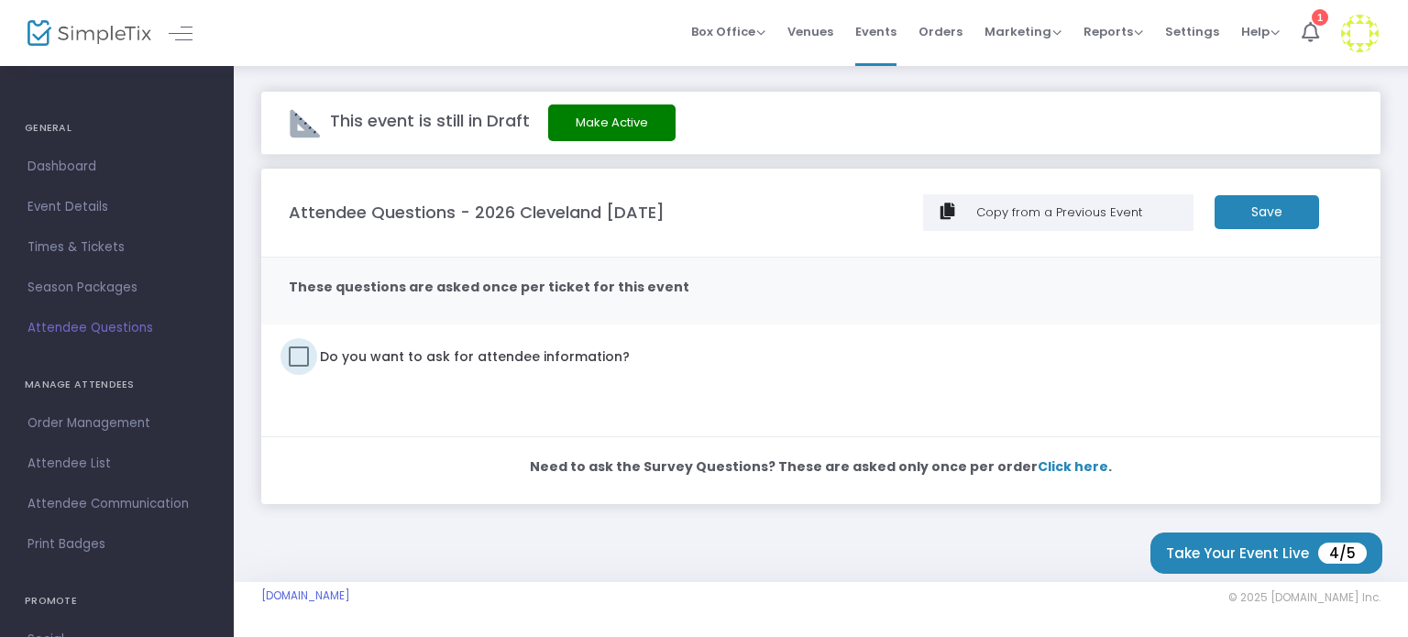
click at [289, 356] on span at bounding box center [299, 357] width 20 height 20
click at [298, 367] on input "Do you want to ask for attendee information?" at bounding box center [298, 367] width 1 height 1
checkbox input "true"
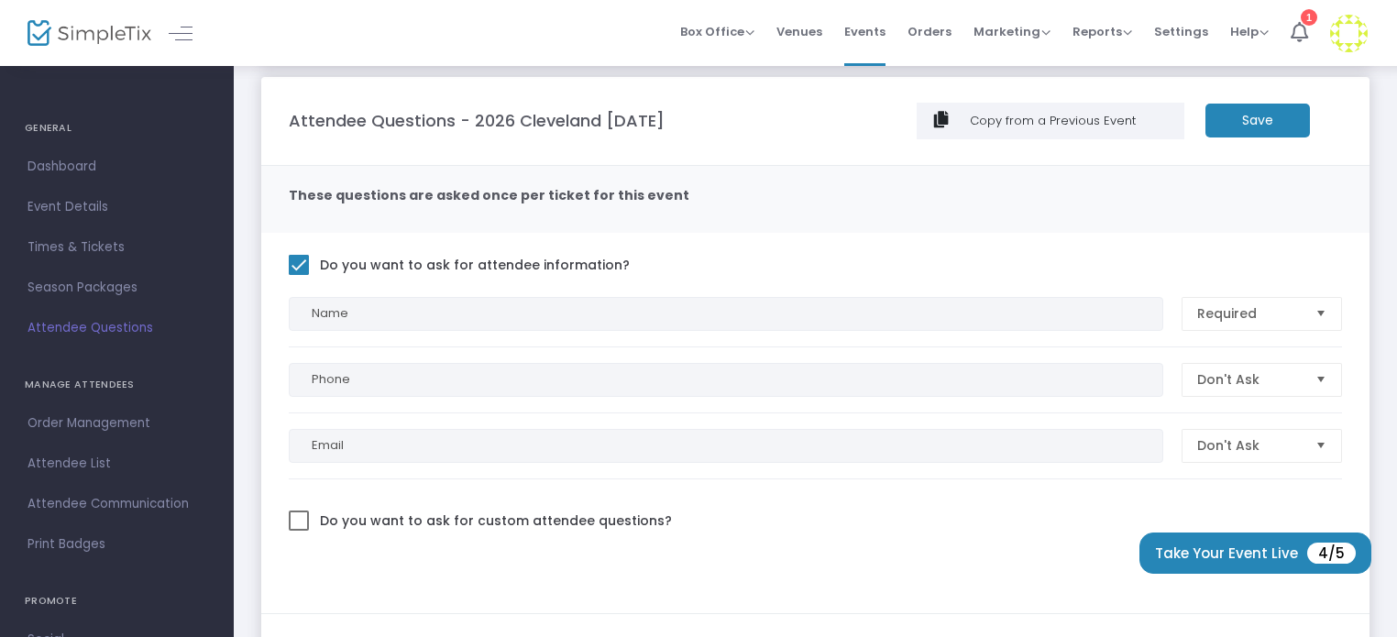
scroll to position [183, 0]
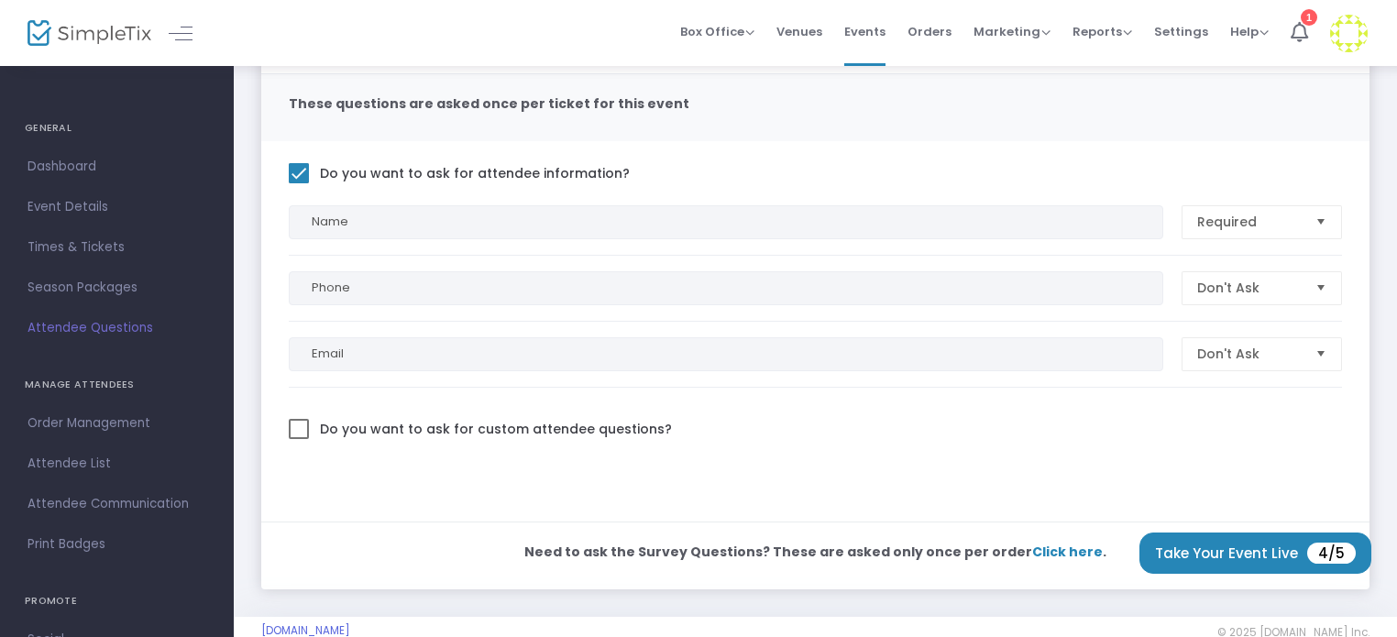
click at [540, 424] on span "Do you want to ask for custom attendee questions?" at bounding box center [494, 429] width 356 height 24
click at [299, 439] on input "Do you want to ask for custom attendee questions?" at bounding box center [298, 439] width 1 height 1
checkbox input "true"
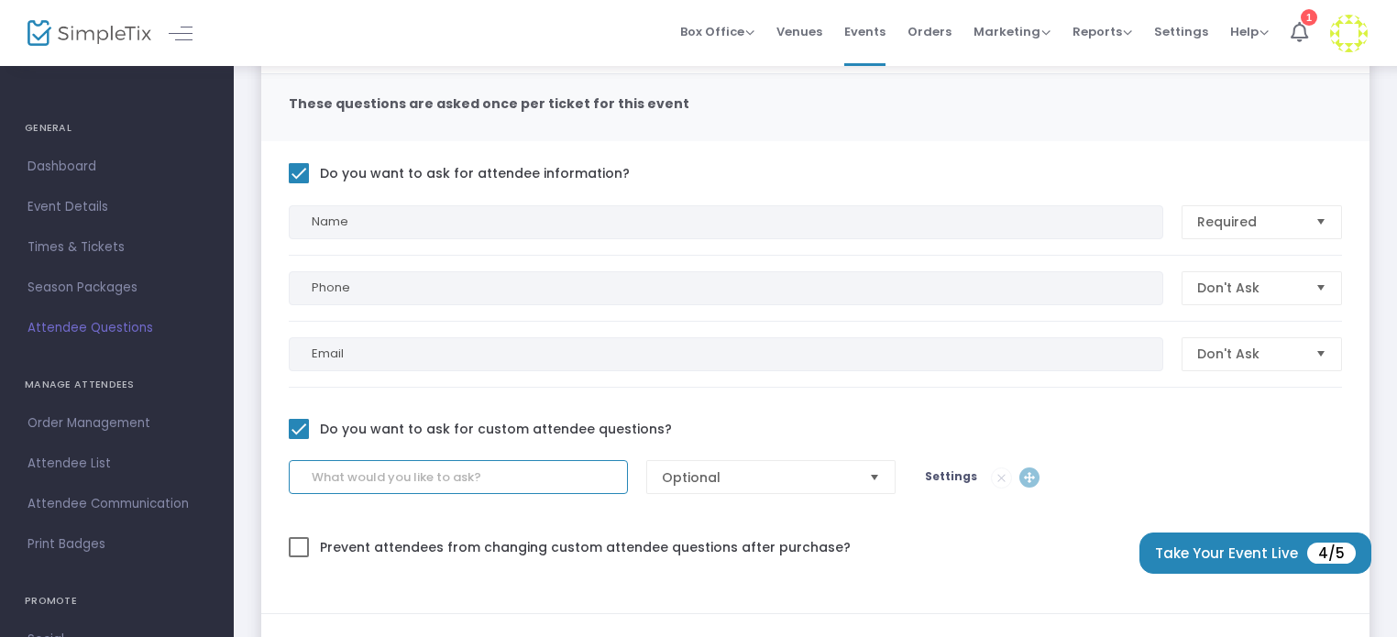
click at [492, 468] on input at bounding box center [458, 477] width 339 height 34
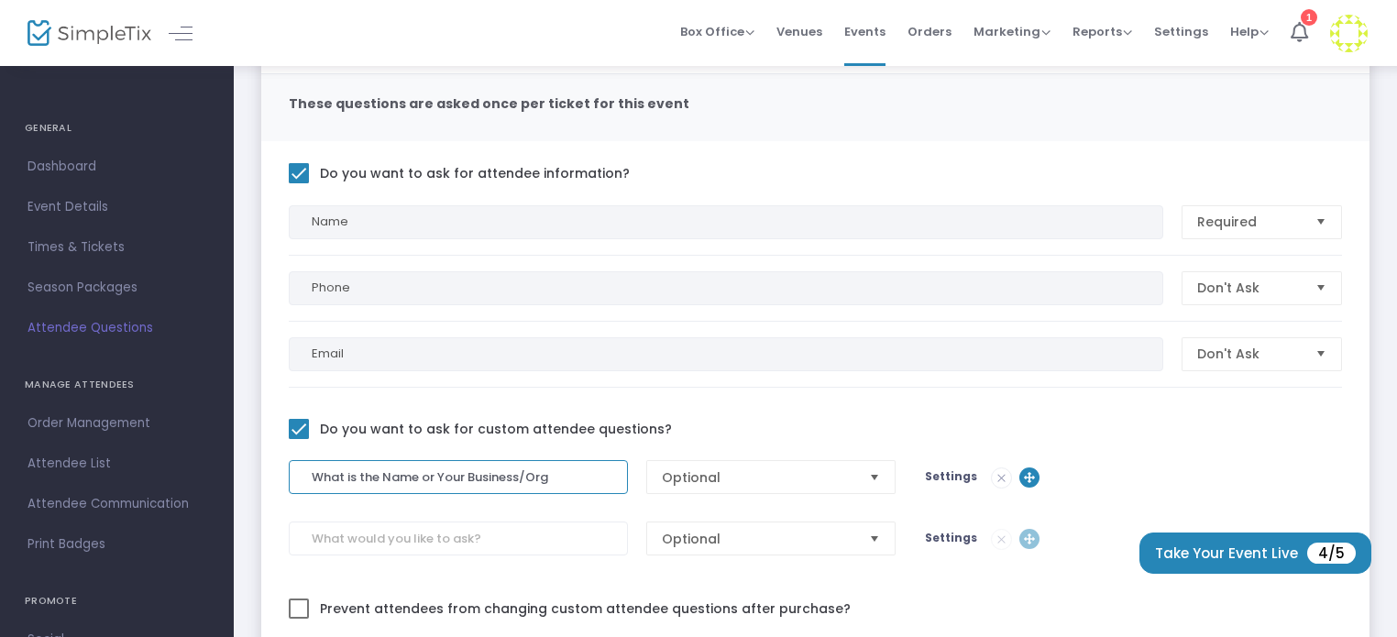
click at [870, 477] on span "Select" at bounding box center [875, 477] width 30 height 30
type input "What is the Name or Your Business/Org"
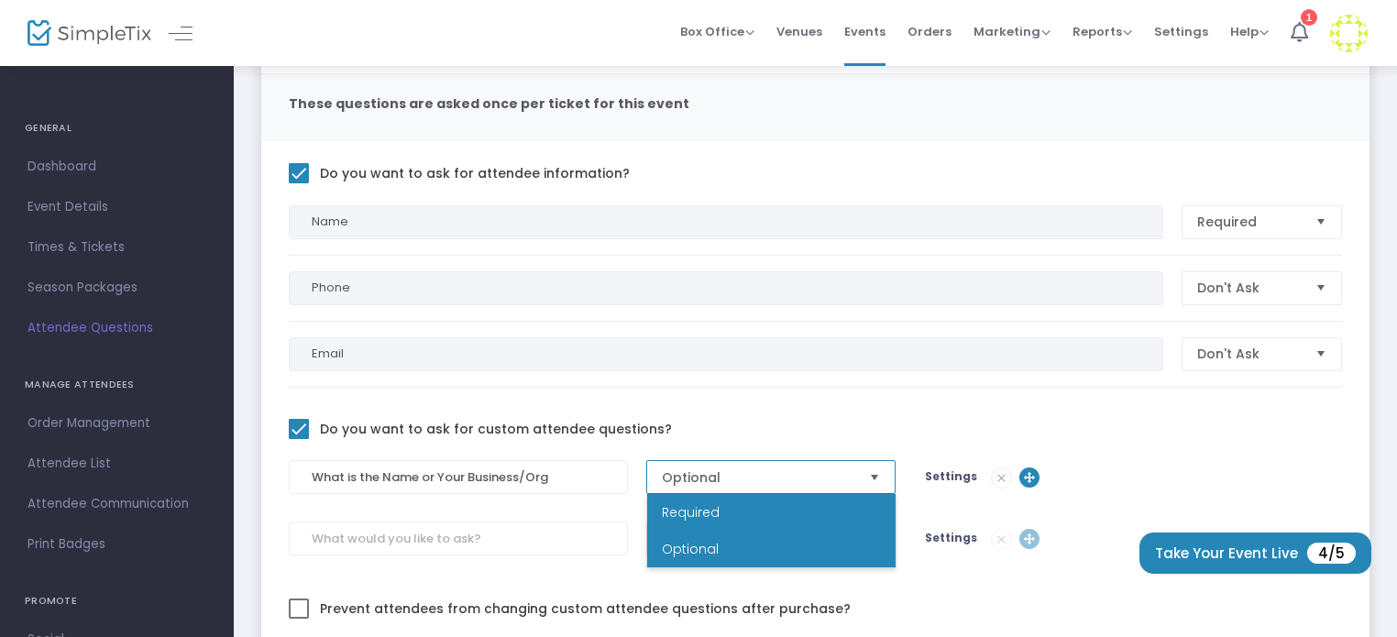
click at [810, 520] on li "Required" at bounding box center [771, 512] width 248 height 37
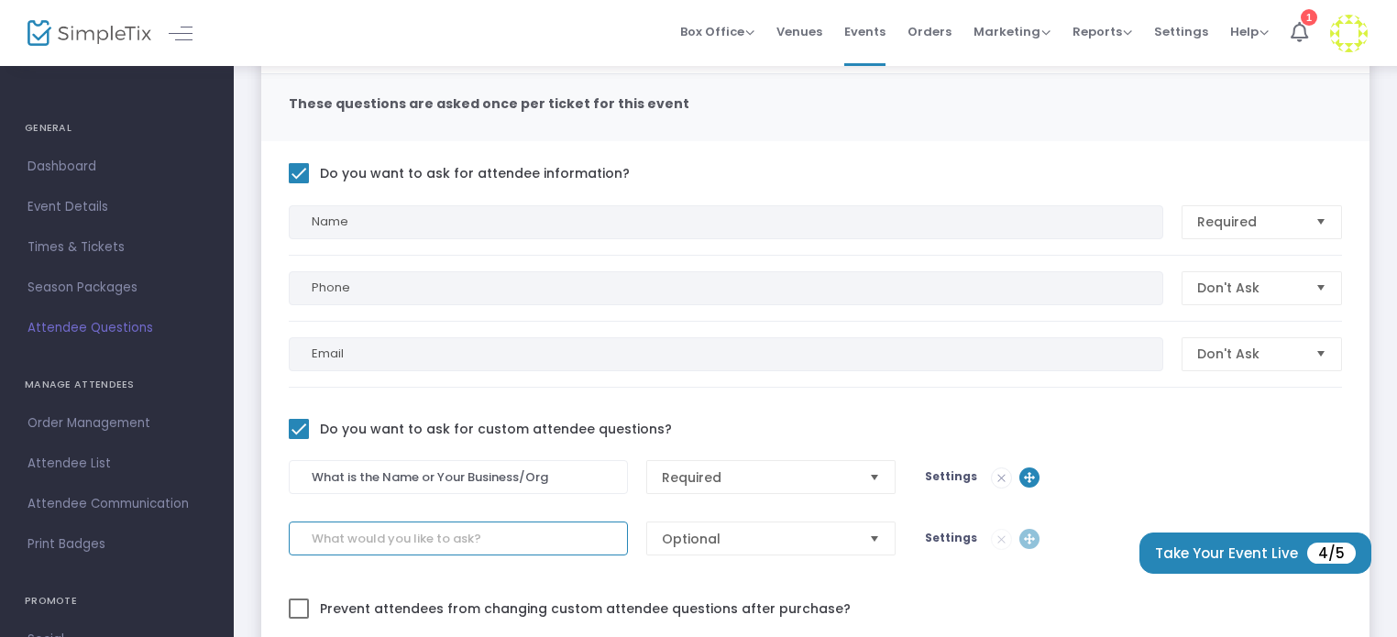
click at [609, 537] on input at bounding box center [458, 539] width 339 height 34
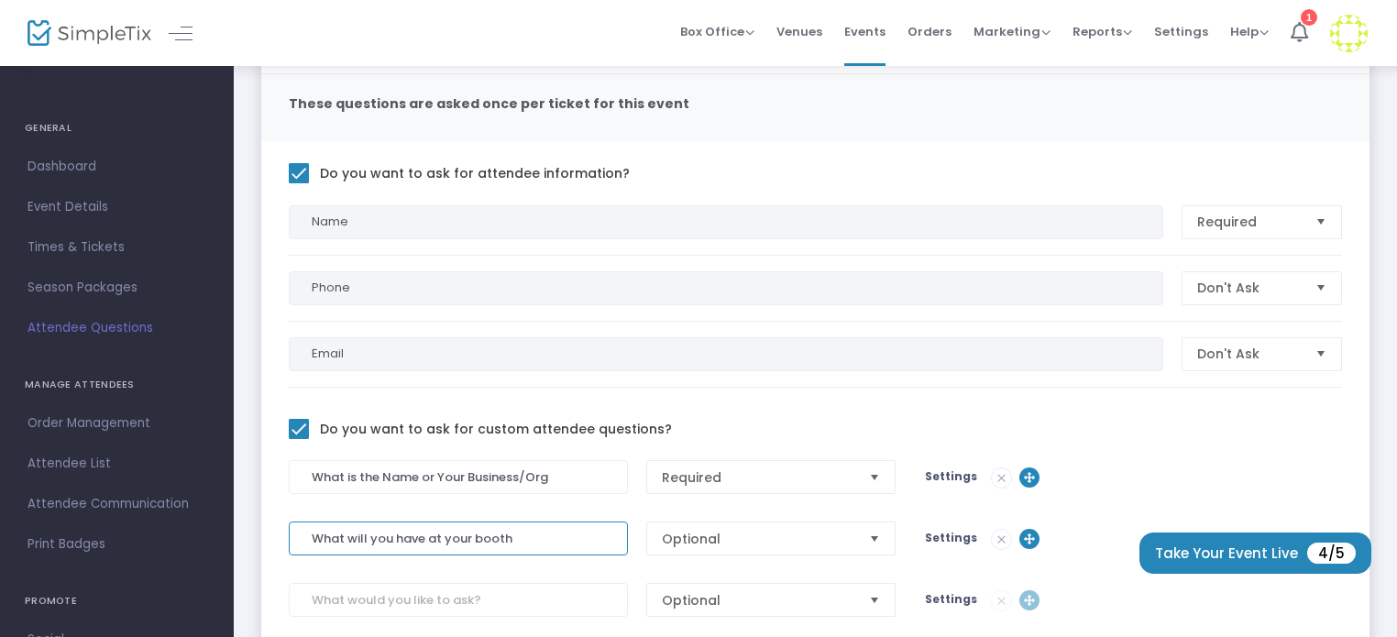
type input "What will you have at your booth"
click at [708, 543] on span "Optional" at bounding box center [758, 539] width 193 height 18
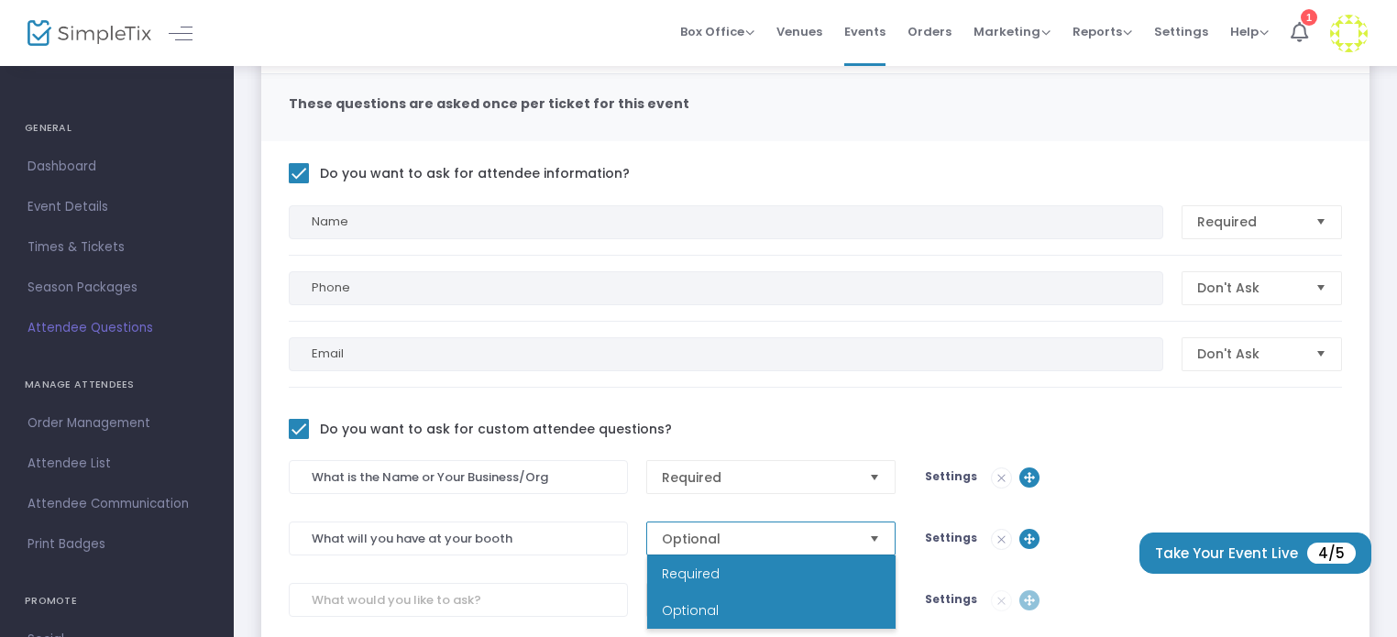
click at [700, 569] on span "Required" at bounding box center [691, 574] width 58 height 18
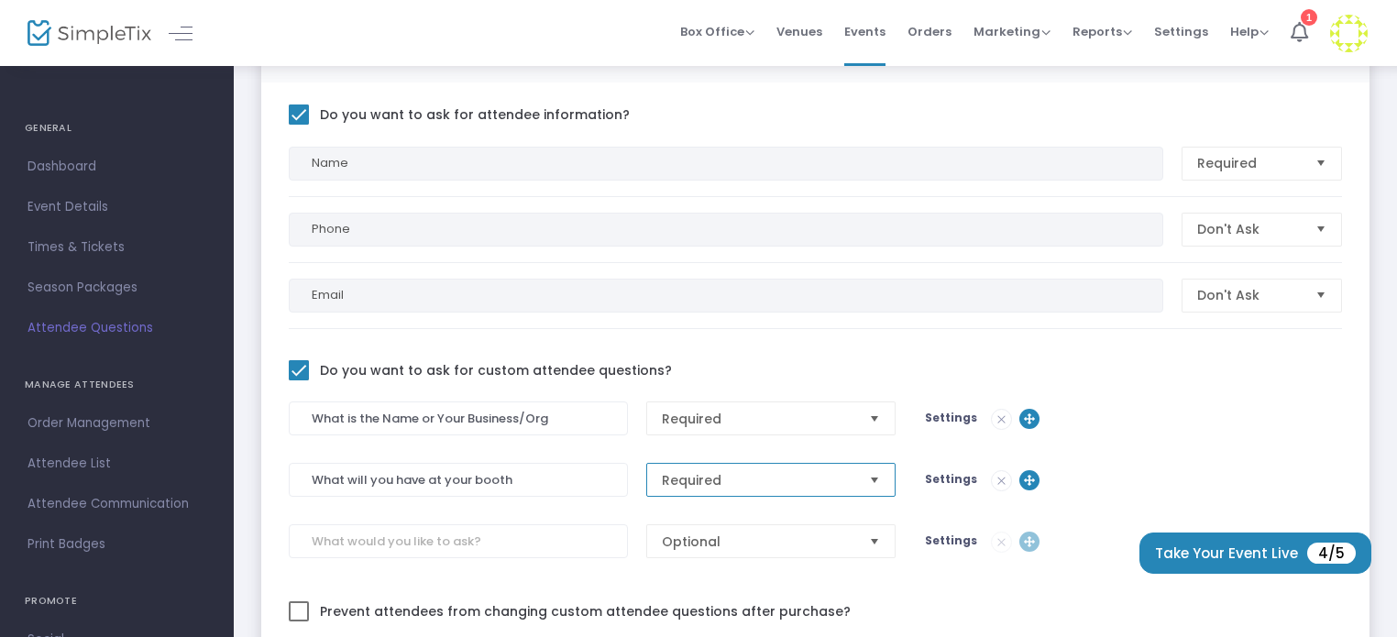
scroll to position [275, 0]
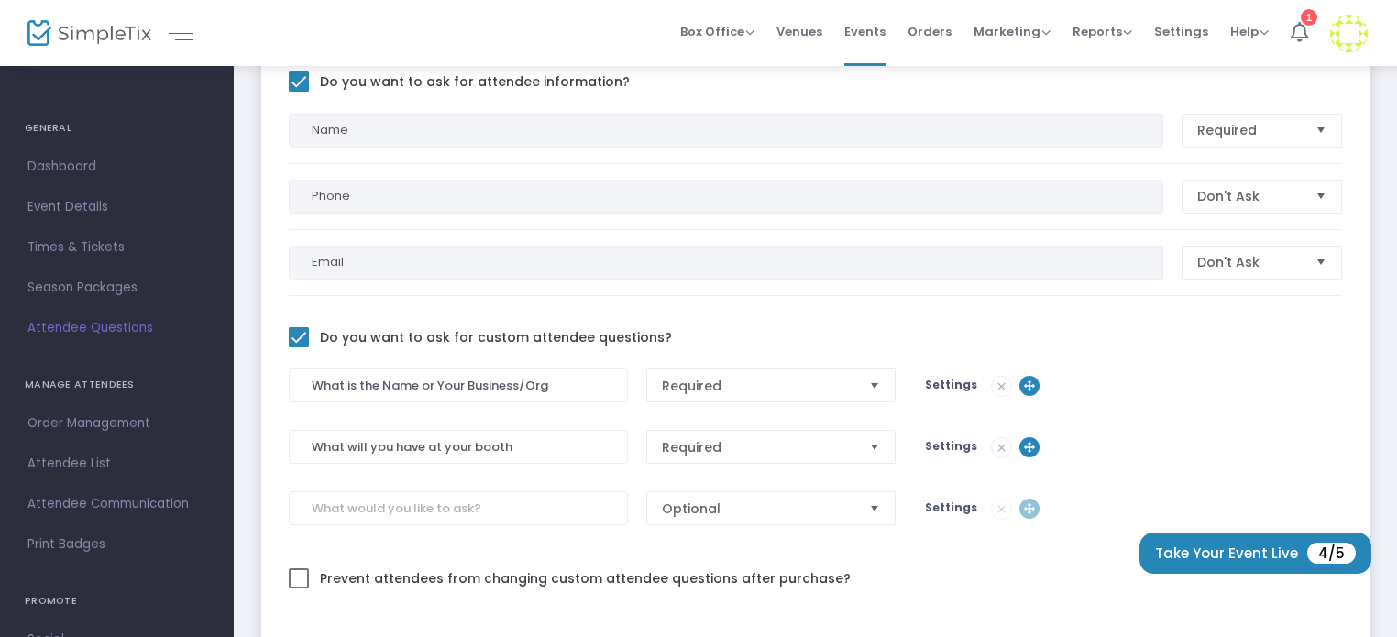
click at [930, 379] on span "Settings" at bounding box center [951, 385] width 52 height 16
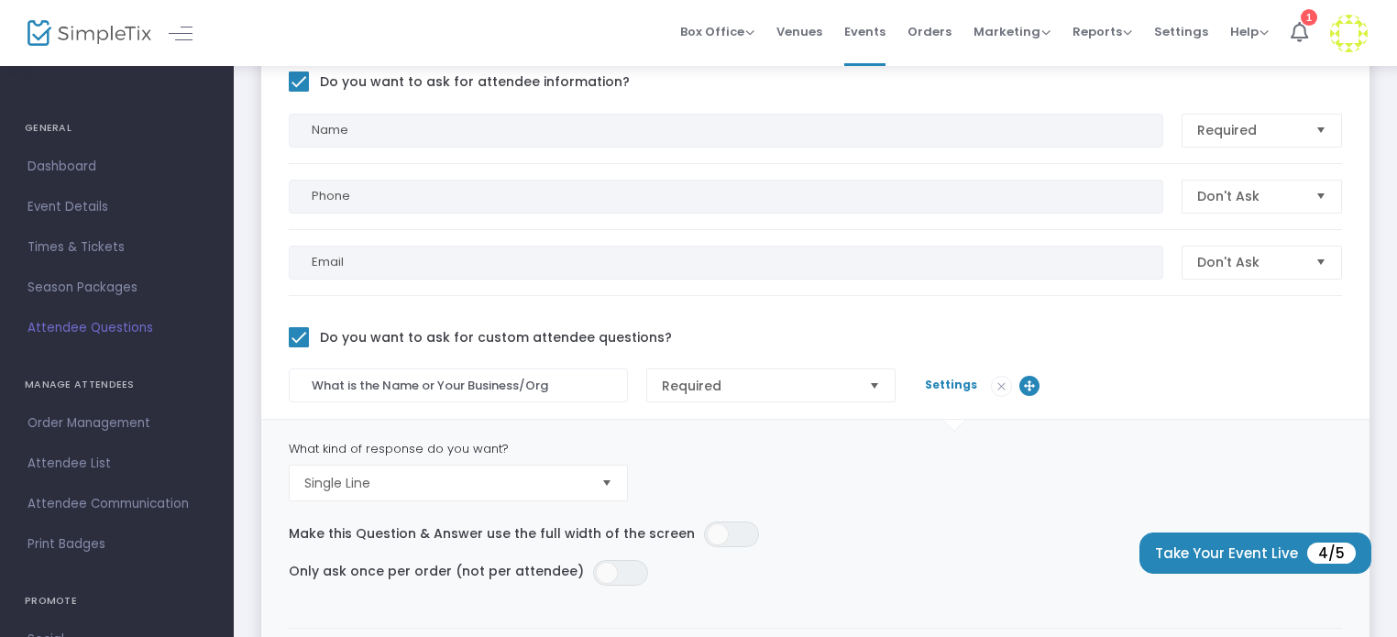
click at [964, 358] on div at bounding box center [815, 362] width 1053 height 14
click at [947, 377] on span "Settings" at bounding box center [951, 385] width 52 height 16
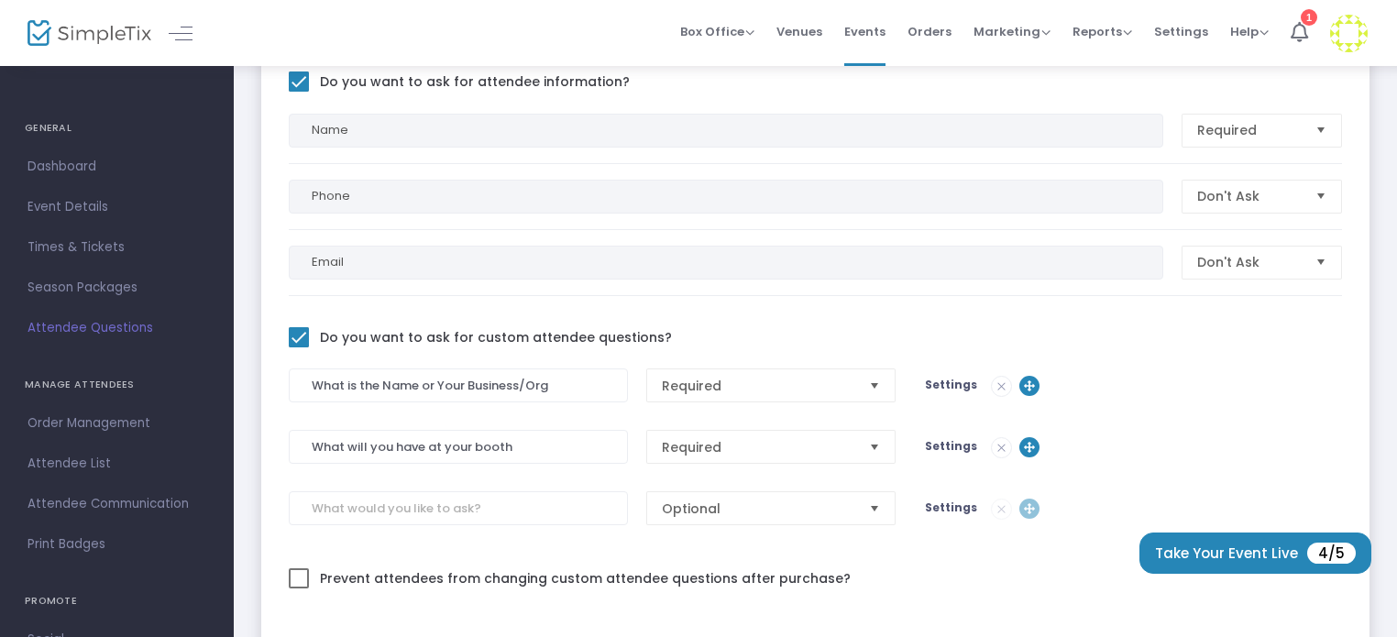
click at [946, 443] on span "Settings" at bounding box center [951, 446] width 52 height 16
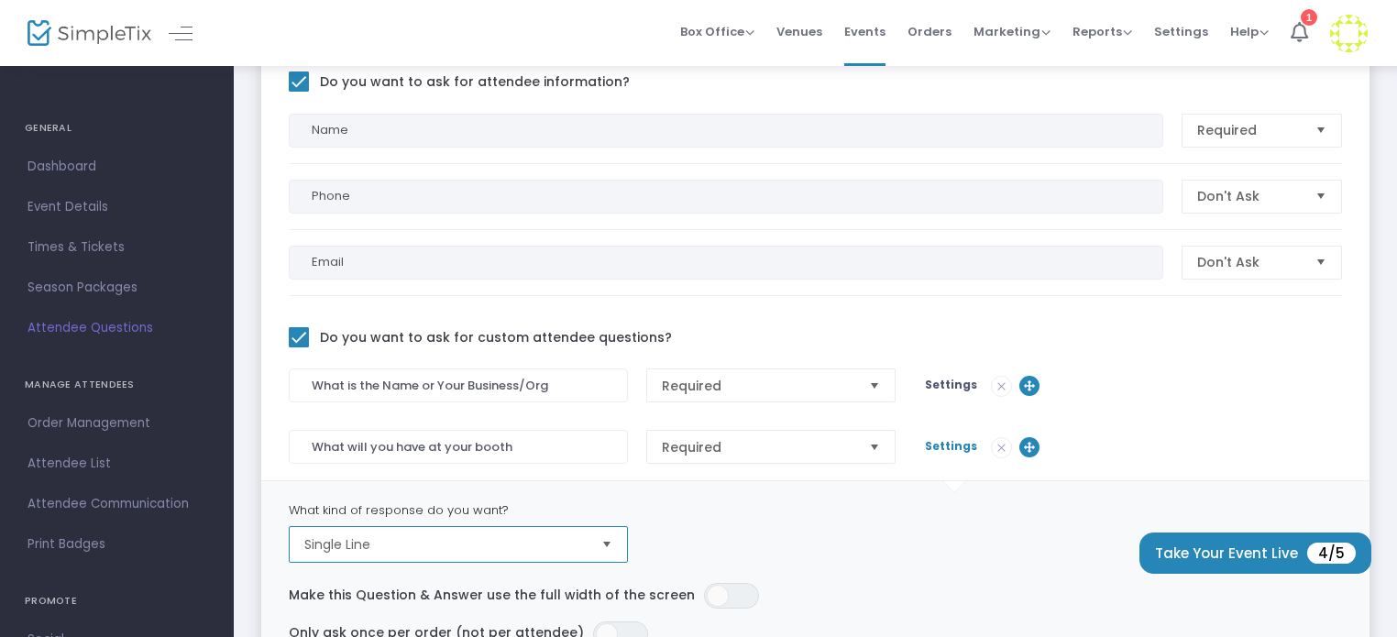
click at [529, 545] on span "Single Line" at bounding box center [445, 544] width 282 height 18
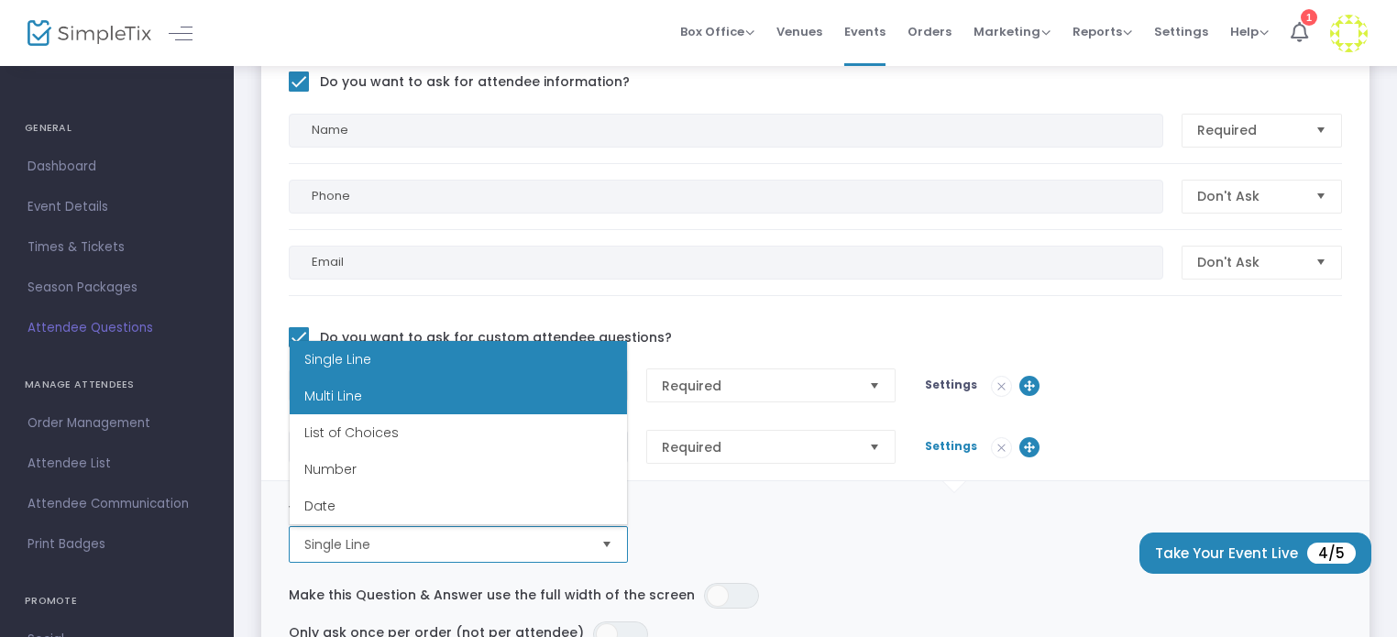
click at [514, 397] on li "Multi Line" at bounding box center [458, 396] width 337 height 37
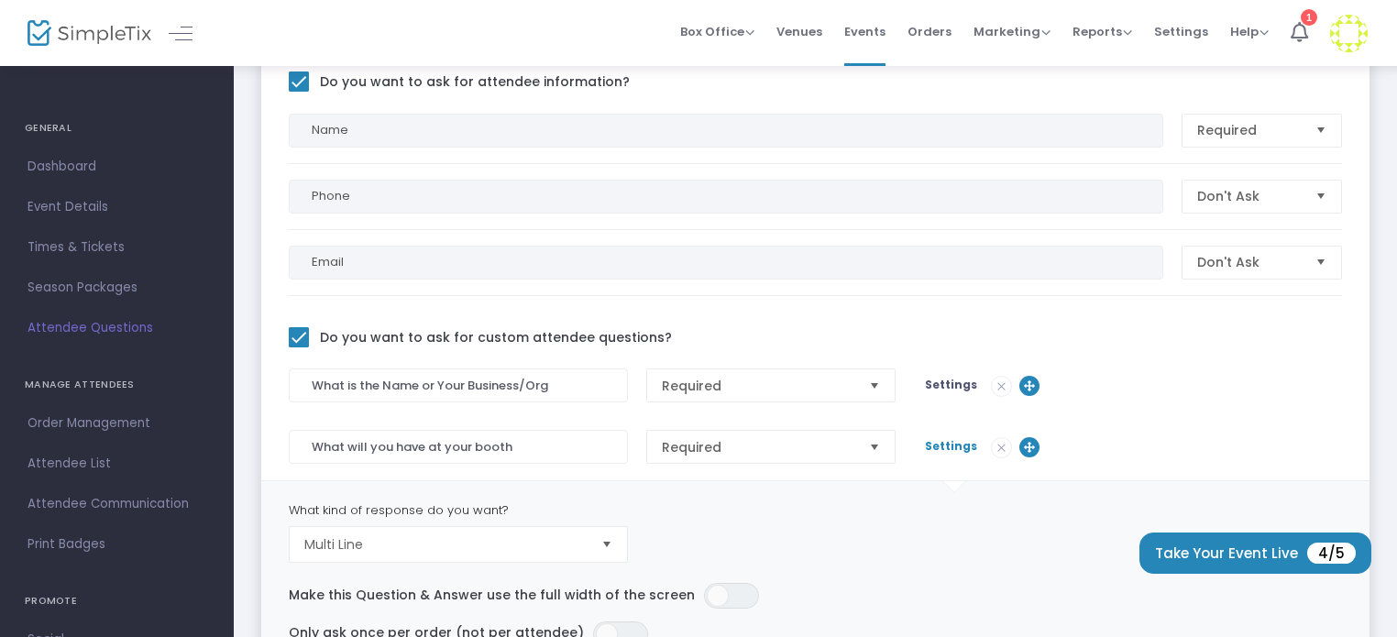
click at [901, 303] on m-panel-content "Do you want to ask for attendee information? Name Required Phone Don't Ask Emai…" at bounding box center [815, 499] width 1108 height 898
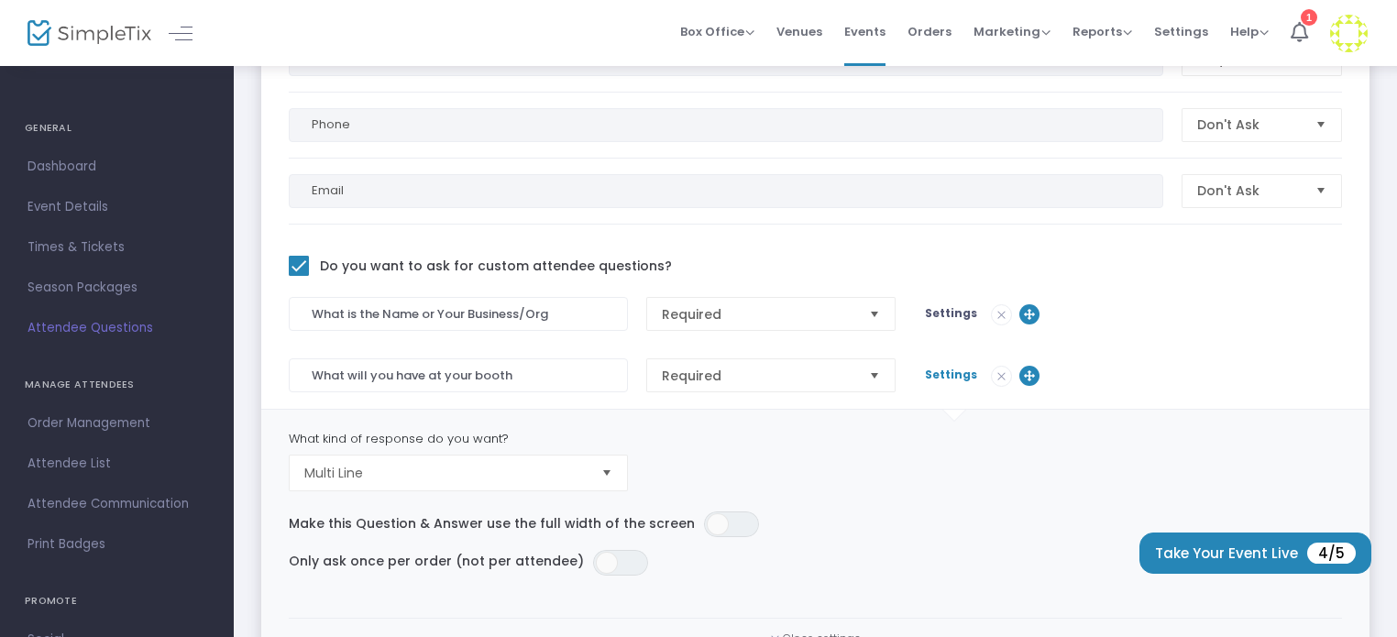
scroll to position [458, 0]
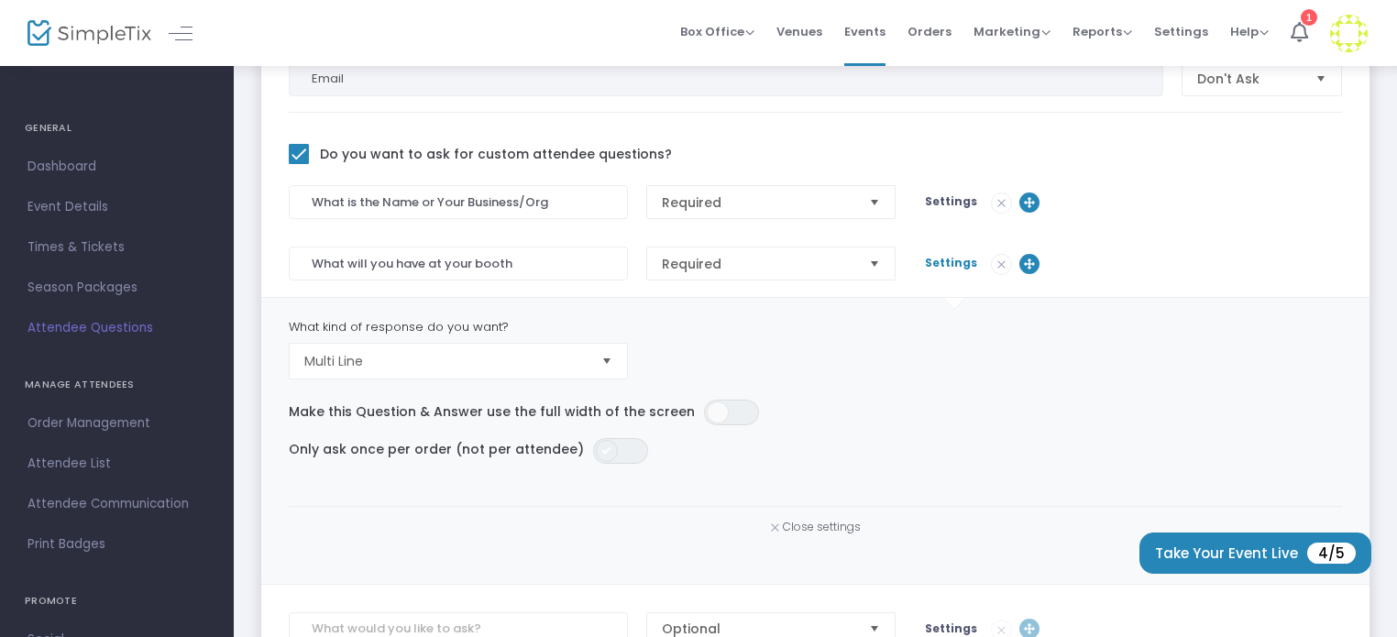
click at [596, 442] on span at bounding box center [607, 451] width 22 height 22
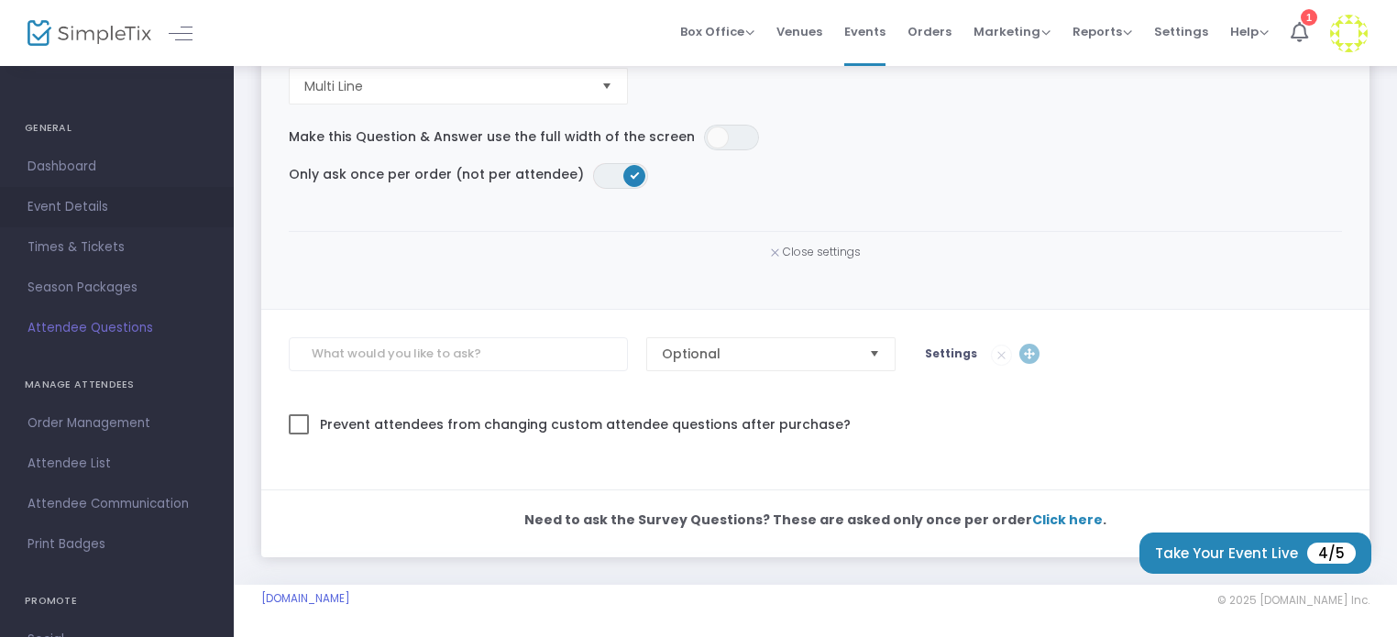
click at [16, 199] on link "Event Details" at bounding box center [117, 207] width 234 height 40
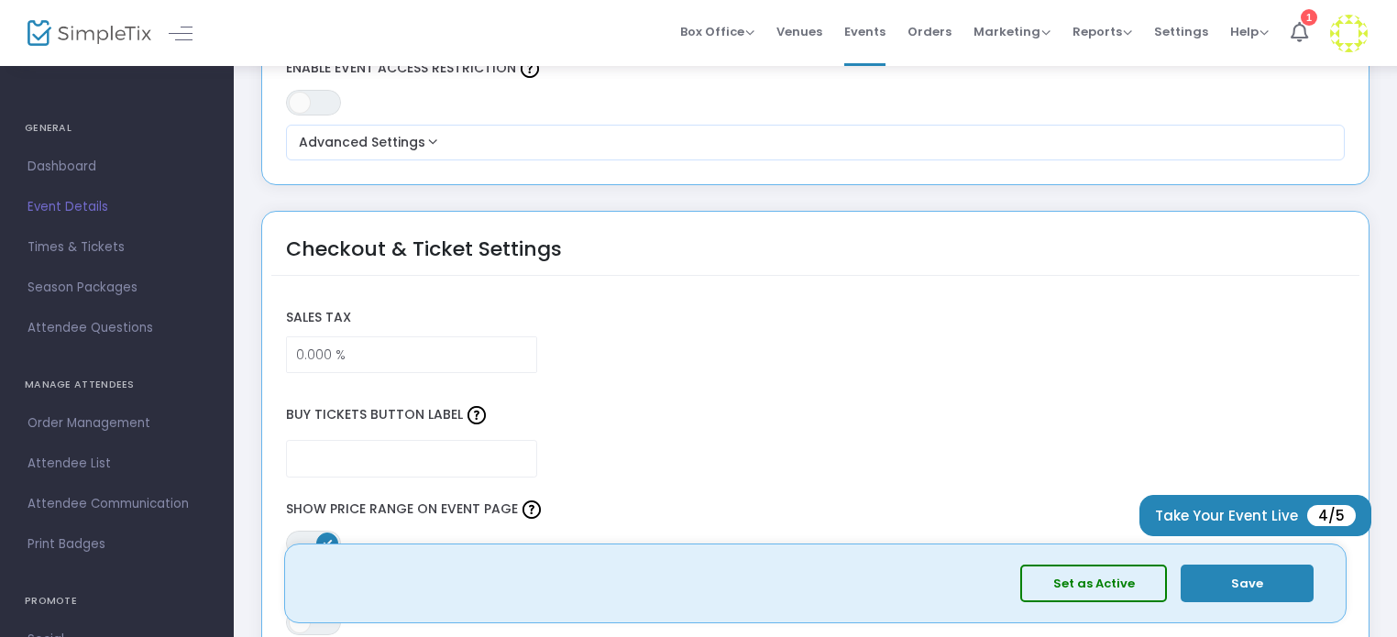
scroll to position [1382, 0]
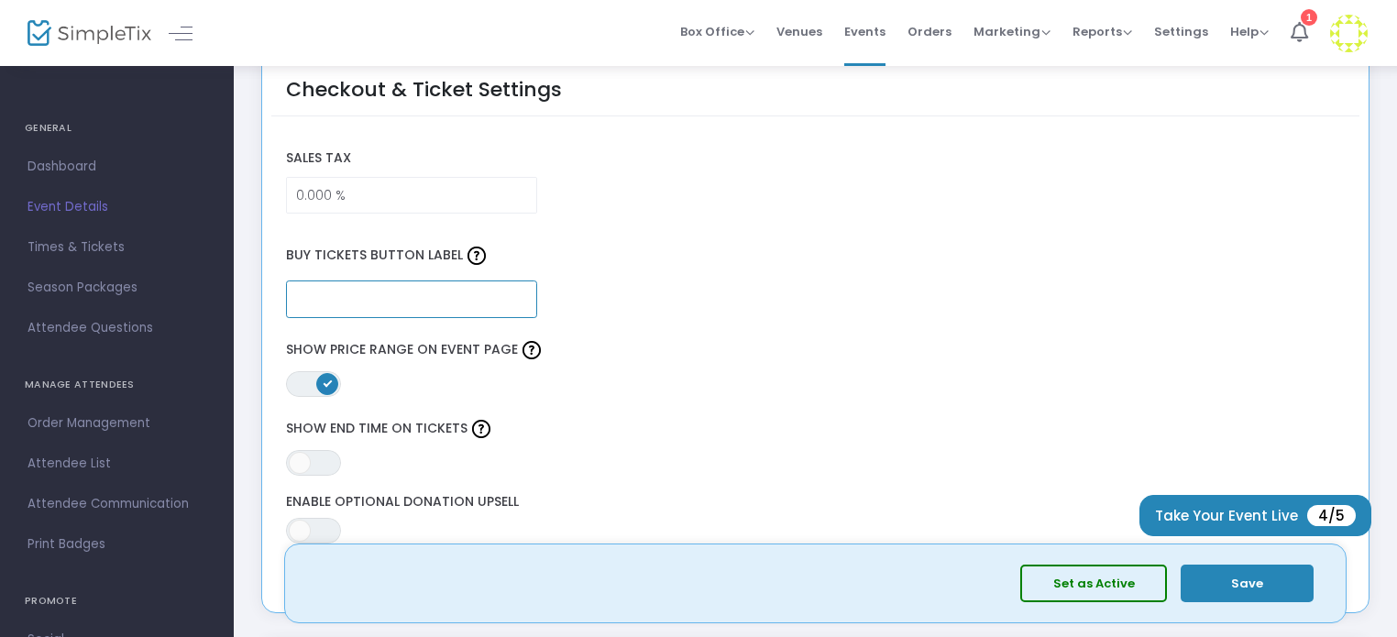
click at [320, 296] on input "text" at bounding box center [411, 300] width 251 height 38
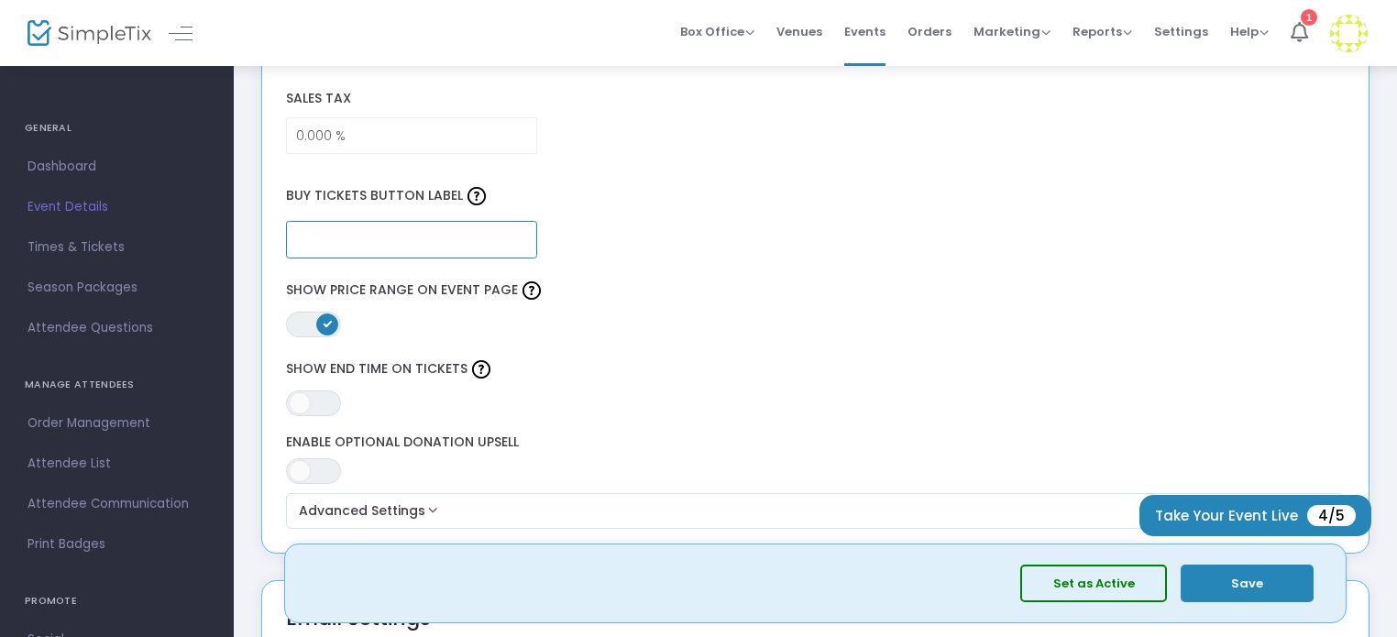
scroll to position [1473, 0]
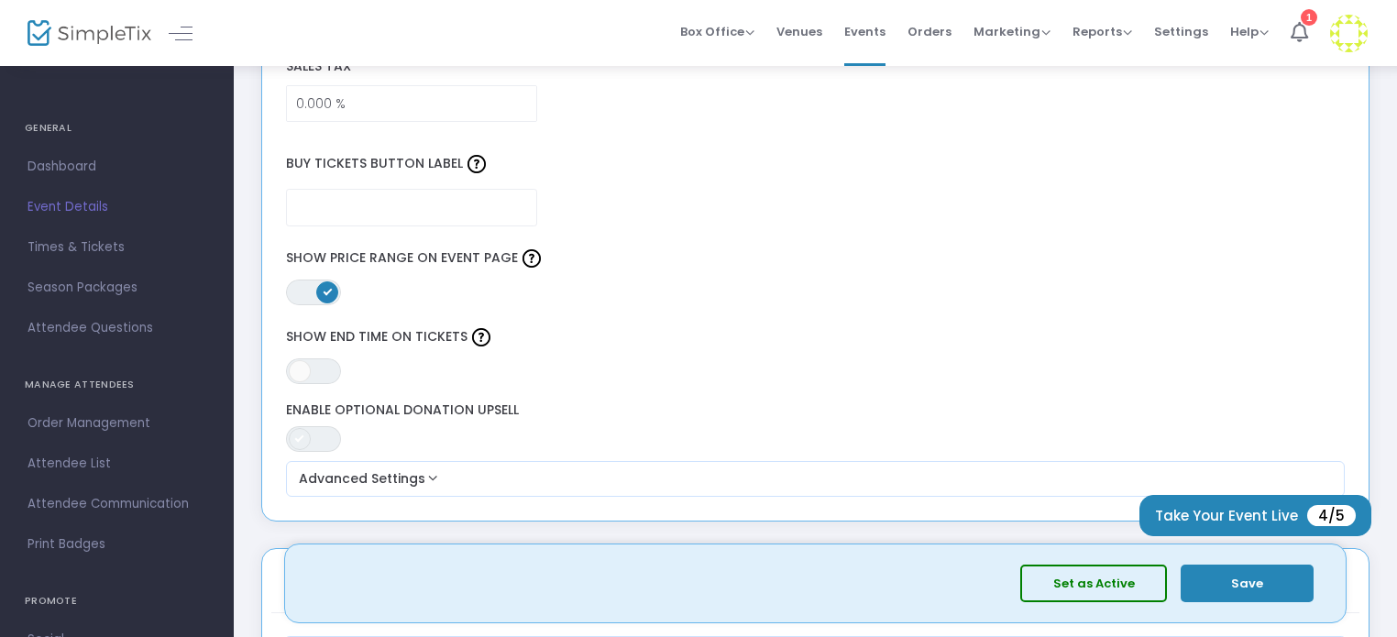
click at [292, 428] on span at bounding box center [300, 439] width 22 height 22
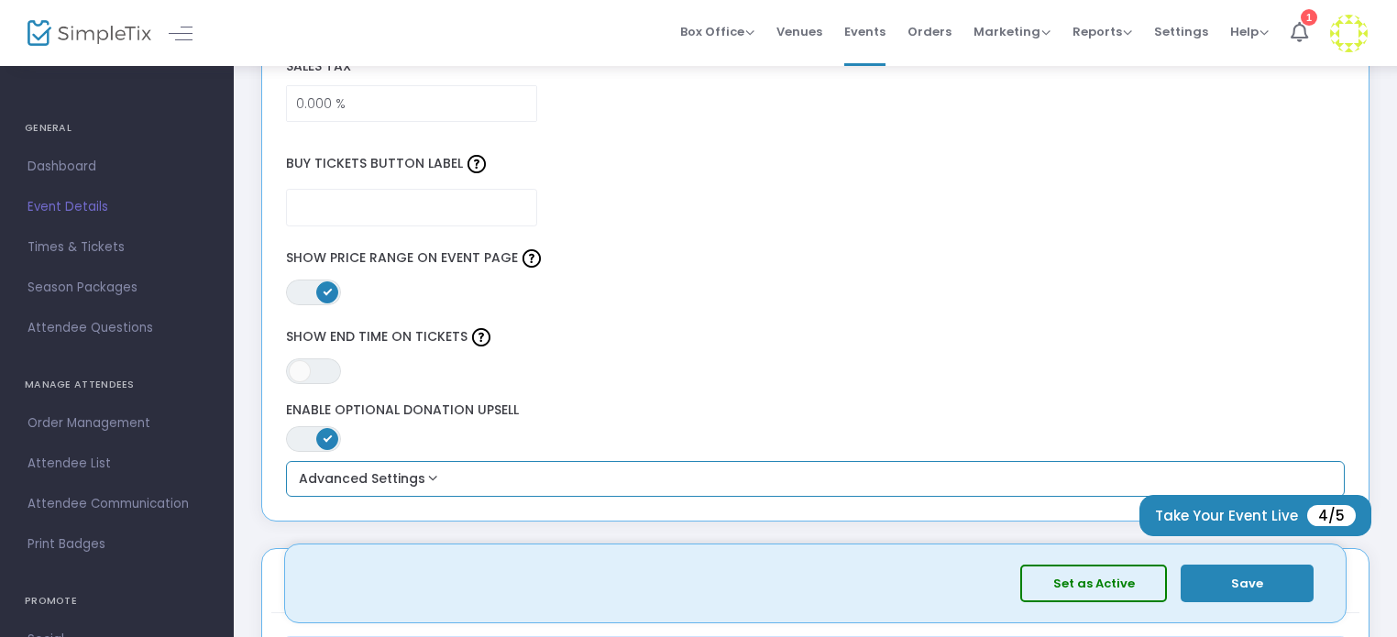
click at [457, 461] on div "Advanced Settings ON OFF Show in App Box Office BCC order confirmations for thi…" at bounding box center [816, 479] width 1060 height 37
click at [424, 469] on button "Advanced Settings" at bounding box center [815, 479] width 1045 height 22
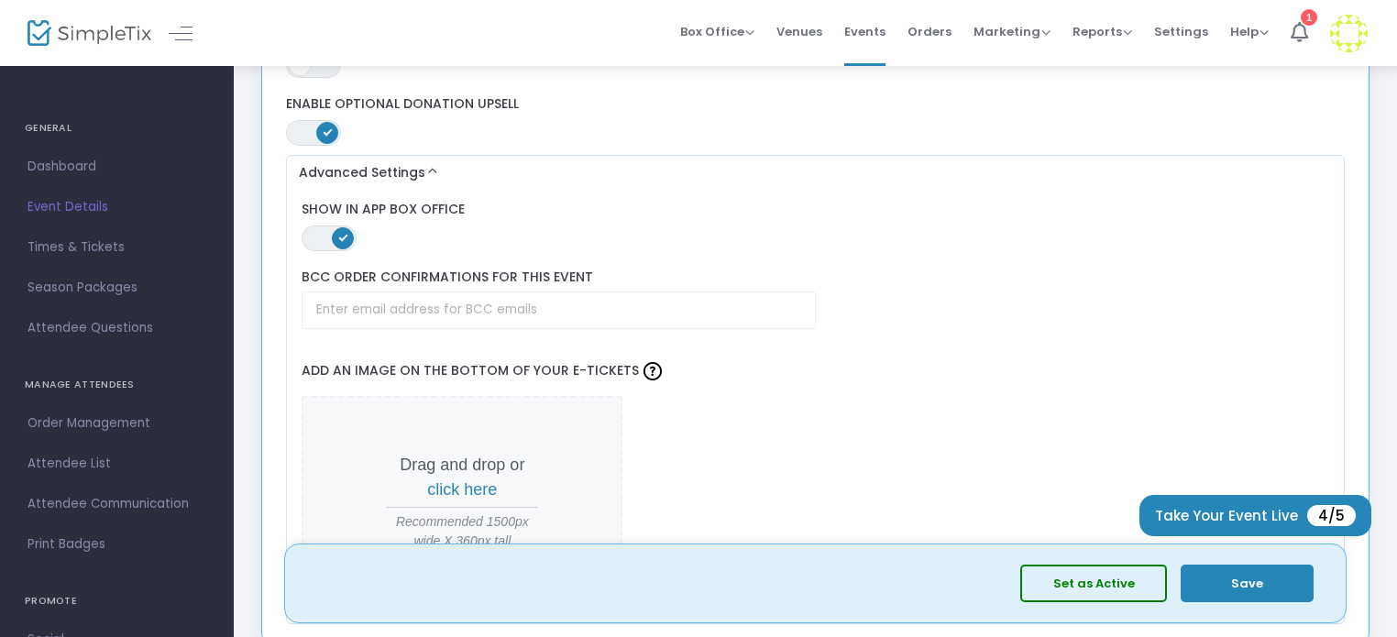
scroll to position [1748, 0]
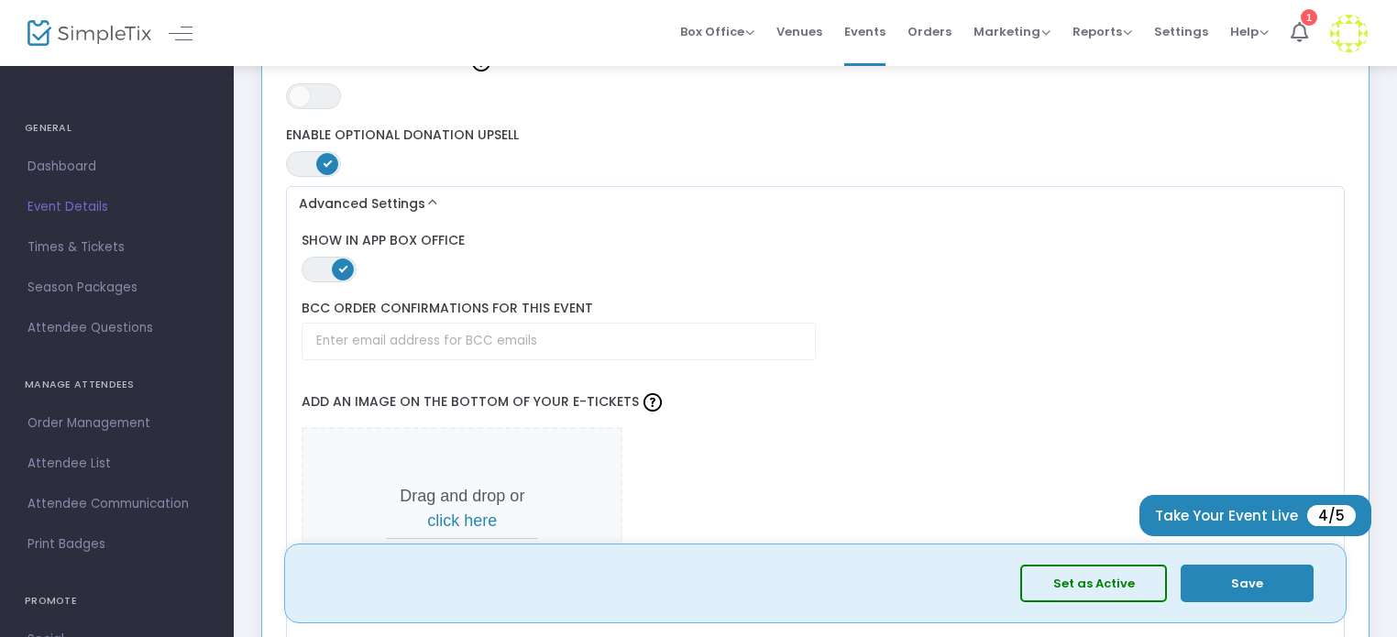
click at [312, 158] on span "ON OFF" at bounding box center [313, 164] width 55 height 26
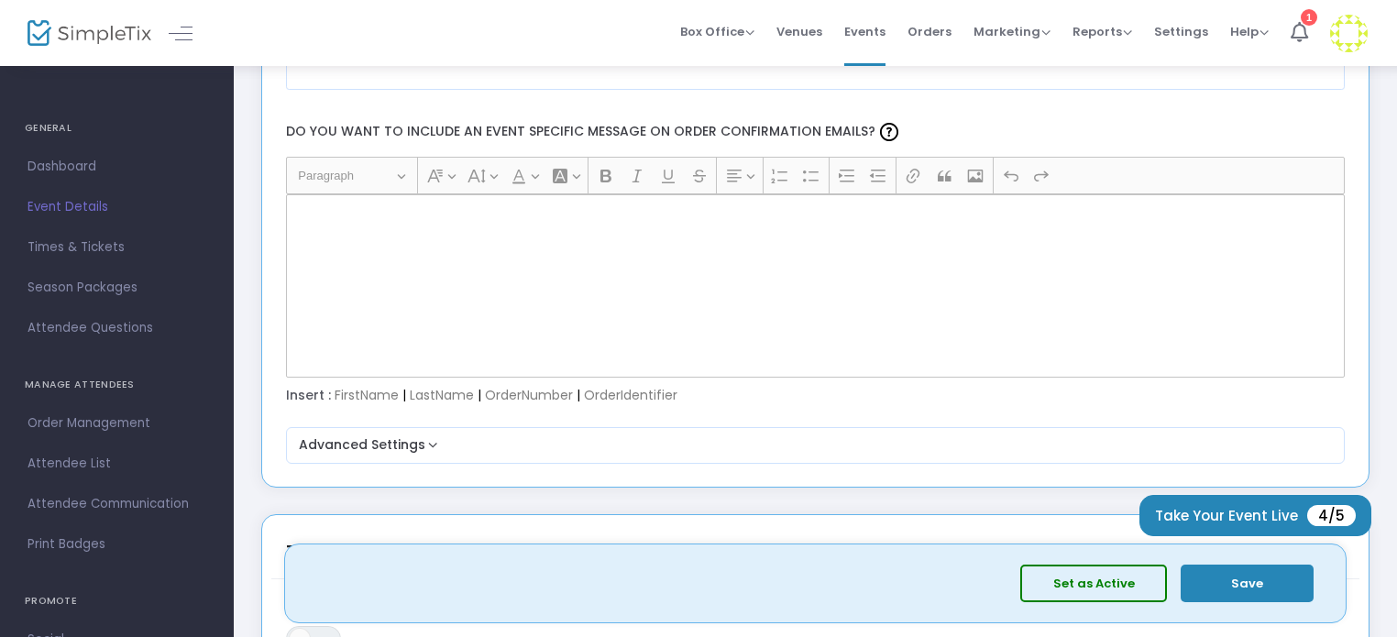
scroll to position [2665, 0]
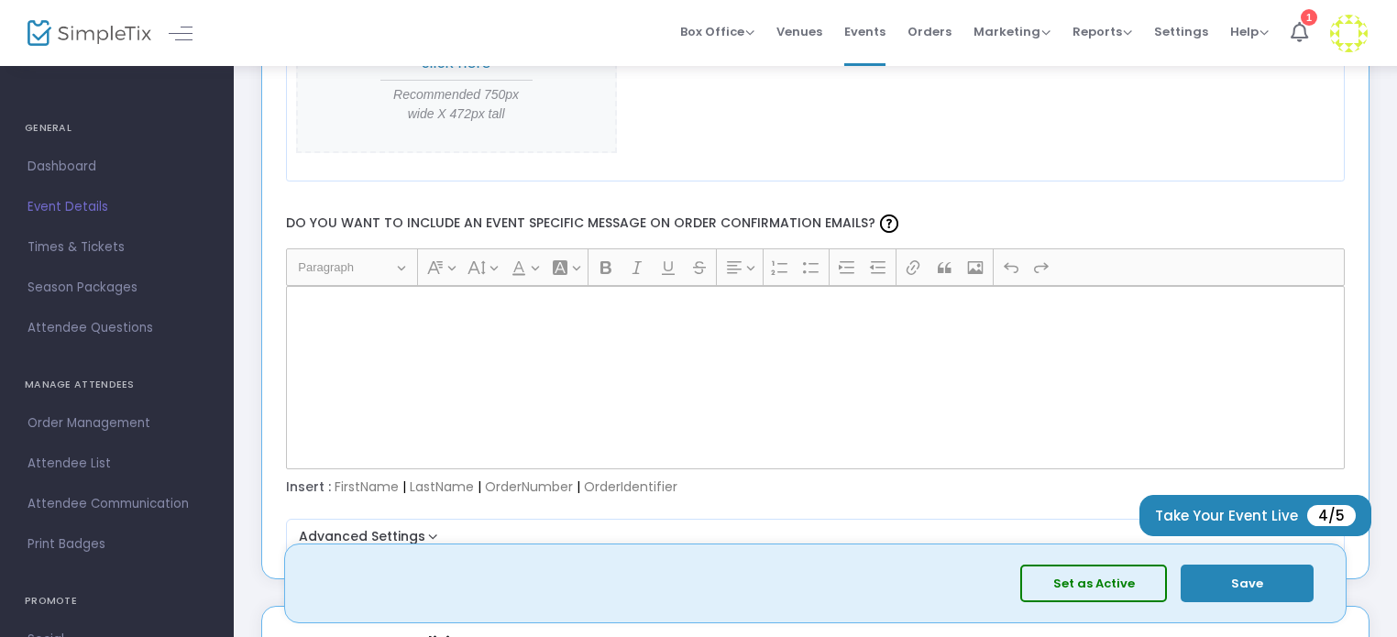
click at [375, 298] on p "Rich Text Editor, main" at bounding box center [814, 307] width 1043 height 18
click at [355, 307] on div "Rich Text Editor, main" at bounding box center [816, 377] width 1060 height 183
click at [645, 212] on label "Do you want to include an event specific message on order confirmation emails?" at bounding box center [815, 224] width 1077 height 49
click at [1211, 579] on button "Save" at bounding box center [1247, 584] width 133 height 38
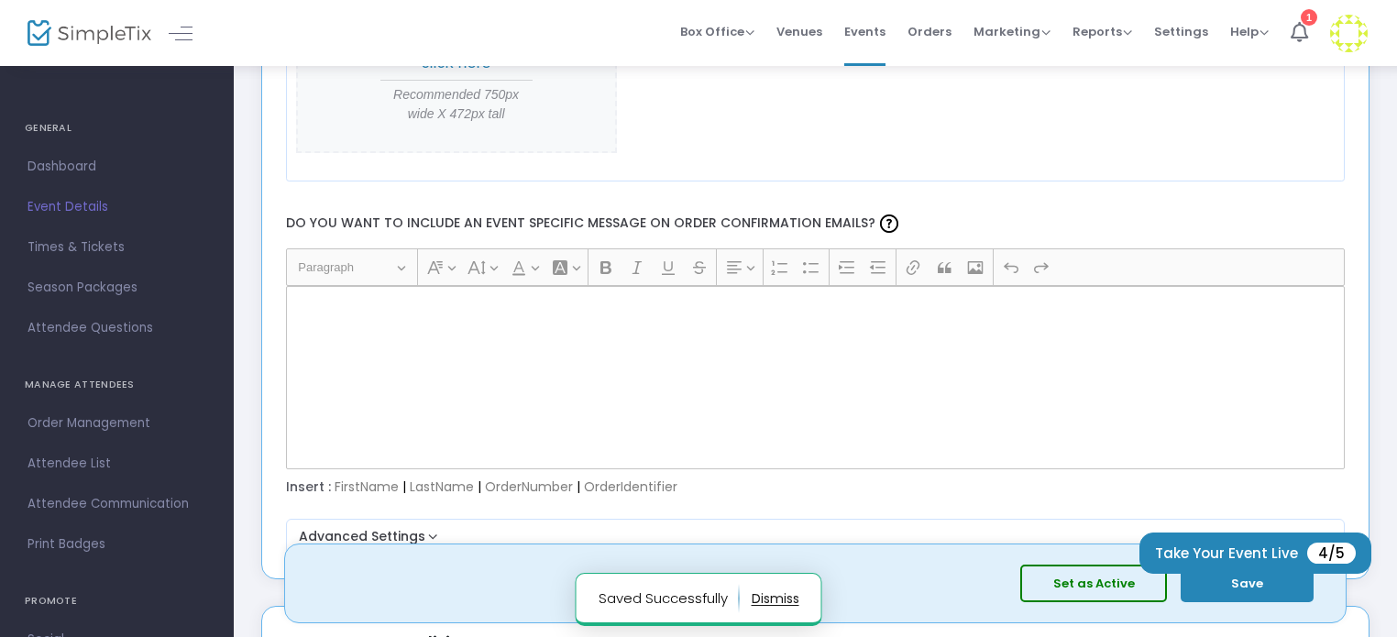
click at [583, 362] on div "Rich Text Editor, main" at bounding box center [816, 377] width 1060 height 183
click at [542, 211] on label "Do you want to include an event specific message on order confirmation emails?" at bounding box center [815, 224] width 1077 height 49
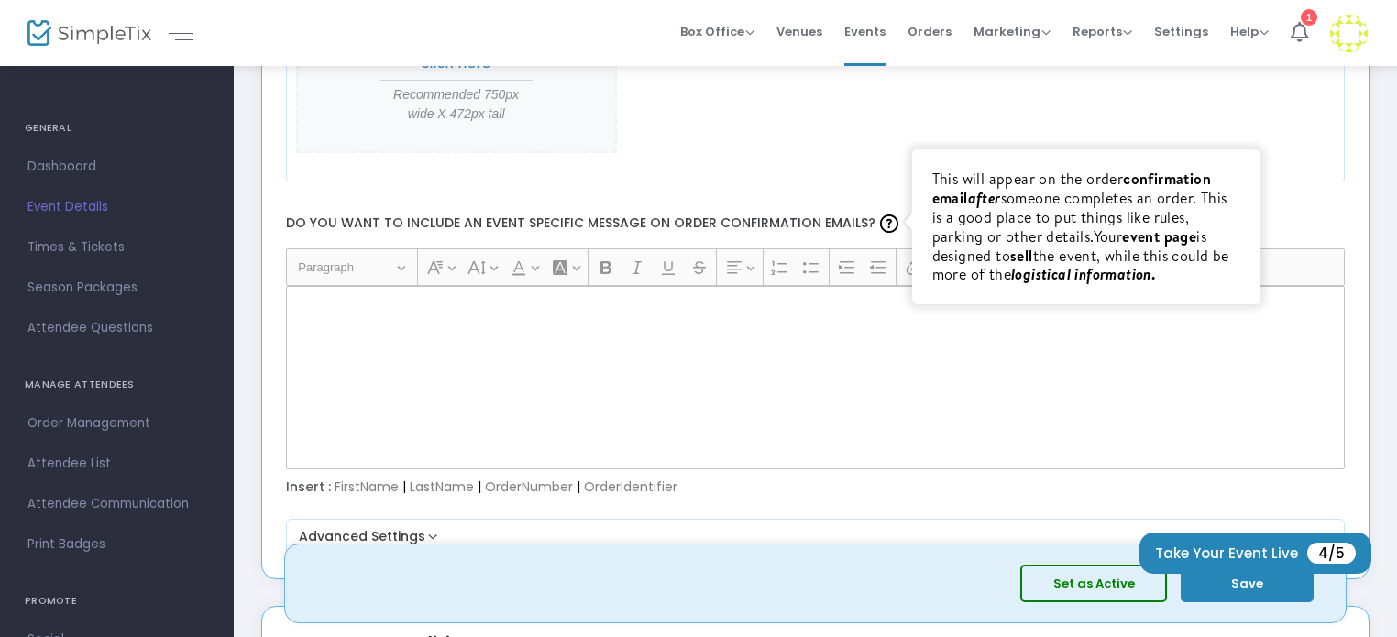
click at [773, 315] on div "Rich Text Editor, main" at bounding box center [816, 377] width 1060 height 183
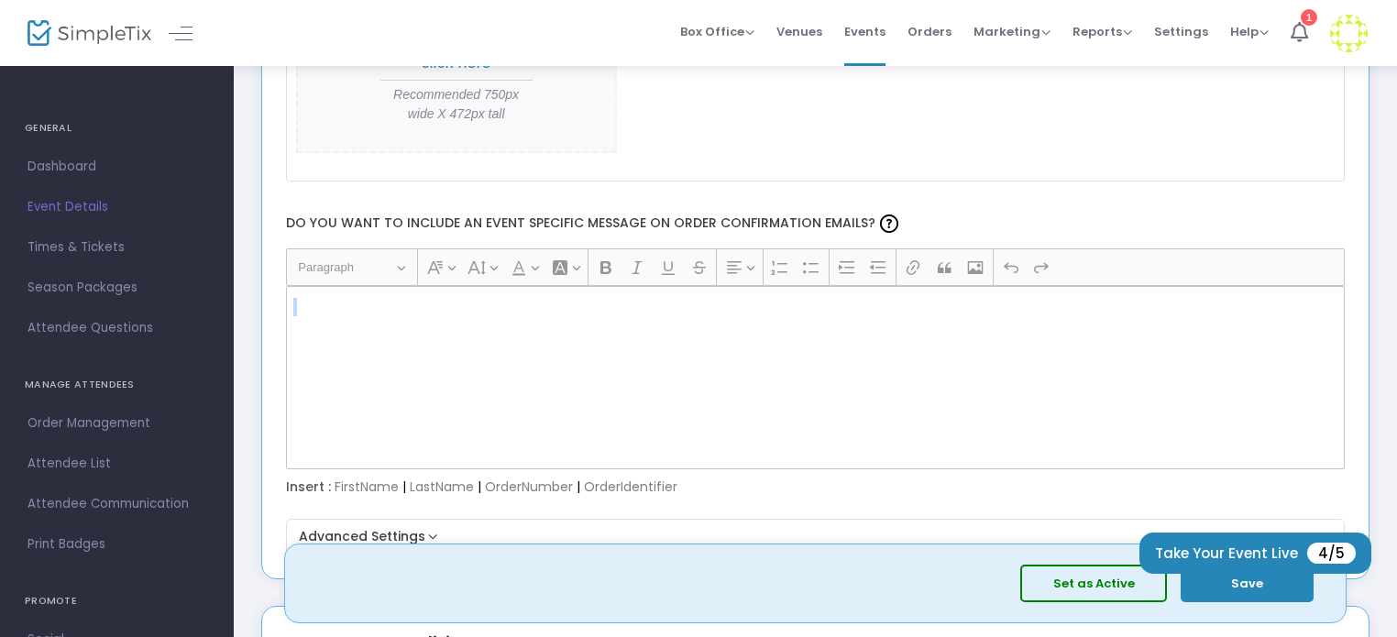
click at [773, 315] on div "Rich Text Editor, main" at bounding box center [816, 377] width 1060 height 183
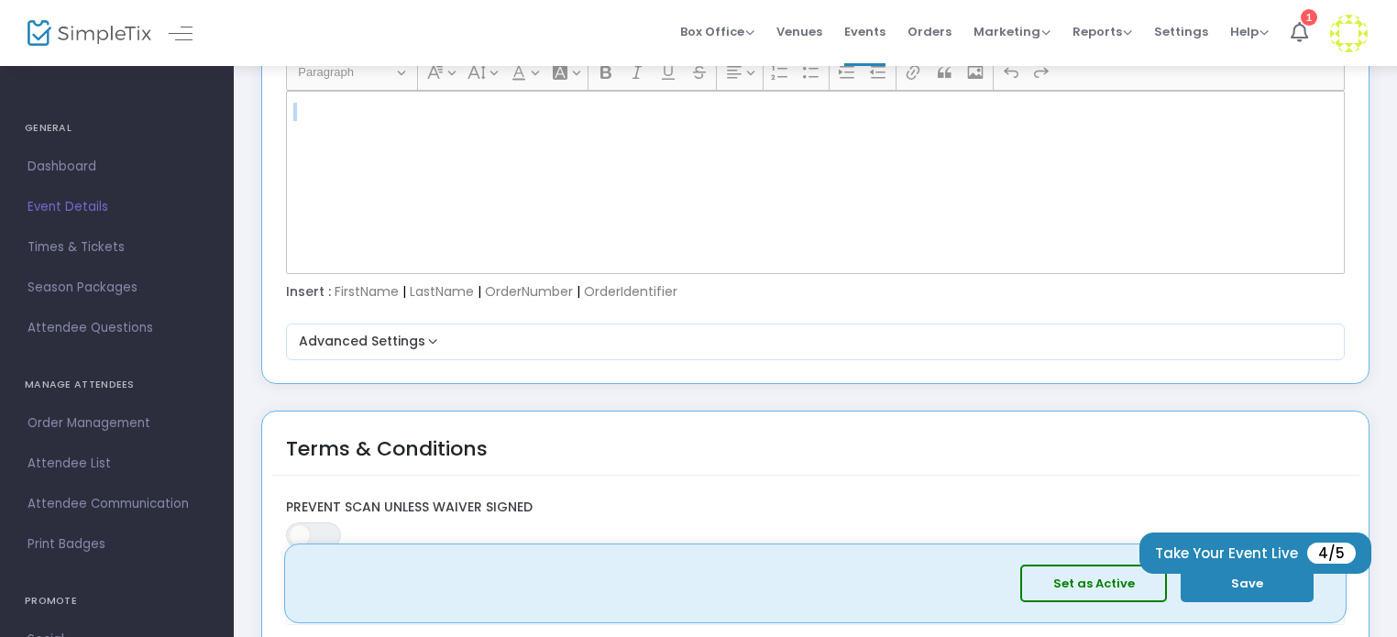
scroll to position [3032, 0]
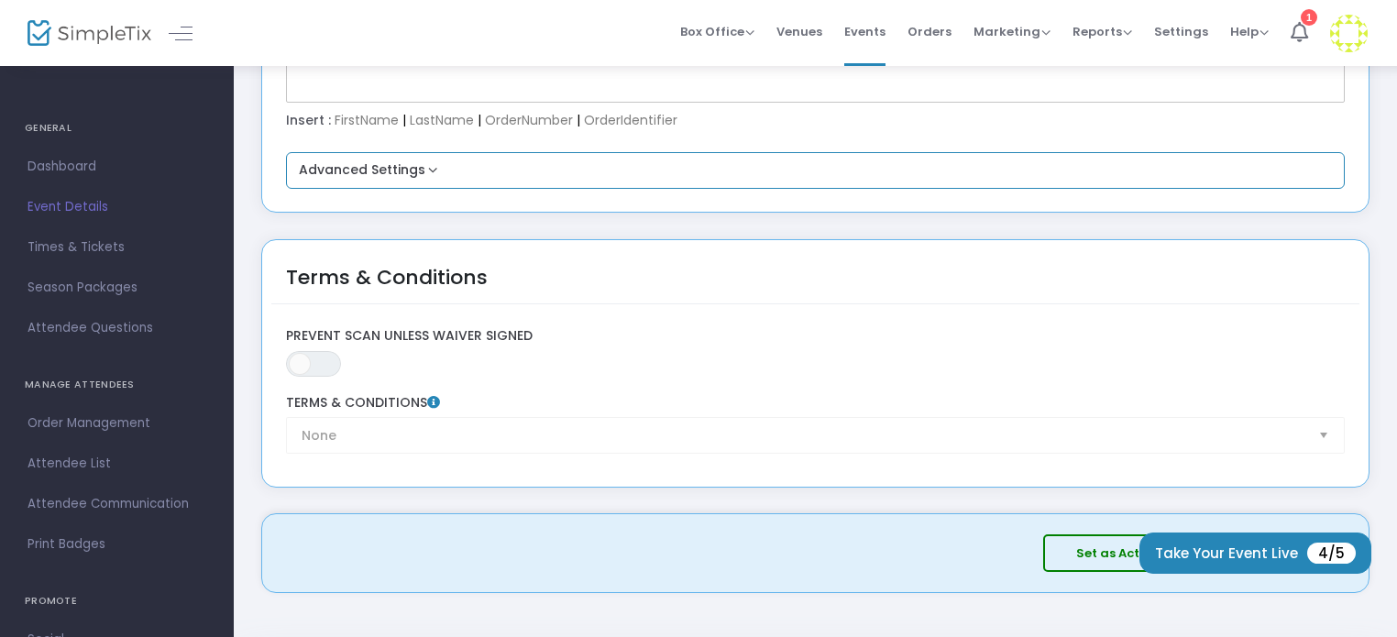
click at [433, 168] on button "Advanced Settings" at bounding box center [815, 171] width 1045 height 22
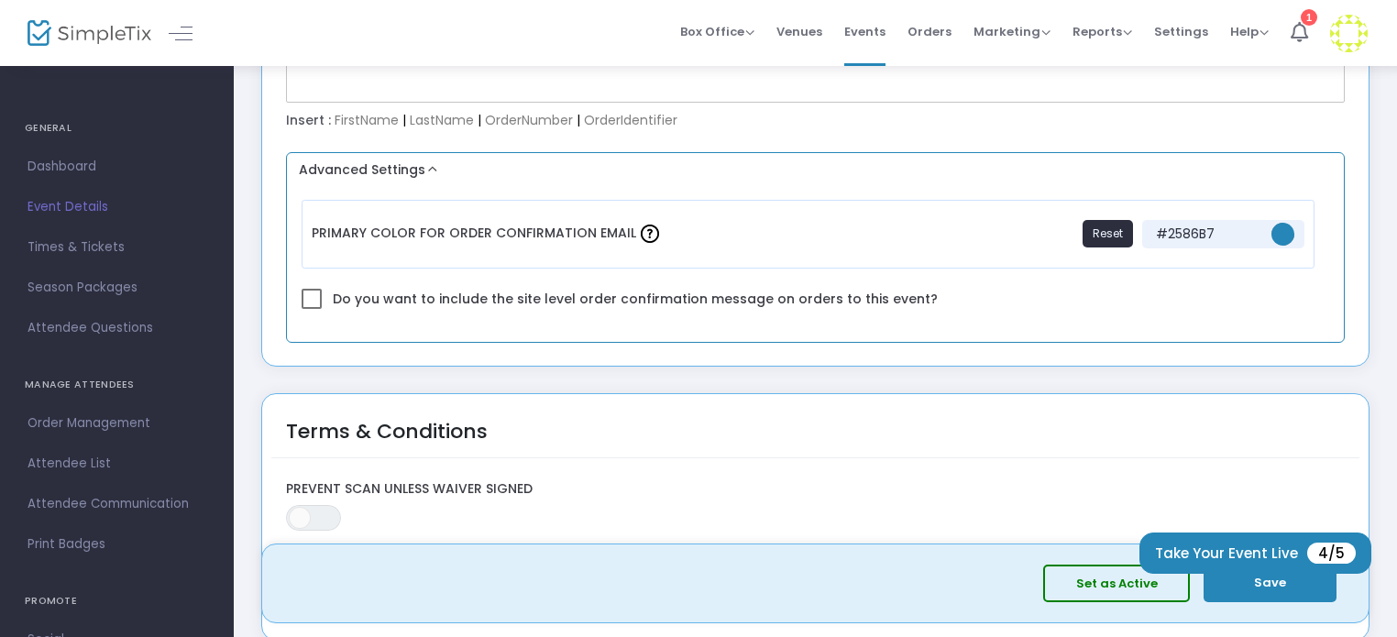
click at [433, 168] on button "Advanced Settings" at bounding box center [815, 171] width 1045 height 22
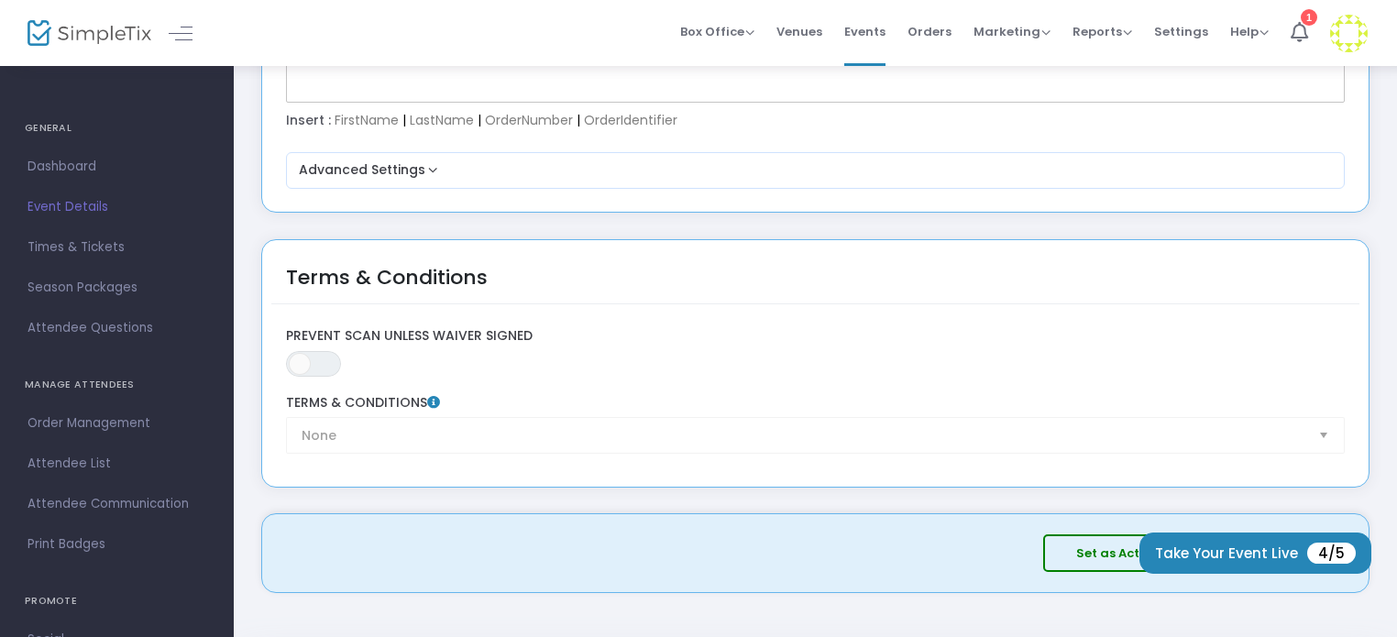
scroll to position [3096, 0]
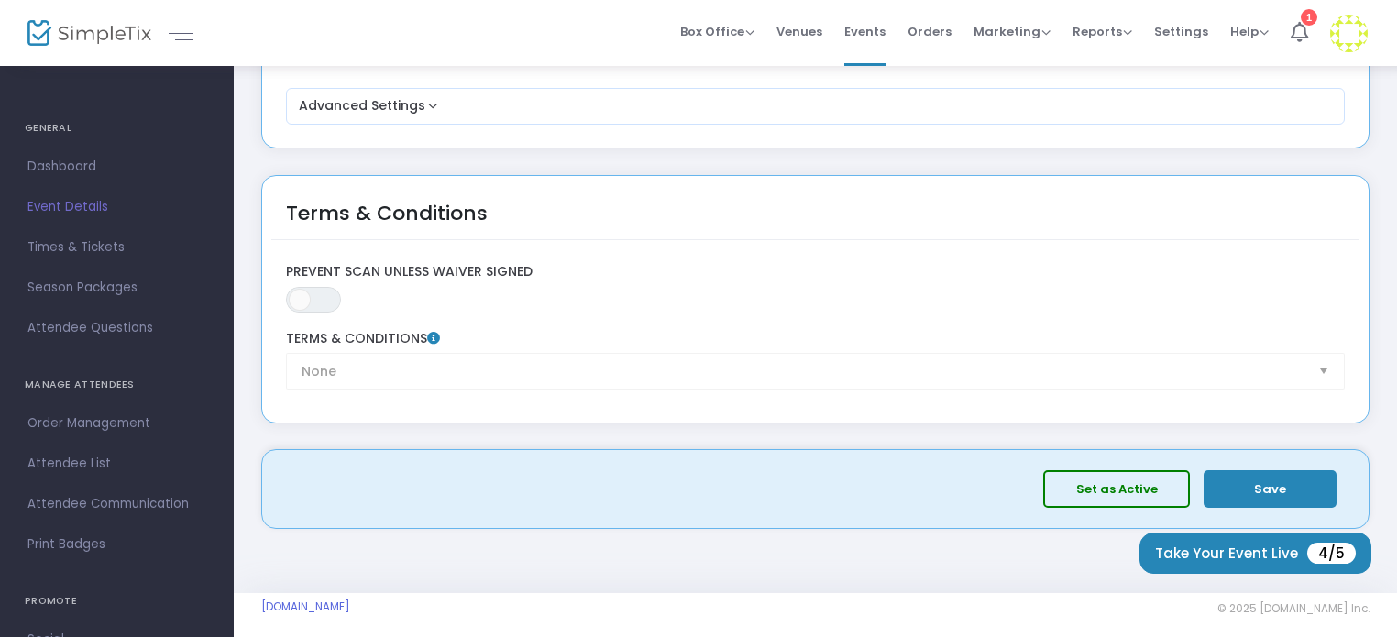
click at [447, 350] on div "None Terms & Conditions" at bounding box center [815, 360] width 1077 height 59
click at [412, 331] on label "Terms & Conditions" at bounding box center [816, 339] width 1060 height 17
click at [315, 287] on span "ON OFF" at bounding box center [313, 300] width 55 height 26
click at [316, 289] on span at bounding box center [327, 300] width 22 height 22
click at [428, 332] on icon at bounding box center [433, 338] width 13 height 13
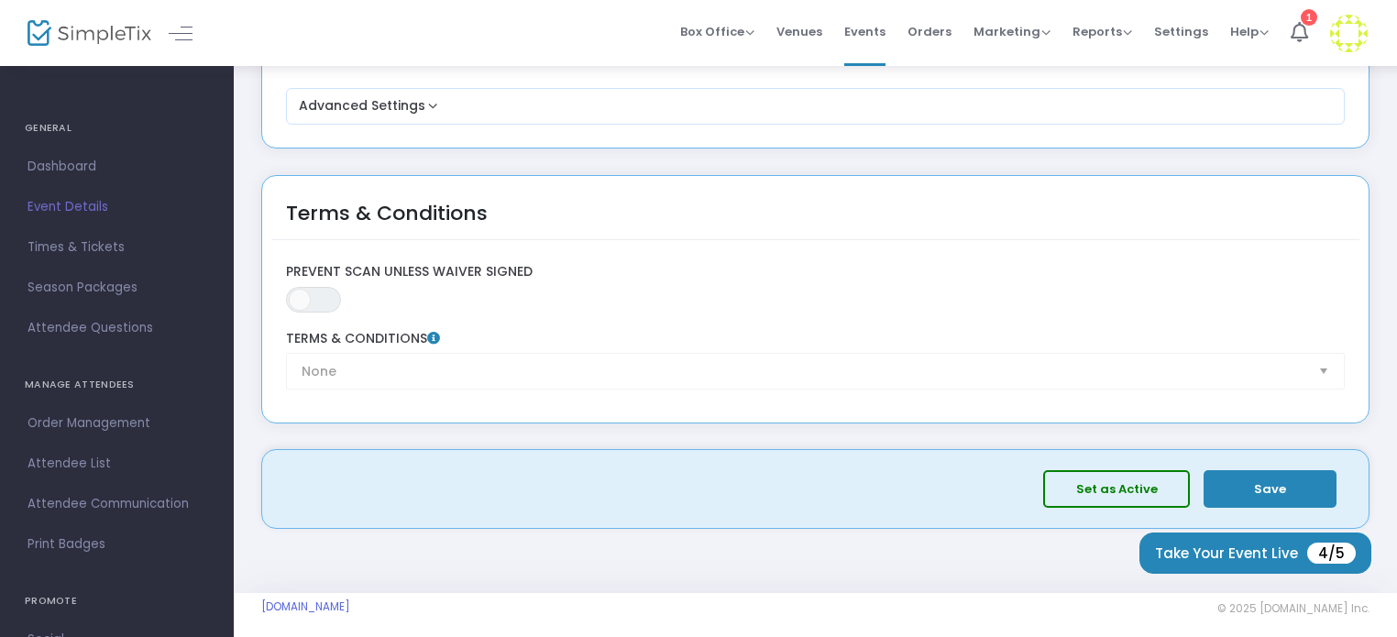
click at [1332, 369] on div "None Terms & Conditions" at bounding box center [815, 360] width 1077 height 59
click at [1327, 359] on div "None Terms & Conditions" at bounding box center [815, 360] width 1077 height 59
click at [1317, 358] on div "None Terms & Conditions" at bounding box center [815, 360] width 1077 height 59
click at [379, 358] on div "None Terms & Conditions" at bounding box center [815, 360] width 1077 height 59
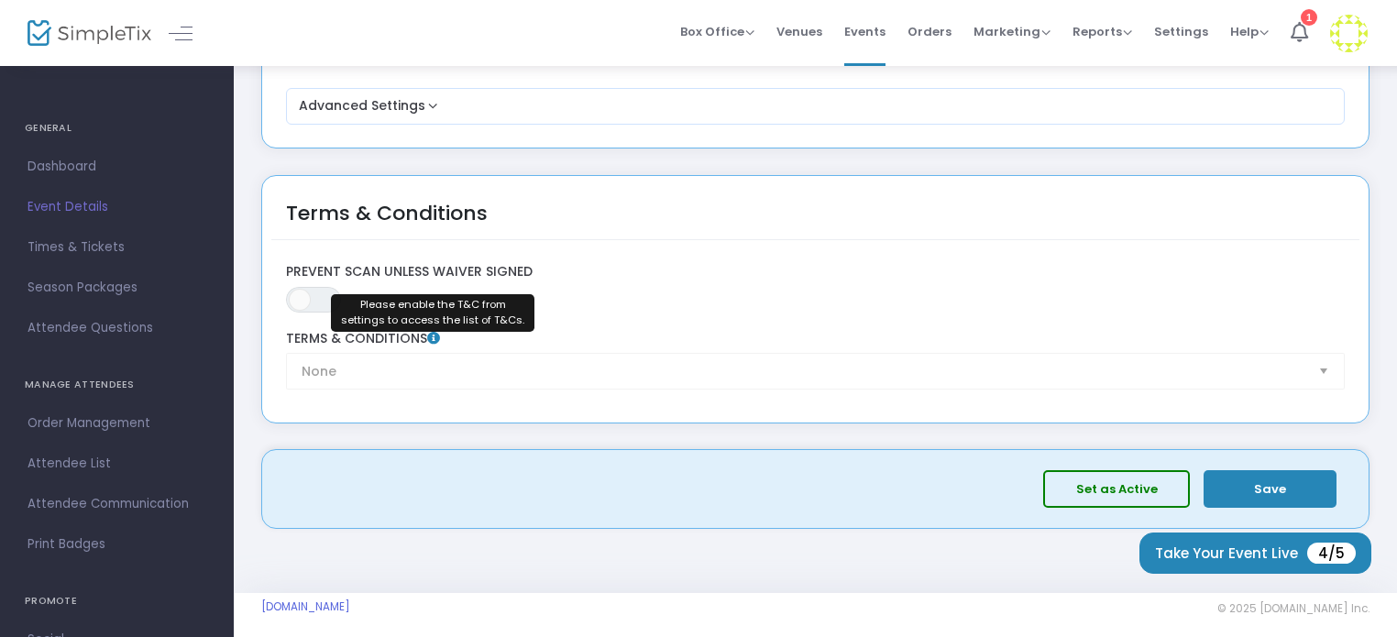
click at [436, 332] on icon at bounding box center [433, 338] width 13 height 13
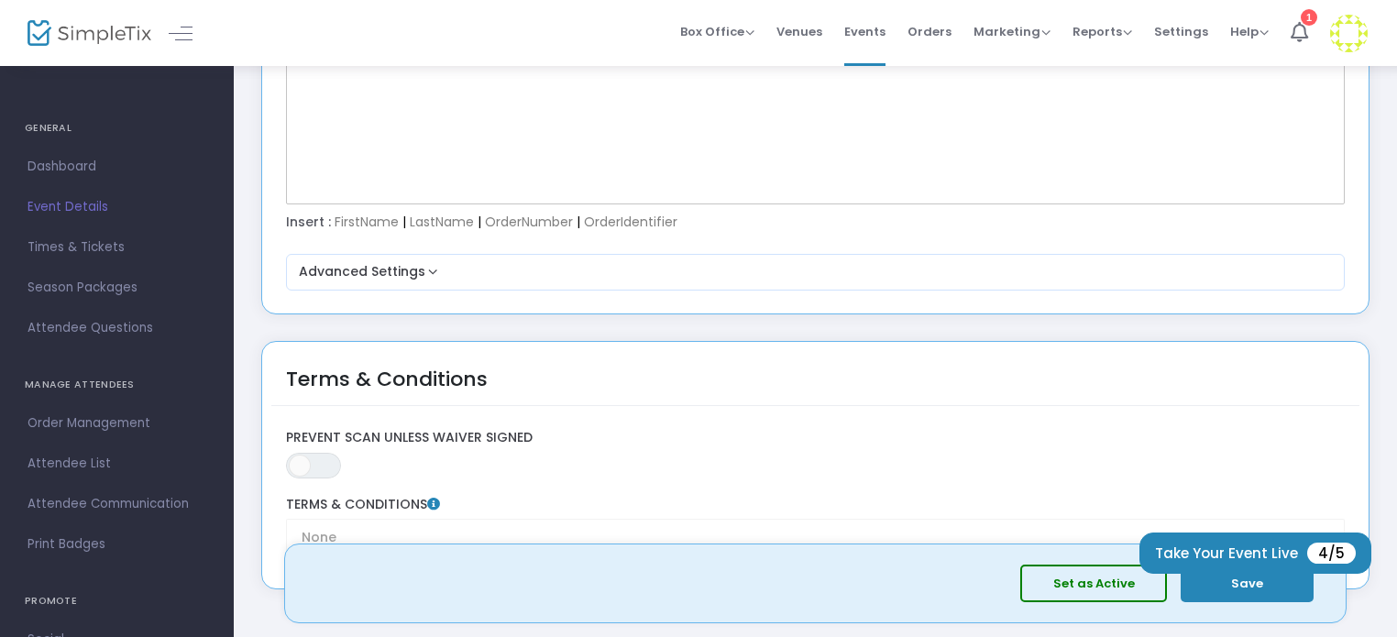
scroll to position [2821, 0]
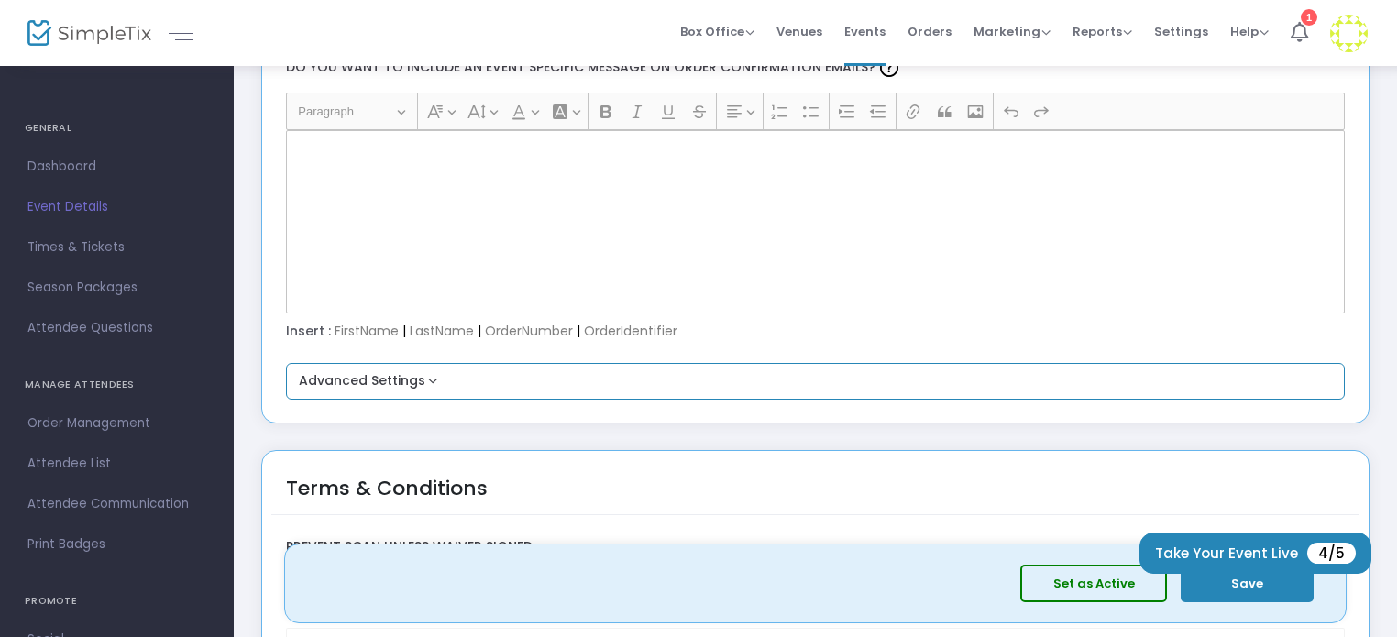
click at [392, 385] on div "Advanced Settings Primary Color For Order Confirmation Email Reset #2586B7 Do y…" at bounding box center [816, 381] width 1060 height 37
click at [436, 370] on button "Advanced Settings" at bounding box center [815, 381] width 1045 height 22
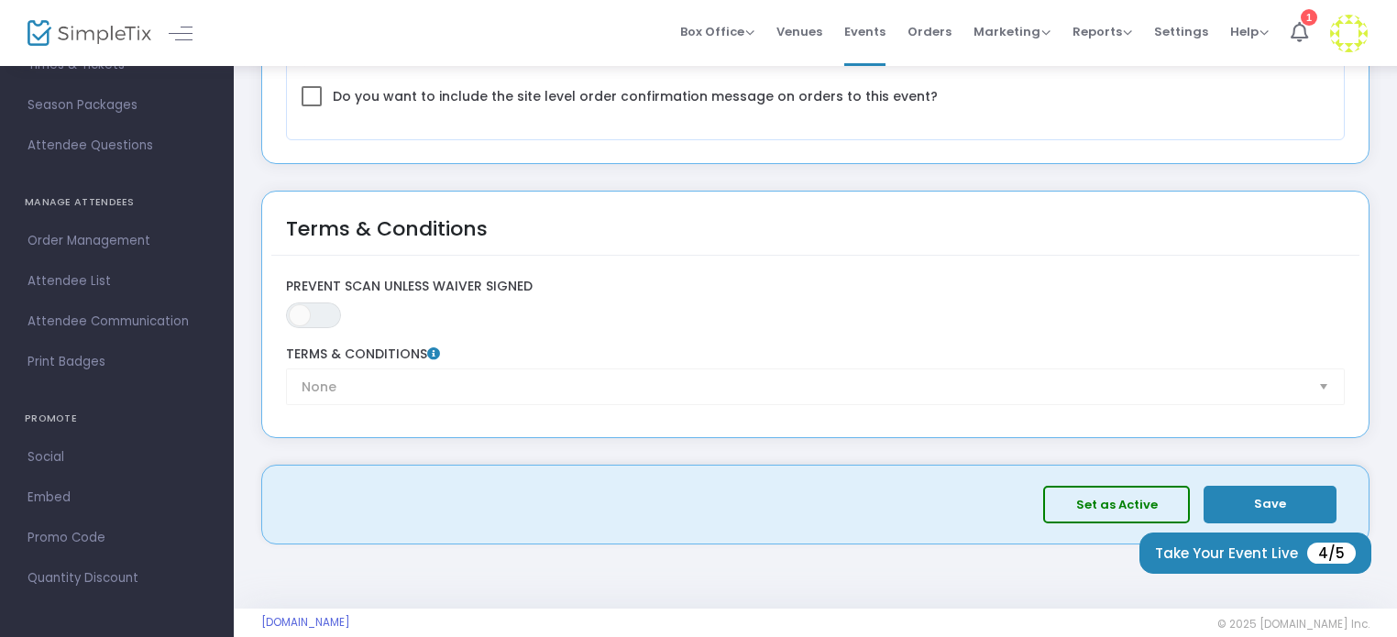
scroll to position [3249, 0]
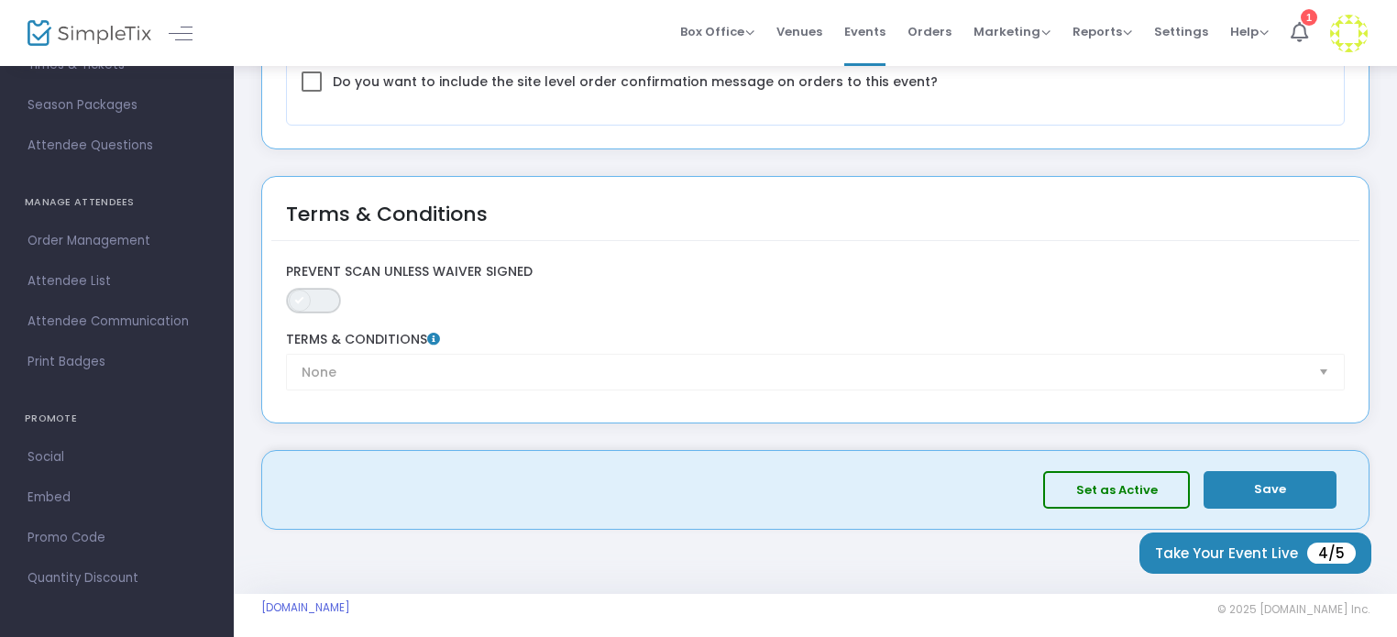
click at [323, 288] on span "ON OFF" at bounding box center [313, 301] width 55 height 26
click at [436, 333] on icon at bounding box center [433, 339] width 13 height 13
click at [445, 372] on div "None Terms & Conditions" at bounding box center [815, 361] width 1077 height 59
click at [307, 288] on span "ON OFF" at bounding box center [313, 301] width 55 height 26
click at [430, 333] on icon at bounding box center [433, 339] width 13 height 13
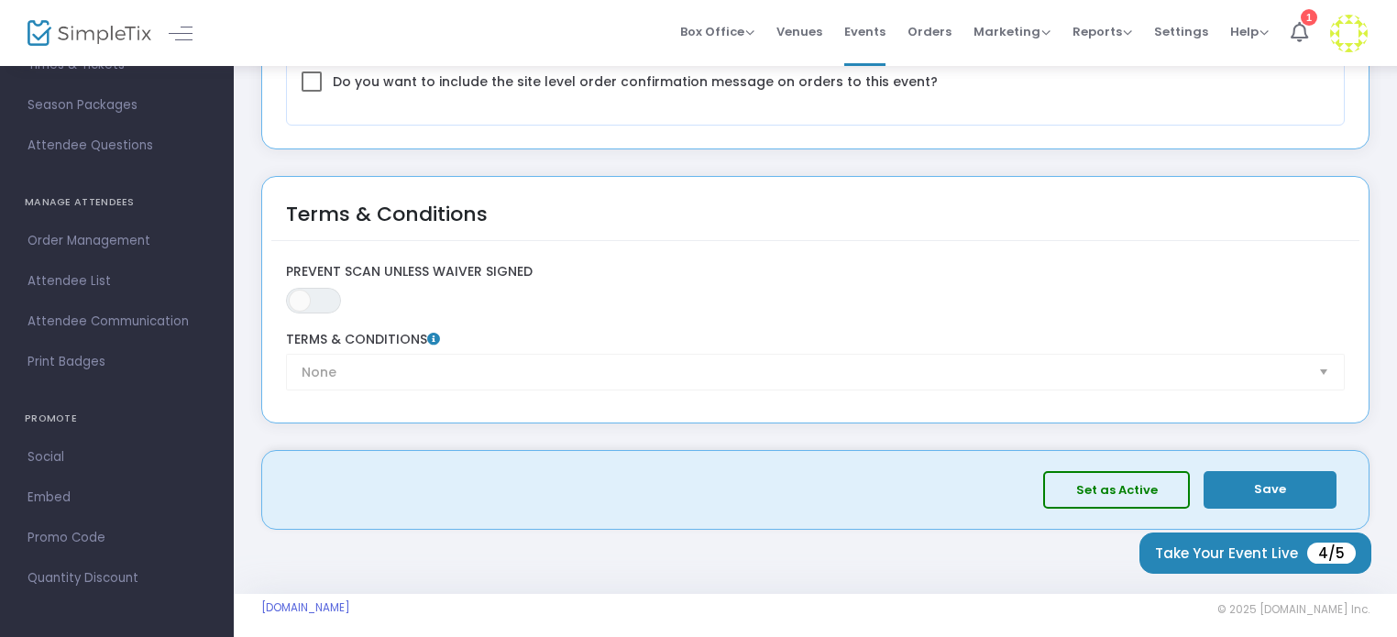
click at [431, 333] on icon at bounding box center [433, 339] width 13 height 13
click at [433, 333] on icon at bounding box center [433, 339] width 13 height 13
click at [1320, 480] on button "Save" at bounding box center [1270, 490] width 133 height 38
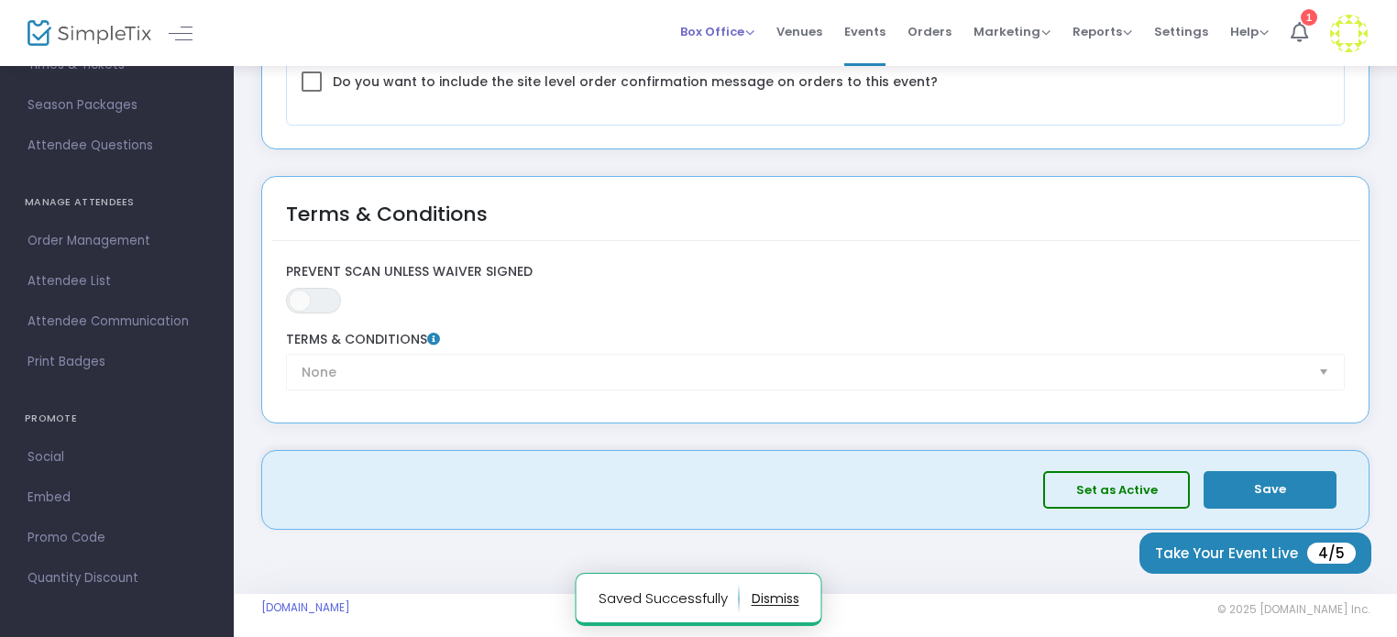
click at [755, 32] on span "Box Office" at bounding box center [717, 31] width 74 height 17
click at [1158, 30] on span "Settings" at bounding box center [1181, 31] width 54 height 47
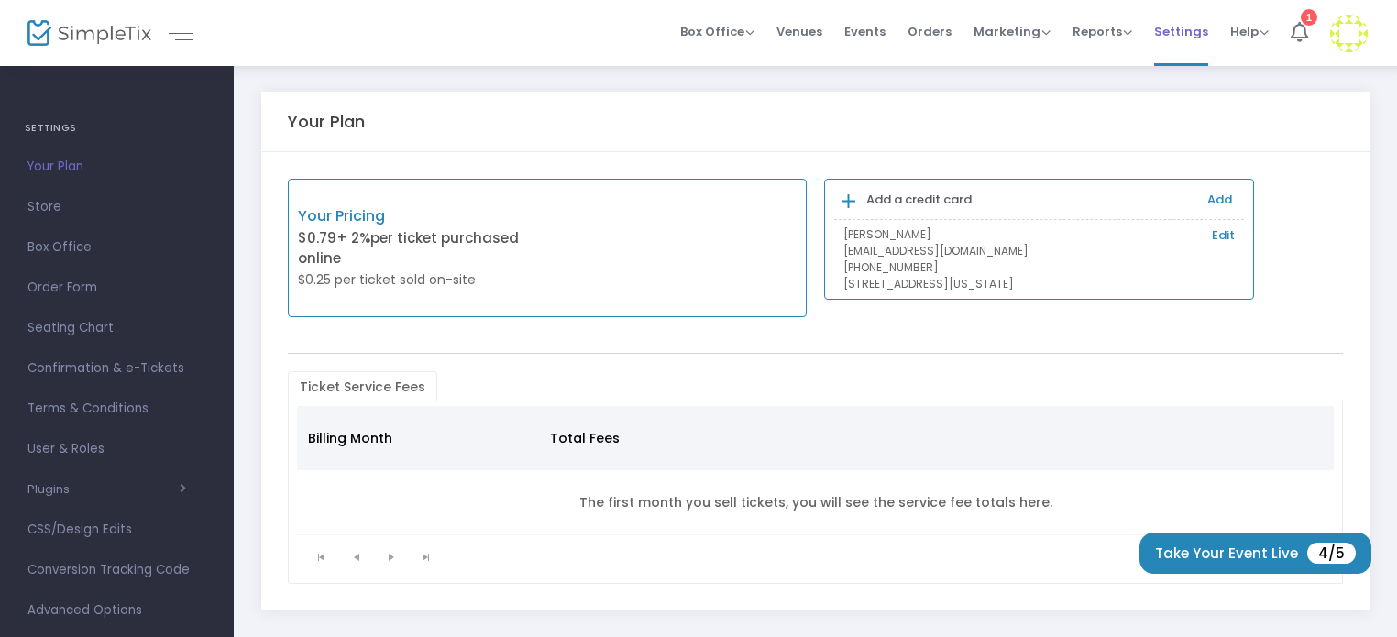
click at [1198, 36] on span "Settings" at bounding box center [1181, 31] width 54 height 47
click at [803, 25] on span "Venues" at bounding box center [800, 31] width 46 height 47
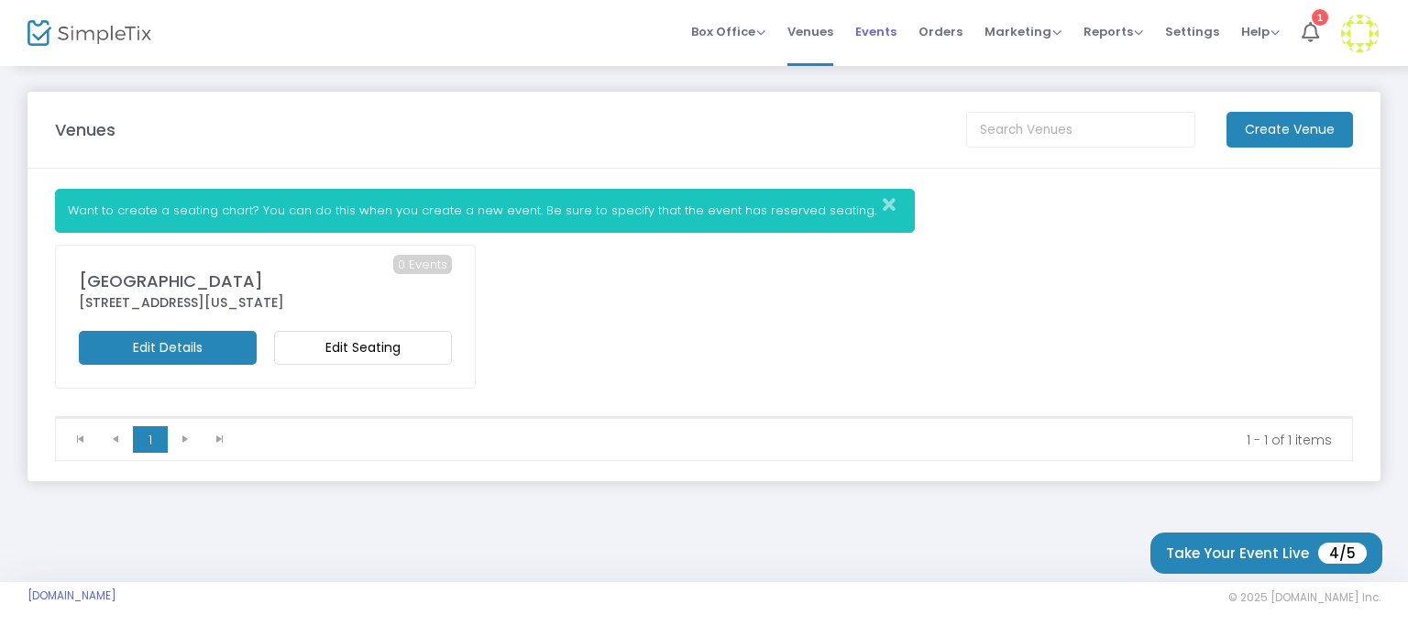
click at [904, 44] on li "Events" at bounding box center [875, 33] width 63 height 66
click at [890, 36] on span "Events" at bounding box center [875, 31] width 41 height 47
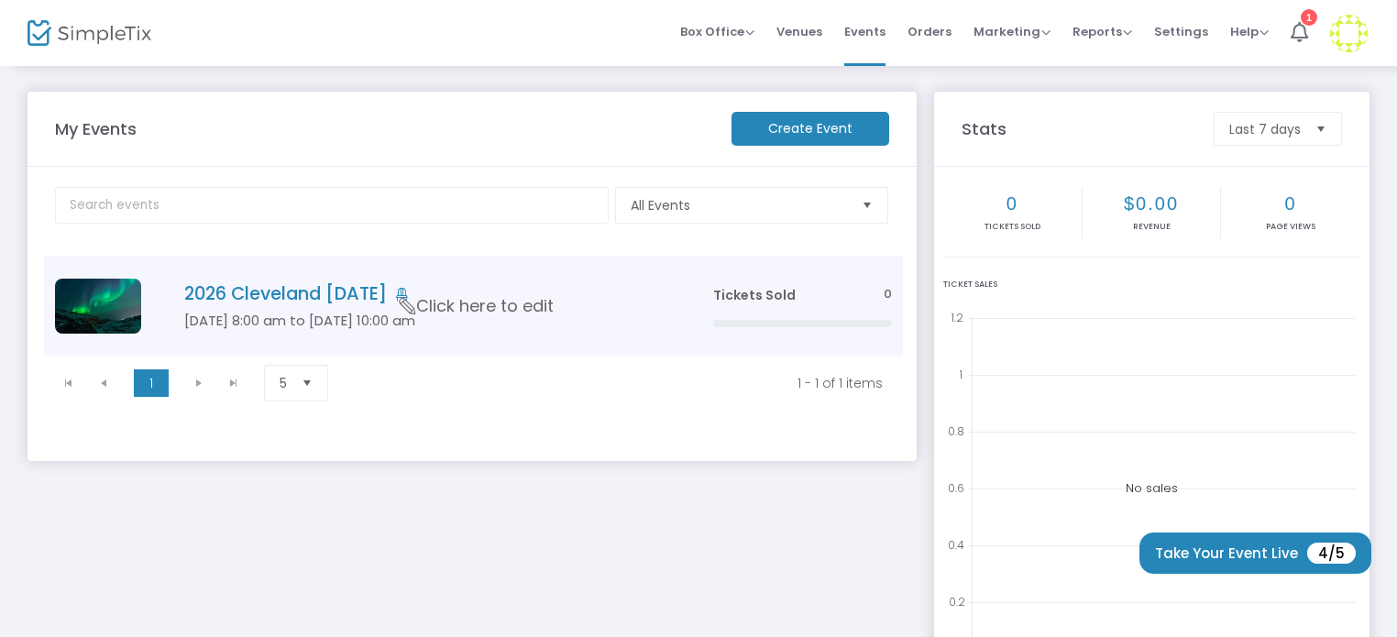
click at [306, 293] on h4 "2026 Cleveland [DATE]" at bounding box center [421, 293] width 474 height 21
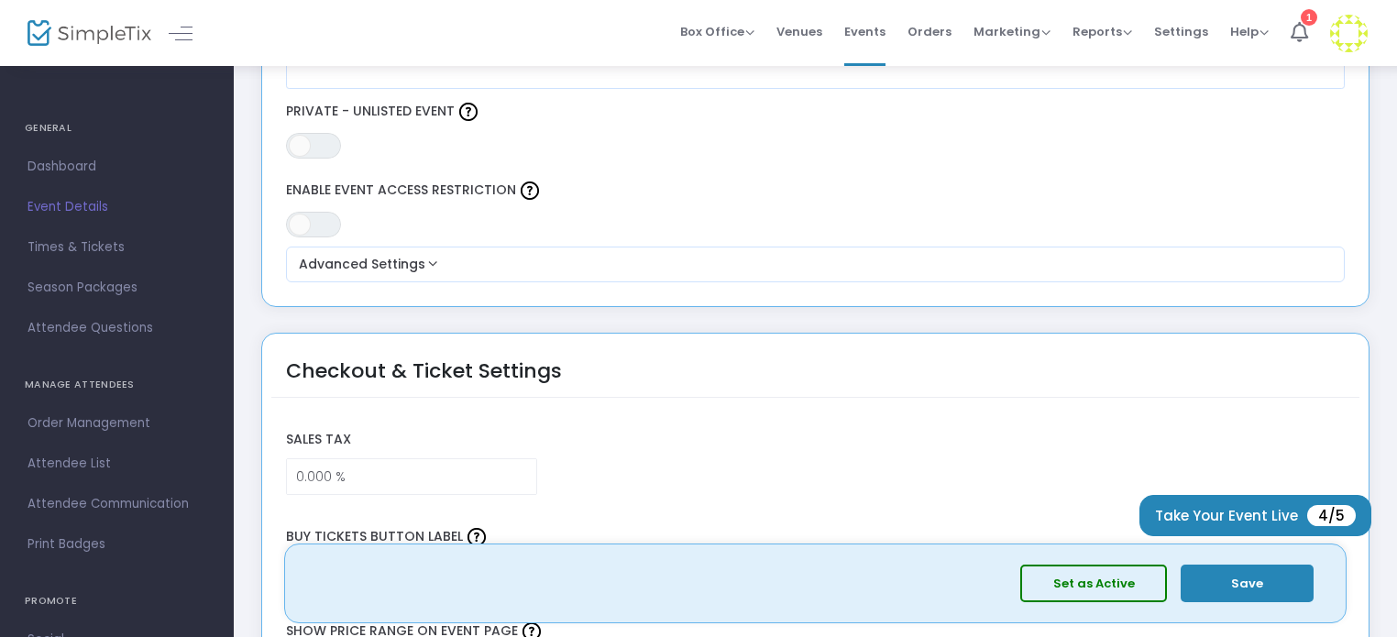
scroll to position [1008, 0]
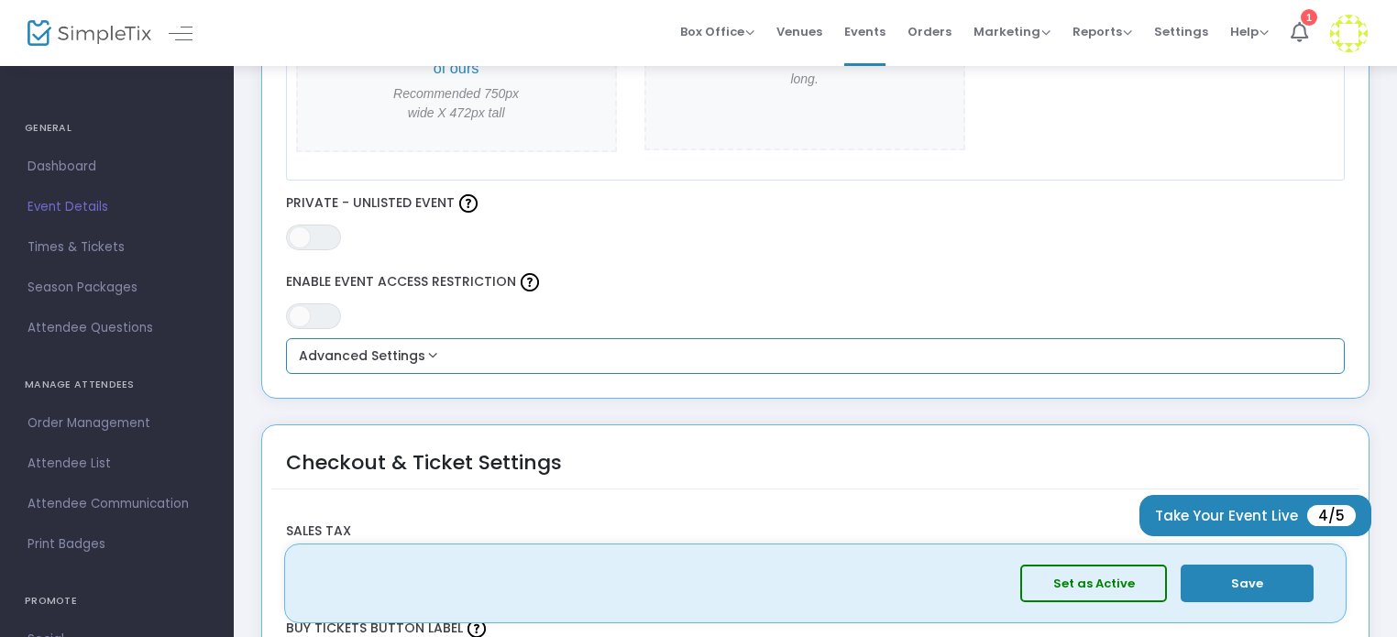
click at [418, 346] on button "Advanced Settings" at bounding box center [815, 357] width 1045 height 22
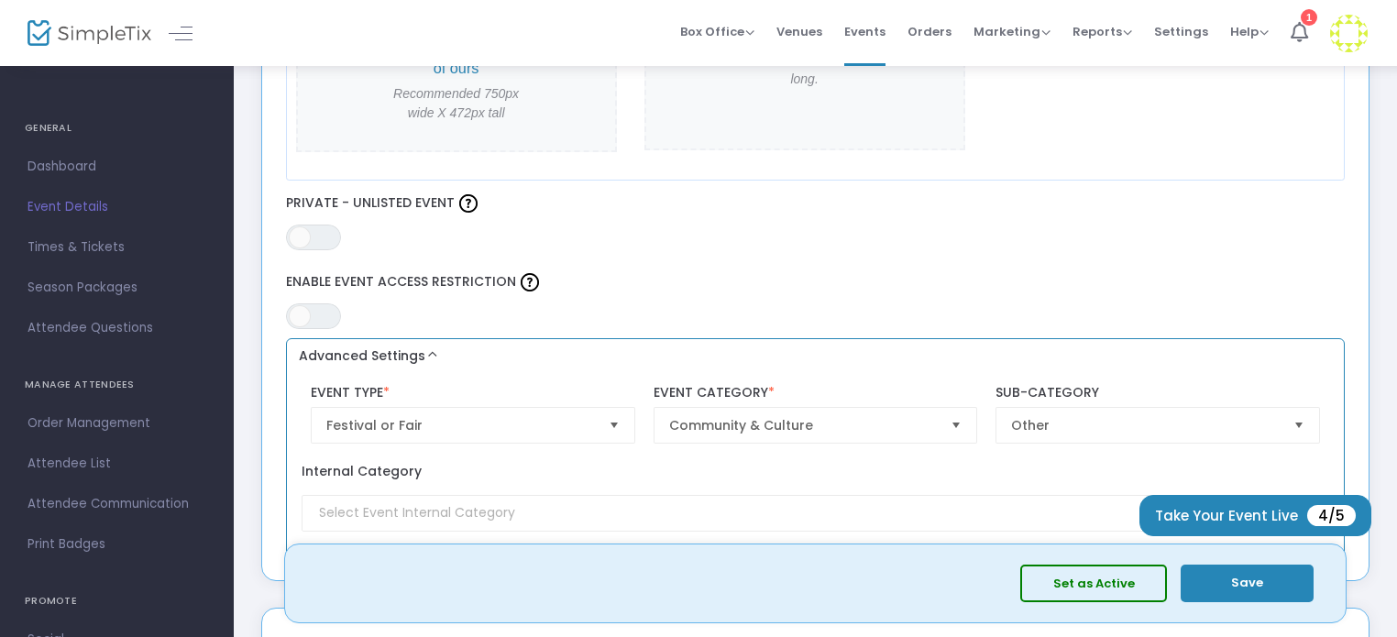
click at [418, 346] on button "Advanced Settings" at bounding box center [815, 357] width 1045 height 22
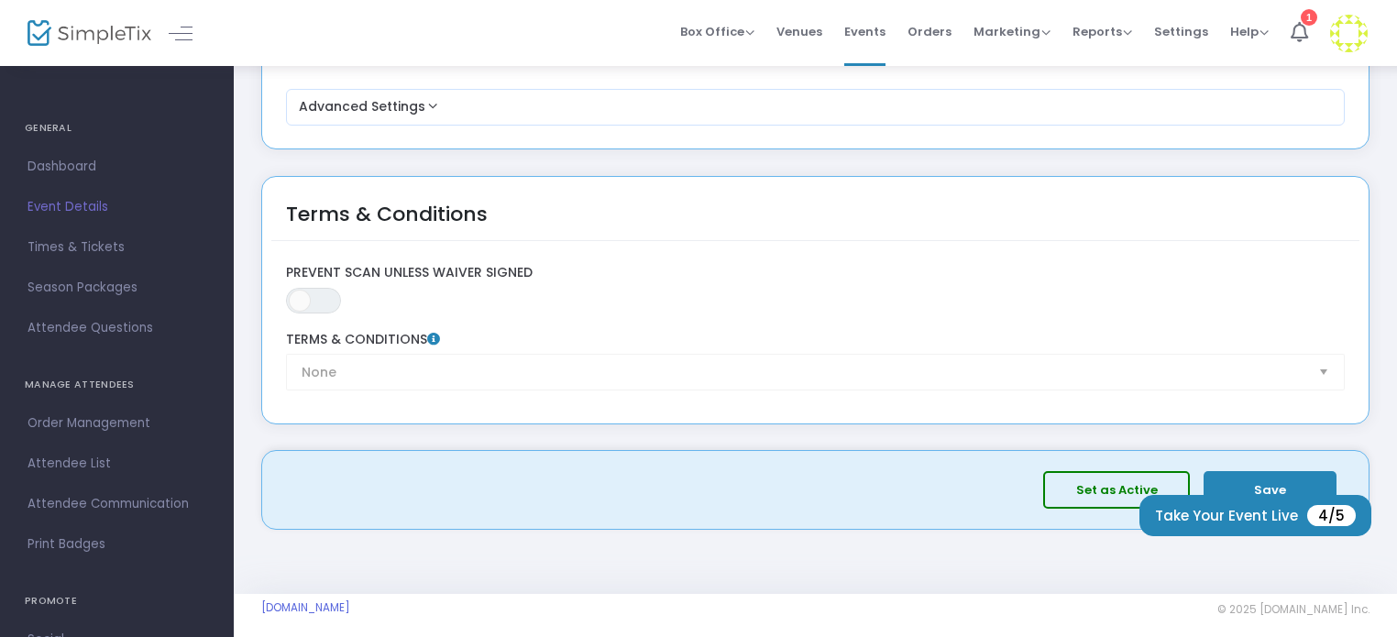
scroll to position [2665, 0]
click at [1324, 357] on div "None Terms & Conditions" at bounding box center [815, 358] width 1077 height 59
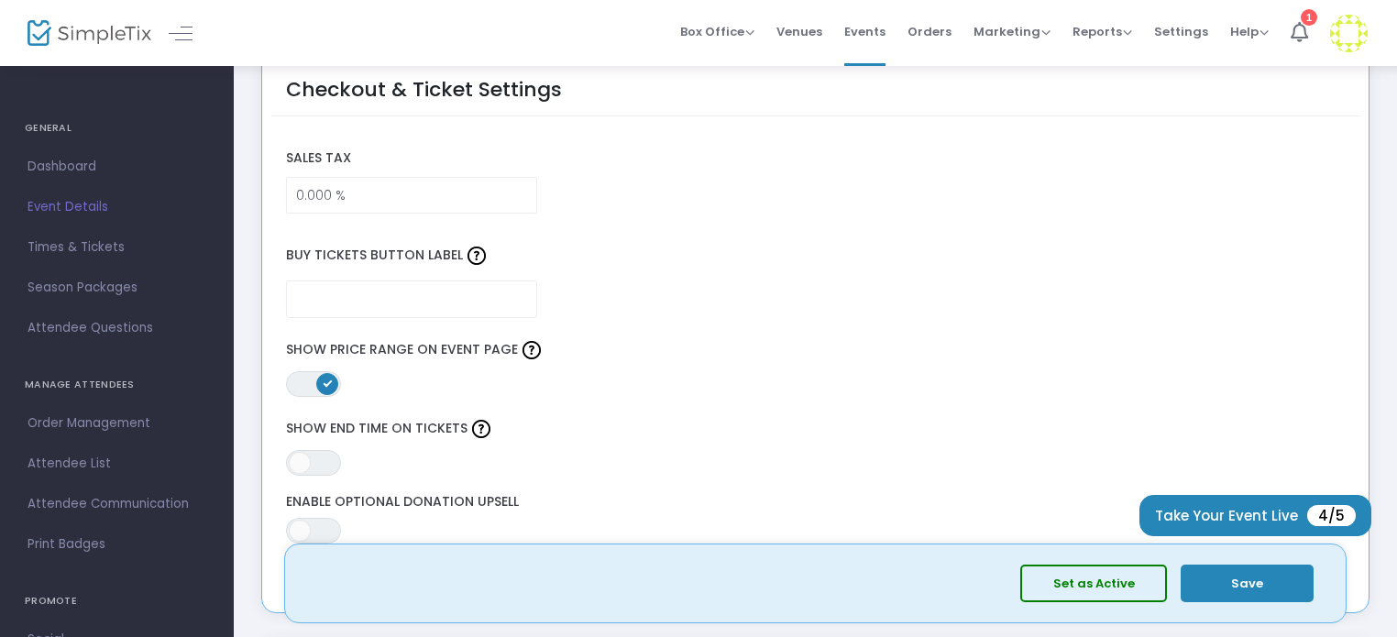
scroll to position [923, 0]
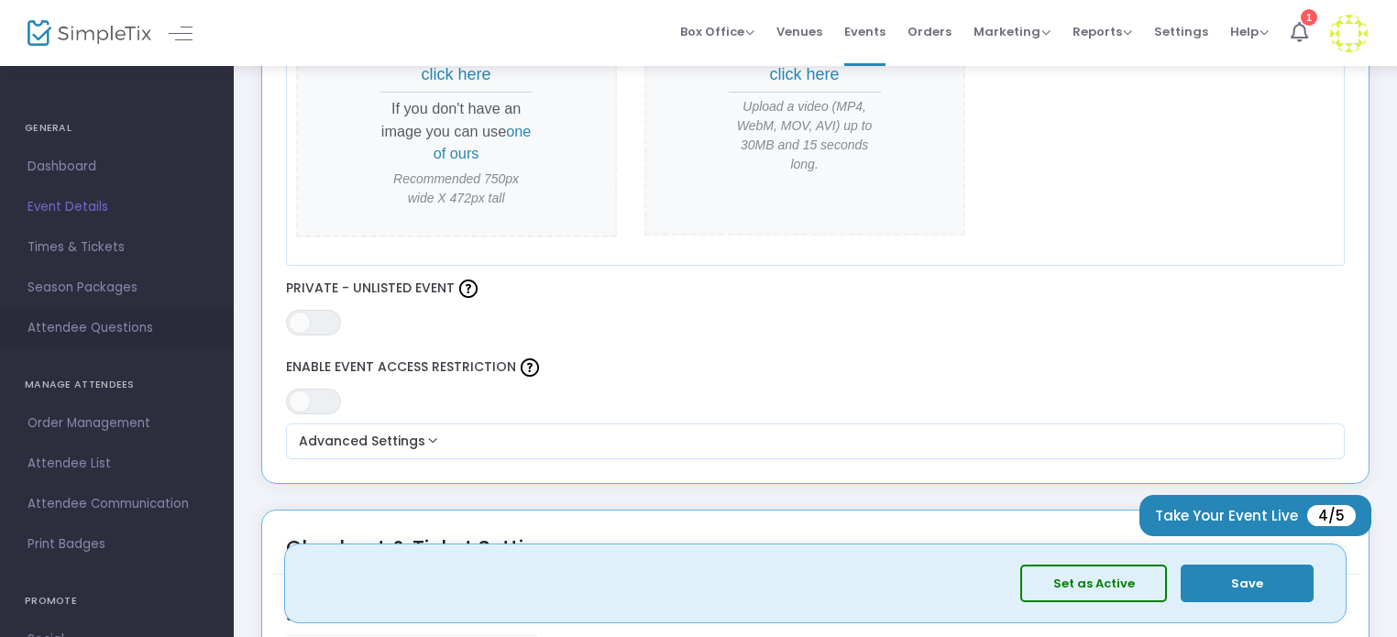
click at [115, 314] on link "Attendee Questions" at bounding box center [117, 328] width 234 height 40
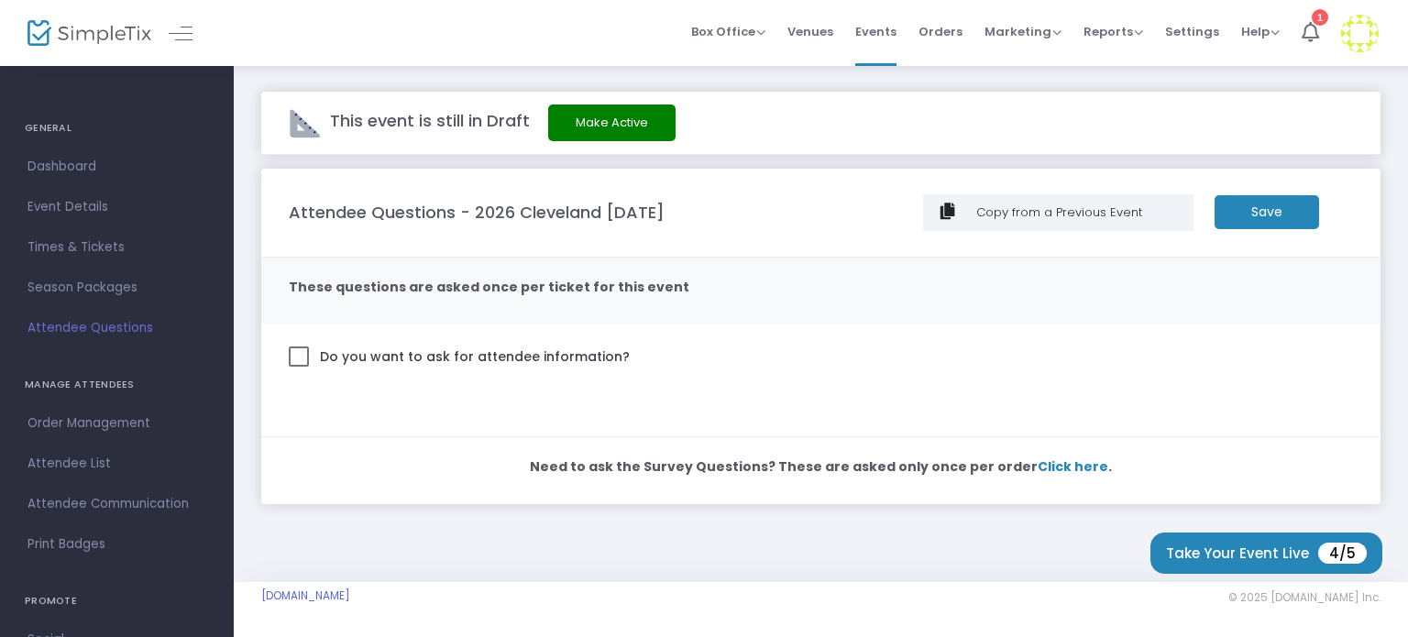
click at [301, 354] on span at bounding box center [299, 357] width 20 height 20
click at [299, 367] on input "Do you want to ask for attendee information?" at bounding box center [298, 367] width 1 height 1
checkbox input "true"
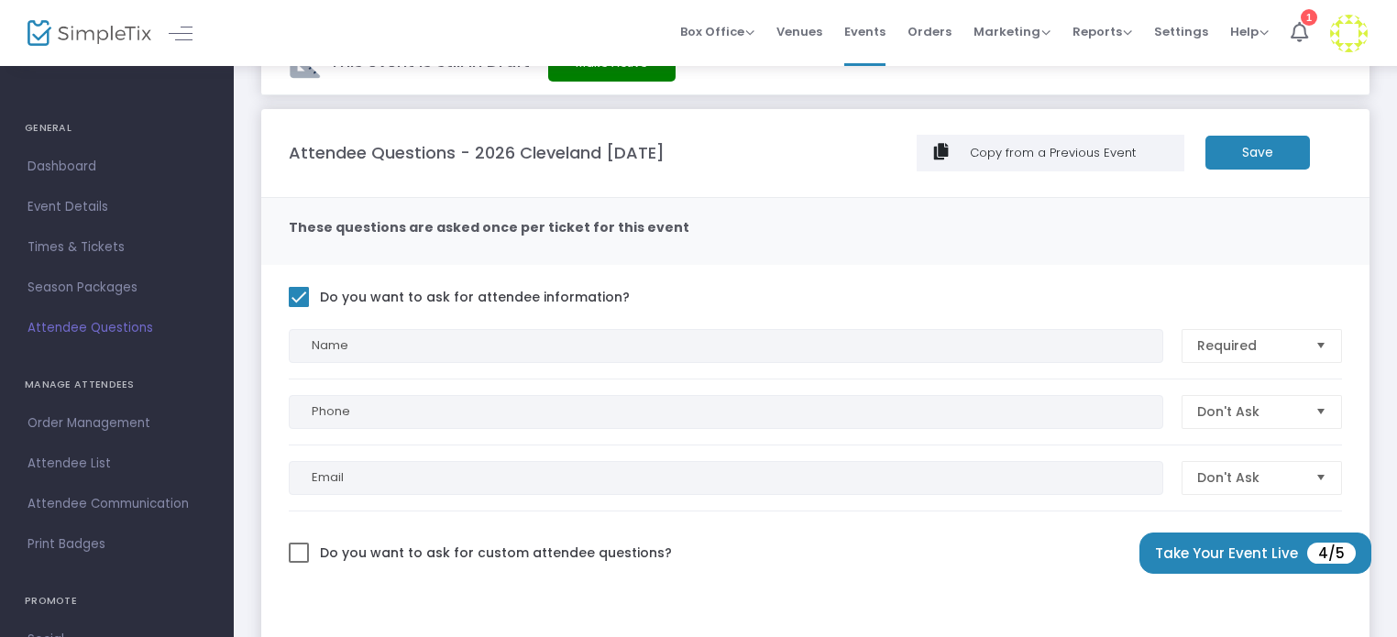
scroll to position [92, 0]
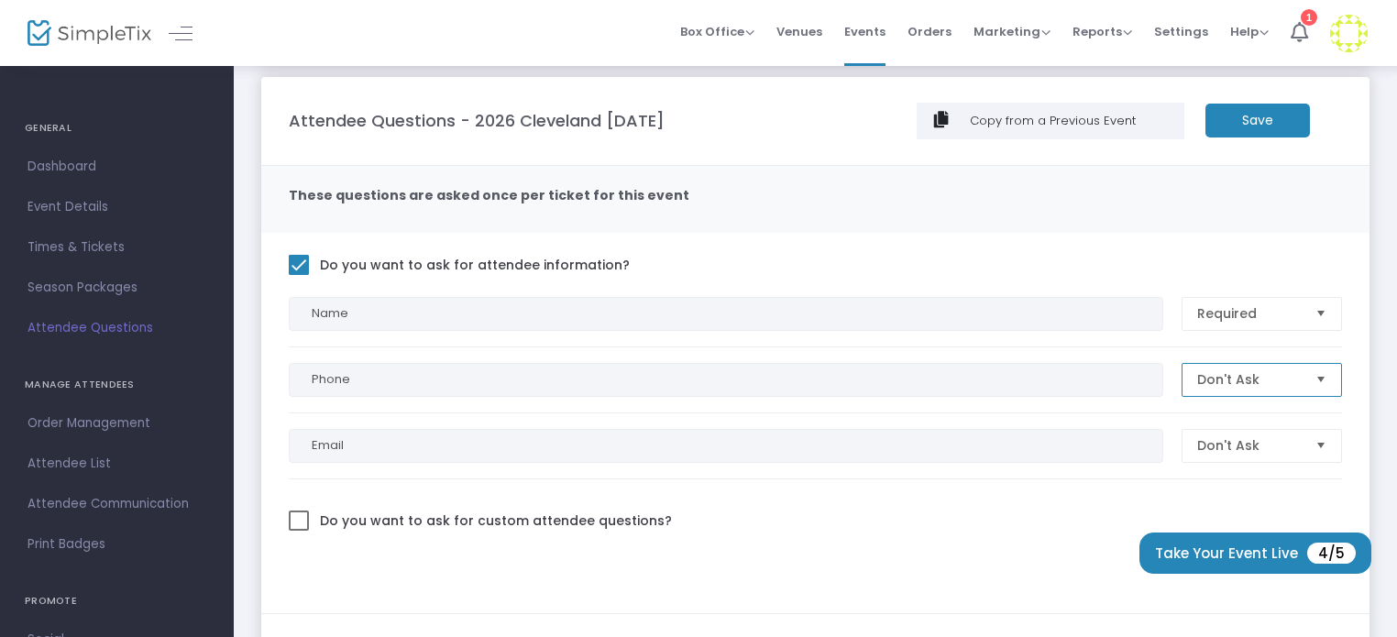
click at [1222, 384] on span "Don't Ask" at bounding box center [1249, 379] width 104 height 18
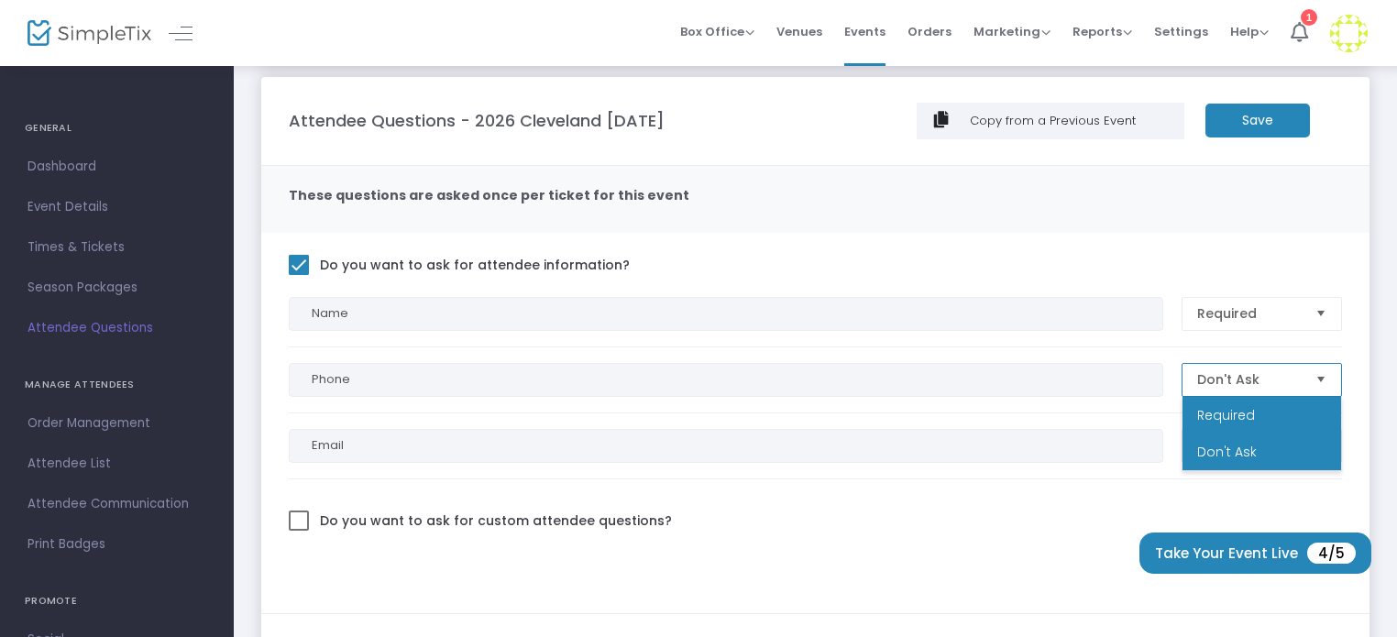
click at [1228, 413] on span "Required" at bounding box center [1226, 415] width 58 height 18
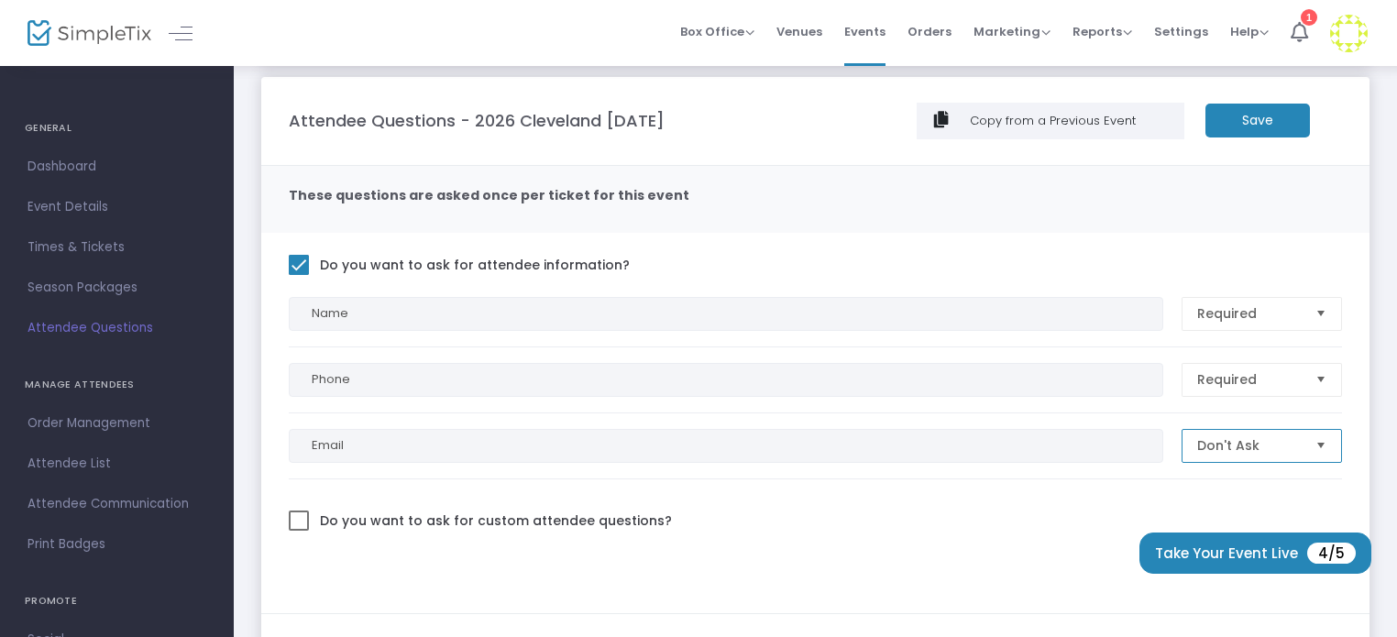
click at [1236, 443] on span "Don't Ask" at bounding box center [1249, 445] width 104 height 18
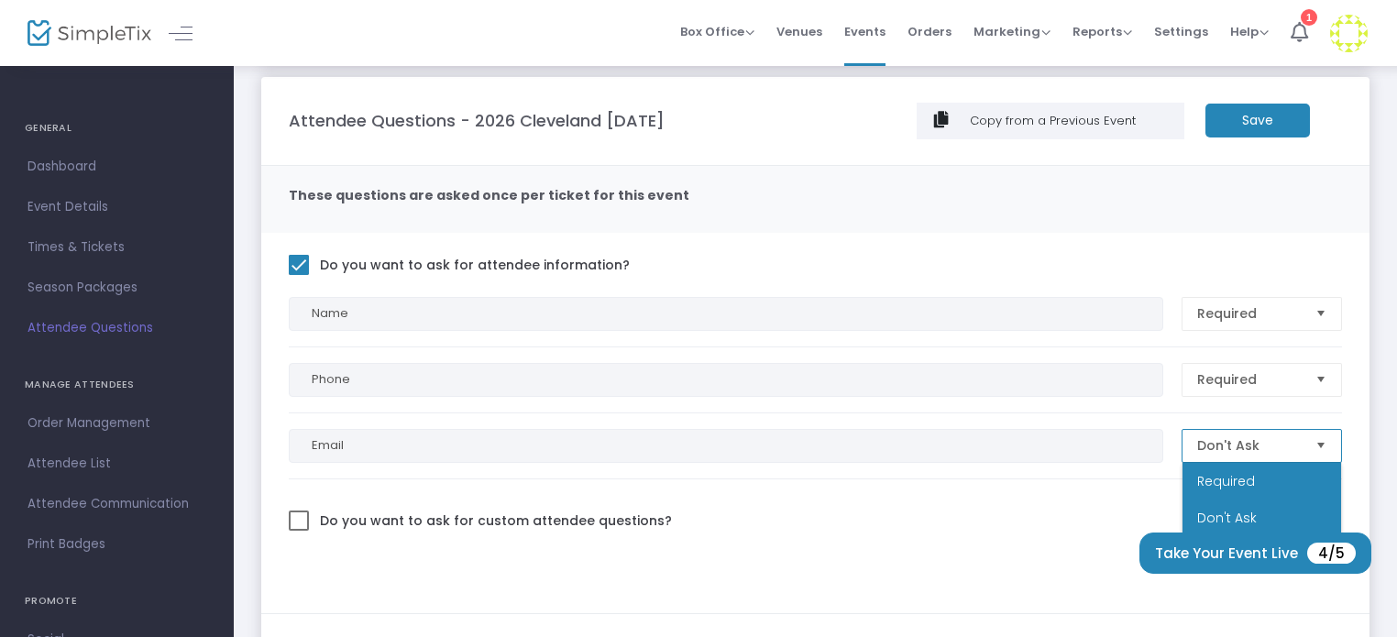
click at [1237, 467] on li "Required" at bounding box center [1262, 481] width 159 height 37
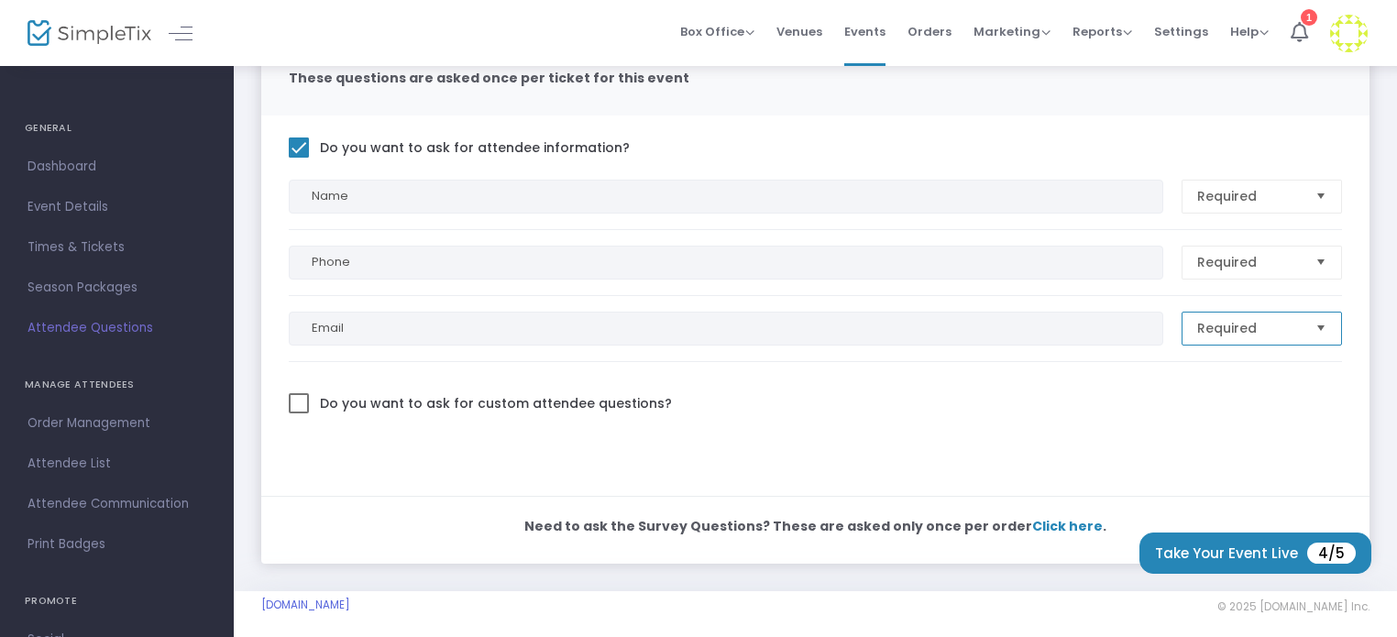
scroll to position [216, 0]
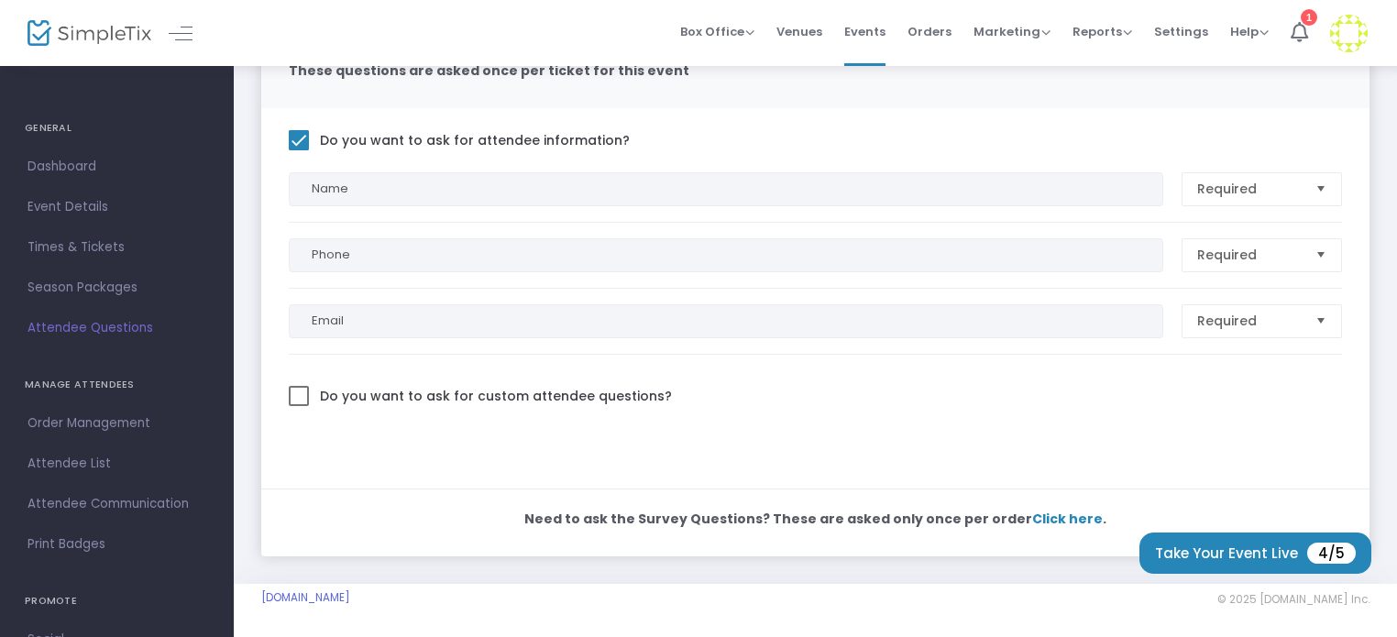
click at [528, 402] on span "Do you want to ask for custom attendee questions?" at bounding box center [494, 396] width 356 height 24
click at [299, 406] on input "Do you want to ask for custom attendee questions?" at bounding box center [298, 406] width 1 height 1
checkbox input "true"
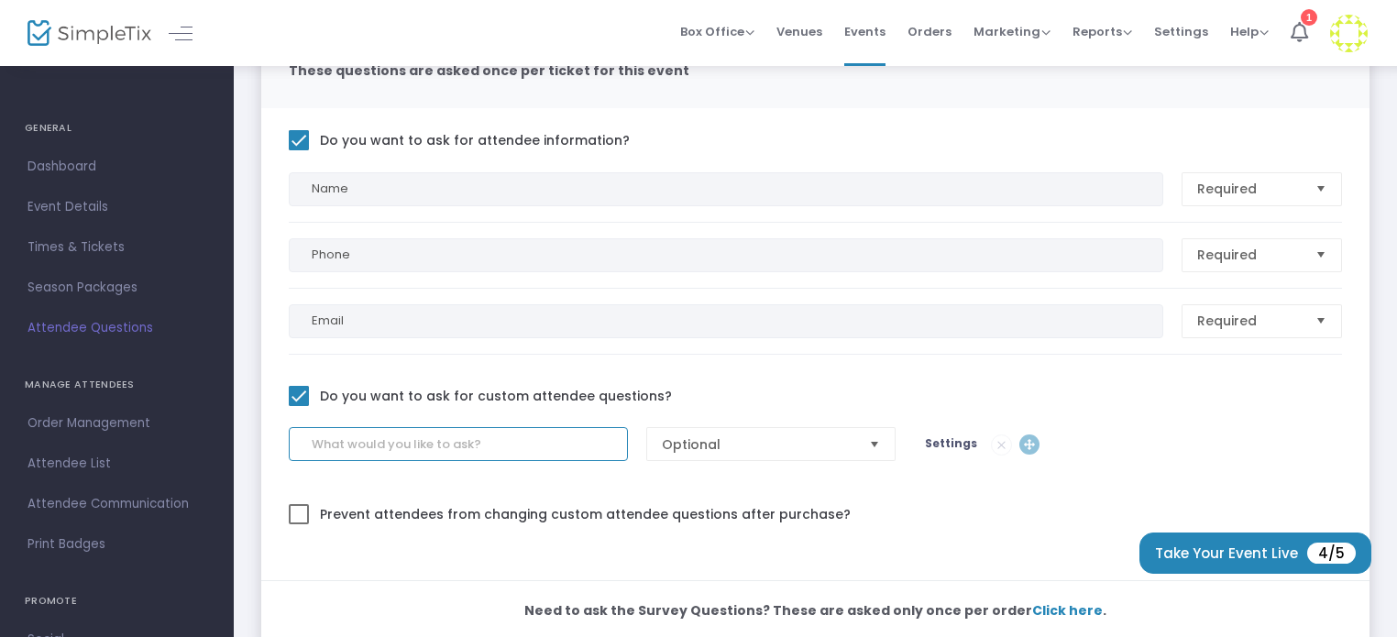
click at [499, 435] on input at bounding box center [458, 444] width 339 height 34
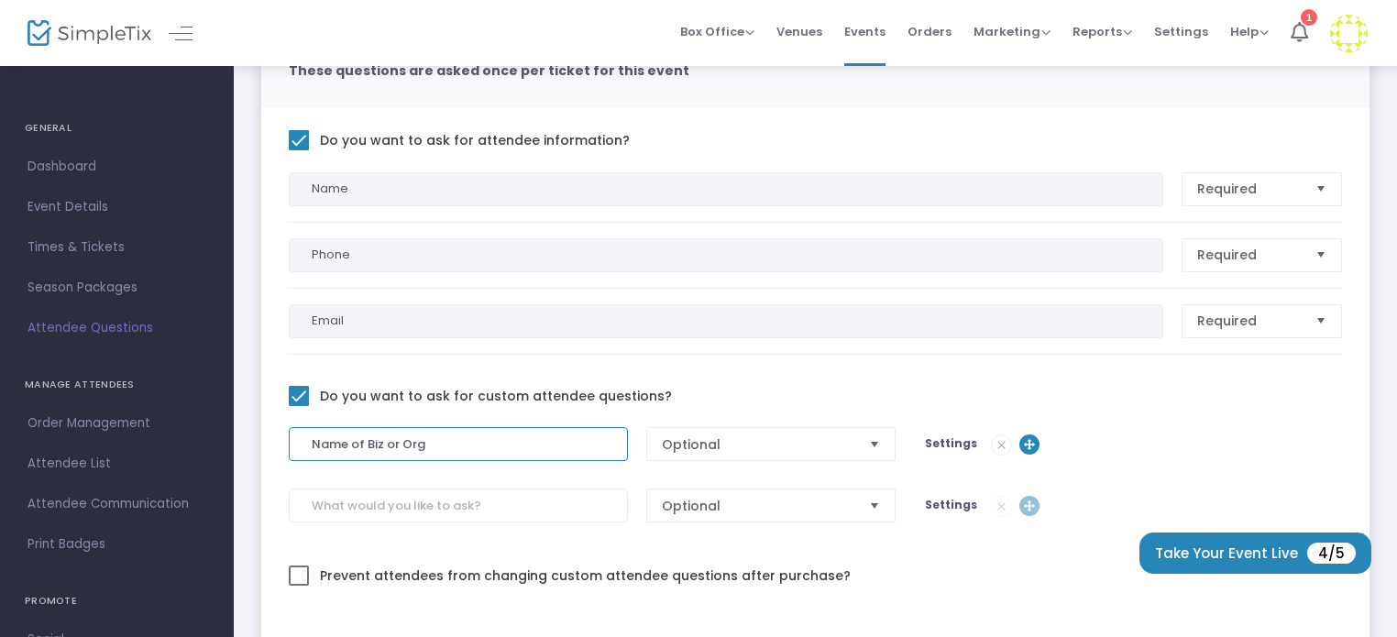
type input "Name of Biz or Org"
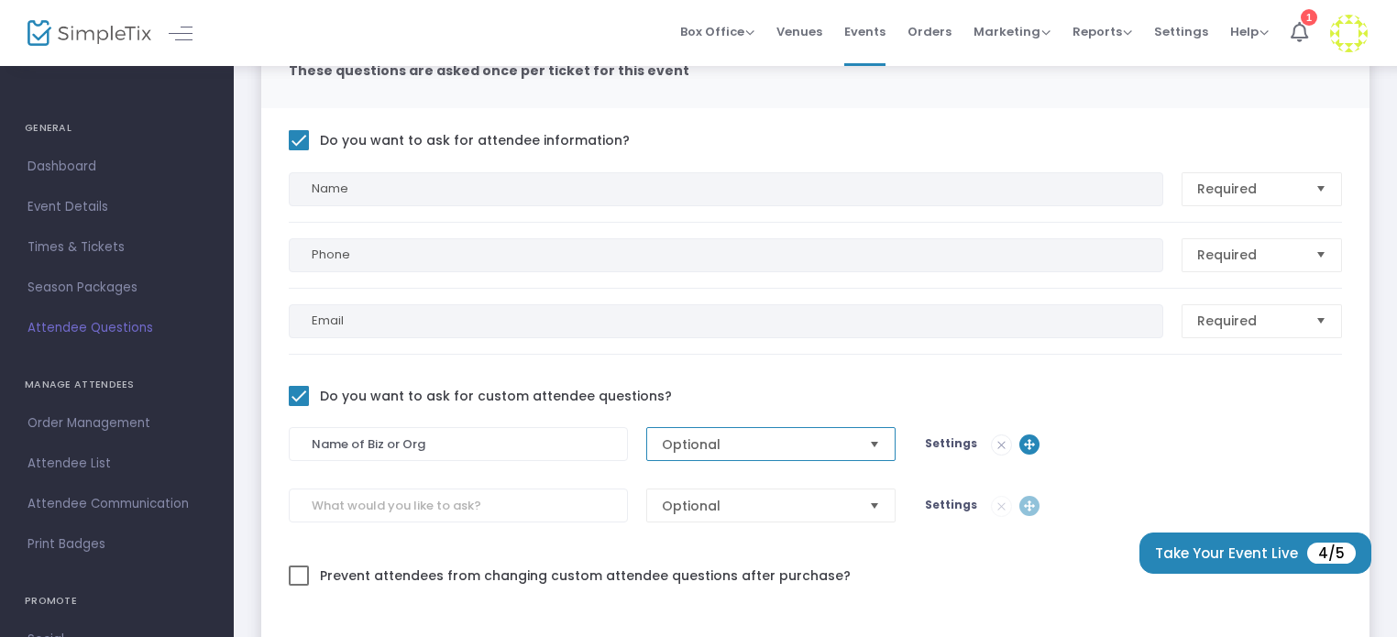
click at [731, 430] on span "Optional" at bounding box center [759, 444] width 208 height 32
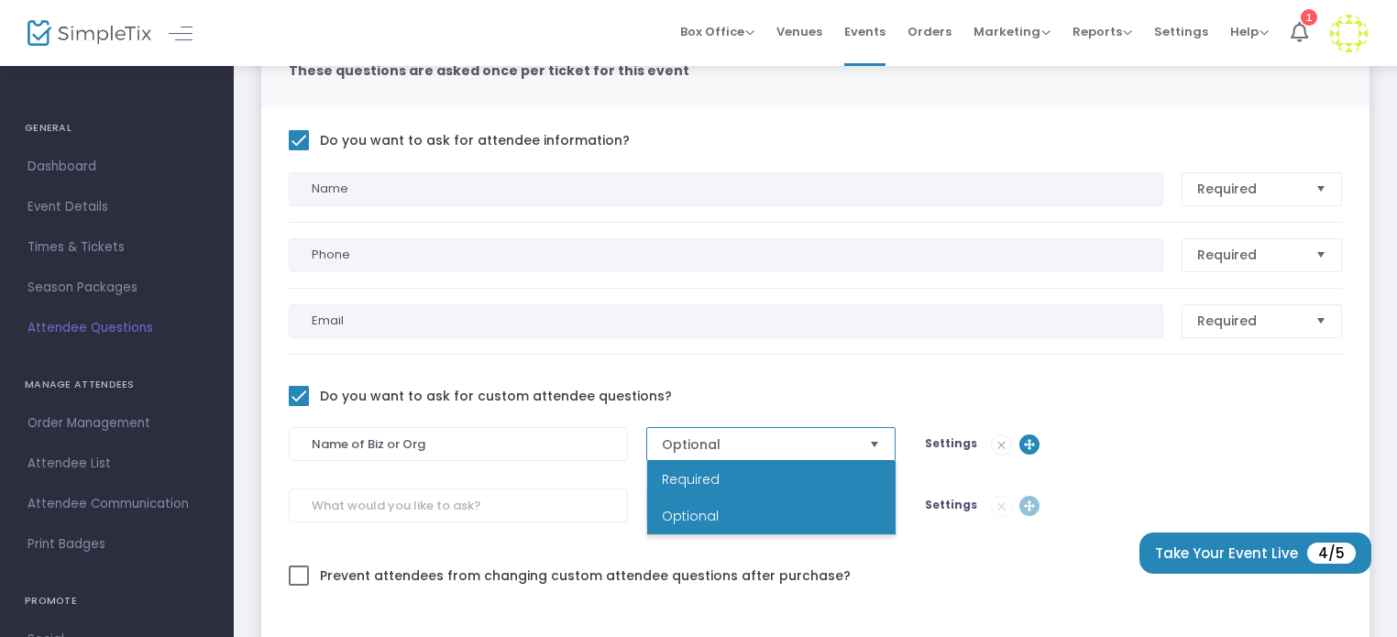
click at [705, 474] on span "Required" at bounding box center [691, 479] width 58 height 18
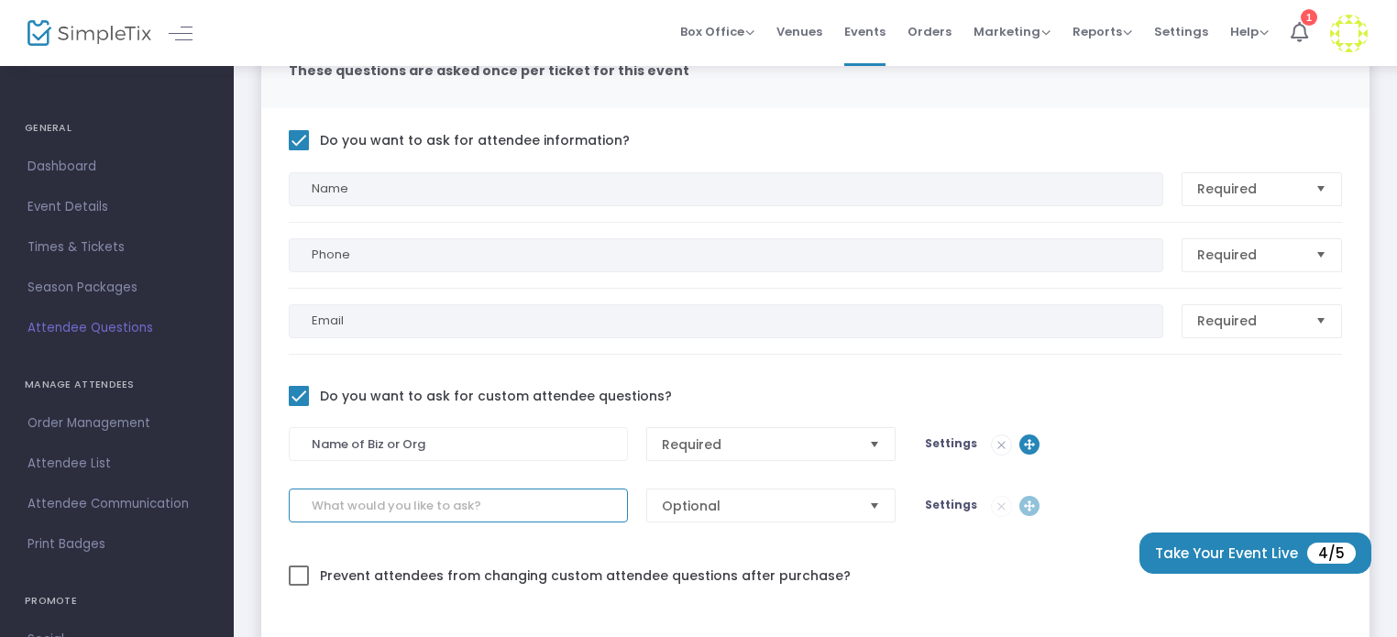
click at [607, 497] on input at bounding box center [458, 506] width 339 height 34
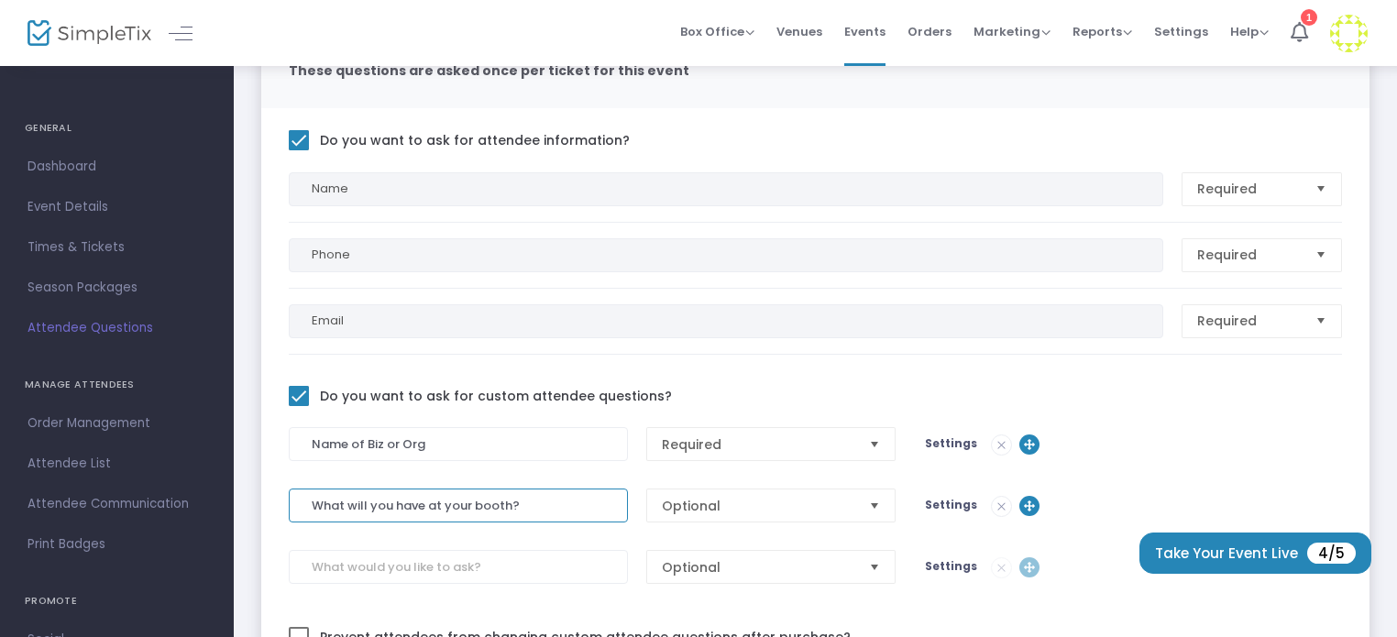
type input "What will you have at your booth?"
click at [771, 498] on span "Optional" at bounding box center [758, 506] width 193 height 18
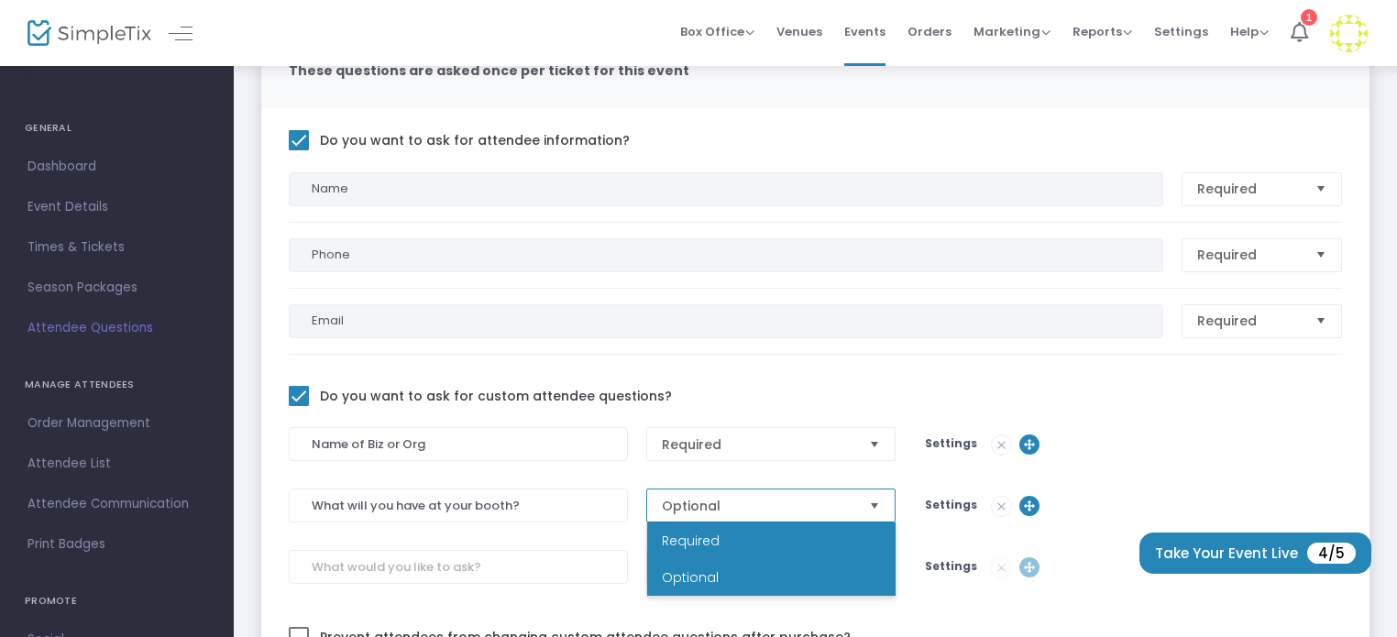
click at [743, 538] on li "Required" at bounding box center [771, 541] width 248 height 37
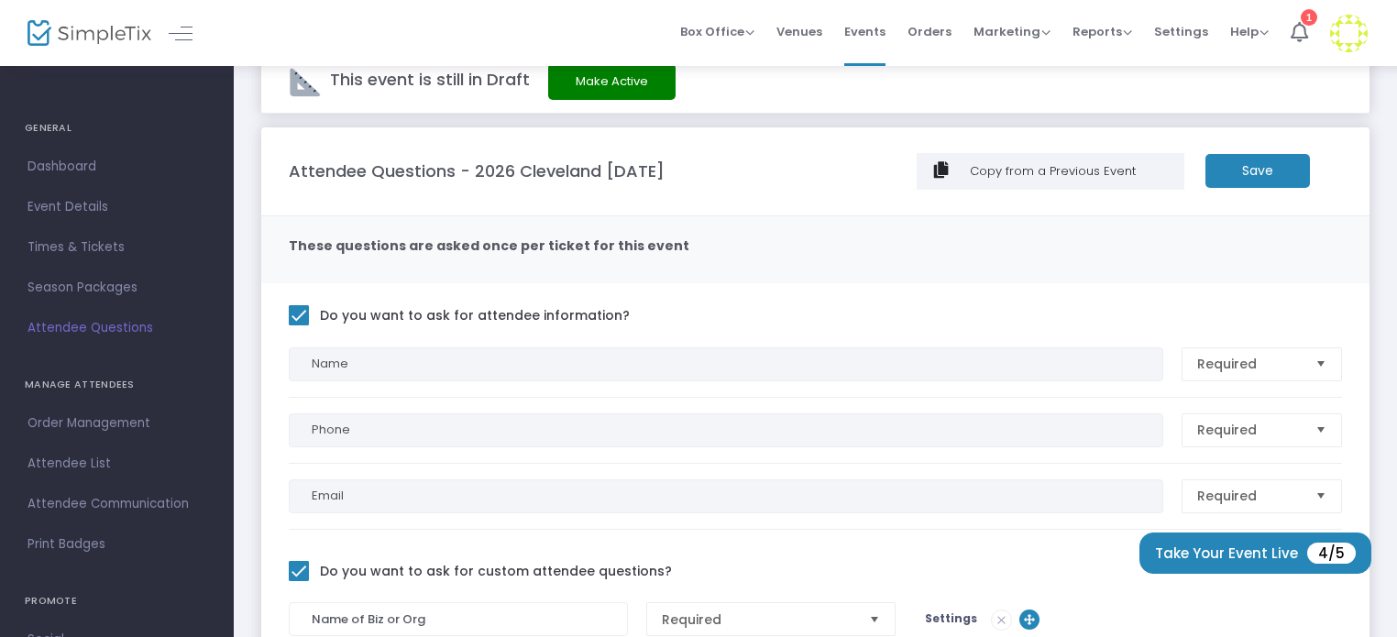
scroll to position [0, 0]
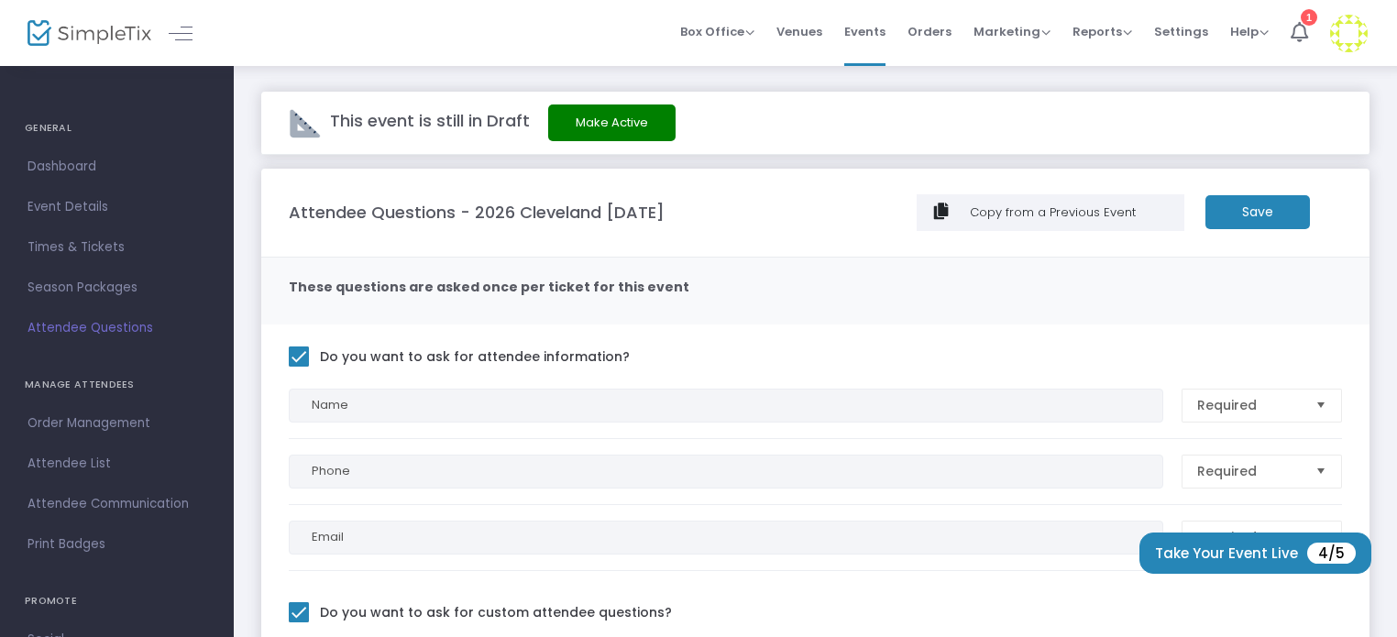
click at [1269, 204] on m-button "Save" at bounding box center [1258, 212] width 105 height 34
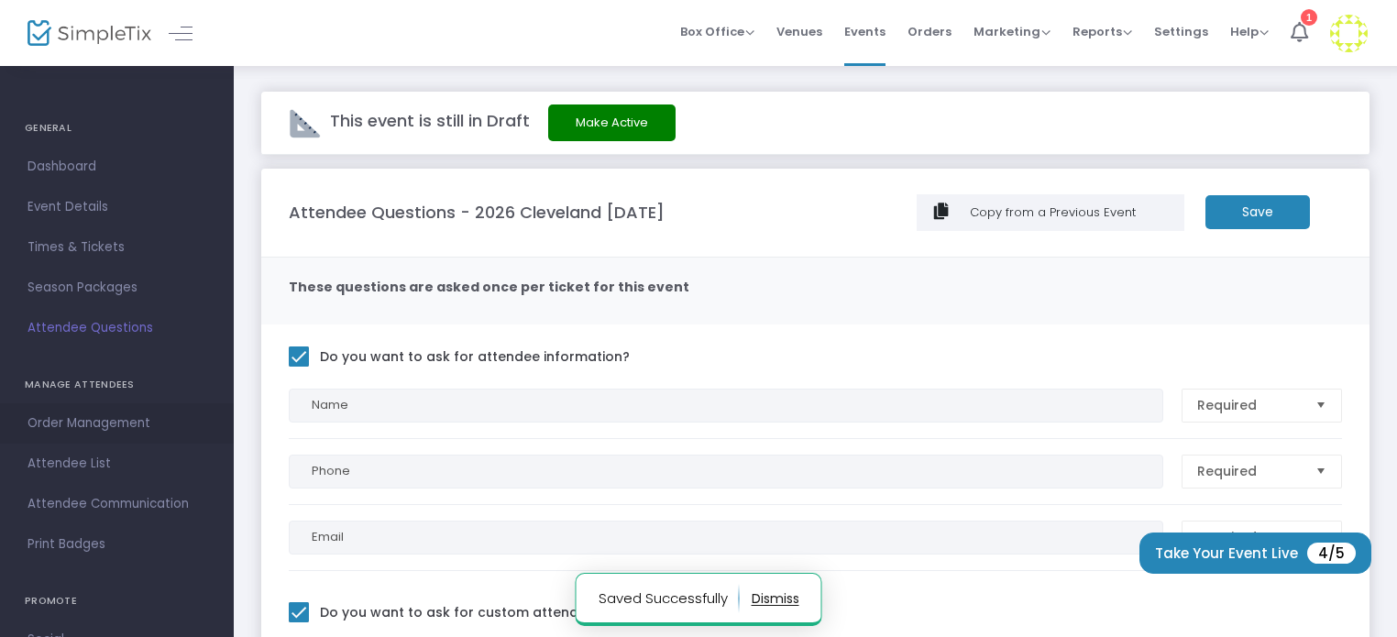
click at [40, 424] on span "Order Management" at bounding box center [117, 424] width 179 height 24
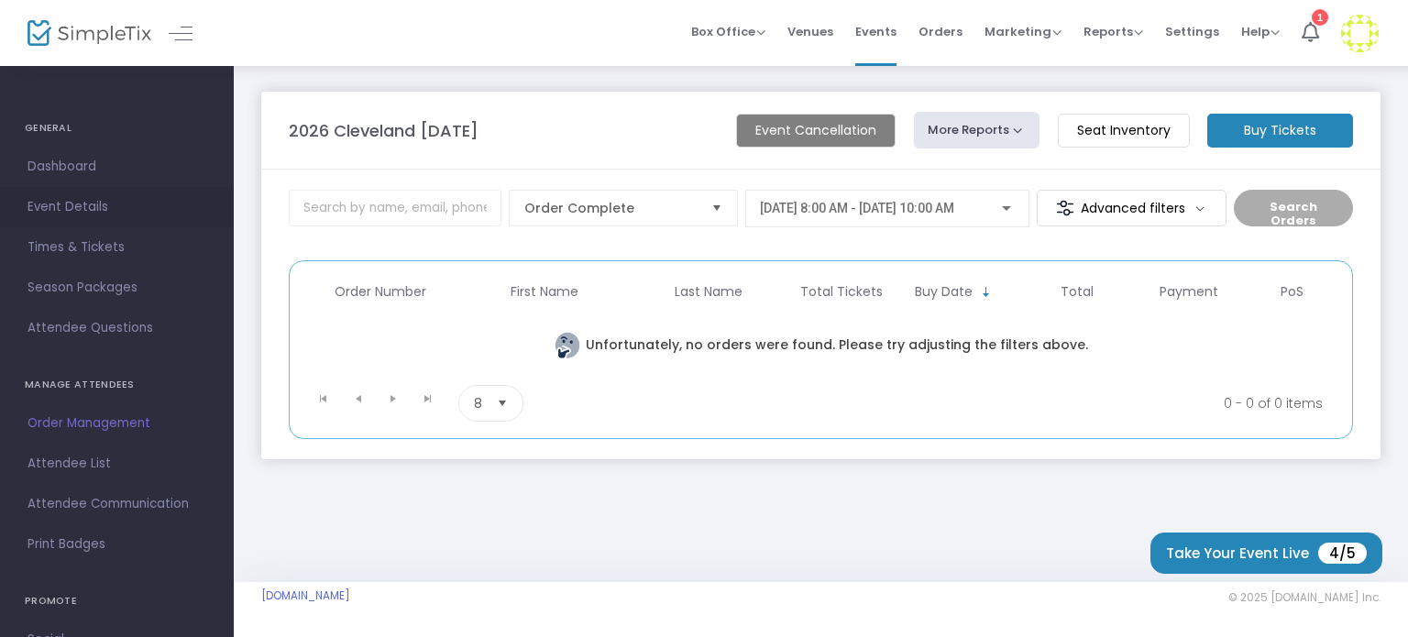
click at [83, 197] on span "Event Details" at bounding box center [117, 207] width 179 height 24
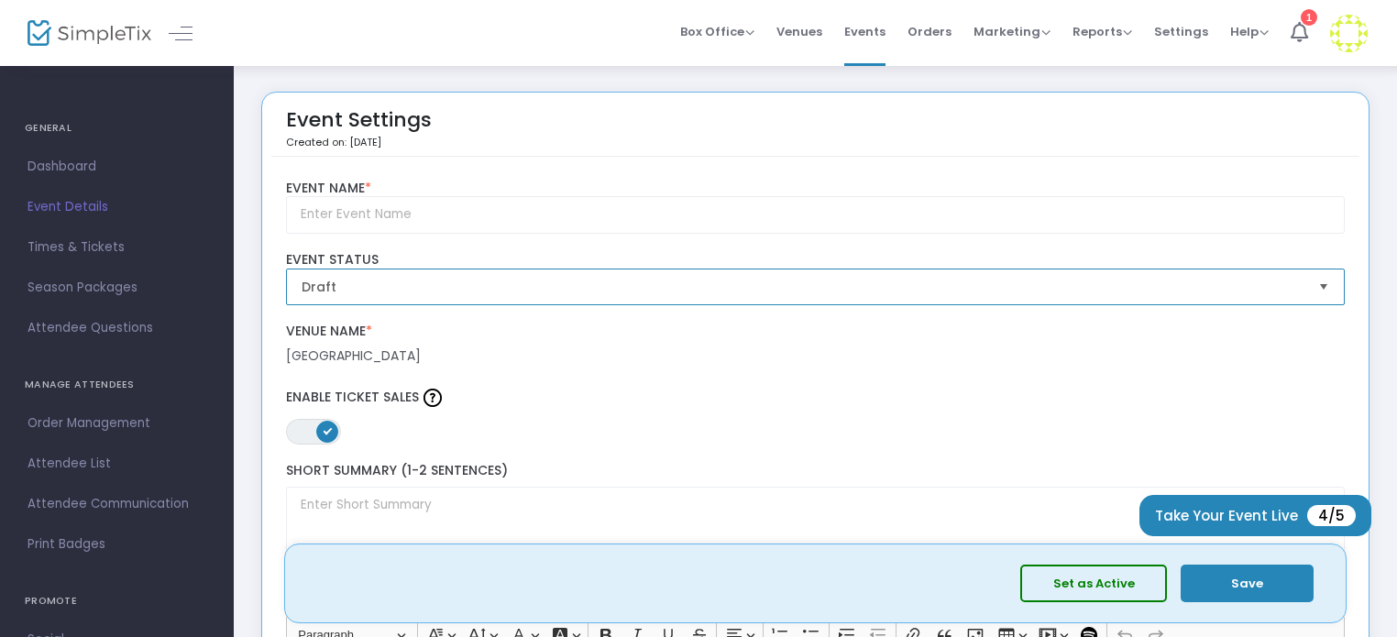
click at [401, 274] on span "Draft" at bounding box center [803, 287] width 1018 height 35
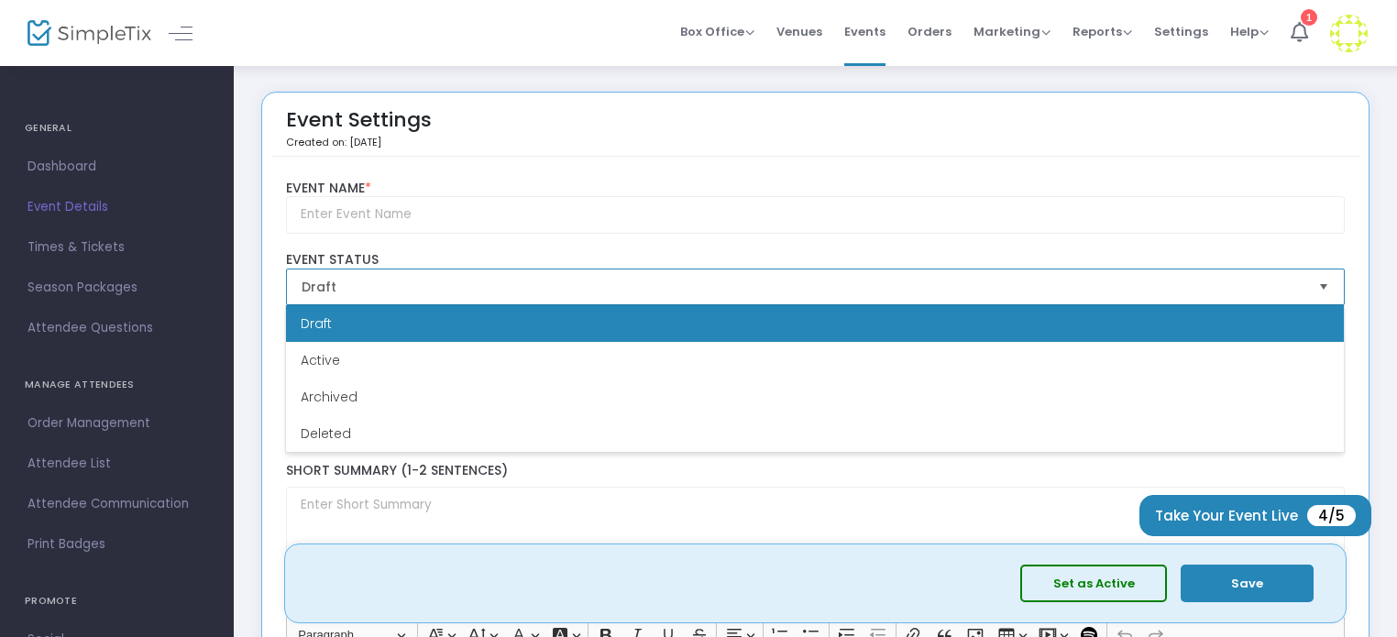
click at [401, 274] on span "Draft" at bounding box center [803, 287] width 1018 height 35
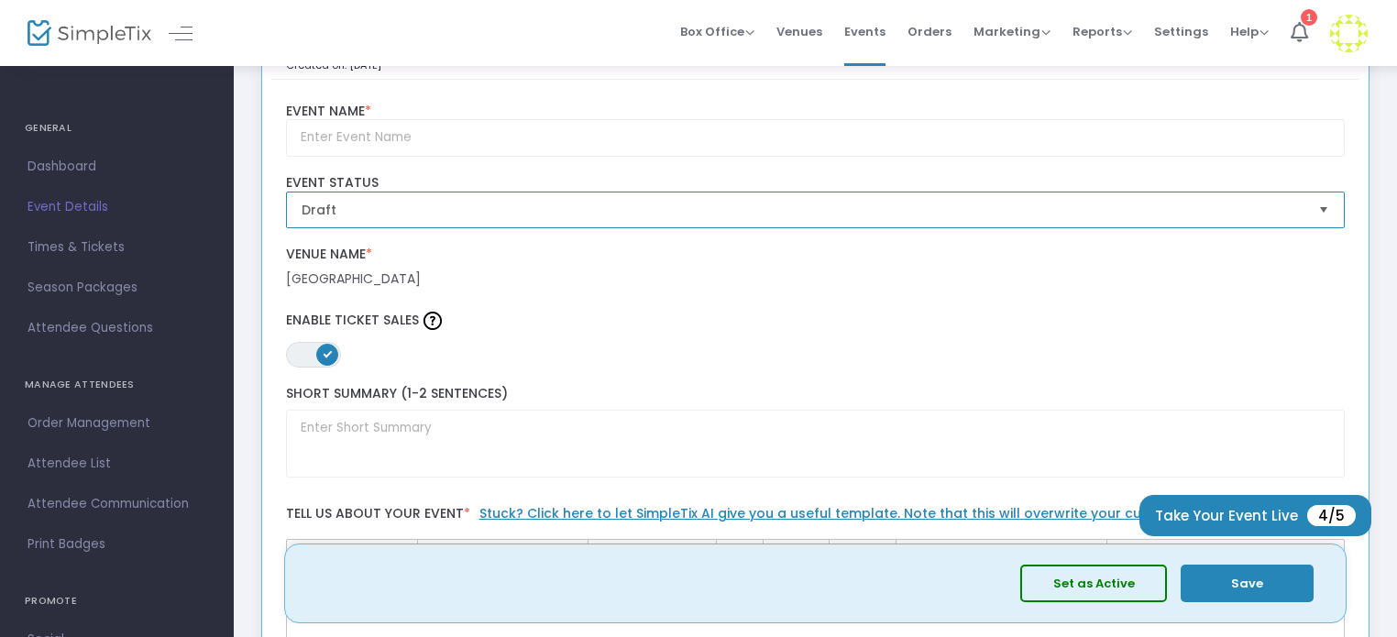
scroll to position [183, 0]
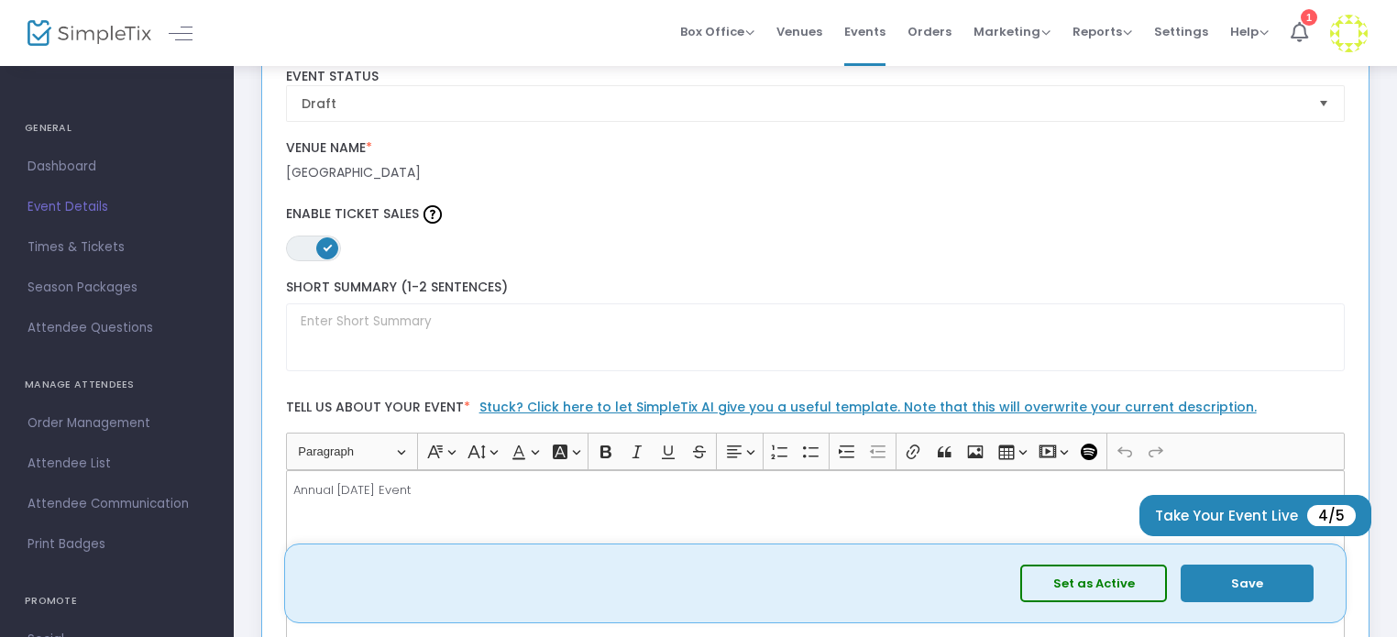
click at [506, 406] on link "Stuck? Click here to let SimpleTix AI give you a useful template. Note that thi…" at bounding box center [867, 407] width 777 height 18
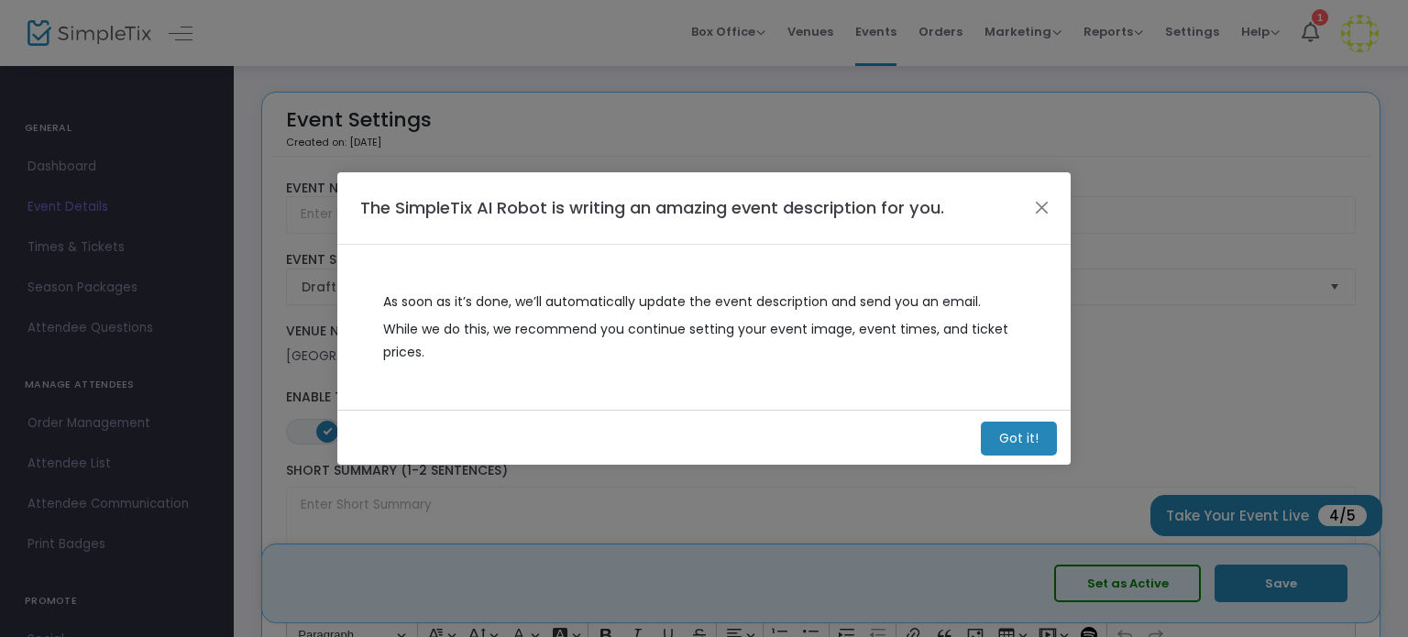
click at [534, 326] on span "While we do this, we recommend you continue setting your event image, event tim…" at bounding box center [704, 341] width 642 height 46
click at [1001, 434] on m-button "Got it!" at bounding box center [1019, 439] width 76 height 34
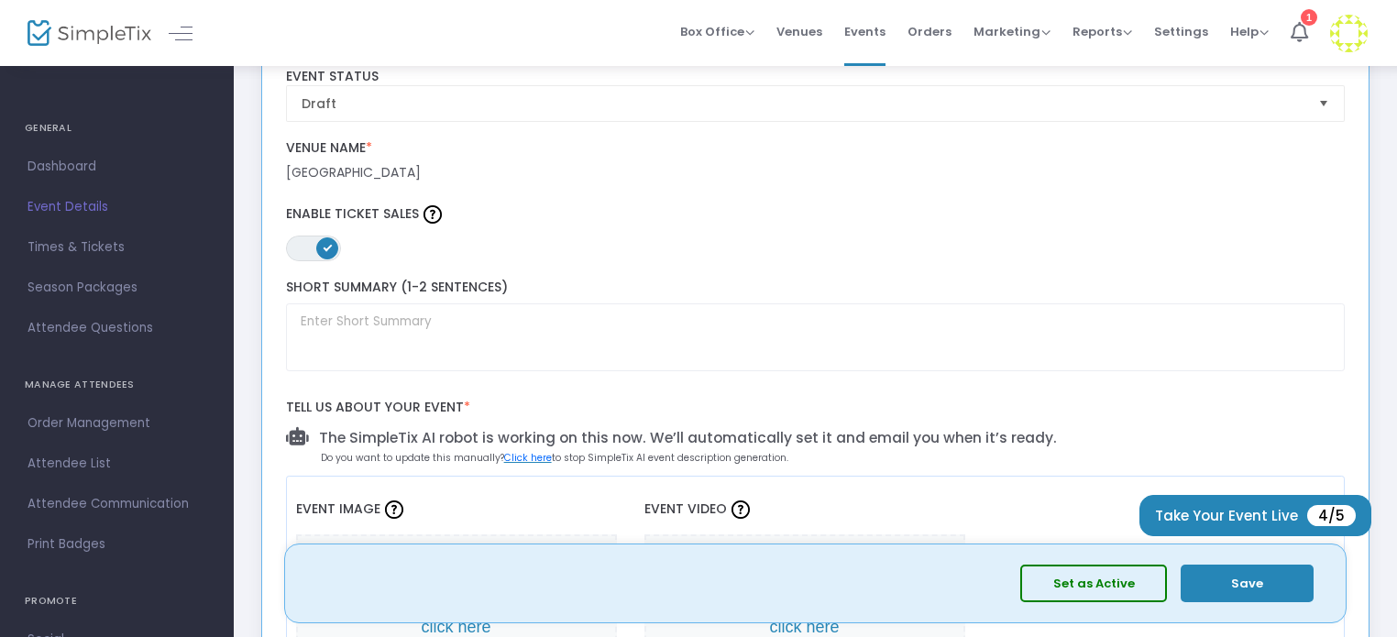
scroll to position [367, 0]
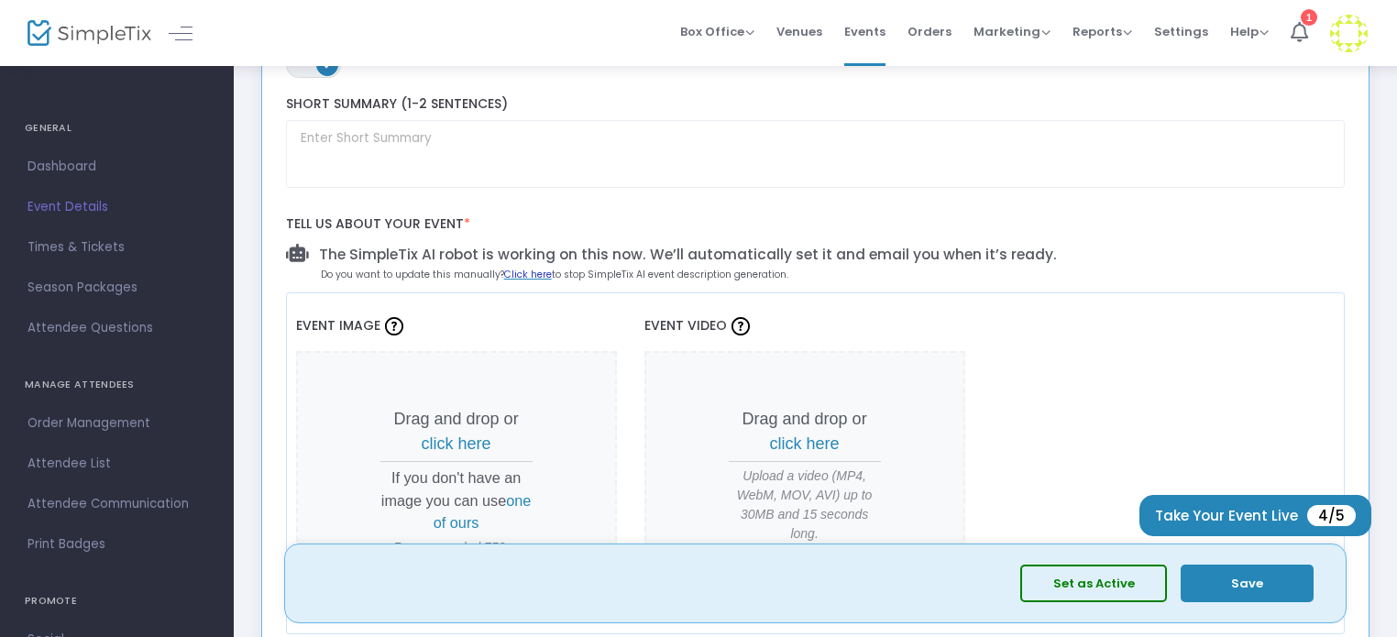
click at [522, 273] on link "Click here" at bounding box center [528, 275] width 48 height 14
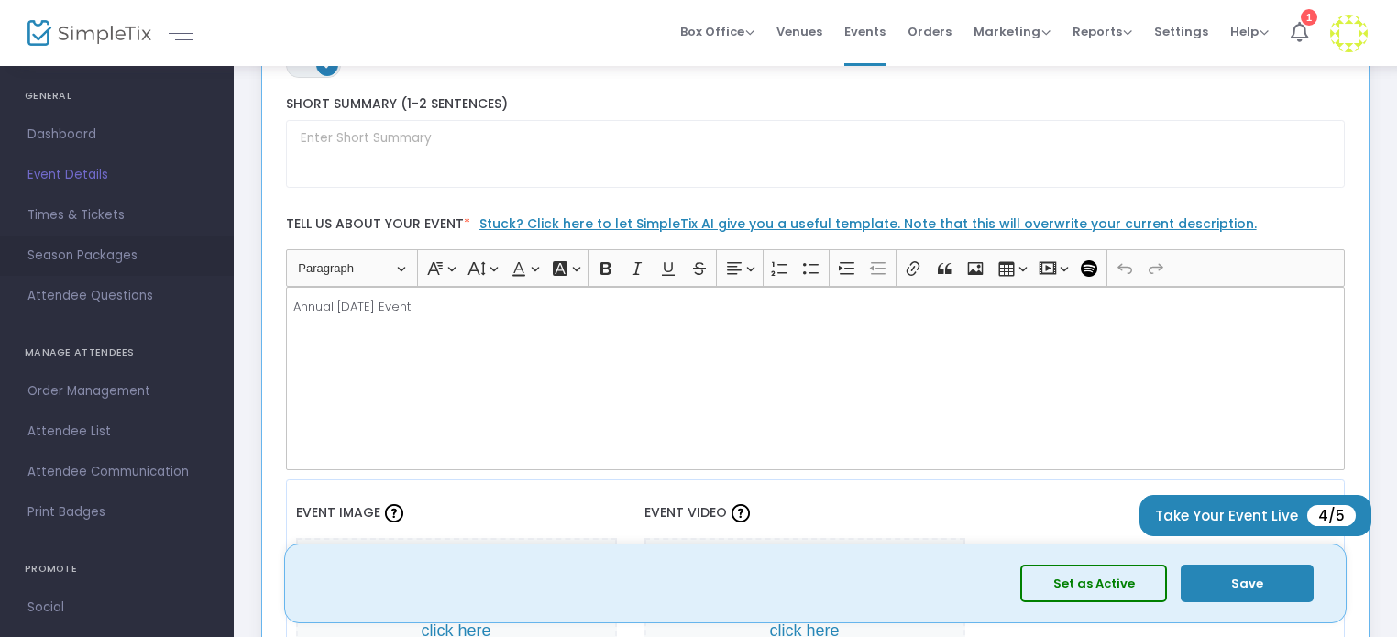
scroll to position [0, 0]
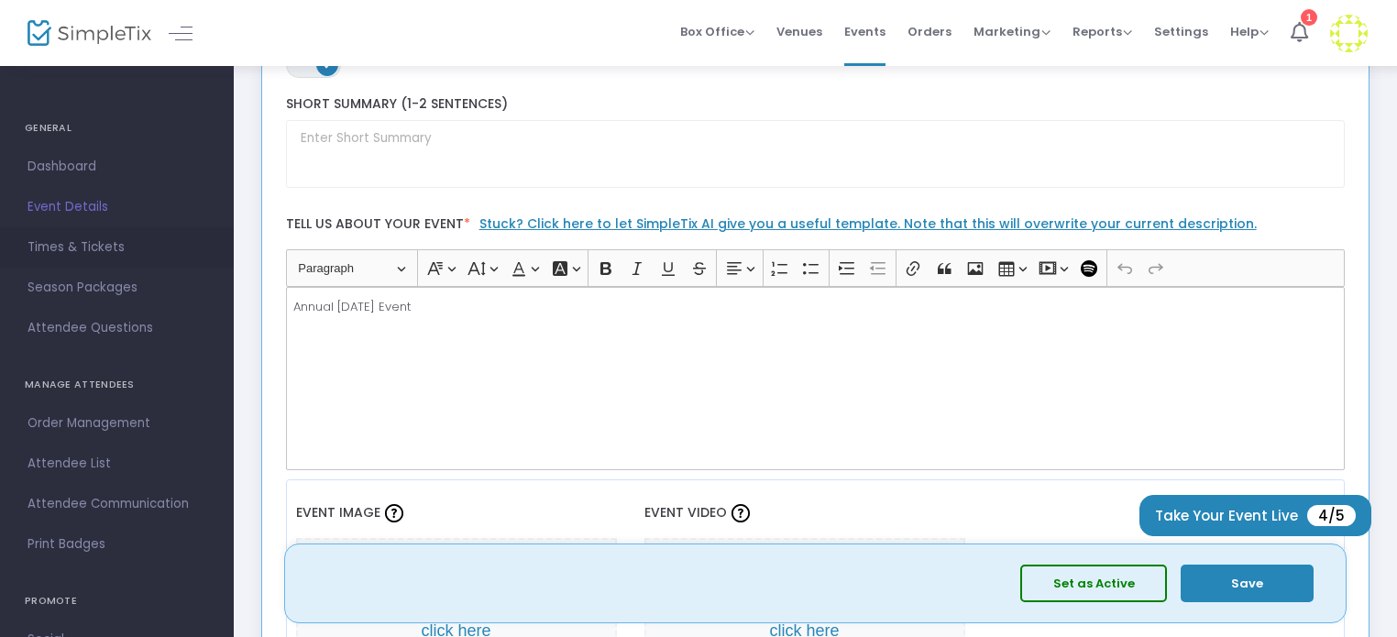
click at [86, 248] on span "Times & Tickets" at bounding box center [117, 248] width 179 height 24
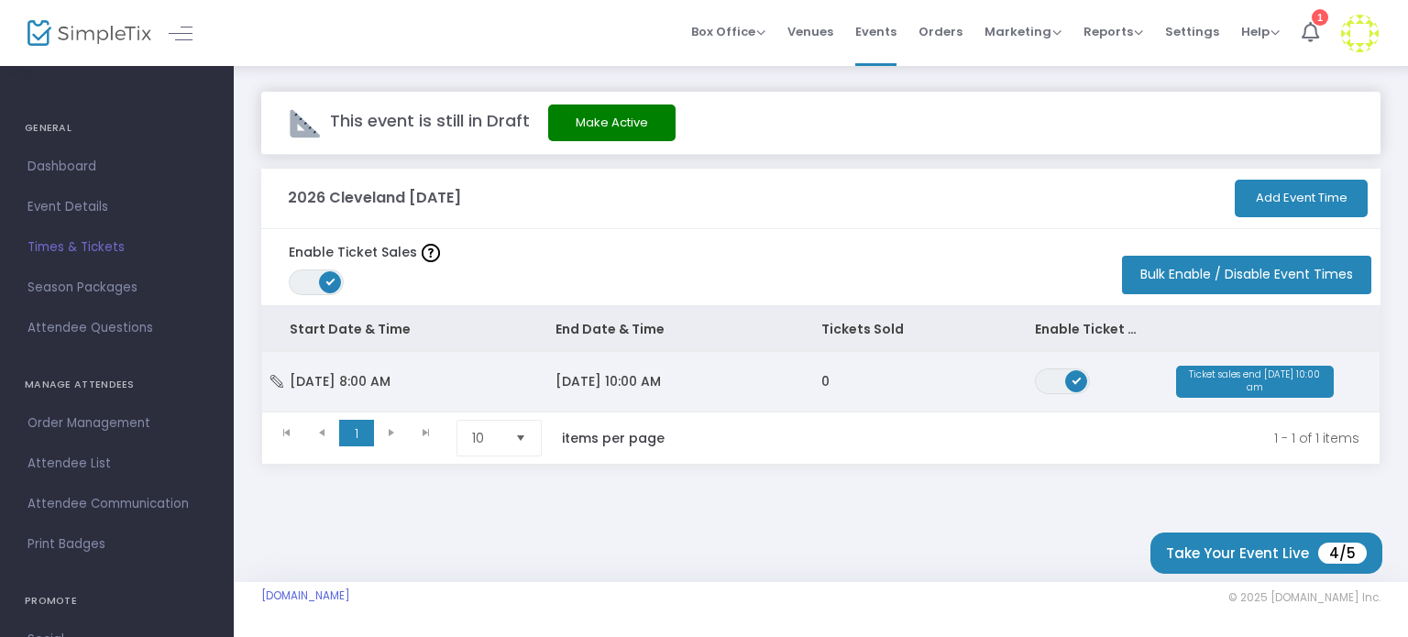
click at [527, 382] on td "[DATE] 8:00 AM" at bounding box center [395, 382] width 266 height 60
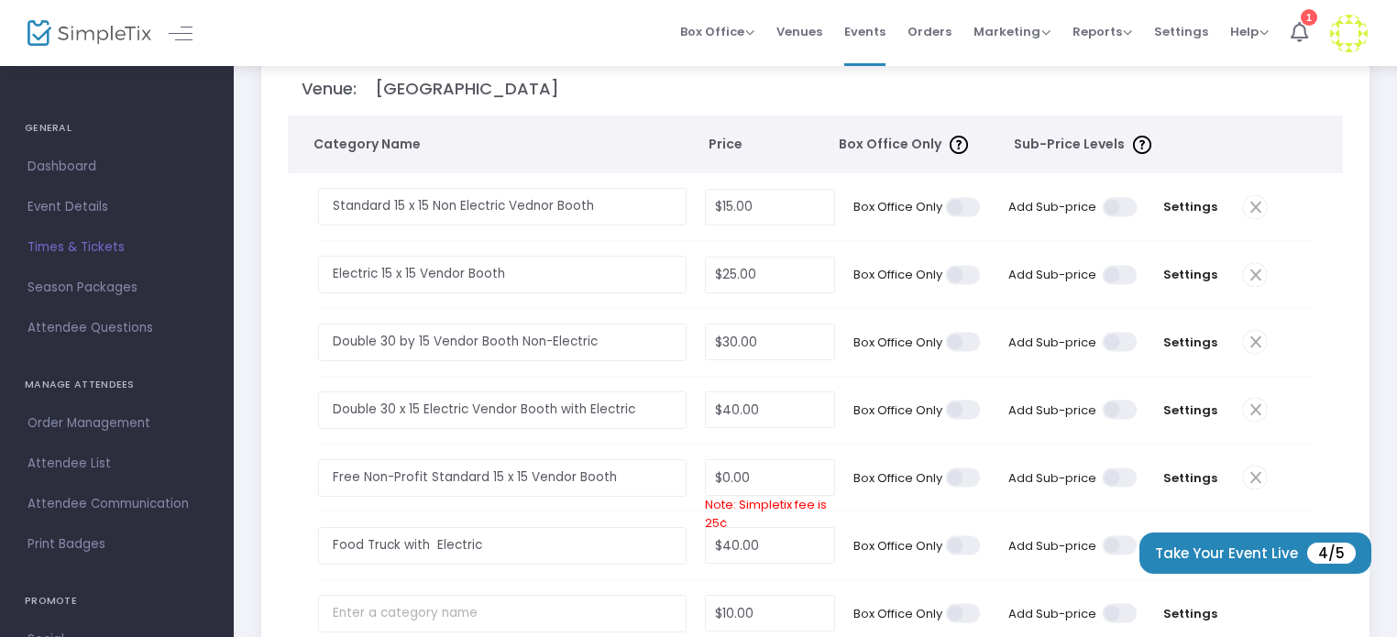
scroll to position [183, 0]
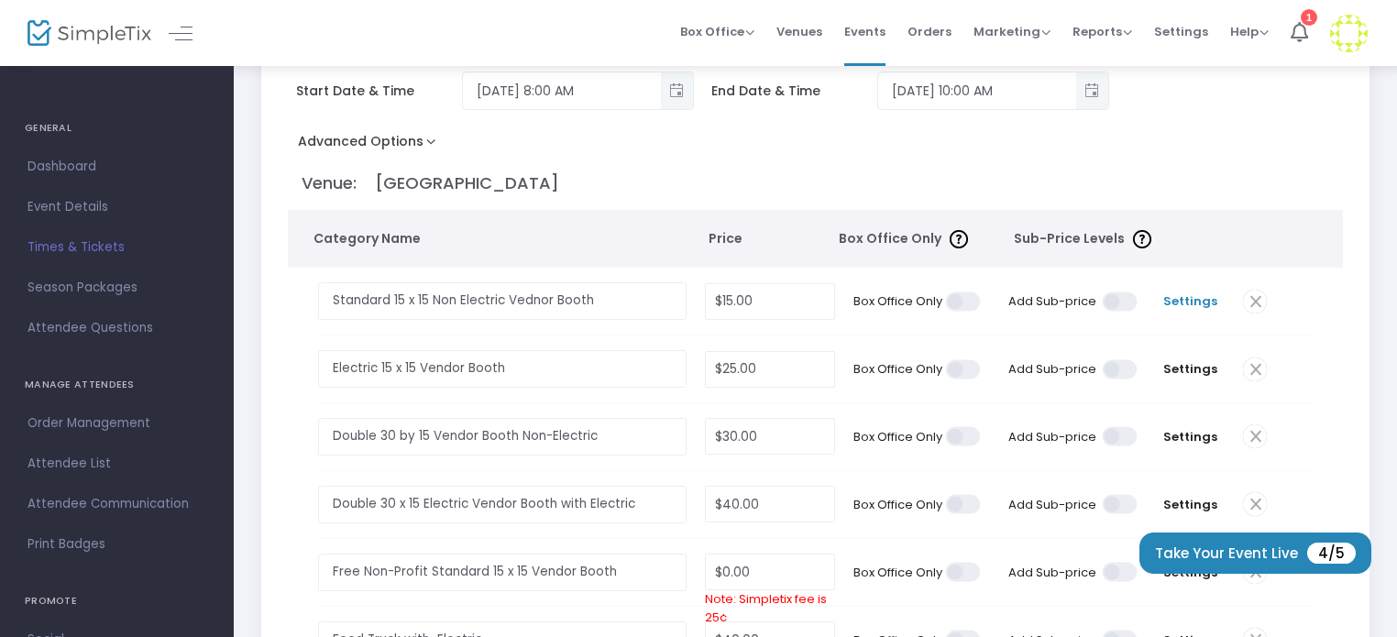
click at [1177, 292] on span "Settings" at bounding box center [1190, 301] width 69 height 18
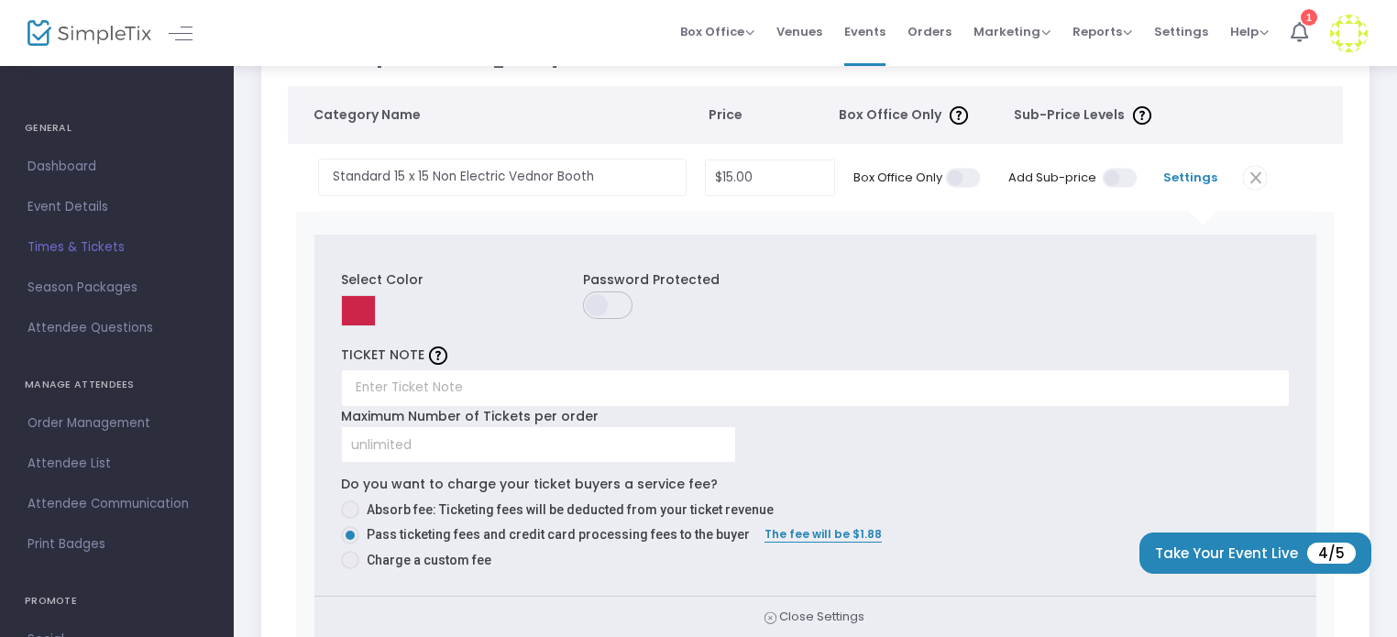
scroll to position [275, 0]
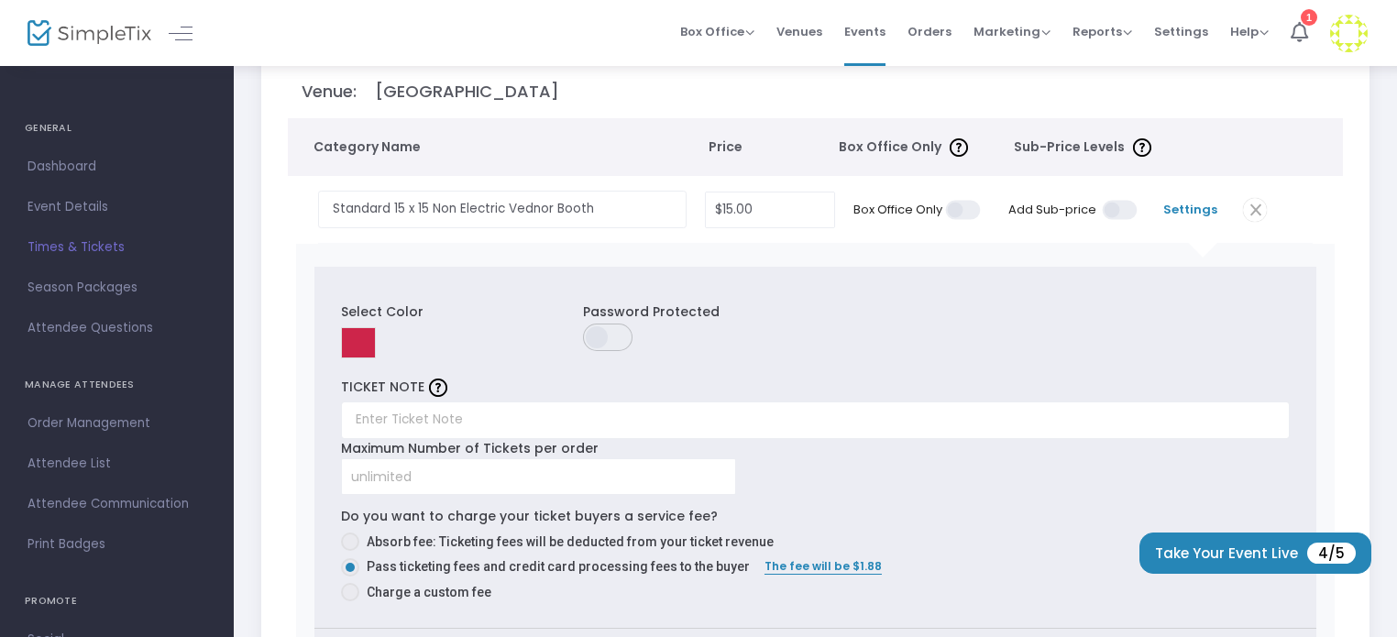
click at [1257, 208] on span at bounding box center [1255, 210] width 24 height 24
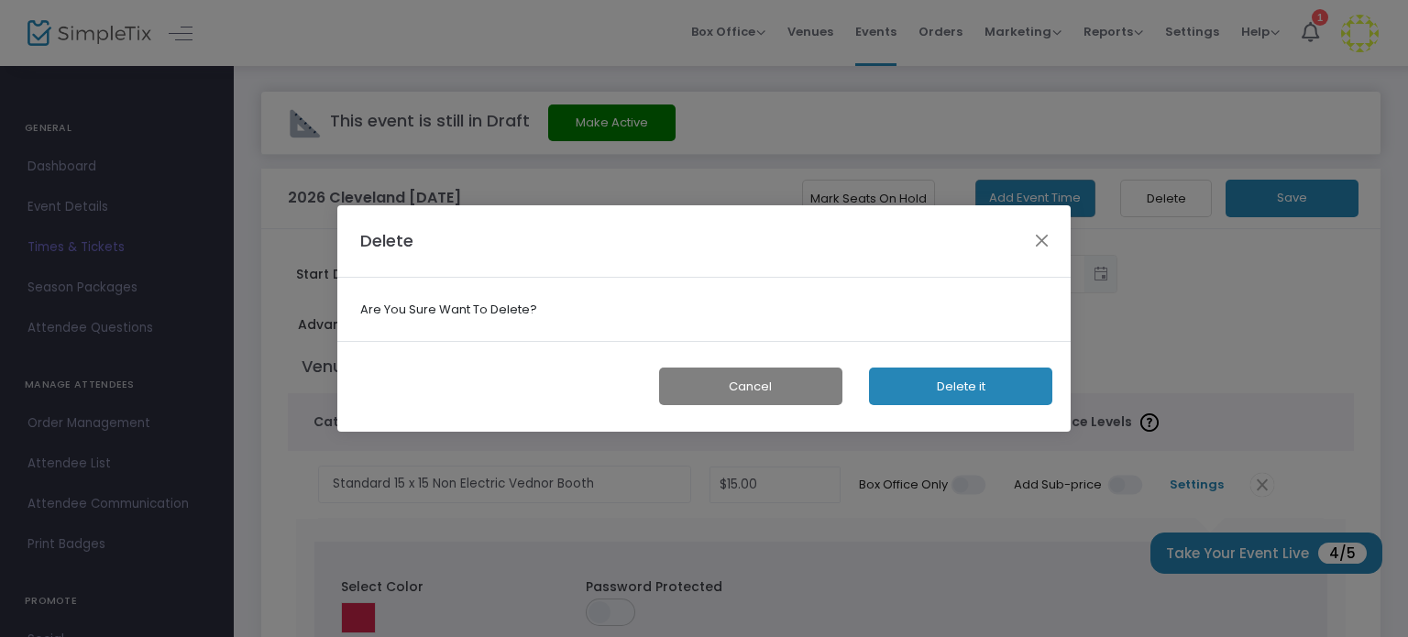
click at [773, 380] on button "Cancel" at bounding box center [750, 387] width 183 height 38
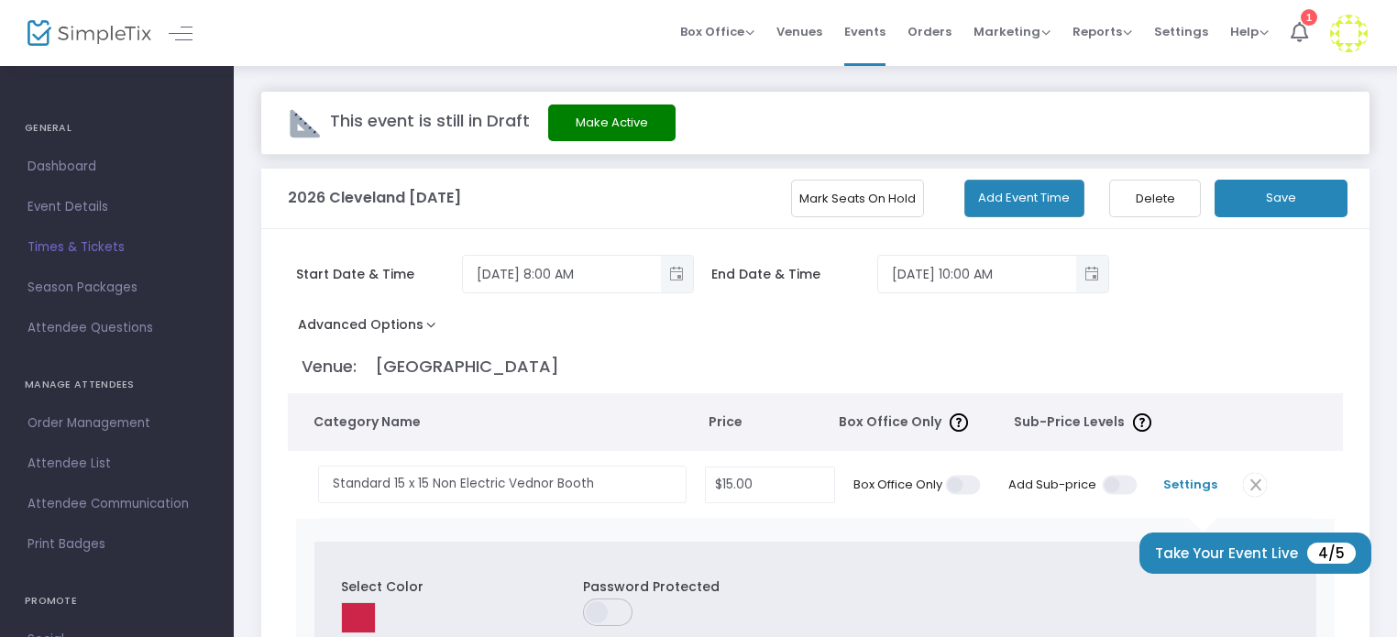
click at [693, 185] on div "2026 Cleveland [DATE]" at bounding box center [562, 199] width 549 height 60
click at [87, 171] on span "Dashboard" at bounding box center [117, 167] width 179 height 24
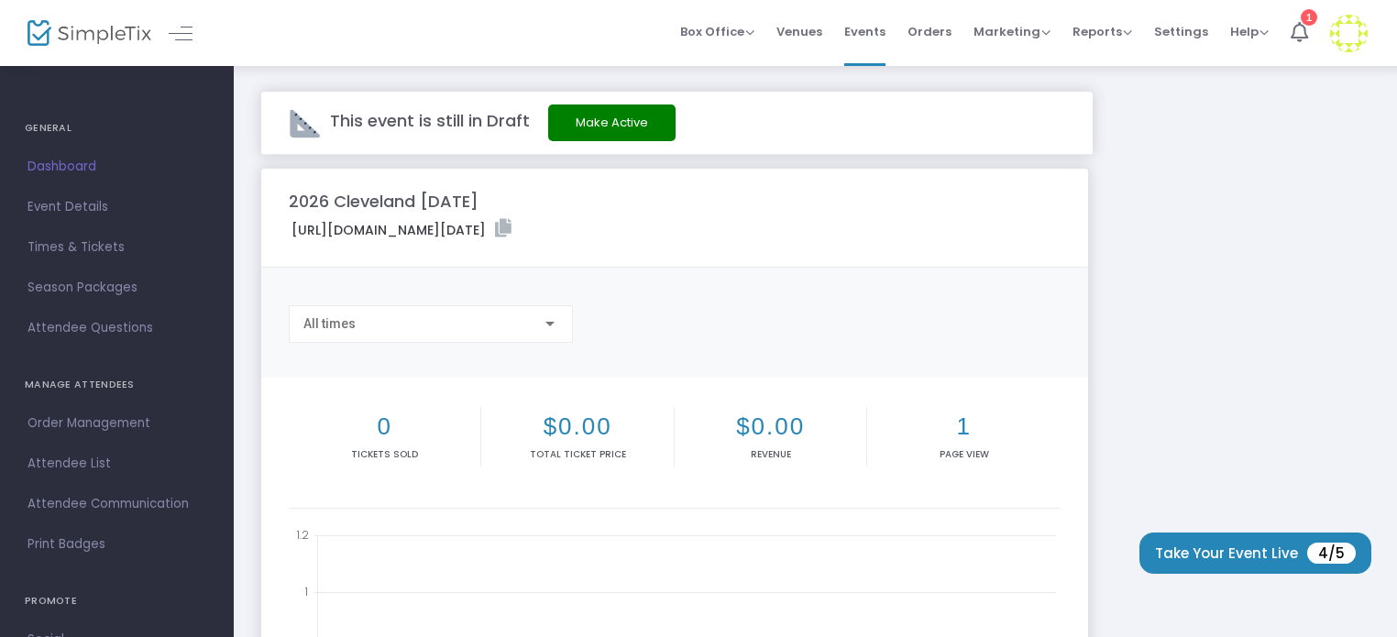
scroll to position [562, 0]
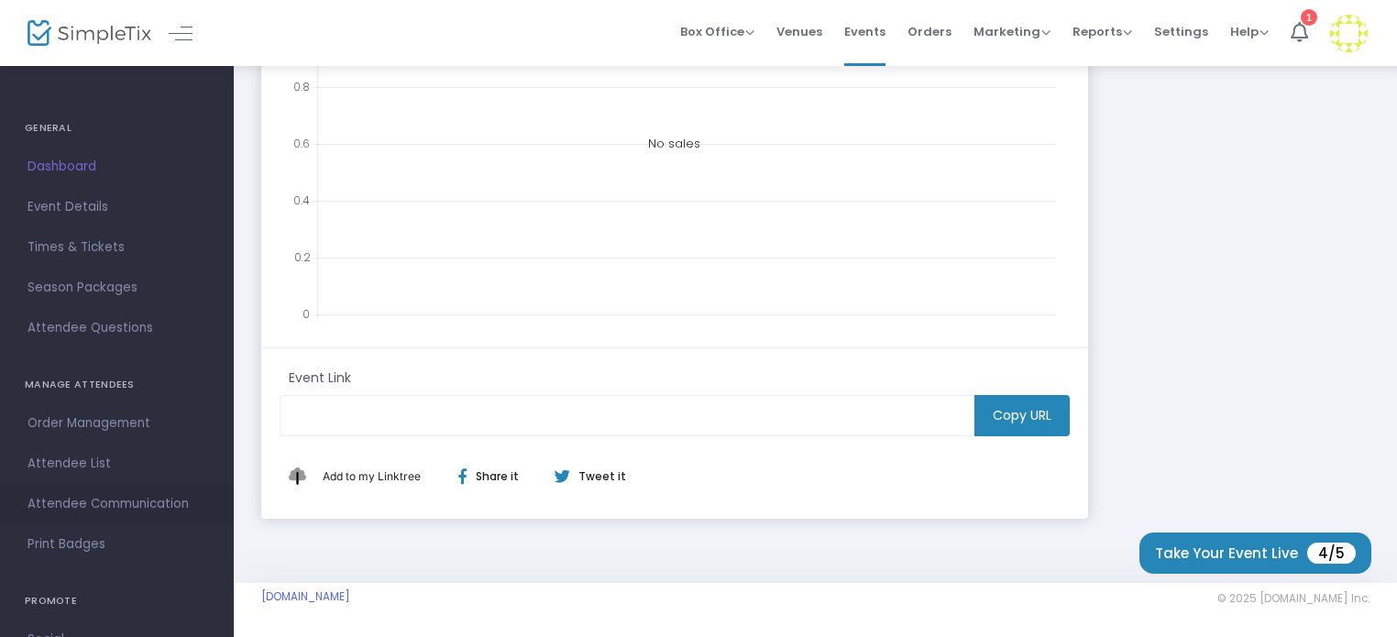
click at [138, 498] on span "Attendee Communication" at bounding box center [117, 504] width 179 height 24
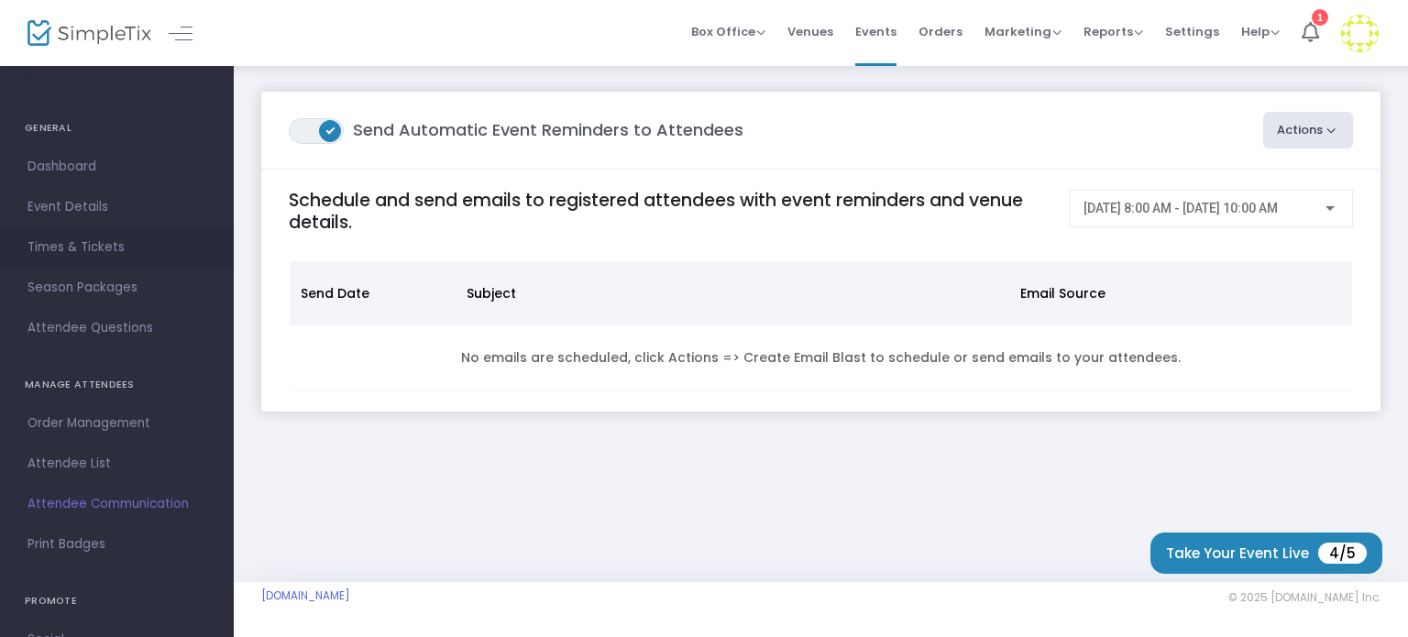
click at [100, 244] on span "Times & Tickets" at bounding box center [117, 248] width 179 height 24
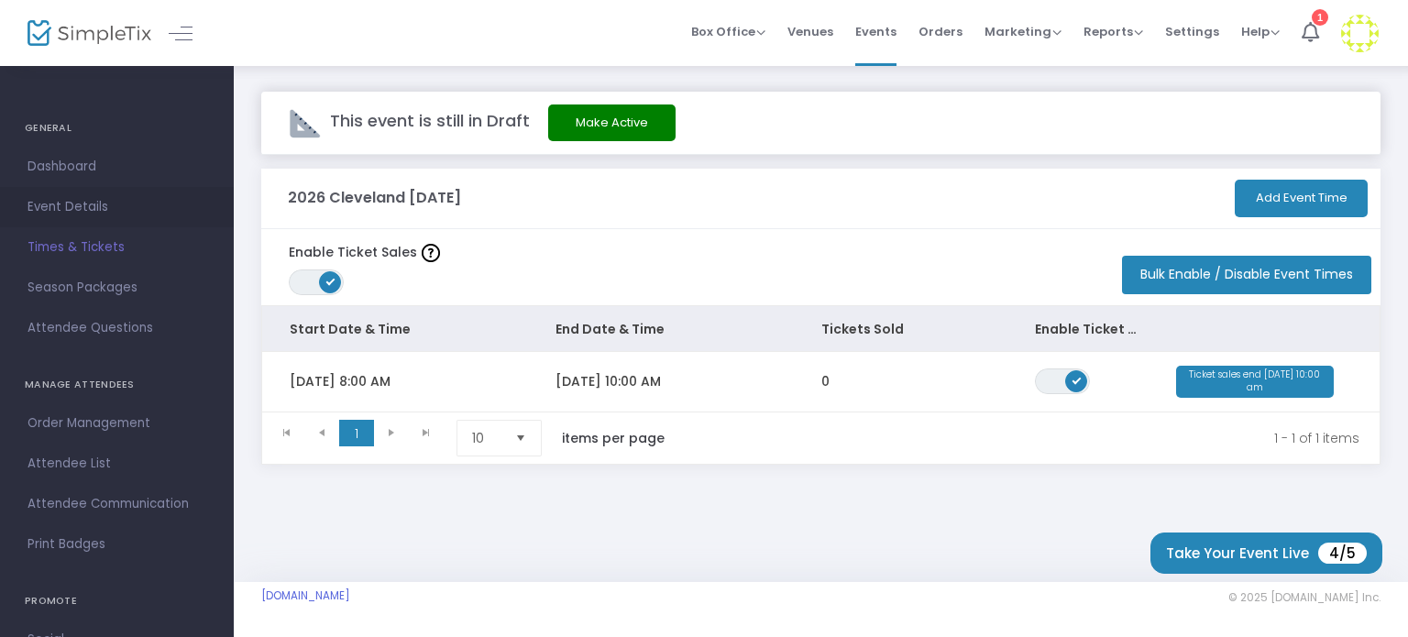
click at [85, 213] on span "Event Details" at bounding box center [117, 207] width 179 height 24
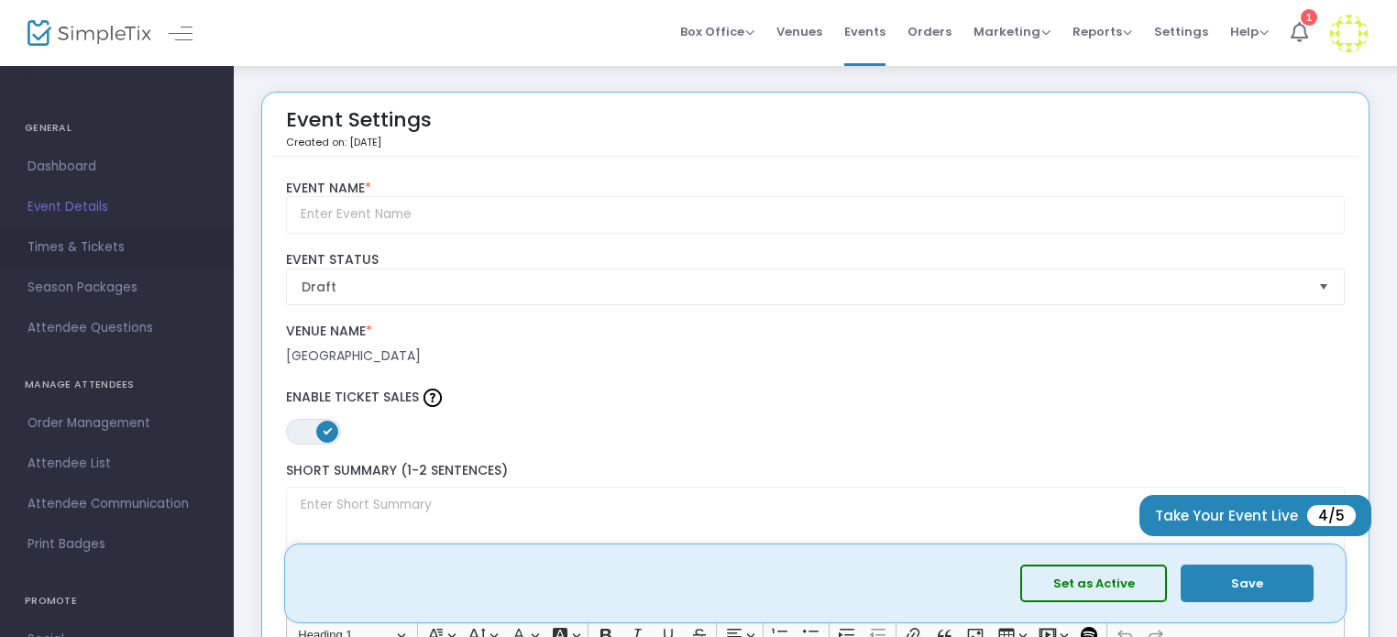
click at [89, 257] on span "Times & Tickets" at bounding box center [117, 248] width 179 height 24
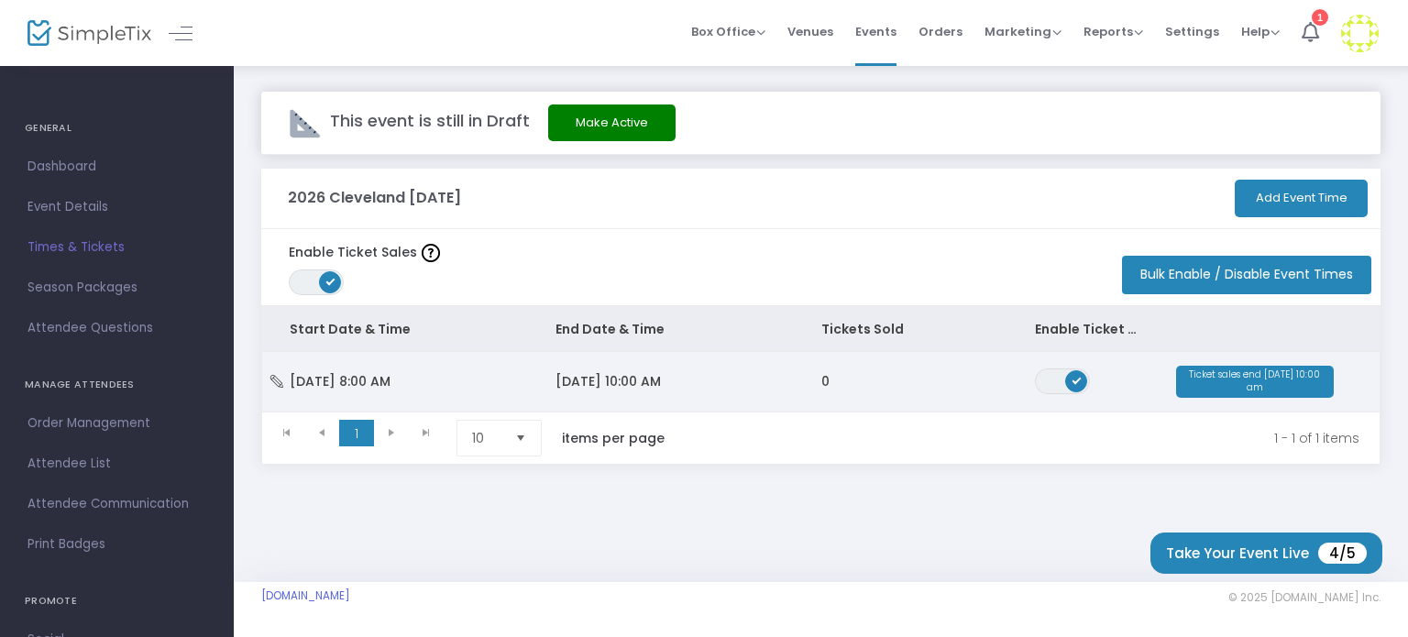
click at [642, 372] on span "[DATE] 10:00 AM" at bounding box center [608, 381] width 105 height 18
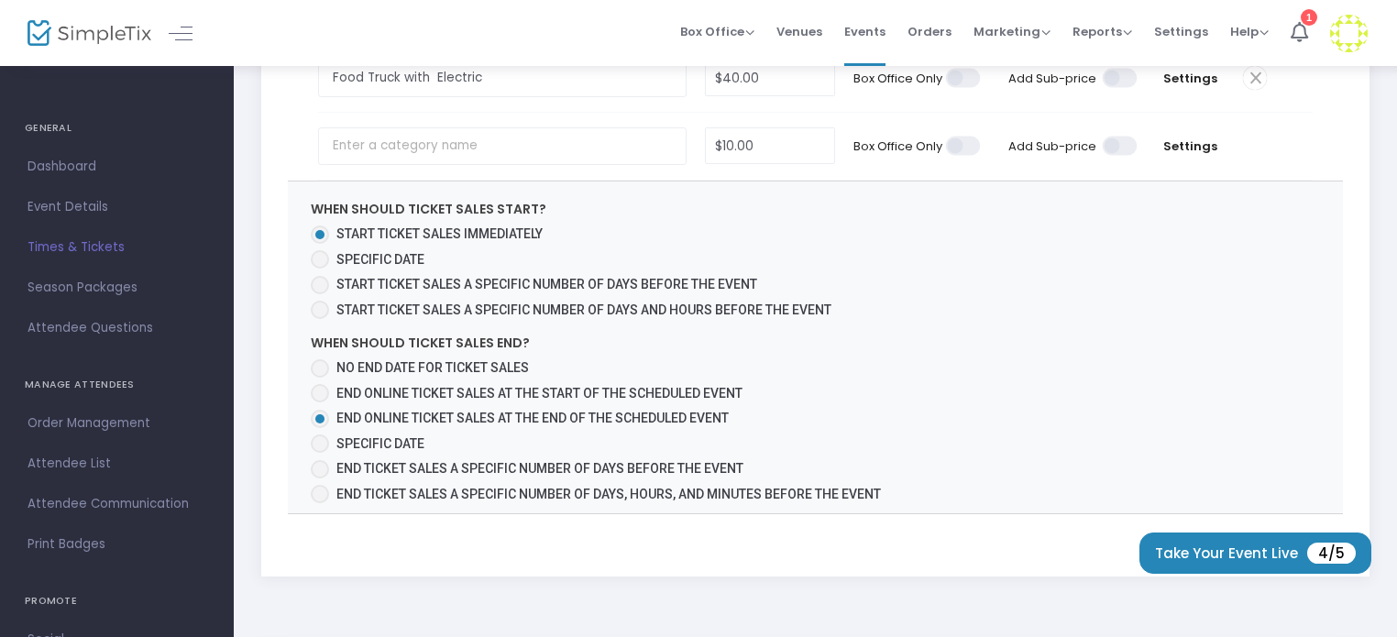
scroll to position [825, 0]
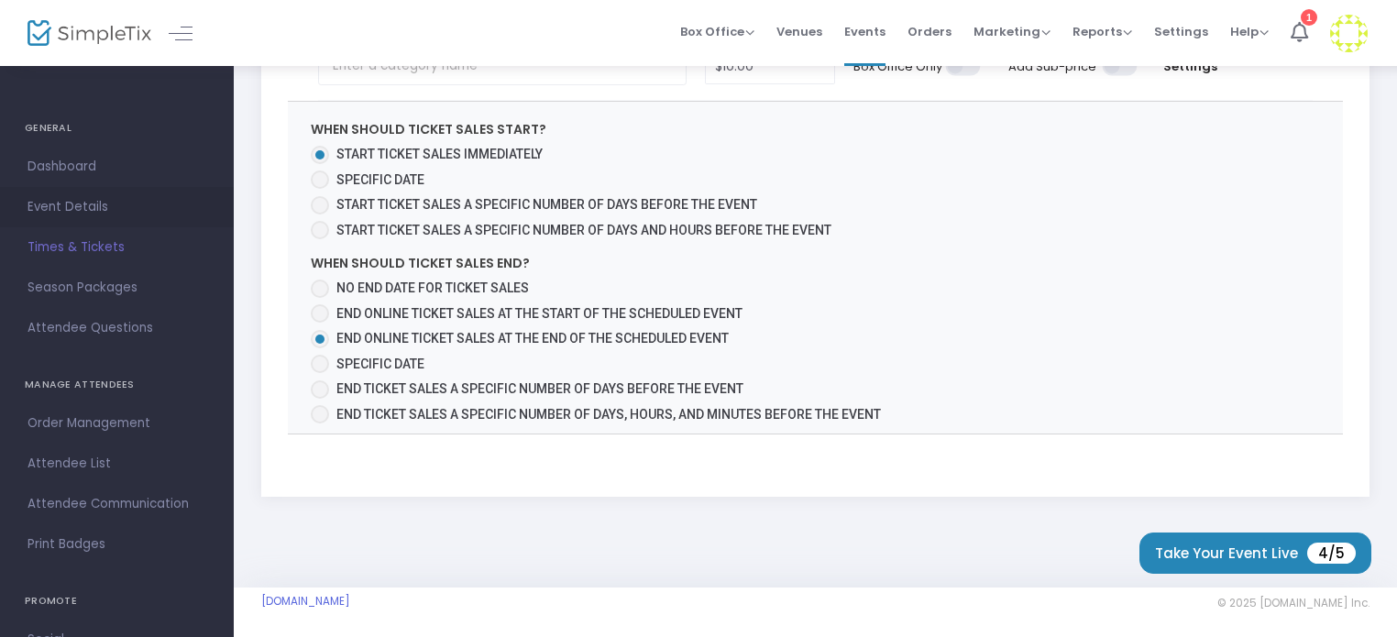
click at [103, 201] on span "Event Details" at bounding box center [117, 207] width 179 height 24
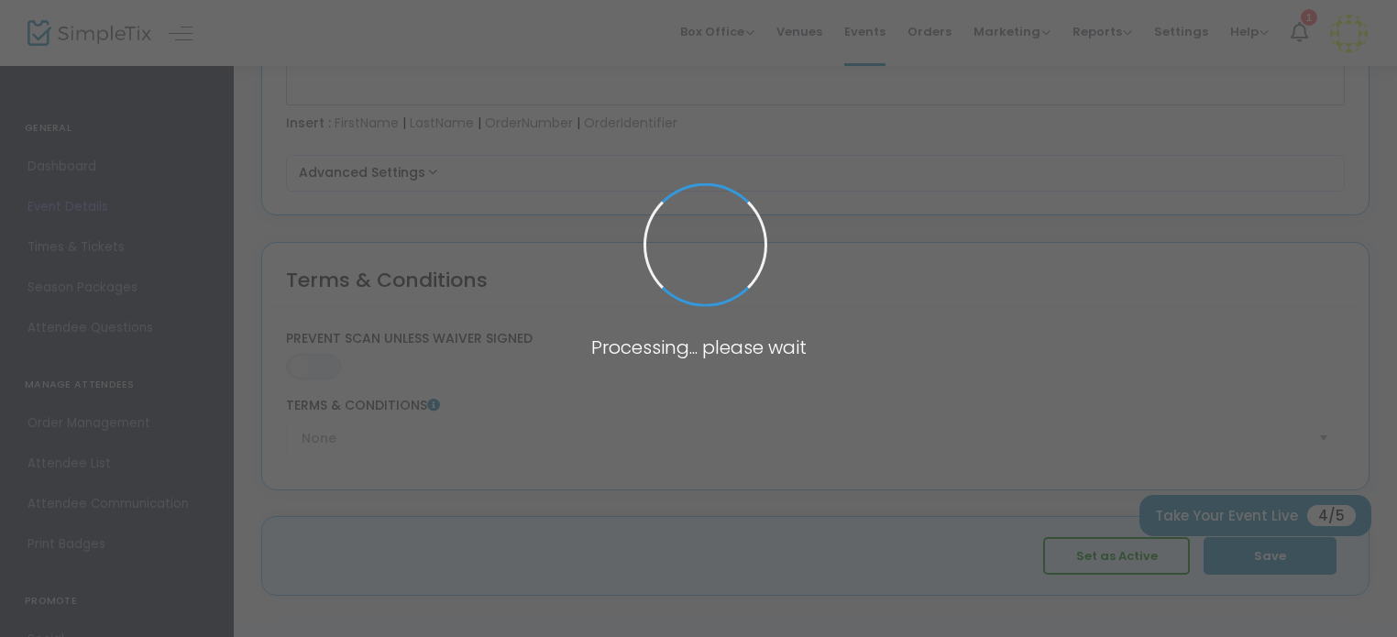
scroll to position [2665, 0]
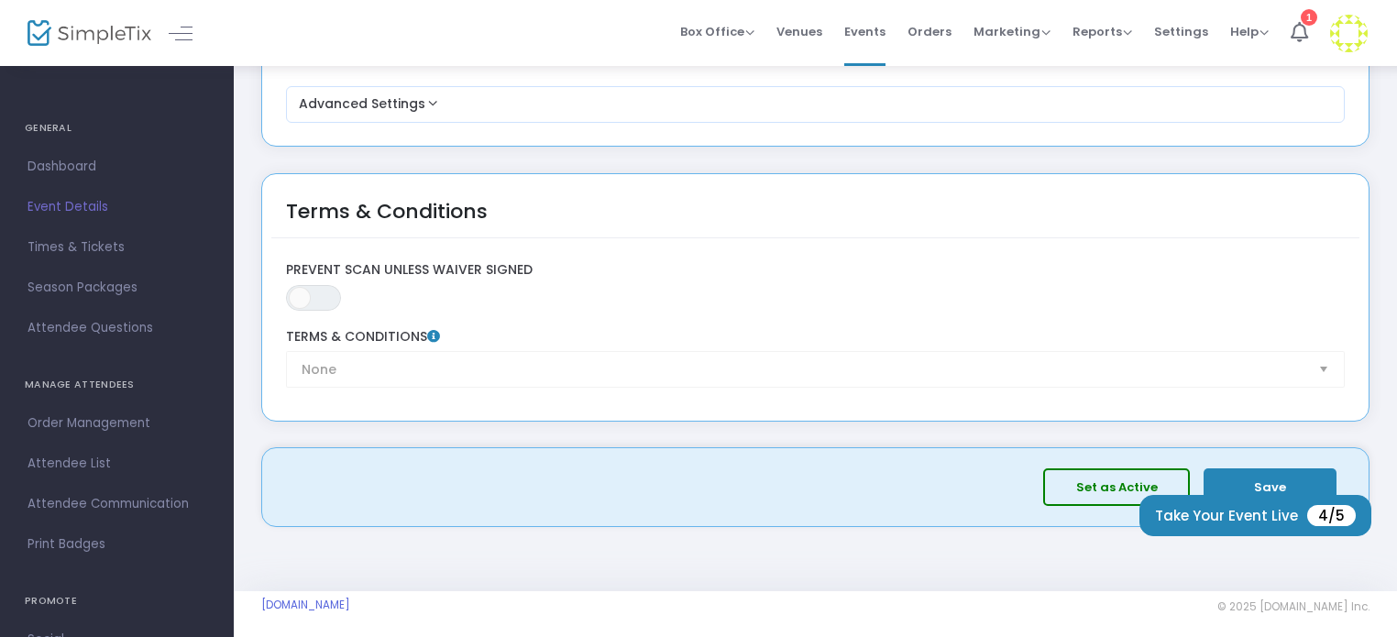
click at [356, 364] on div "None Terms & Conditions" at bounding box center [815, 358] width 1077 height 59
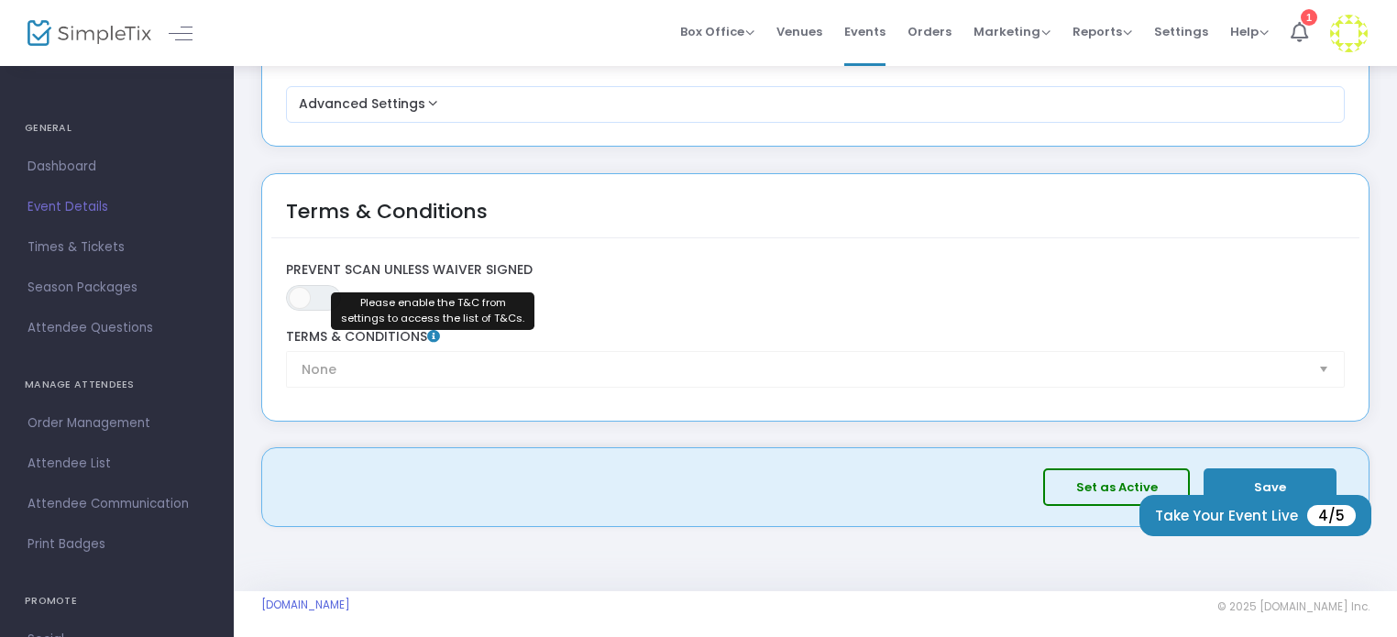
click at [432, 330] on icon at bounding box center [433, 336] width 13 height 13
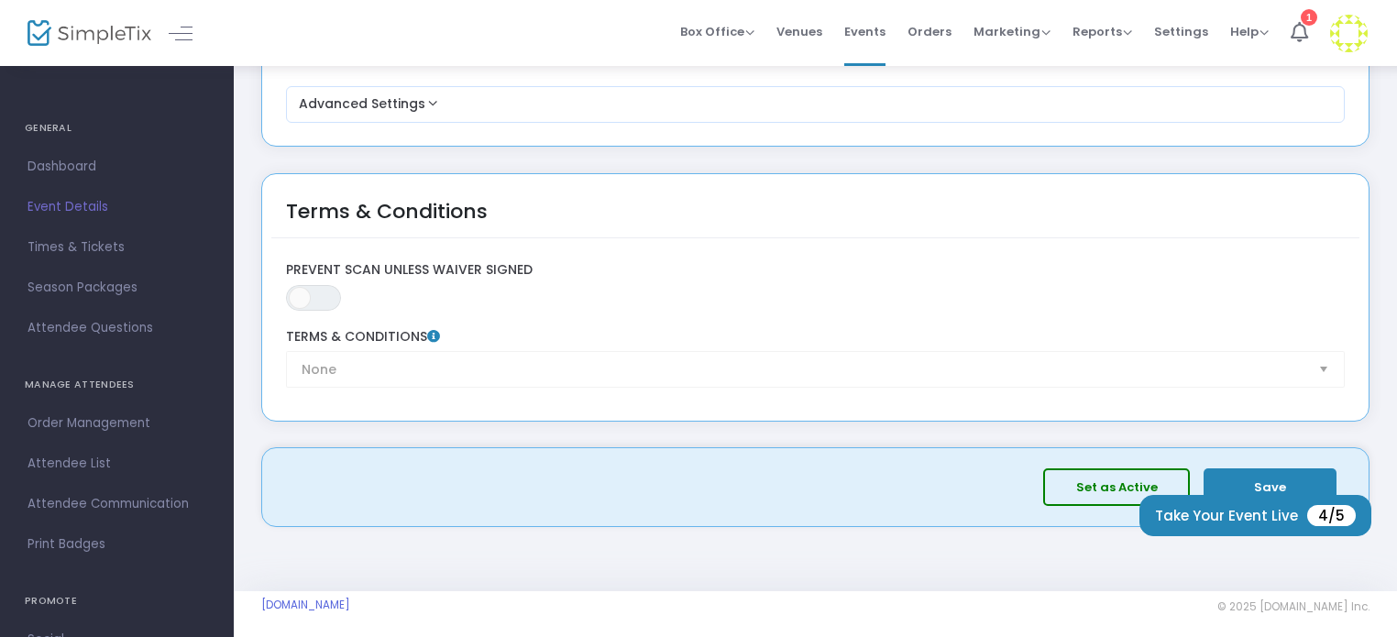
click at [432, 330] on icon at bounding box center [433, 336] width 13 height 13
click at [1264, 17] on span "Help View Docs Contact Support" at bounding box center [1249, 31] width 39 height 47
click at [1255, 33] on span "Help" at bounding box center [1249, 31] width 39 height 17
click at [1182, 29] on span "Settings" at bounding box center [1181, 31] width 54 height 47
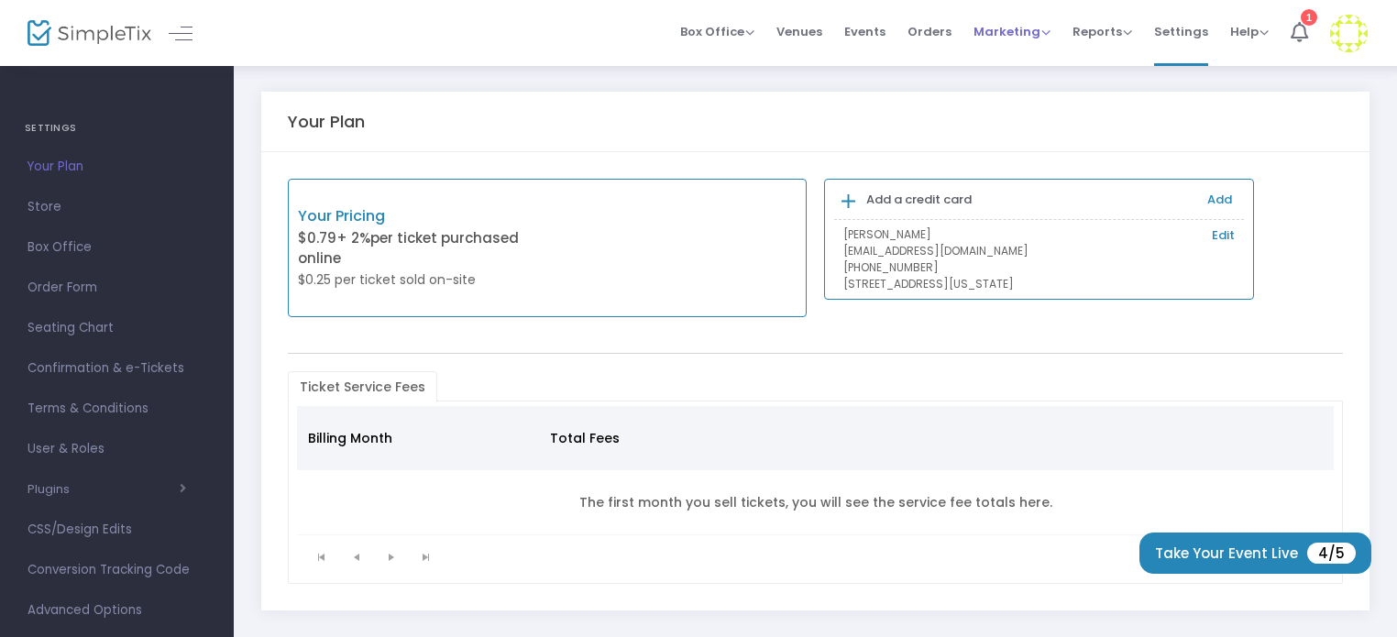
click at [1051, 36] on span "Marketing" at bounding box center [1012, 31] width 77 height 17
click at [939, 32] on span "Orders" at bounding box center [930, 31] width 44 height 47
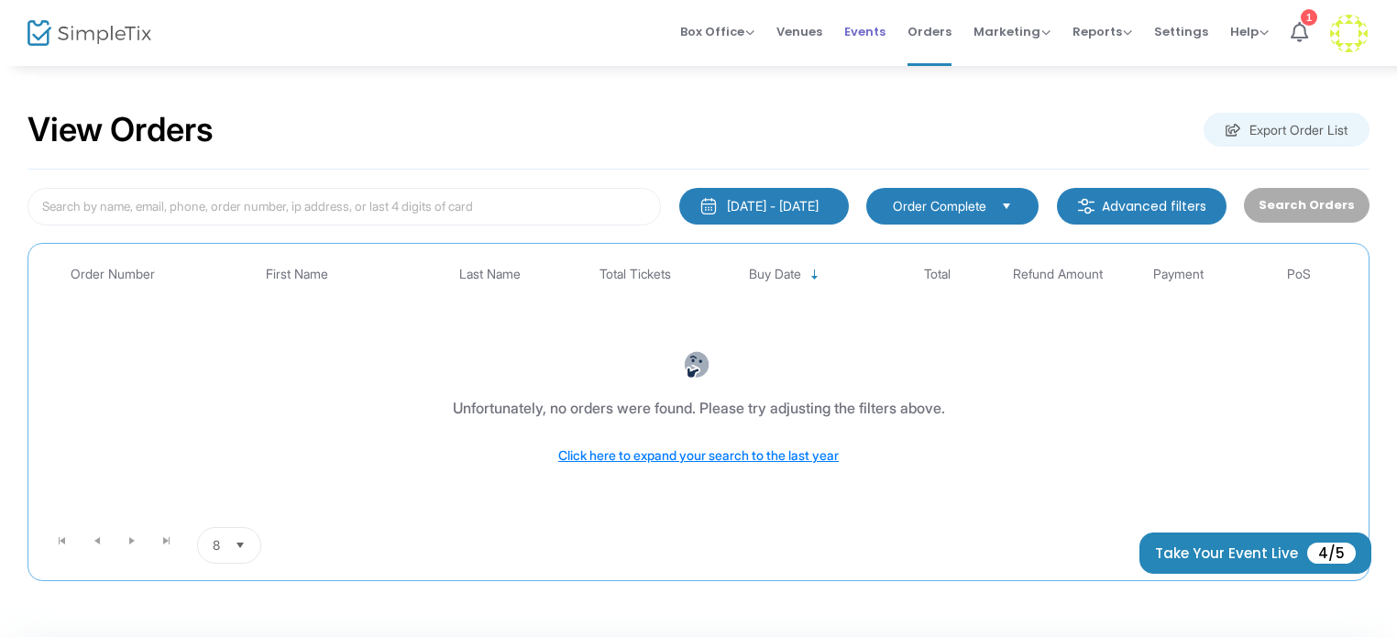
click at [884, 32] on span "Events" at bounding box center [864, 31] width 41 height 47
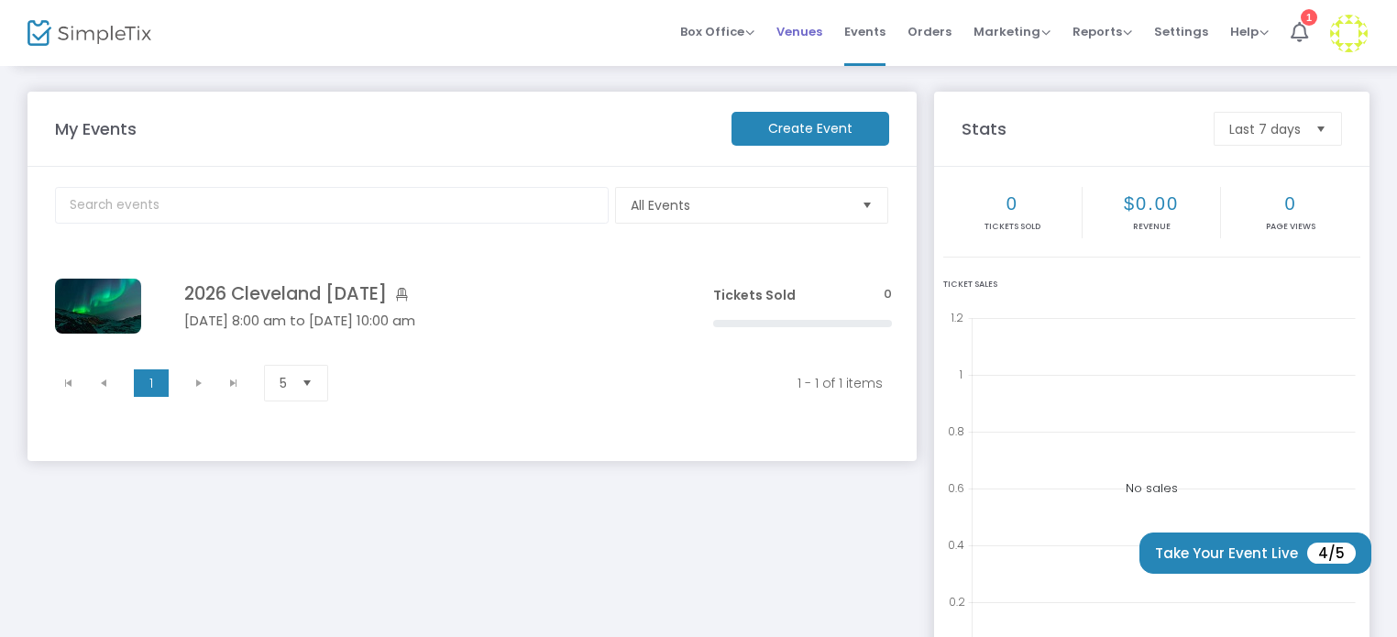
click at [818, 38] on span "Venues" at bounding box center [800, 31] width 46 height 47
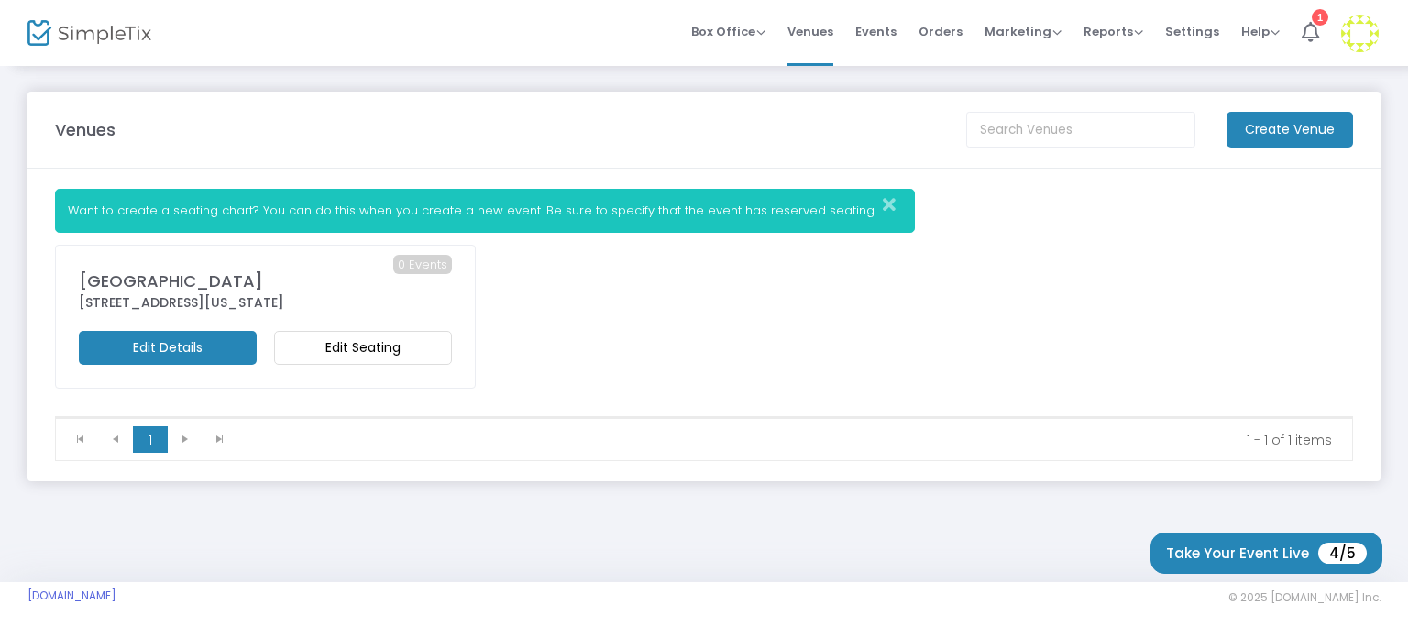
click at [156, 344] on m-button "Edit Details" at bounding box center [168, 348] width 178 height 34
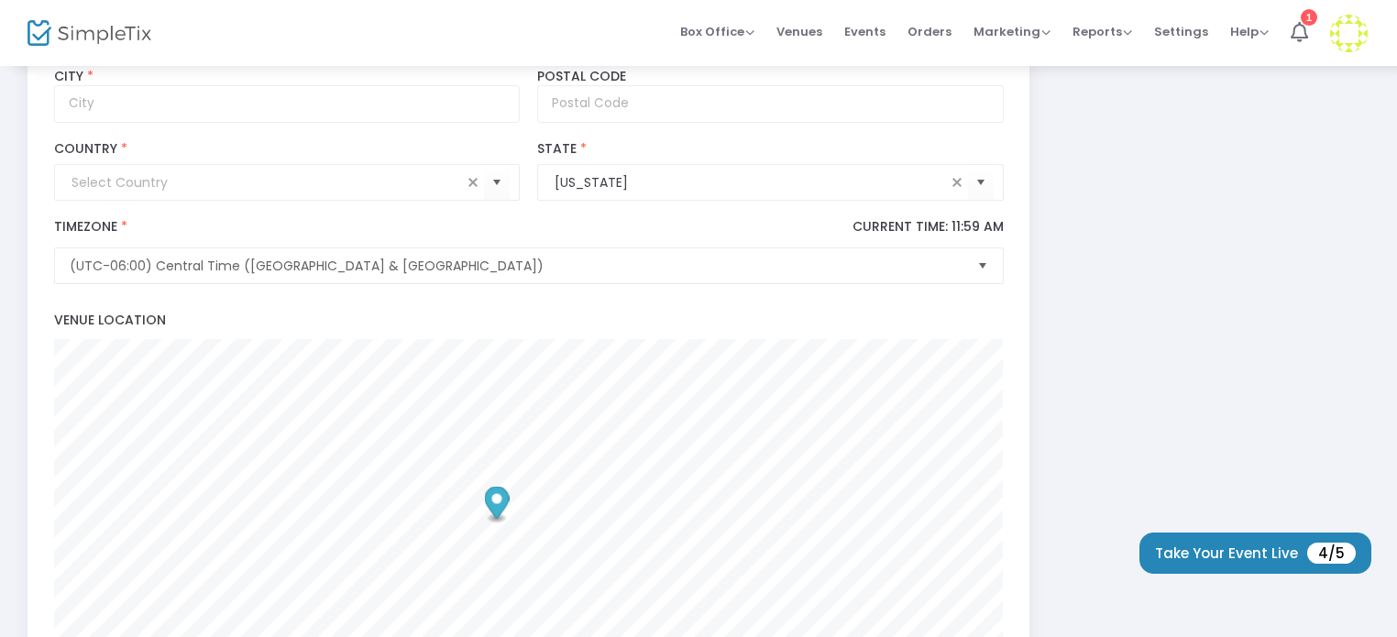
scroll to position [260, 0]
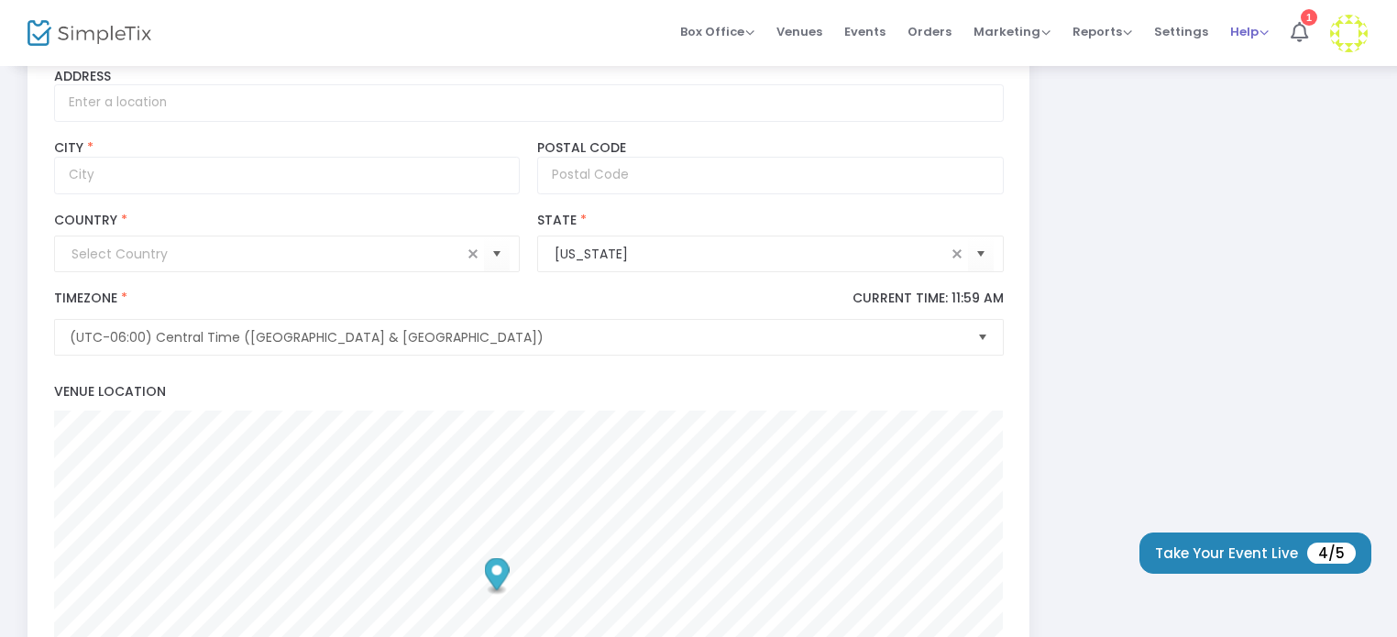
click at [1255, 46] on span "Help View Docs Contact Support" at bounding box center [1249, 31] width 39 height 47
click at [1255, 31] on span "Help" at bounding box center [1249, 31] width 39 height 17
click at [1261, 52] on li "View Docs" at bounding box center [1297, 62] width 135 height 36
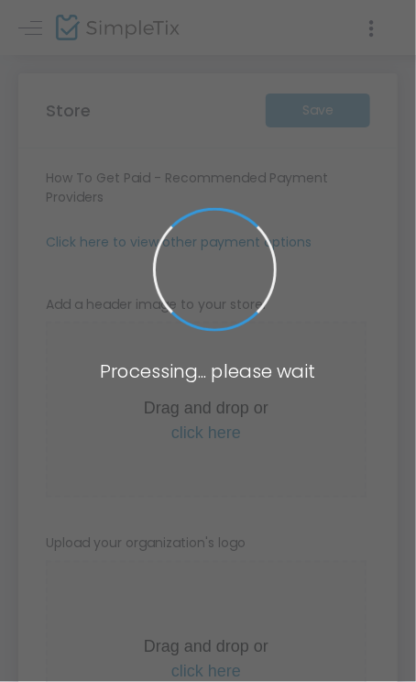
type input "https://ClevelandMainStreet"
radio input "true"
radio input "false"
radio input "true"
type input "Cleveland Main Street"
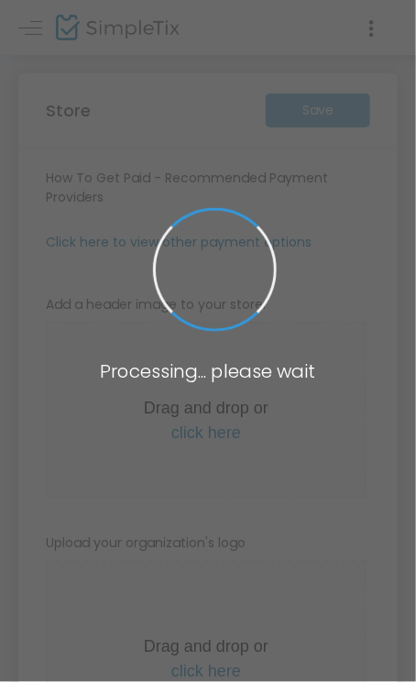
type input "9188506503"
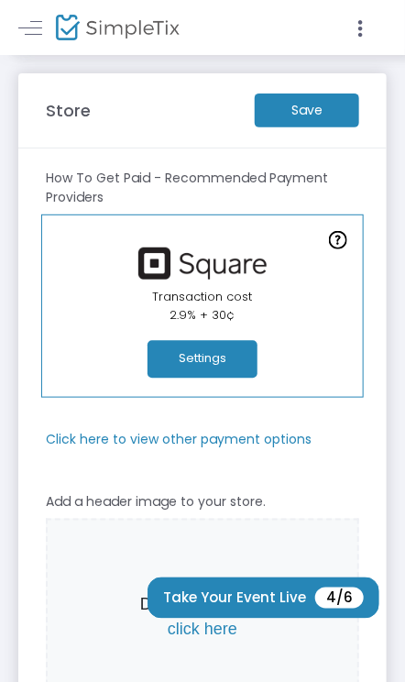
click at [229, 371] on button "Settings" at bounding box center [203, 360] width 110 height 38
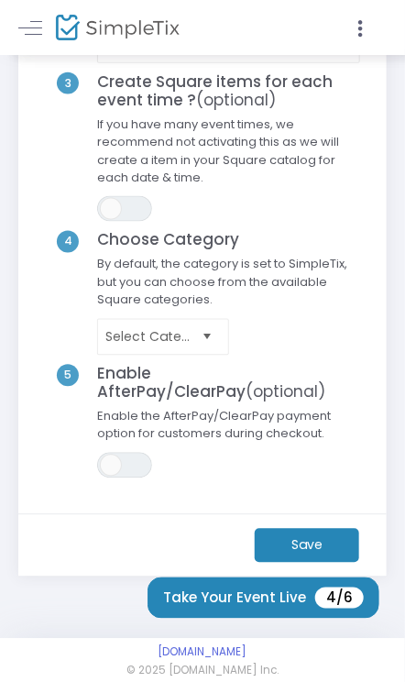
scroll to position [318, 0]
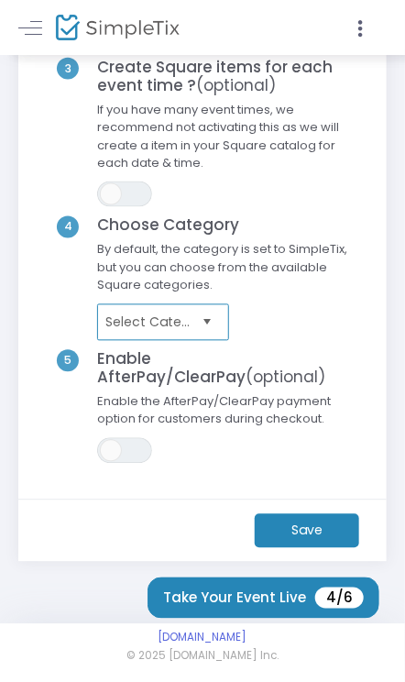
click at [143, 318] on span "Select Category" at bounding box center [150, 323] width 90 height 18
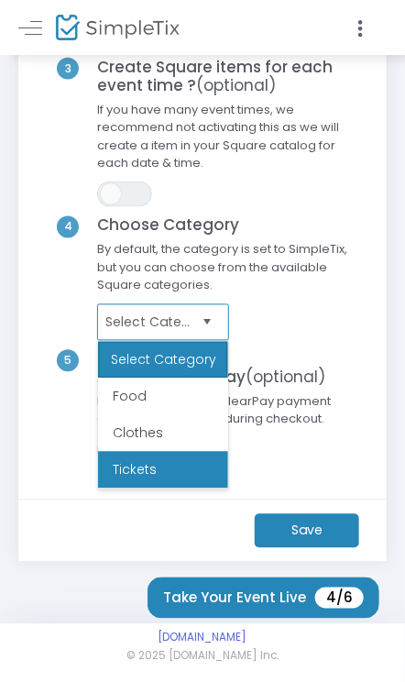
click at [153, 472] on li "Tickets" at bounding box center [163, 470] width 130 height 37
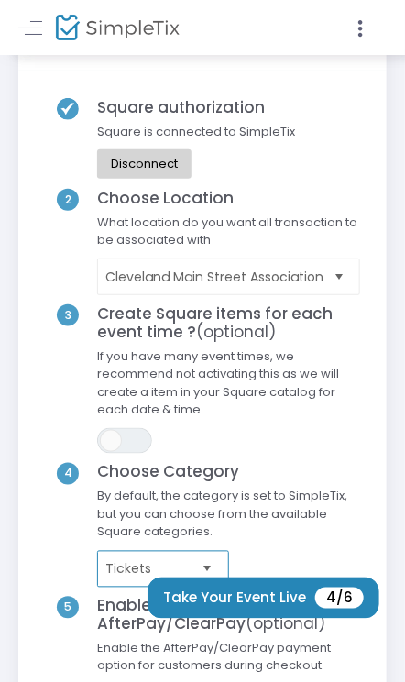
scroll to position [43, 0]
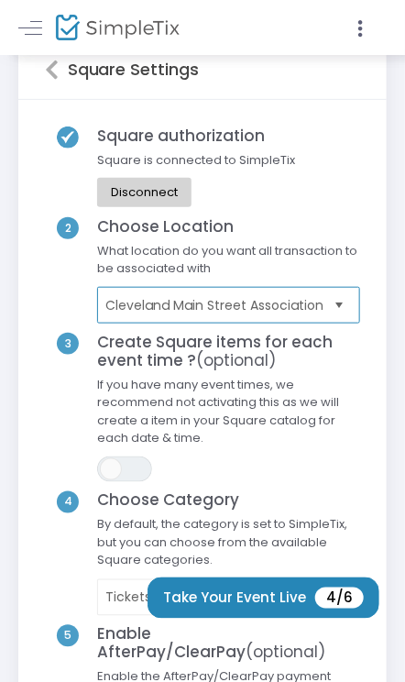
click at [174, 296] on span "Cleveland Main Street Association" at bounding box center [216, 305] width 222 height 18
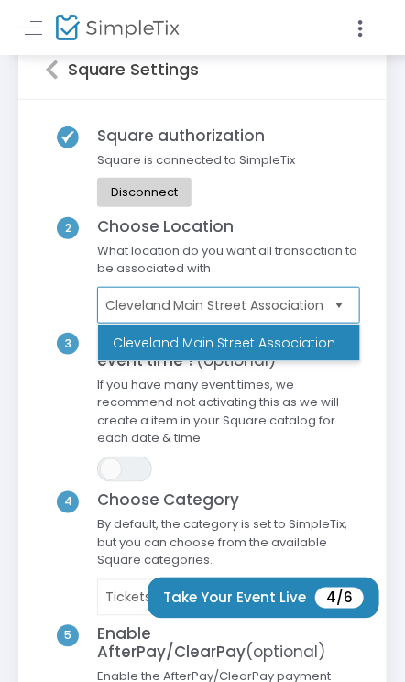
click at [174, 296] on span "Cleveland Main Street Association" at bounding box center [216, 305] width 222 height 18
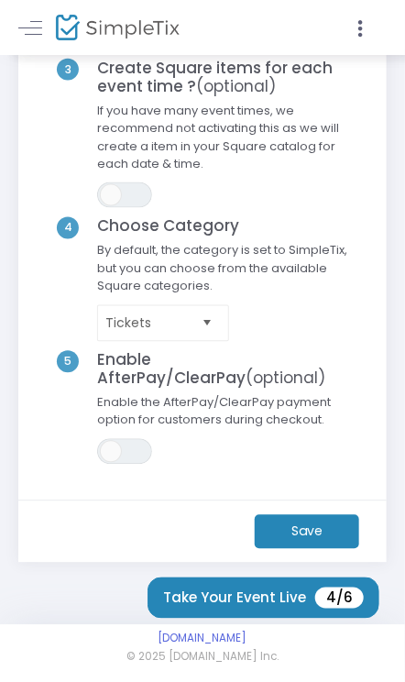
click at [275, 542] on m-button "Save" at bounding box center [307, 532] width 105 height 34
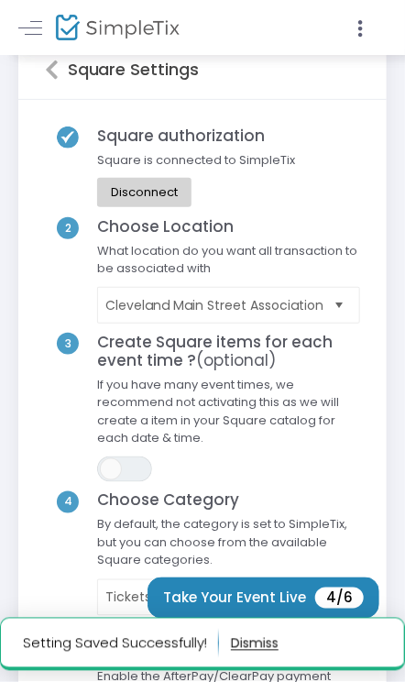
scroll to position [0, 0]
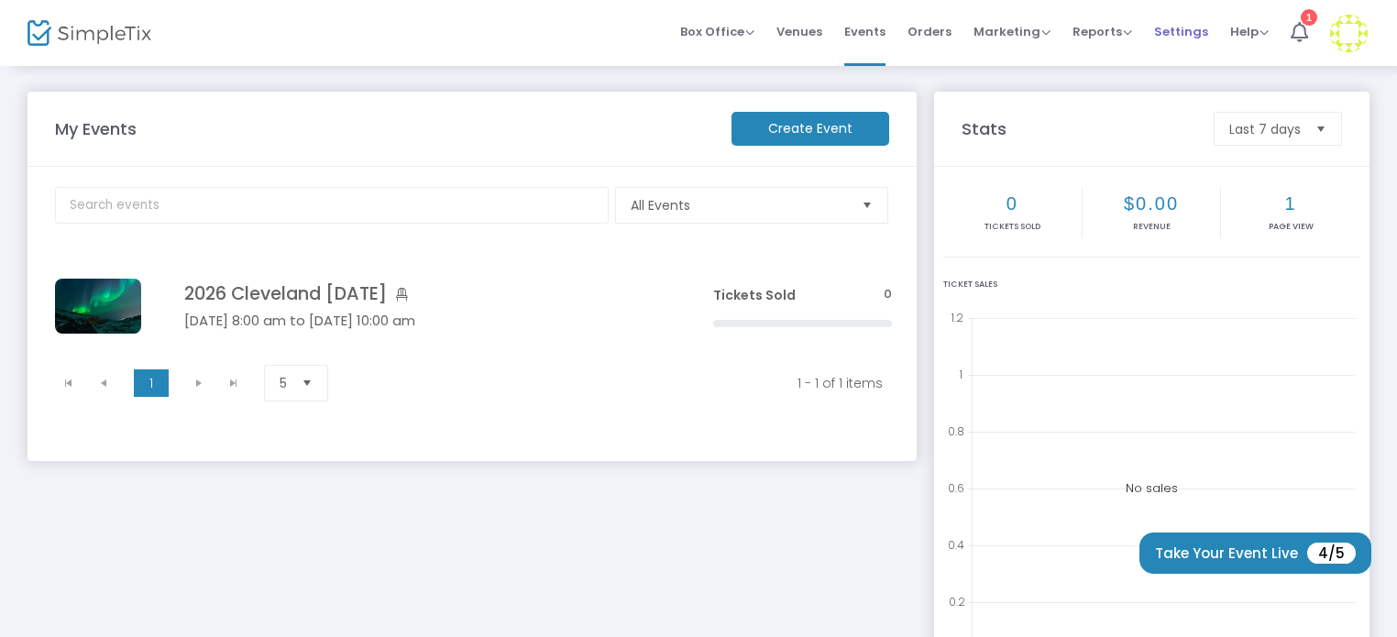
click at [1188, 28] on span "Settings" at bounding box center [1181, 31] width 54 height 47
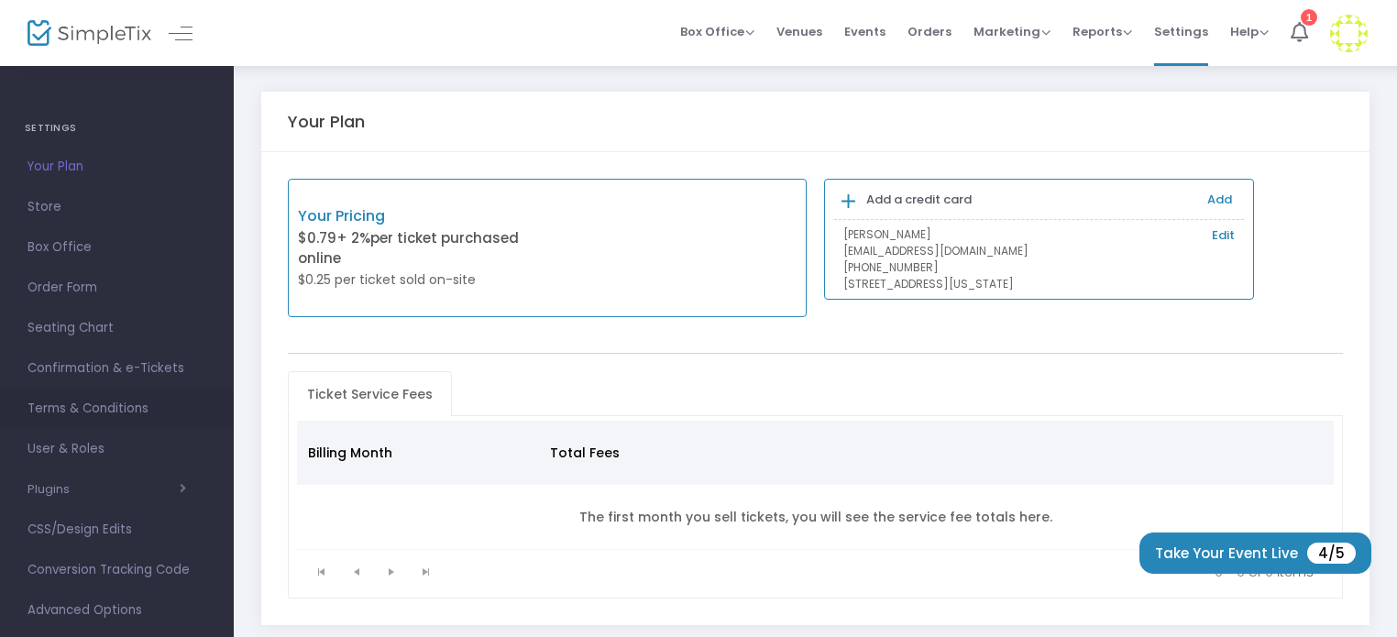
click at [99, 413] on span "Terms & Conditions" at bounding box center [117, 409] width 179 height 24
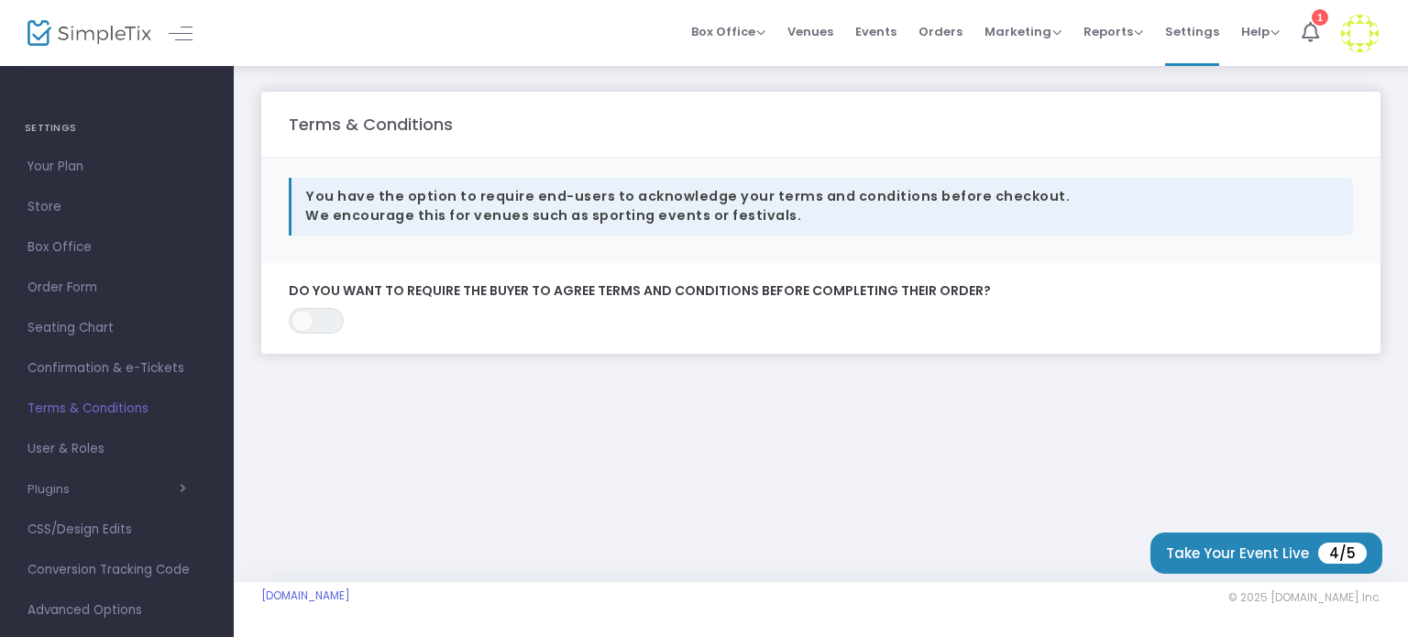
click at [322, 335] on m-panel-content "ON OFF Do you want to require the buyer to agree terms and conditions before co…" at bounding box center [820, 309] width 1119 height 92
click at [322, 325] on span "ON OFF" at bounding box center [316, 321] width 55 height 26
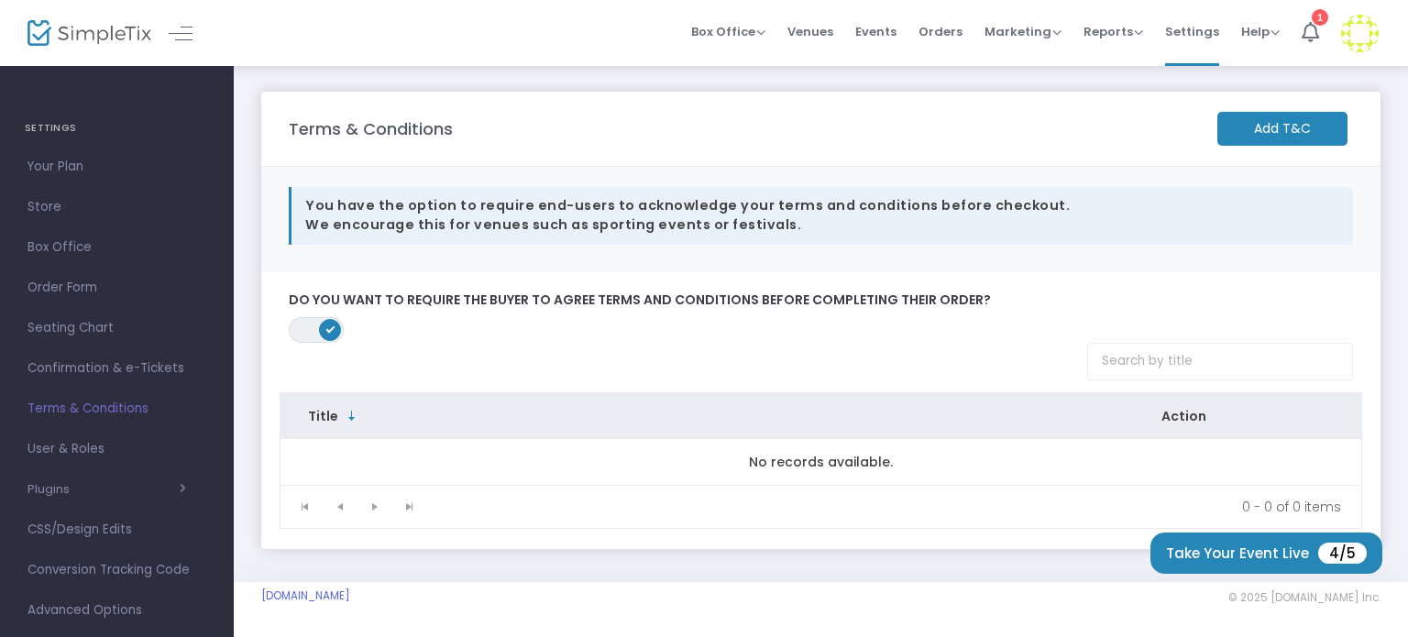
click at [1261, 130] on m-button "Add T&C" at bounding box center [1282, 129] width 130 height 34
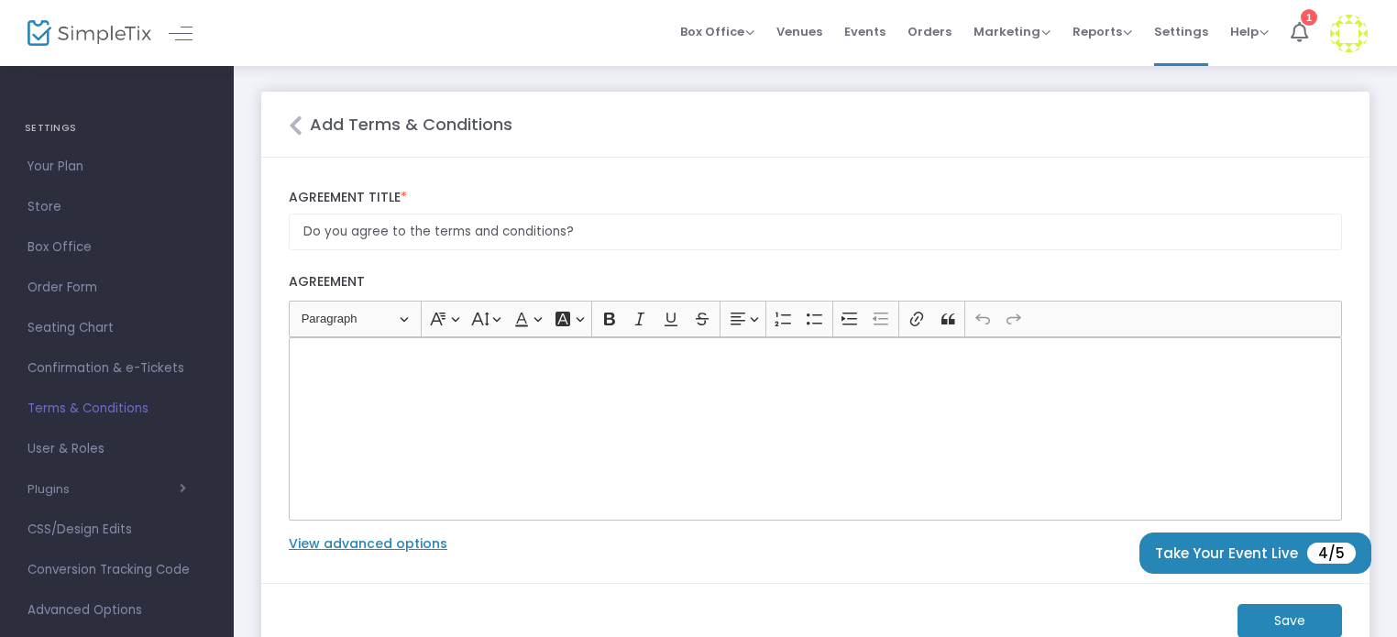
click at [500, 362] on p "Rich Text Editor, main" at bounding box center [815, 358] width 1037 height 18
click at [512, 232] on input "Do you agree to the terms and conditions?" at bounding box center [815, 233] width 1053 height 38
click at [410, 389] on div "Rich Text Editor, main" at bounding box center [815, 428] width 1053 height 183
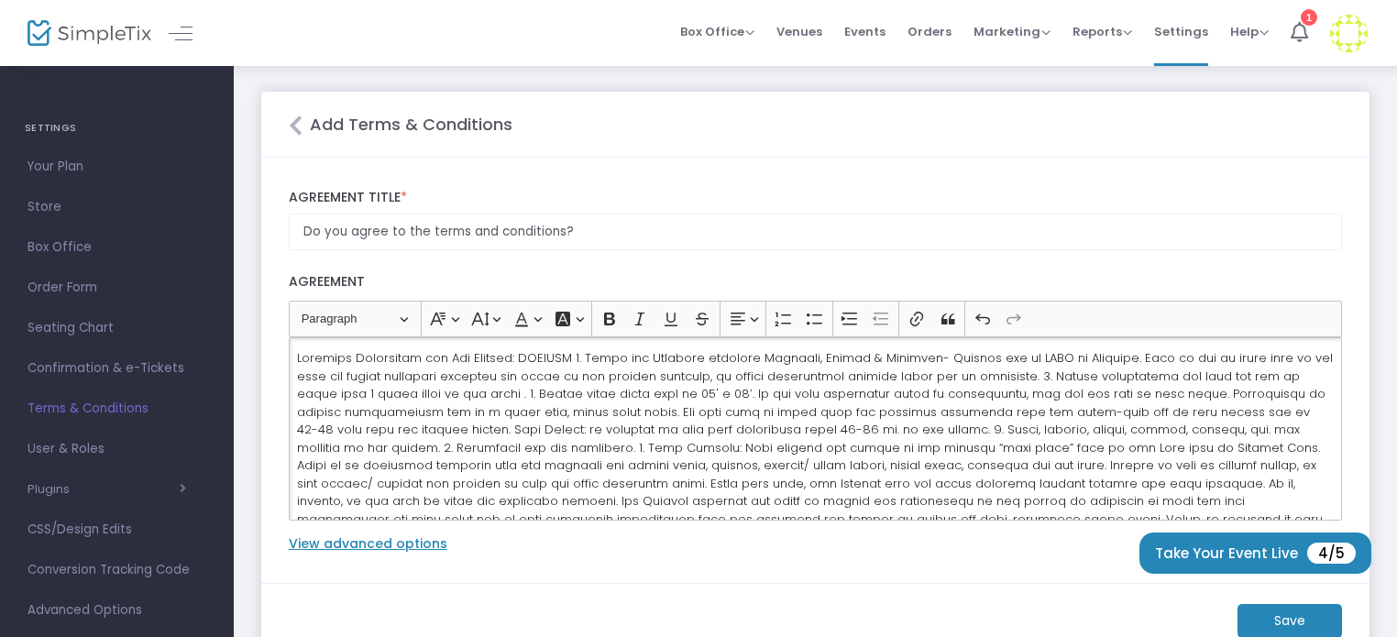
click at [457, 421] on p "Rich Text Editor, main" at bounding box center [815, 581] width 1037 height 465
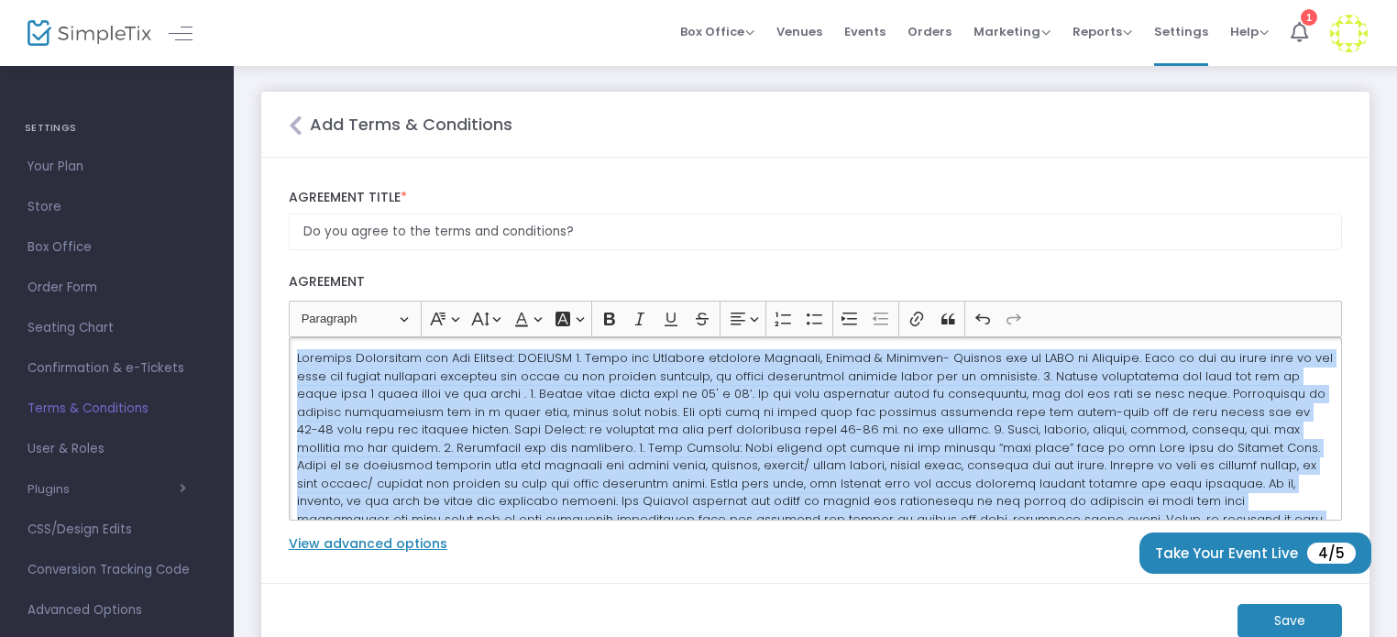
click at [457, 421] on p "Rich Text Editor, main" at bounding box center [815, 581] width 1037 height 465
